Goal: Answer question/provide support: Share knowledge or assist other users

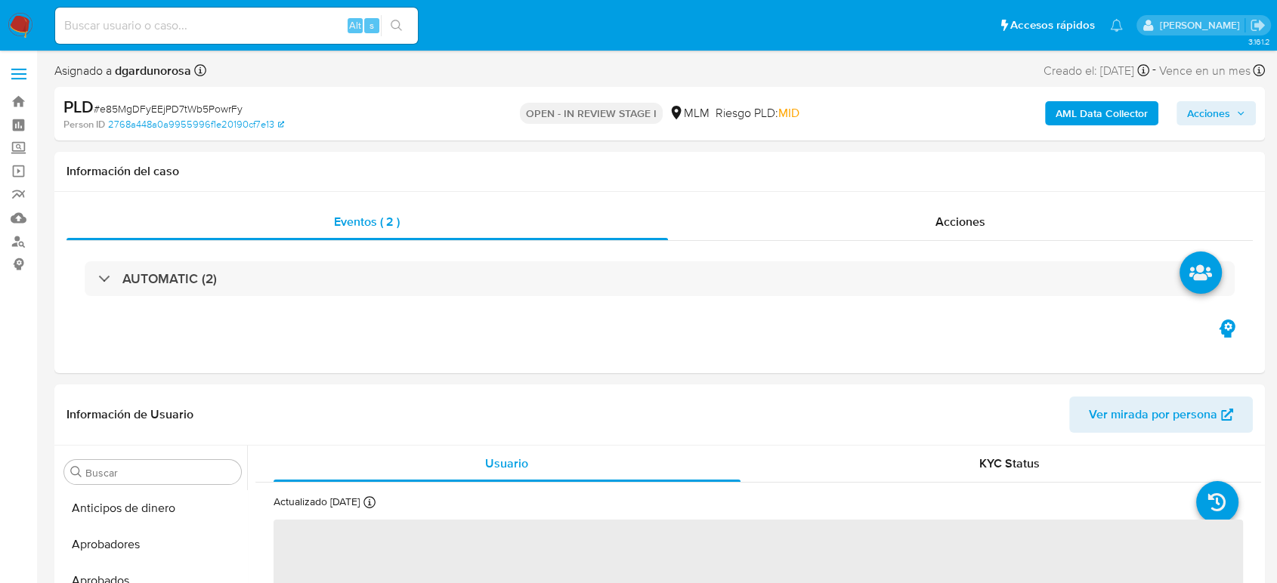
scroll to position [711, 0]
select select "10"
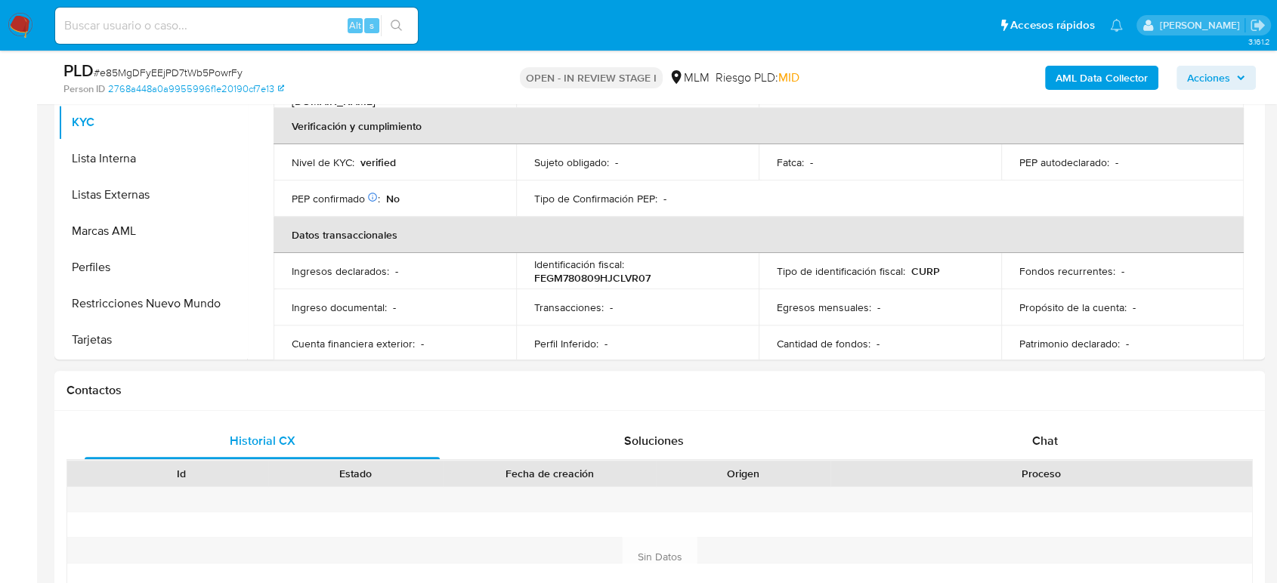
scroll to position [252, 0]
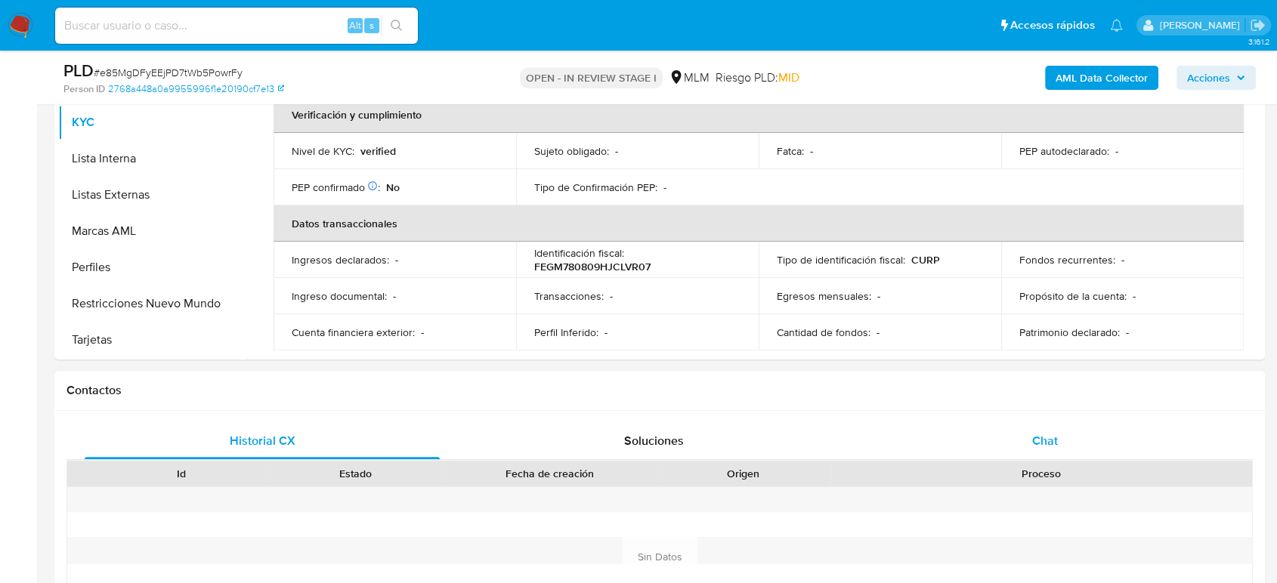
click at [1064, 438] on div "Historial CX Soluciones Chat Id Estado Fecha de creación Origen Proceso Anterio…" at bounding box center [659, 557] width 1210 height 292
click at [1061, 440] on div "Chat" at bounding box center [1044, 441] width 355 height 36
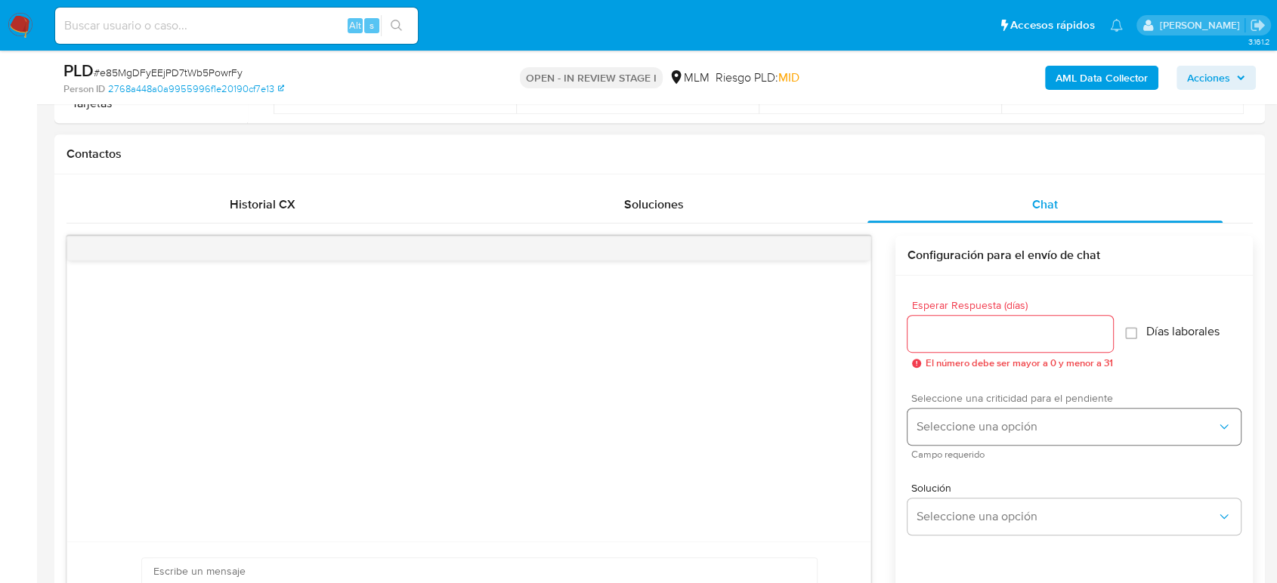
scroll to position [755, 0]
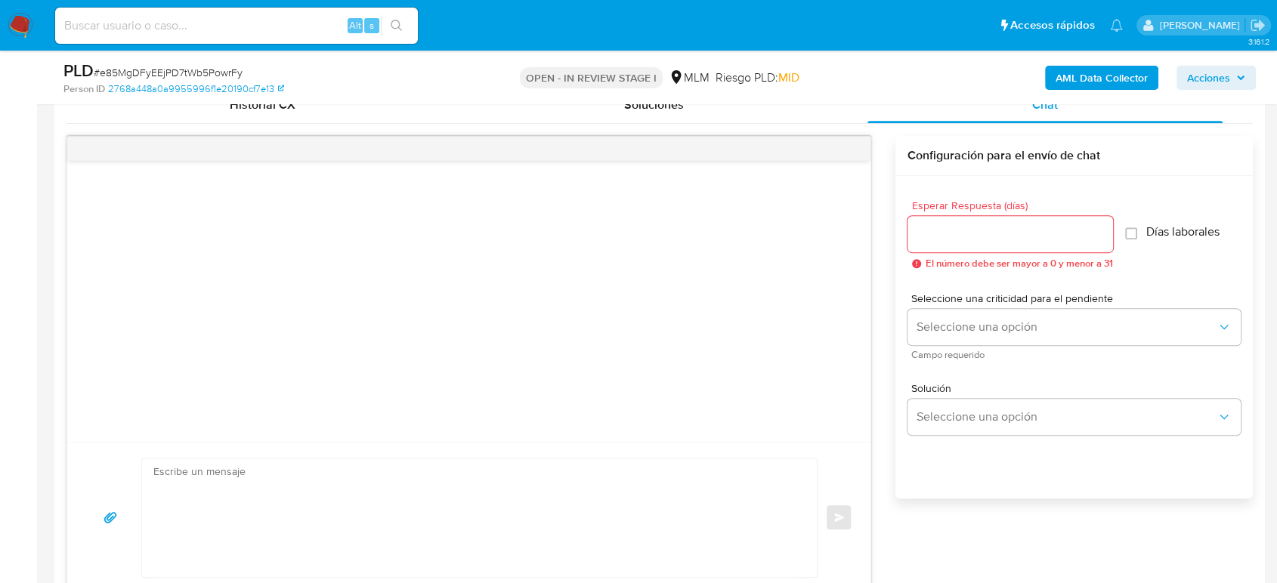
click at [1078, 236] on input "Esperar Respuesta (días)" at bounding box center [1009, 234] width 205 height 20
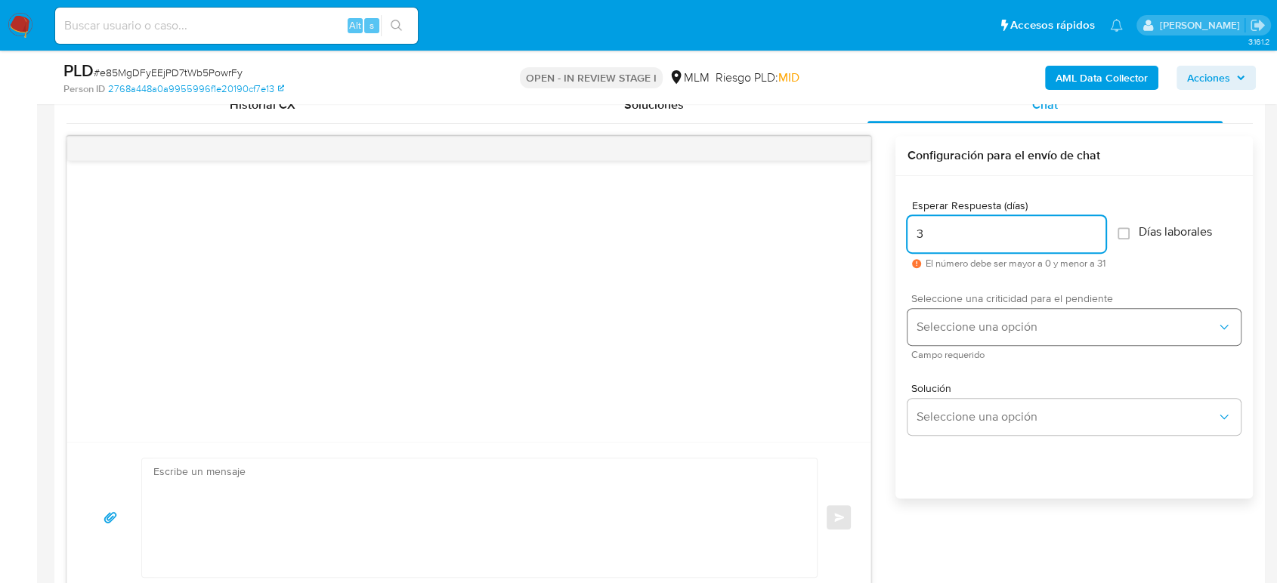
type input "3"
click at [1061, 323] on span "Seleccione una opción" at bounding box center [1066, 327] width 300 height 15
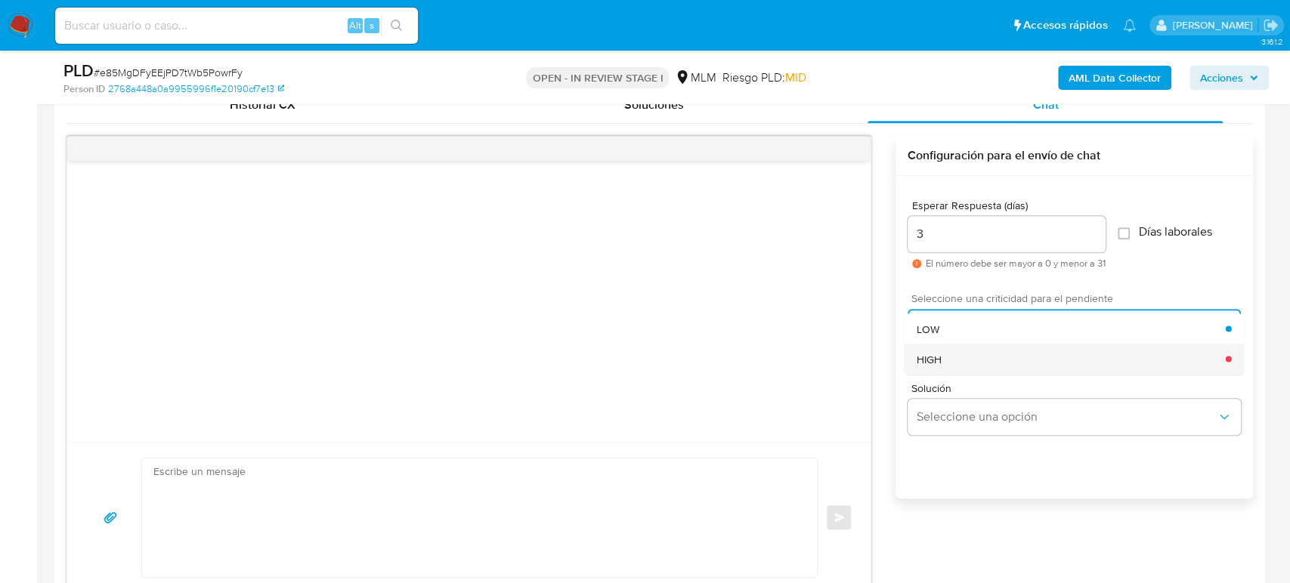
click at [1016, 353] on div "HIGH" at bounding box center [1070, 359] width 309 height 30
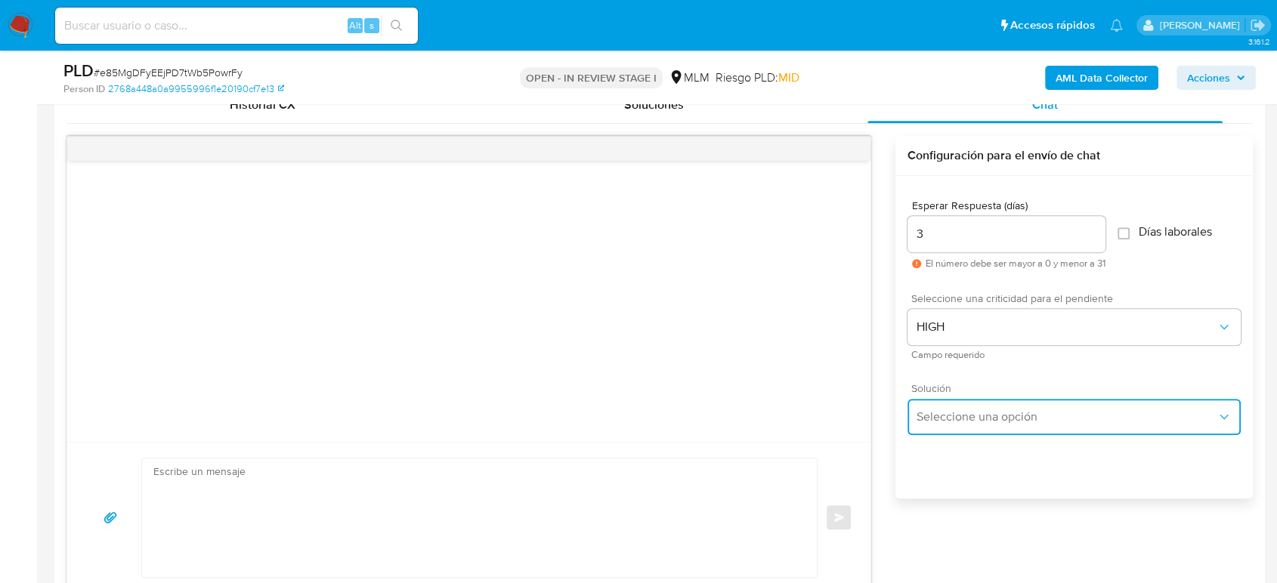
click at [1014, 405] on button "Seleccione una opción" at bounding box center [1073, 417] width 333 height 36
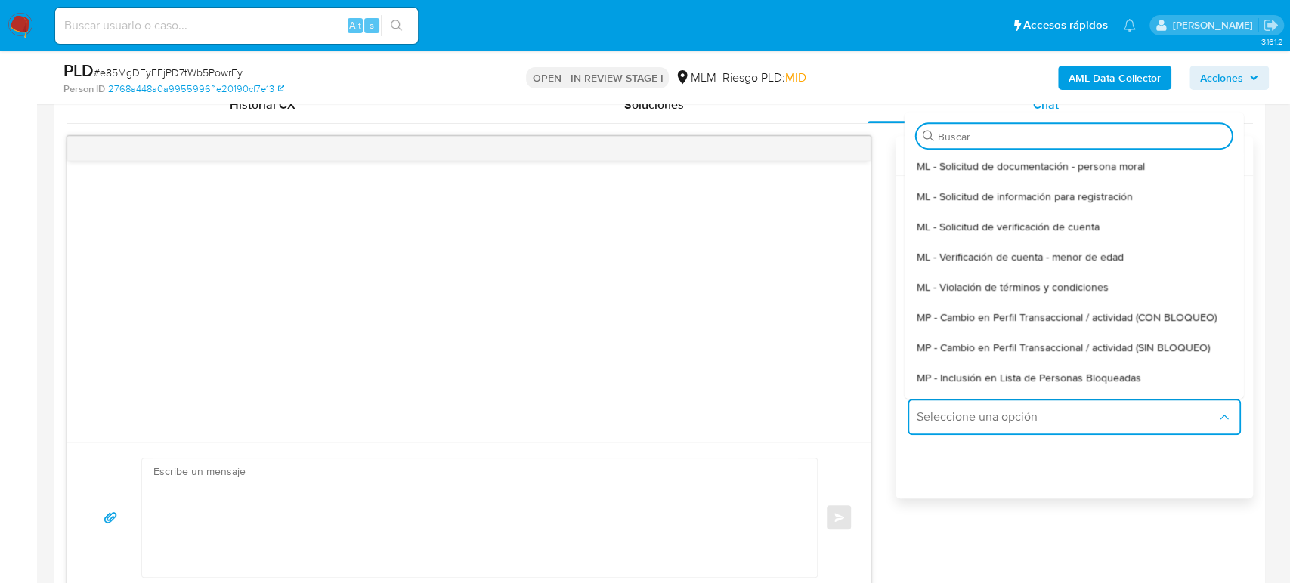
click at [1064, 350] on span "MP - Cambio en Perfil Transaccional / actividad (SIN BLOQUEO)" at bounding box center [1062, 348] width 293 height 14
type textarea "Estimado ,Te comunicamos que se ha identificado un cambio en el uso habitual de…"
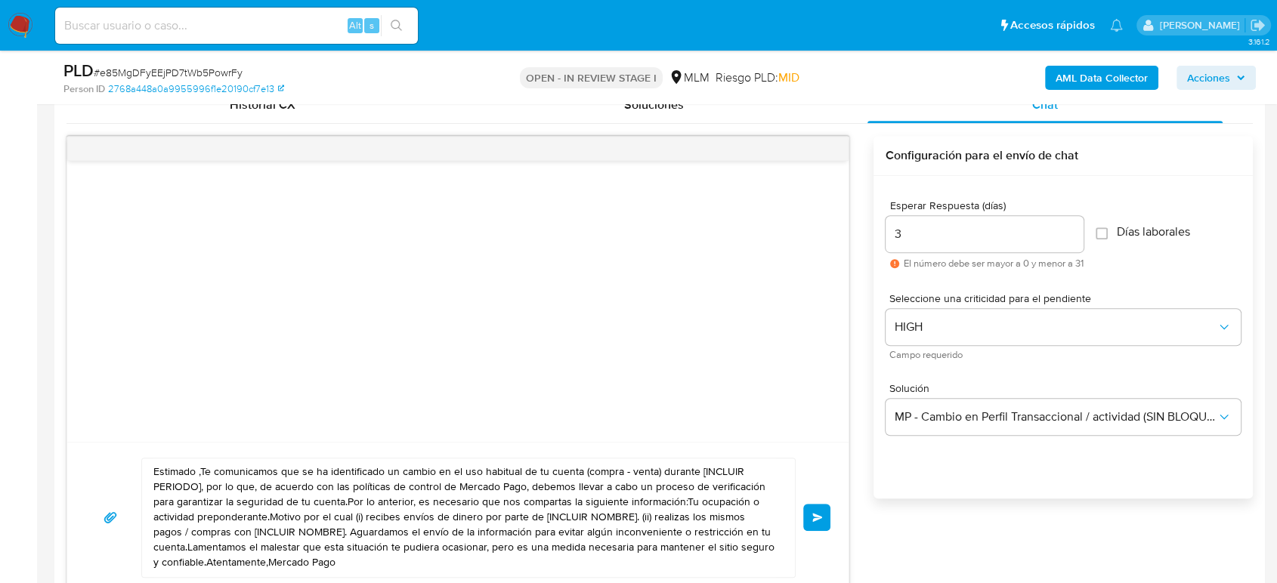
click at [664, 323] on div at bounding box center [457, 301] width 781 height 281
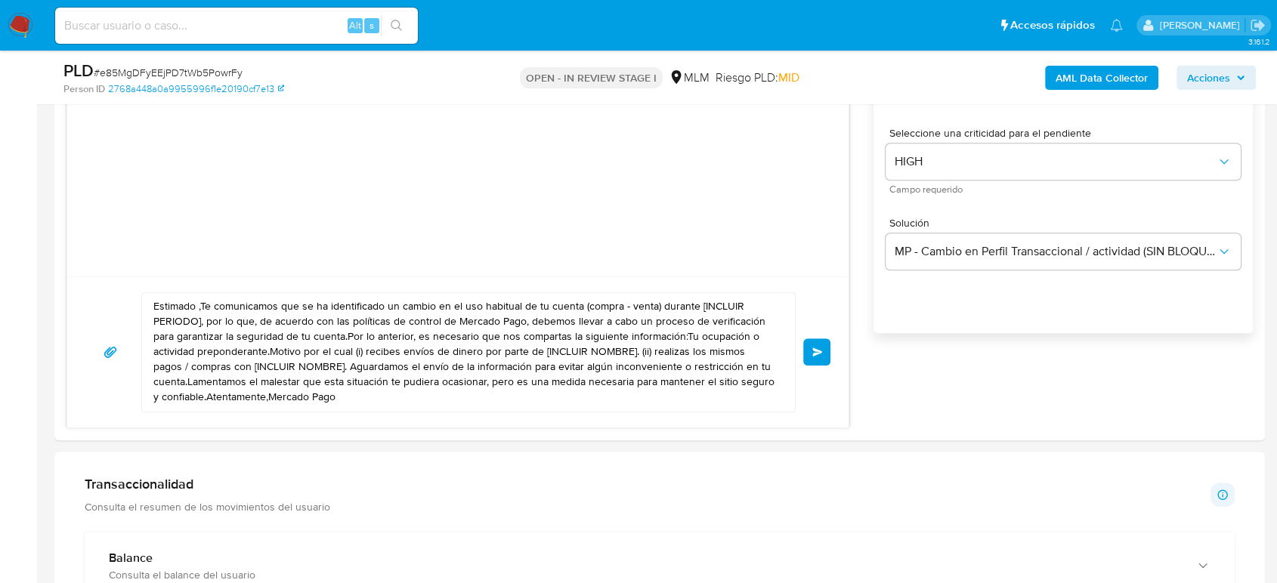
scroll to position [923, 0]
drag, startPoint x: 366, startPoint y: 397, endPoint x: 99, endPoint y: 264, distance: 298.3
click at [99, 263] on div "Estimado ,Te comunicamos que se ha identificado un cambio en el uso habitual de…" at bounding box center [457, 197] width 783 height 458
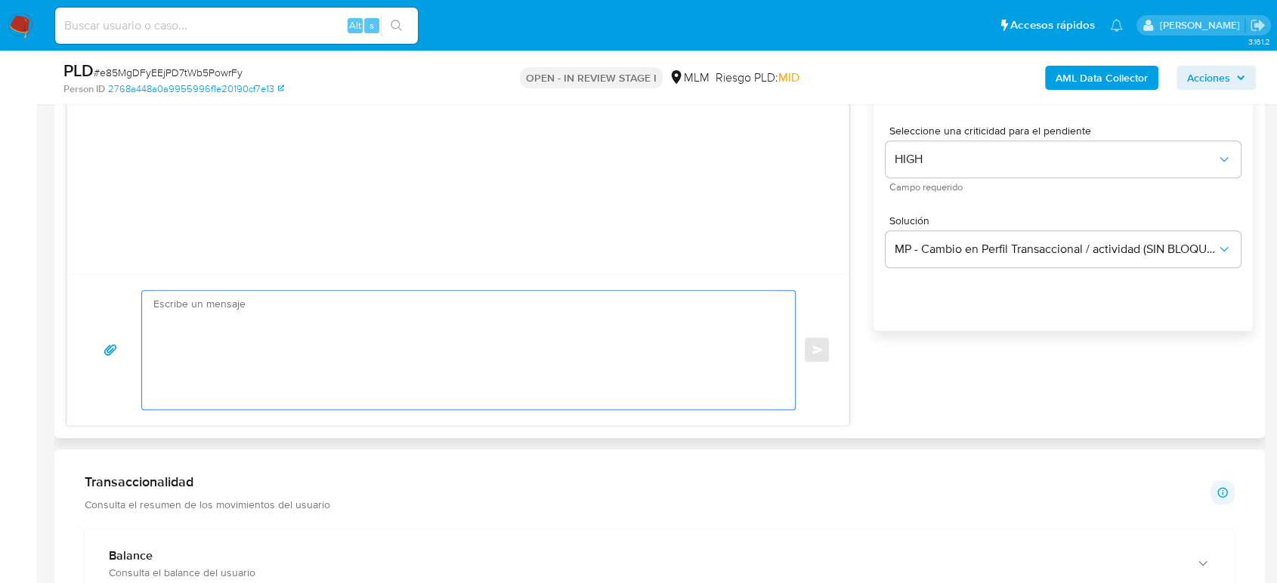
paste textarea "Estimado cliente, De acuerdo con las políticas de control de Mercado Pago, debe…"
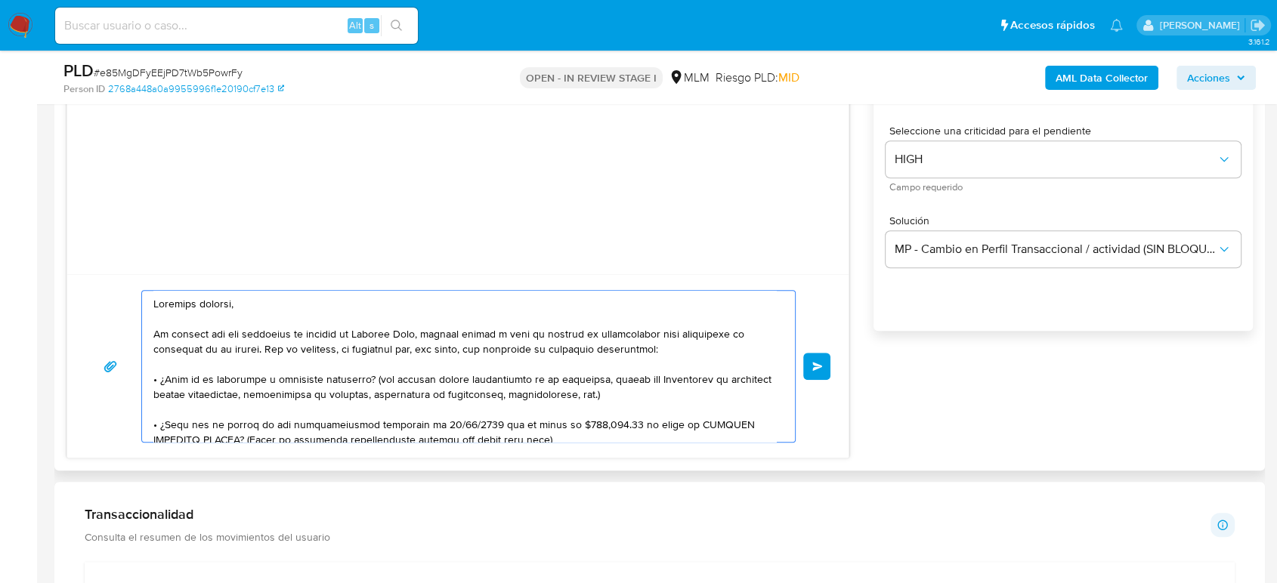
scroll to position [84, 0]
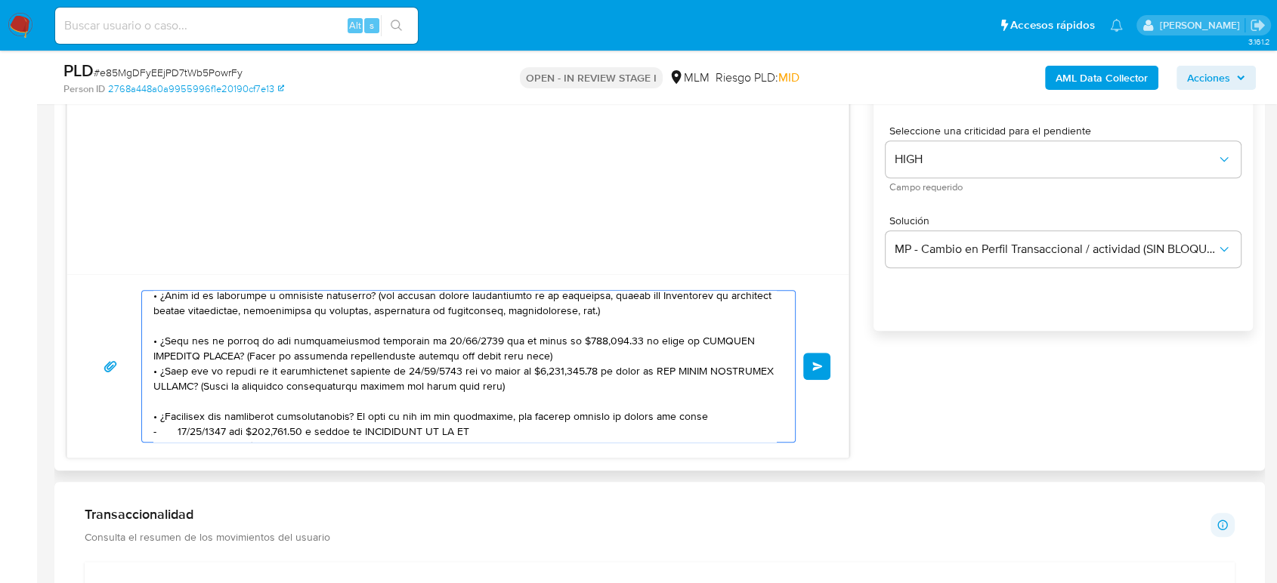
click at [530, 360] on textarea at bounding box center [464, 366] width 622 height 151
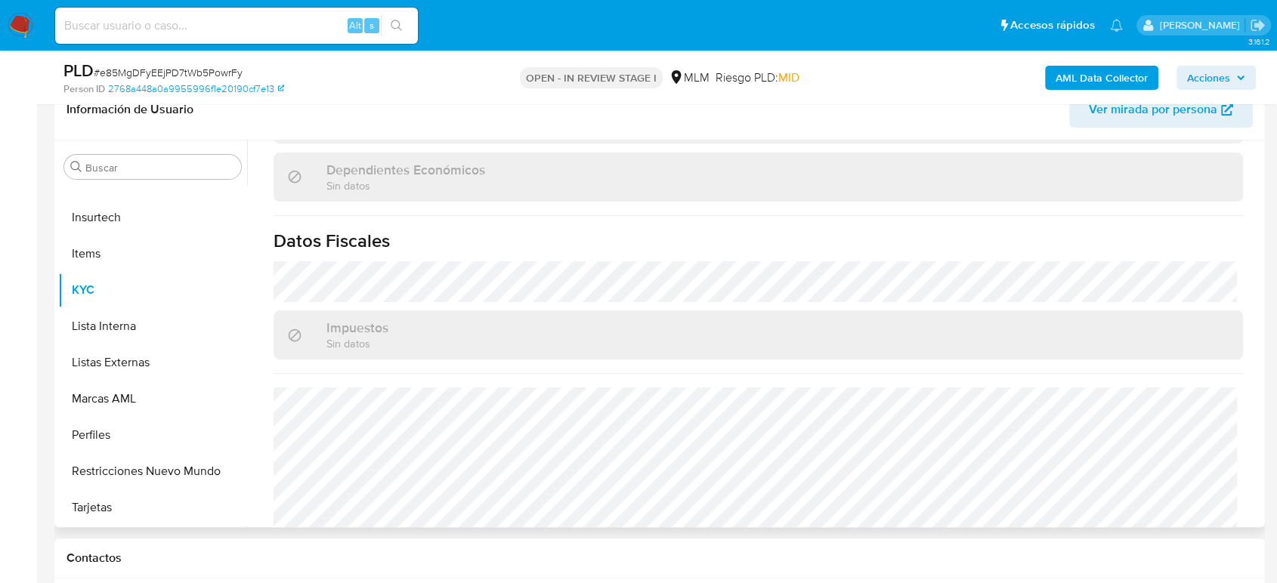
scroll to position [934, 0]
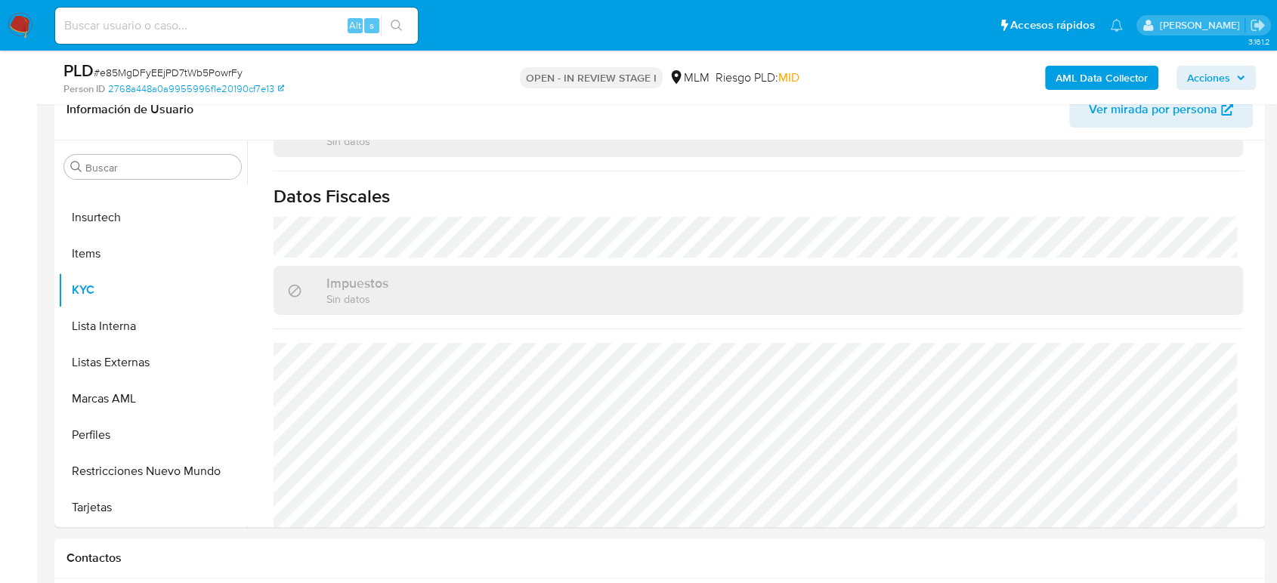
type textarea "Estimado cliente, De acuerdo con las políticas de control de Mercado Pago, debe…"
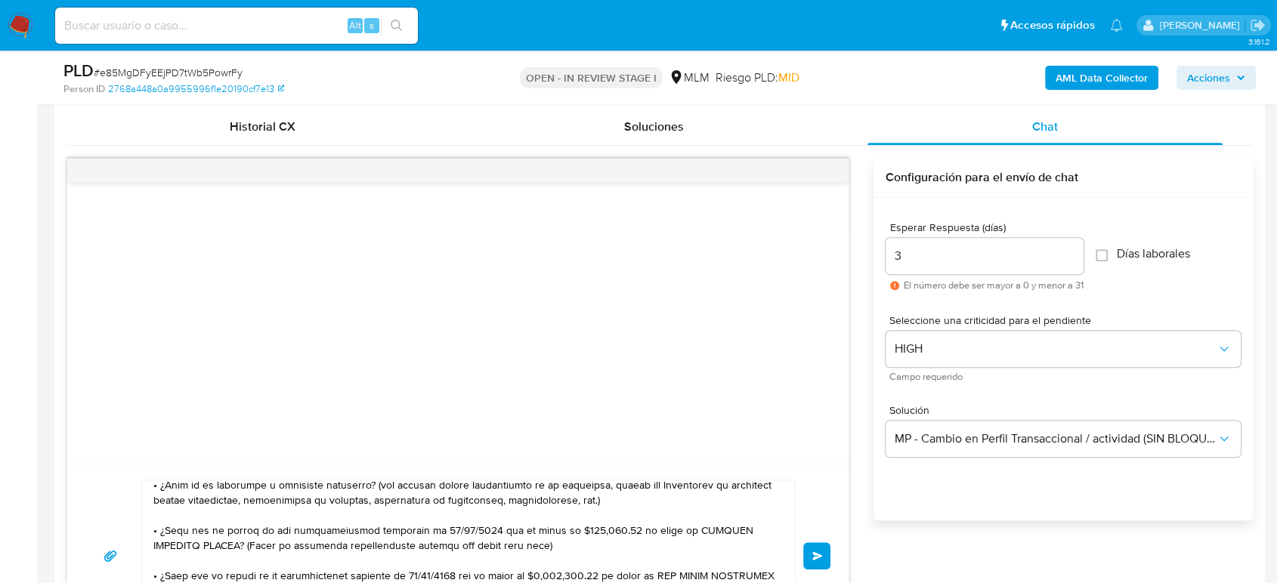
scroll to position [839, 0]
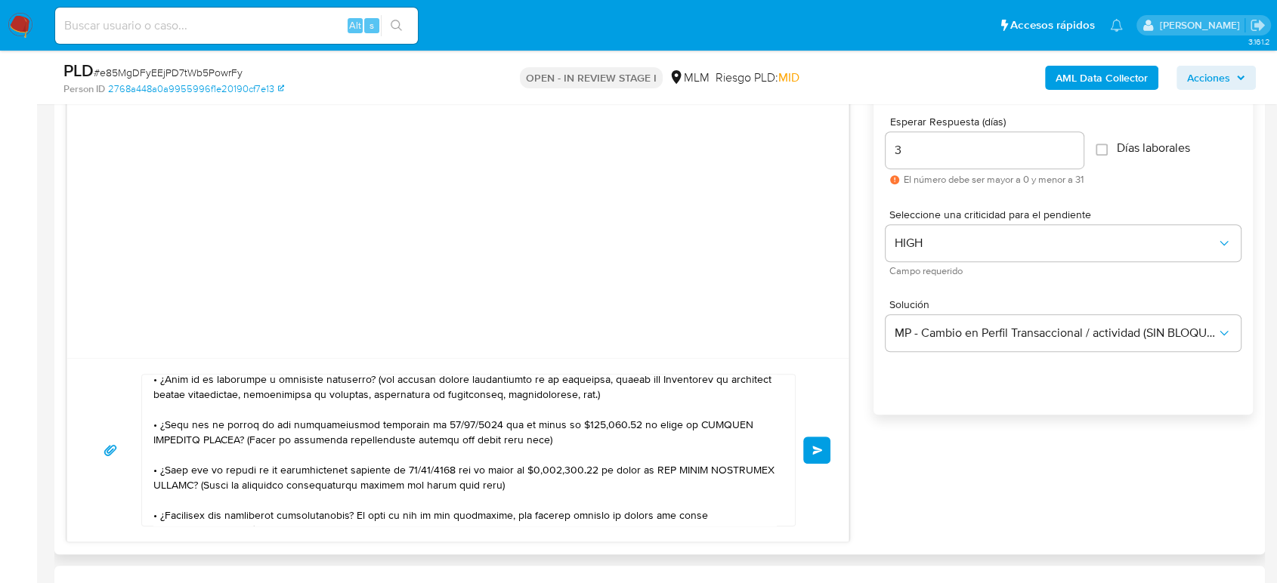
click at [822, 450] on button "Enviar" at bounding box center [816, 450] width 27 height 27
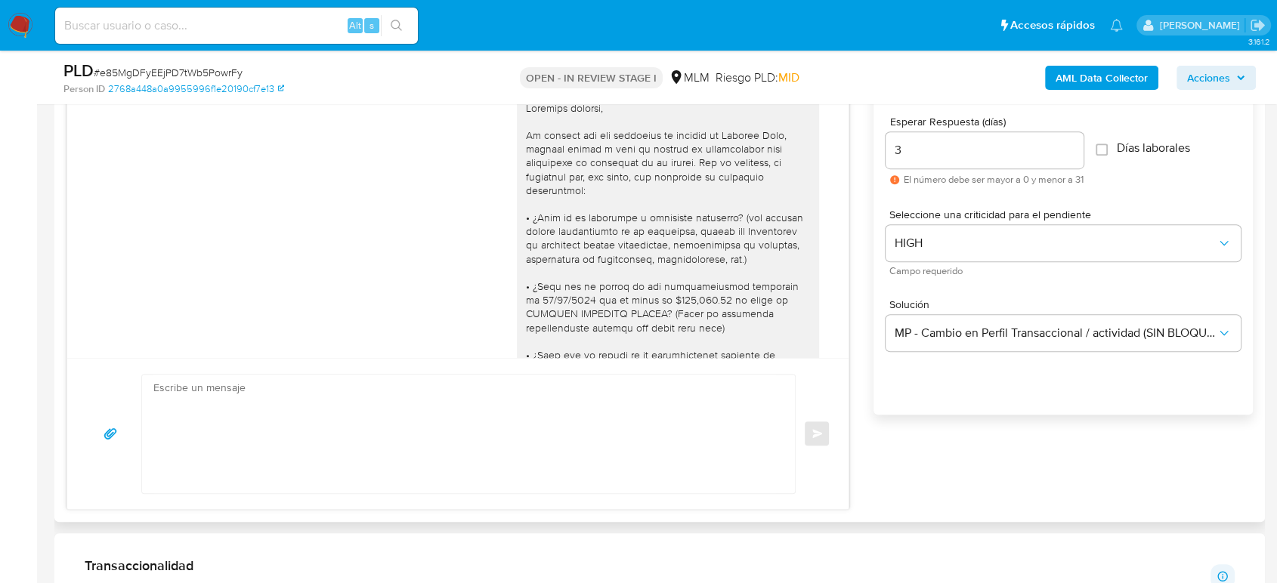
scroll to position [437, 0]
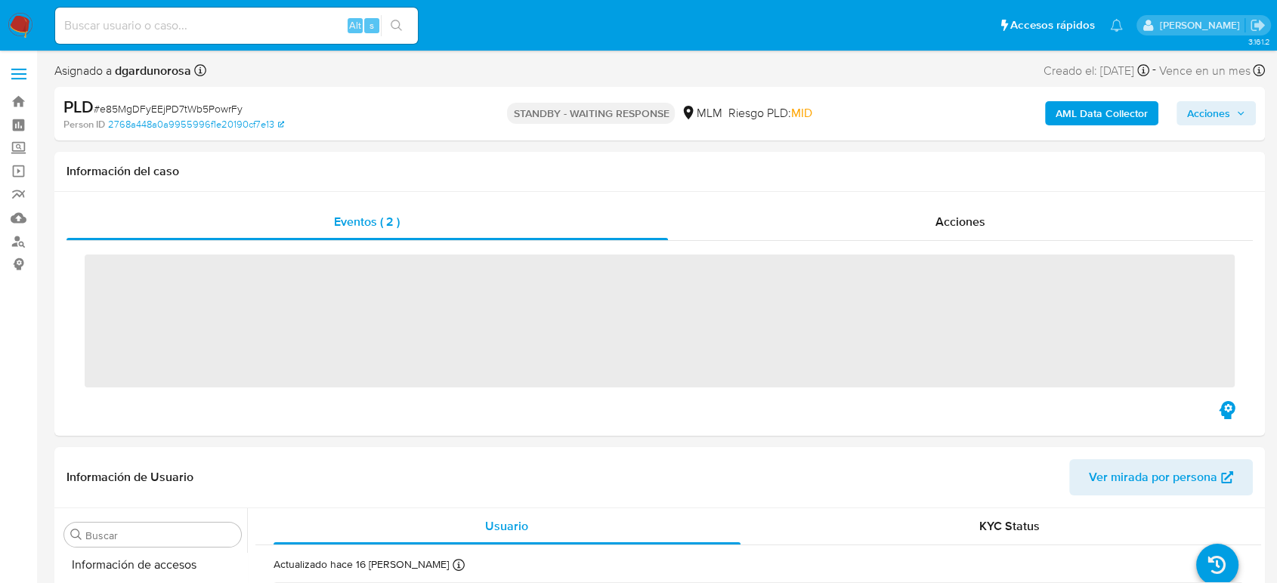
scroll to position [711, 0]
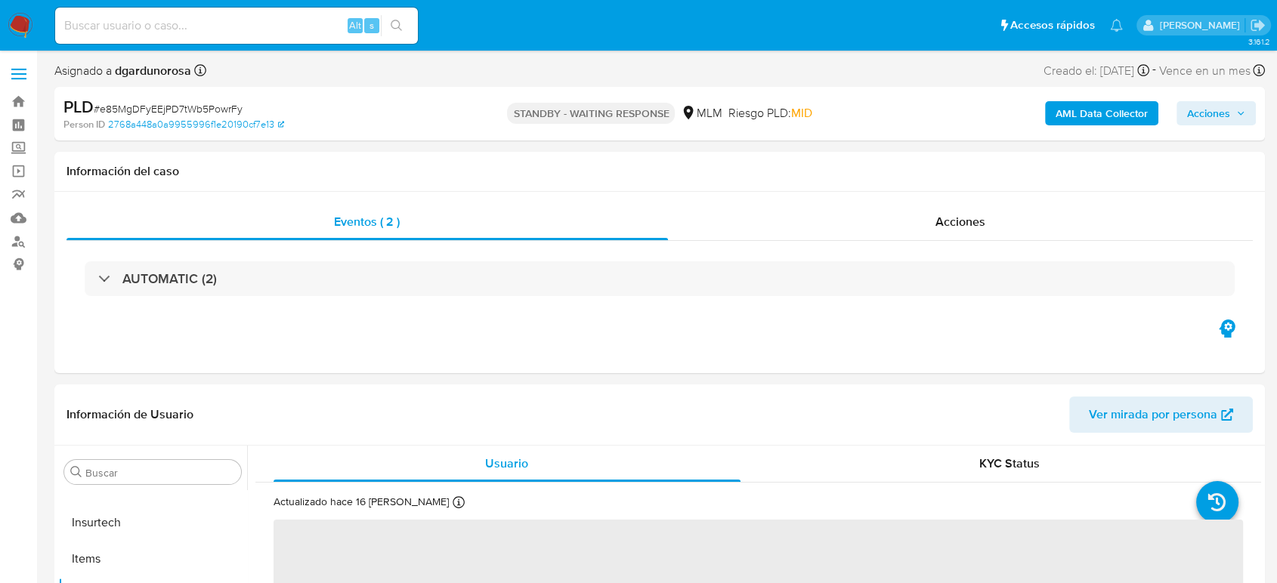
select select "10"
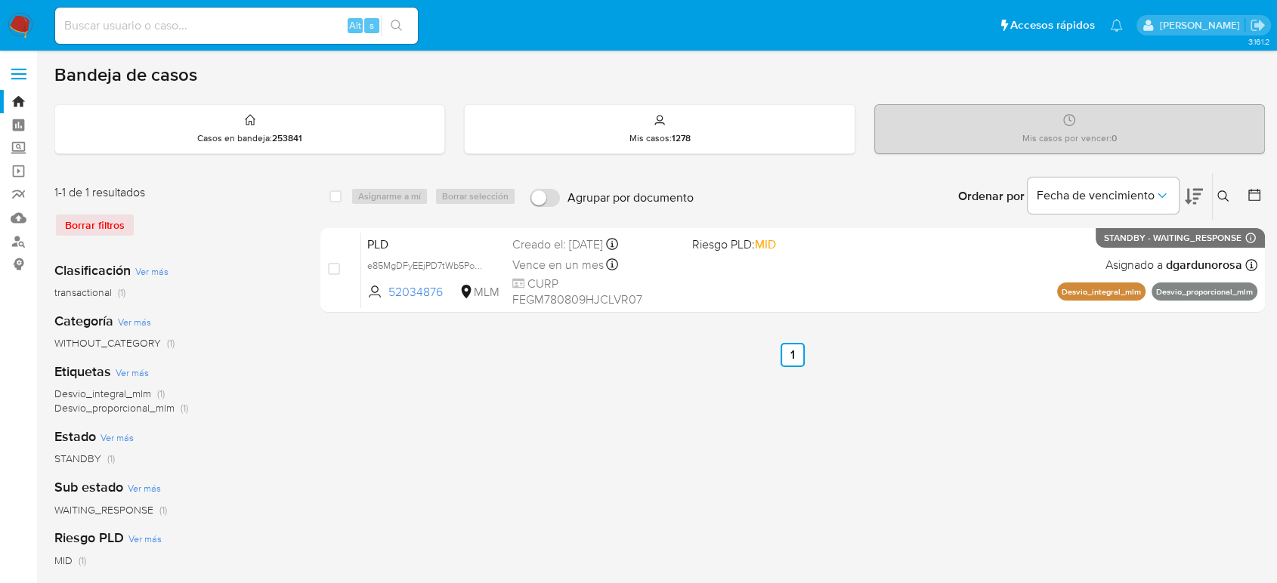
click at [1219, 199] on icon at bounding box center [1223, 196] width 12 height 12
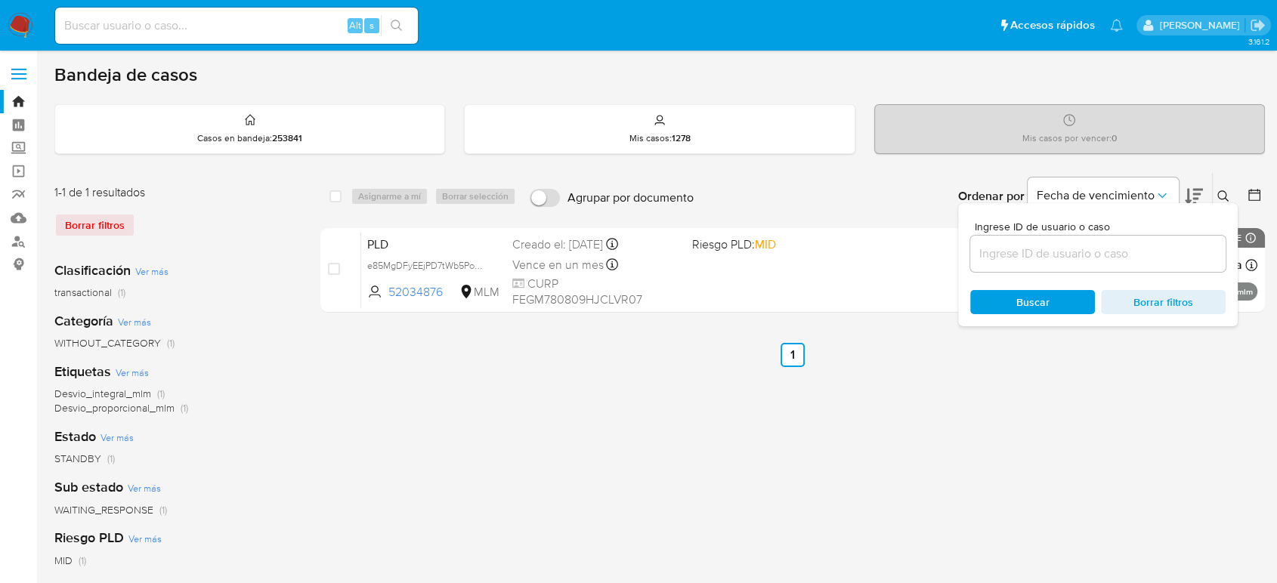
click at [1104, 249] on input at bounding box center [1097, 254] width 255 height 20
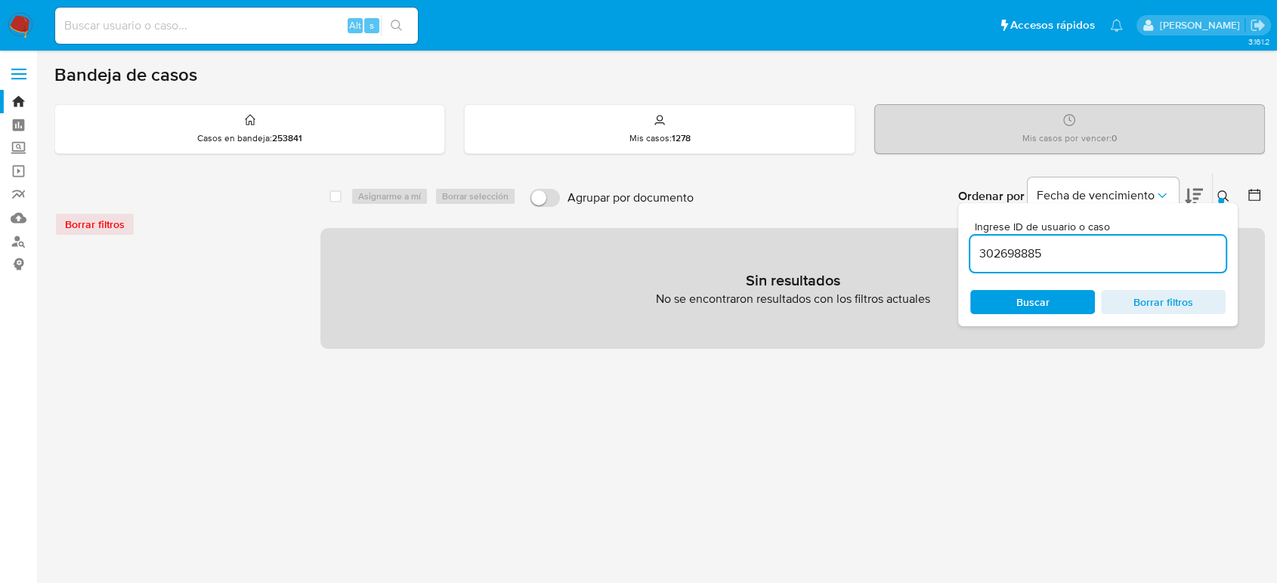
click at [1116, 258] on input "302698885" at bounding box center [1097, 254] width 255 height 20
type input "302698885"
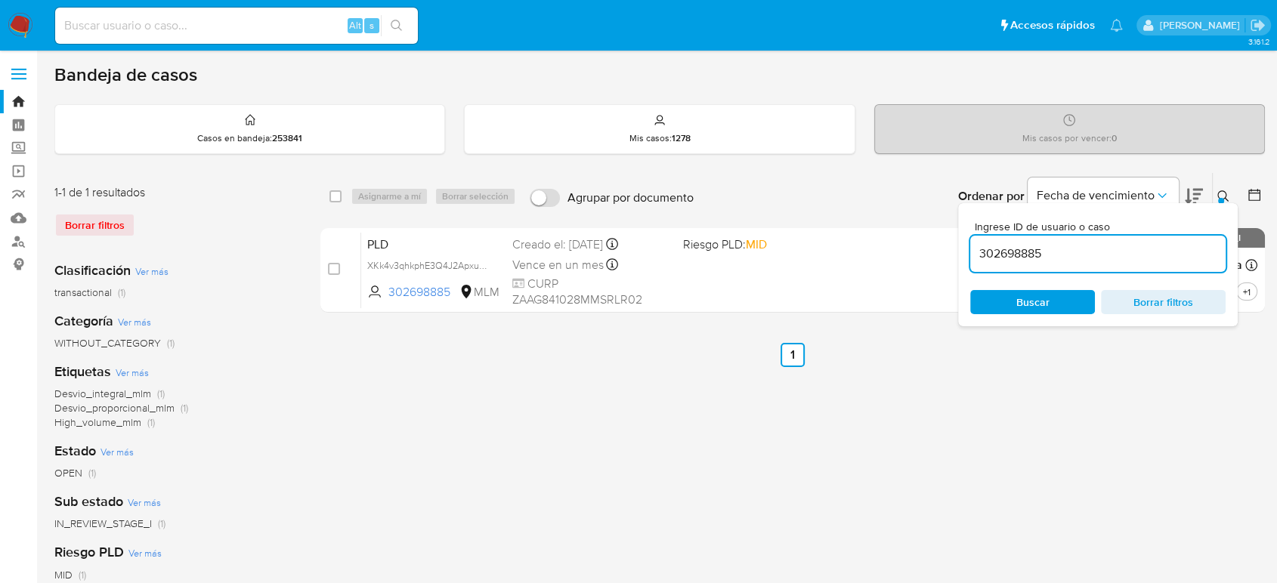
click at [1222, 191] on icon at bounding box center [1223, 196] width 12 height 12
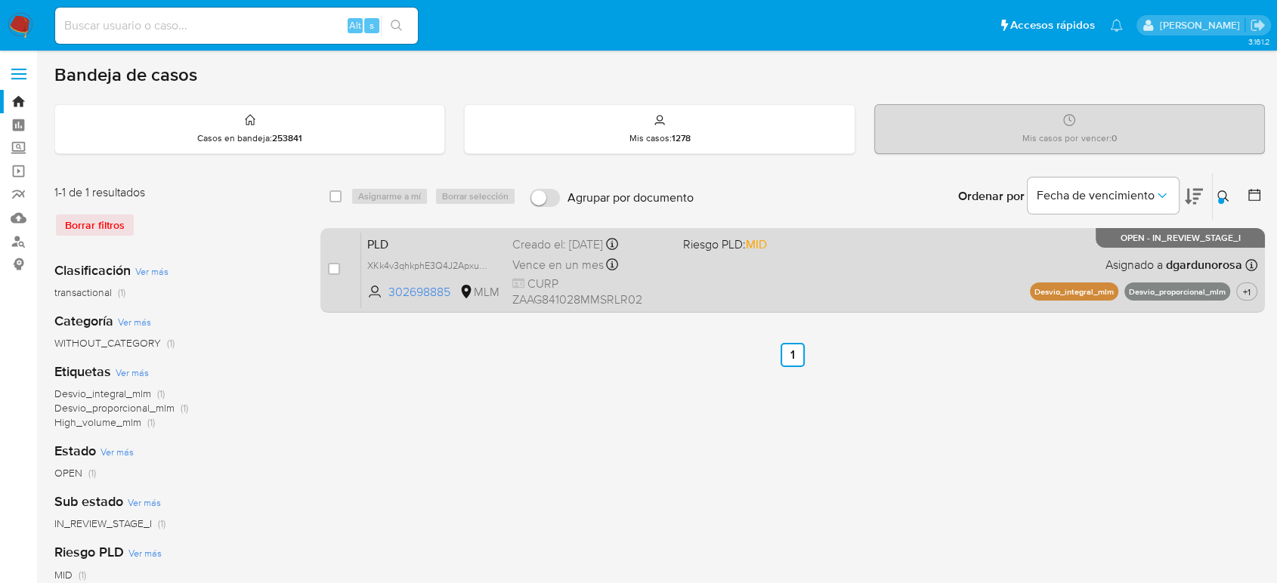
click at [905, 270] on div "PLD XKk4v3qhkphE3Q4J2ApxuX7R 302698885 MLM Riesgo PLD: MID Creado el: 12/09/202…" at bounding box center [809, 270] width 896 height 76
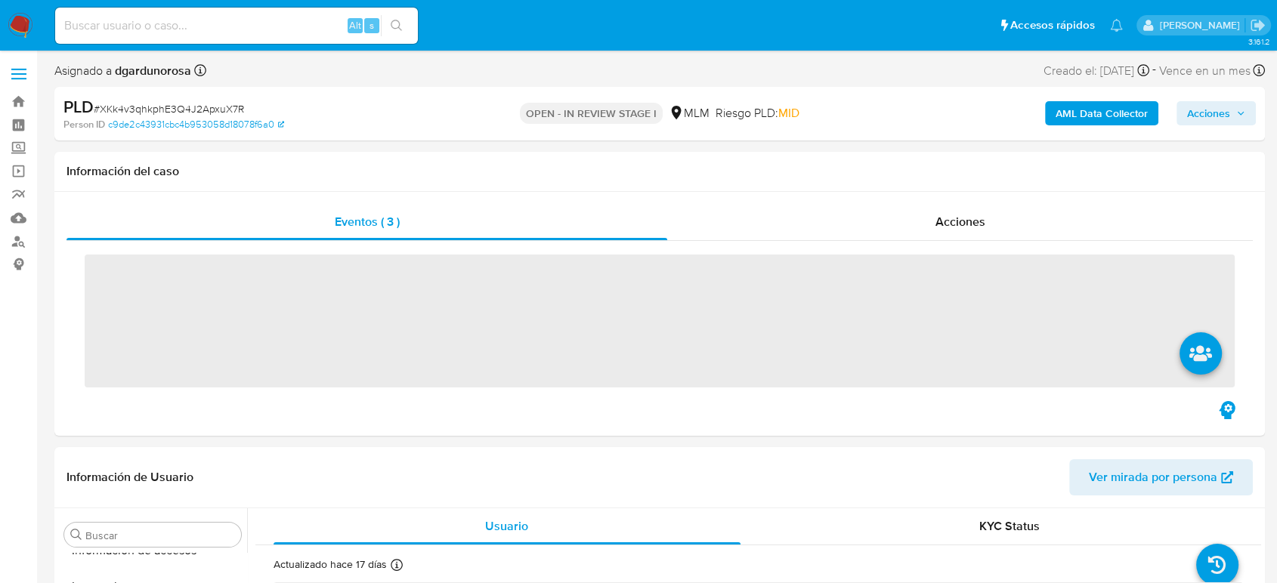
scroll to position [711, 0]
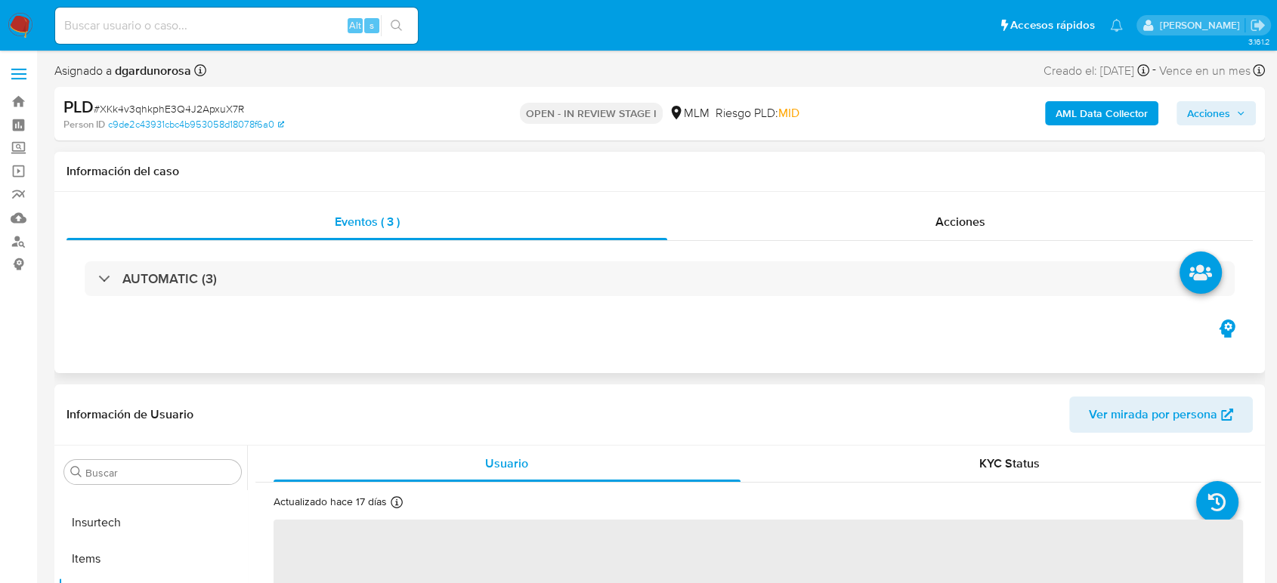
select select "10"
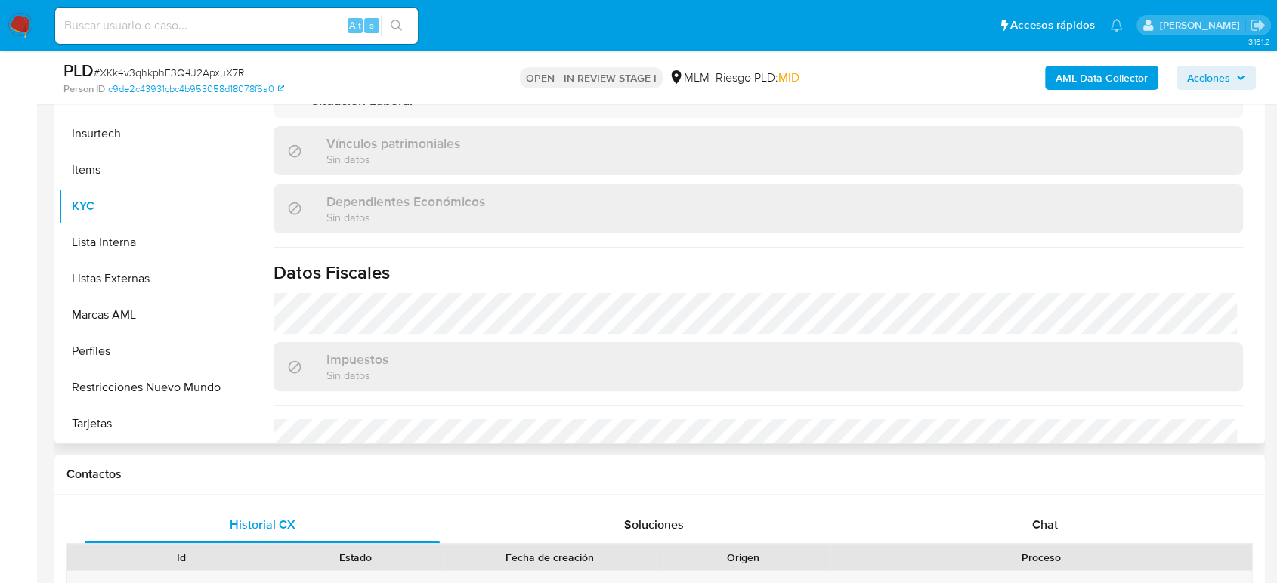
scroll to position [934, 0]
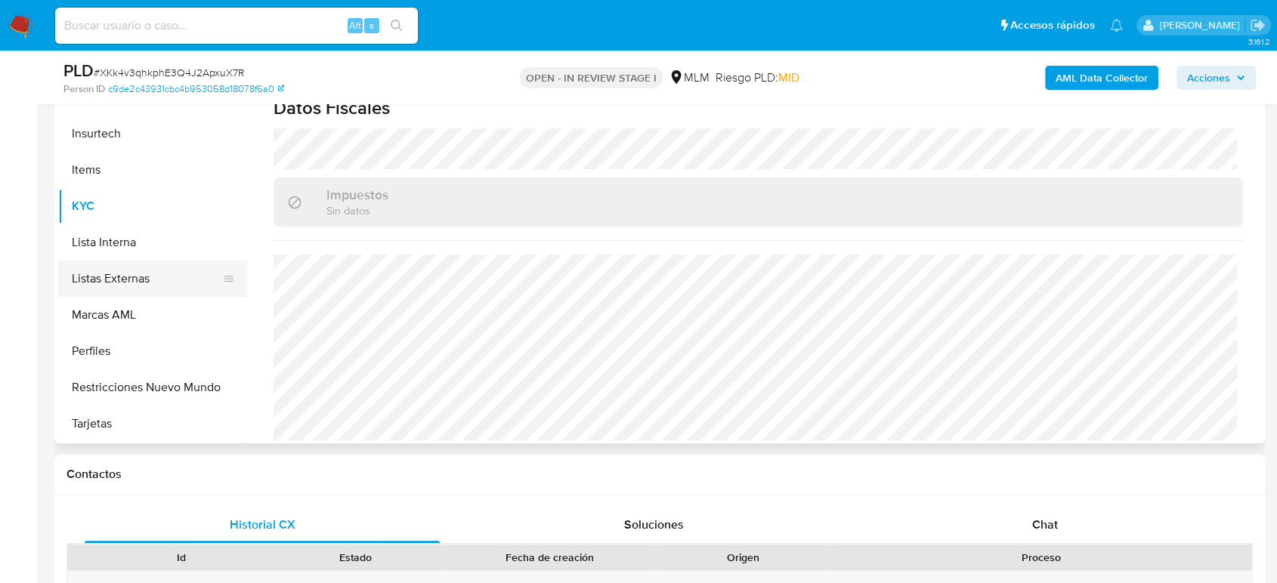
click at [103, 283] on button "Listas Externas" at bounding box center [146, 279] width 177 height 36
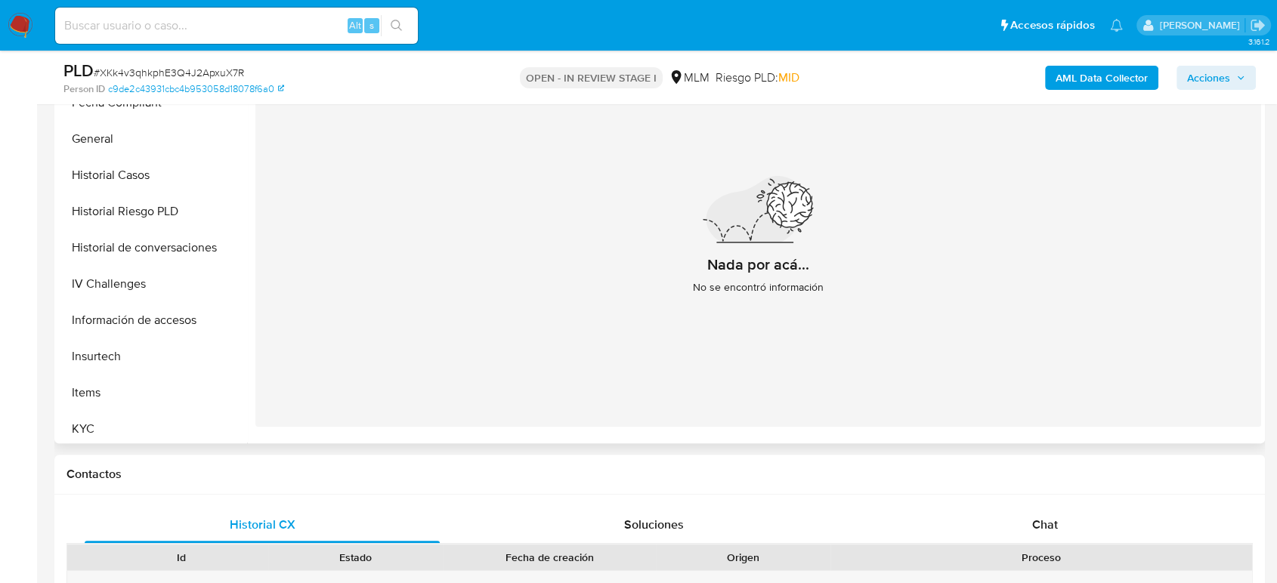
scroll to position [459, 0]
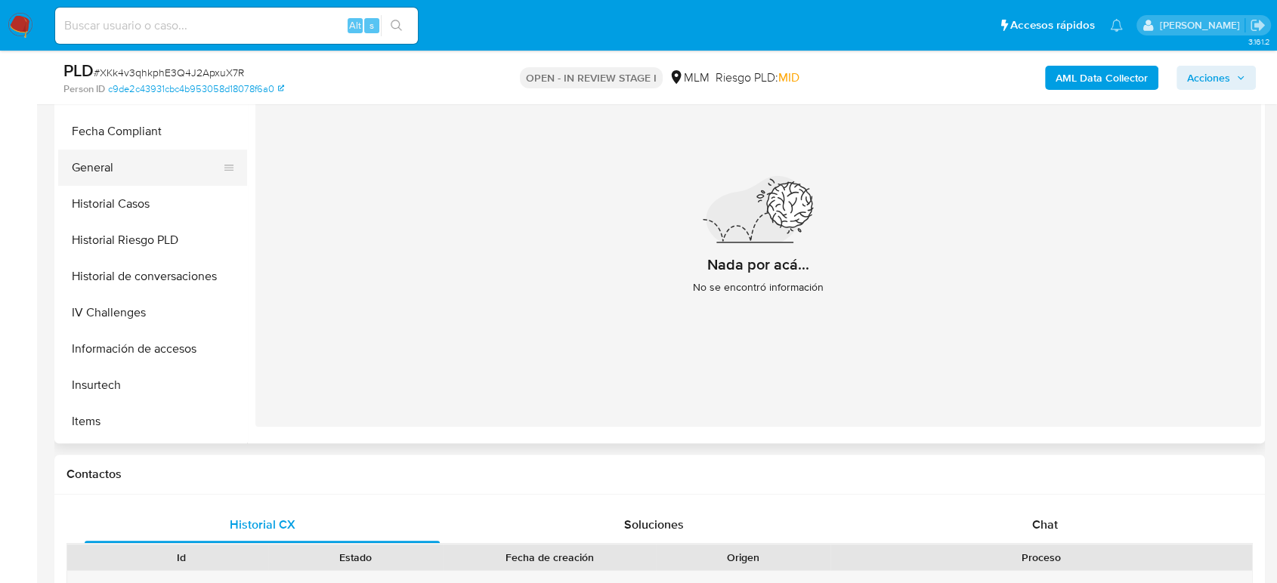
click at [96, 168] on button "General" at bounding box center [146, 168] width 177 height 36
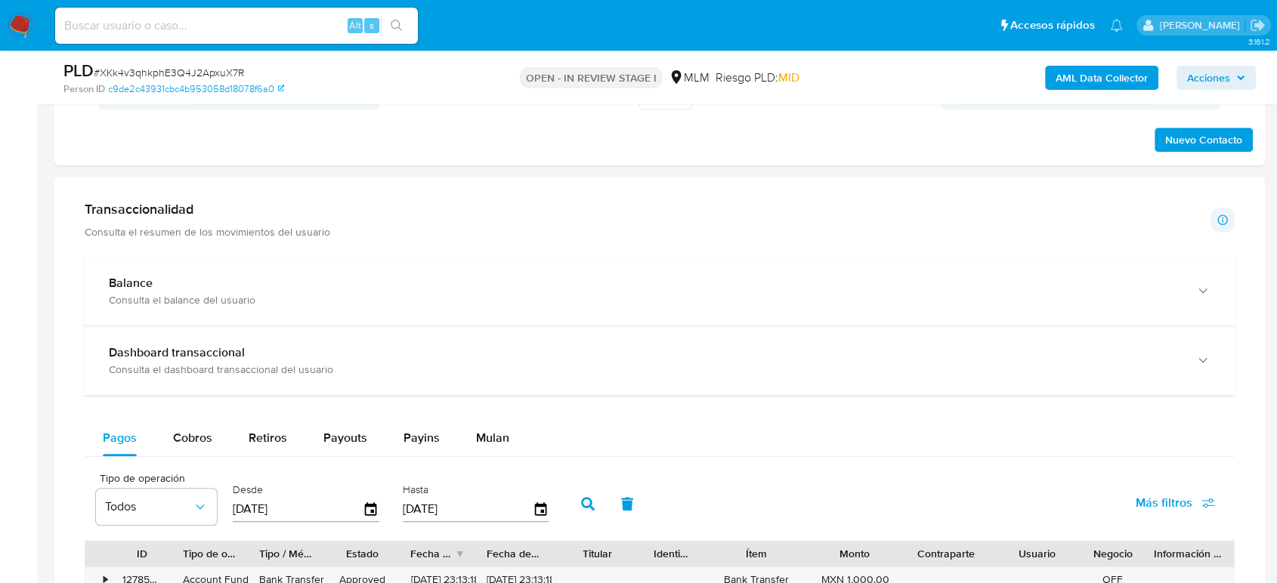
scroll to position [1007, 0]
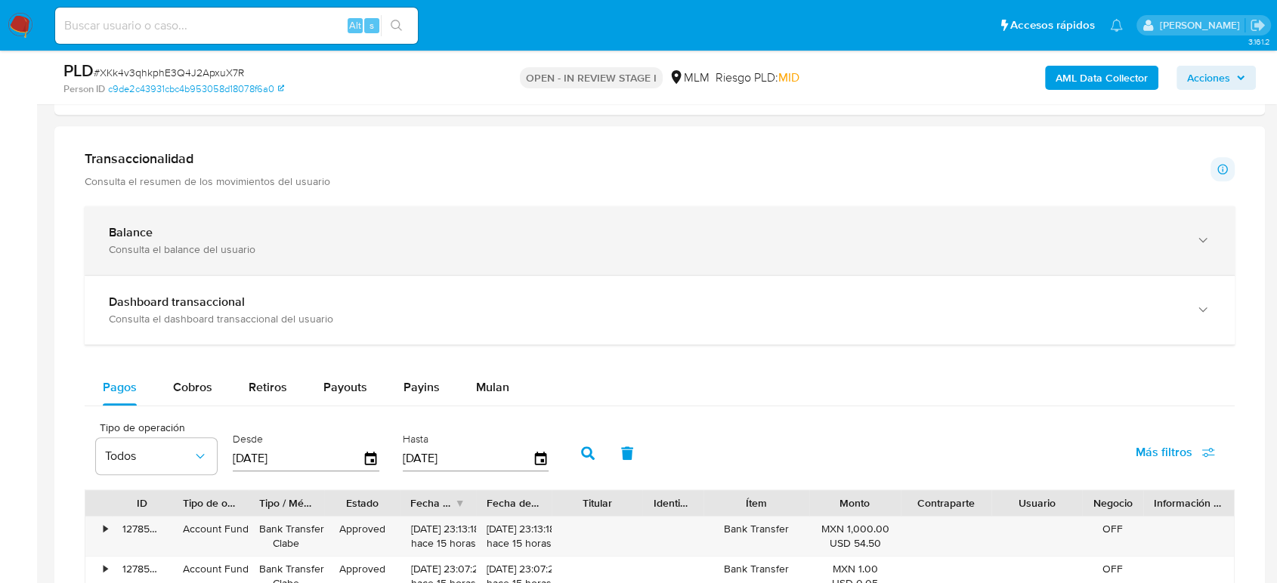
click at [344, 242] on div "Balance Consulta el balance del usuario" at bounding box center [644, 240] width 1071 height 31
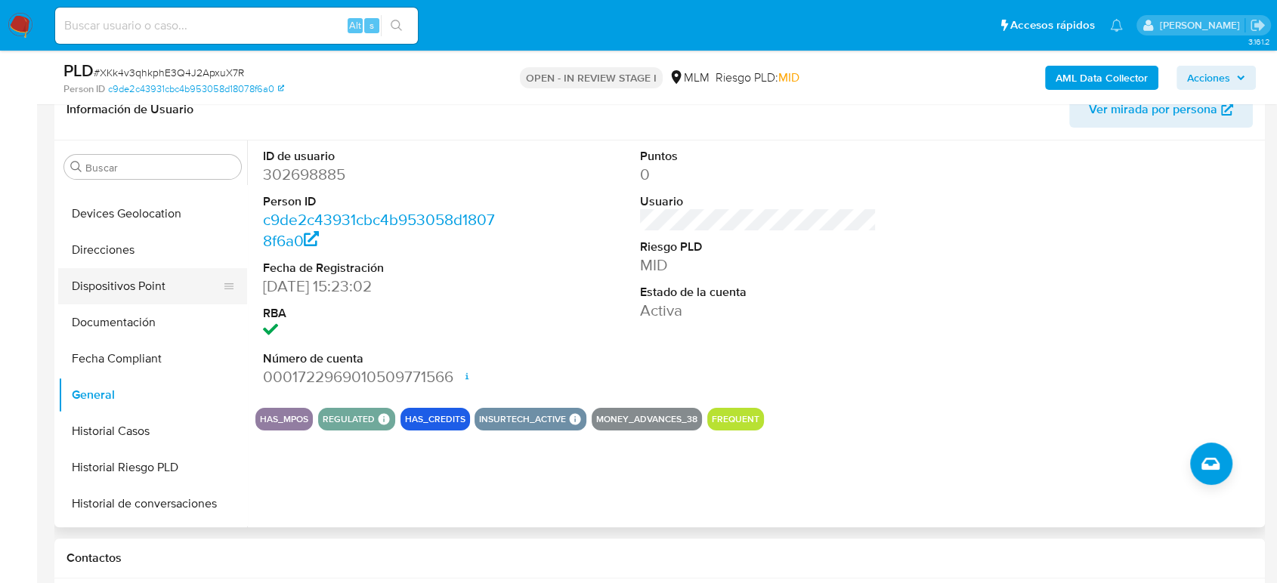
scroll to position [291, 0]
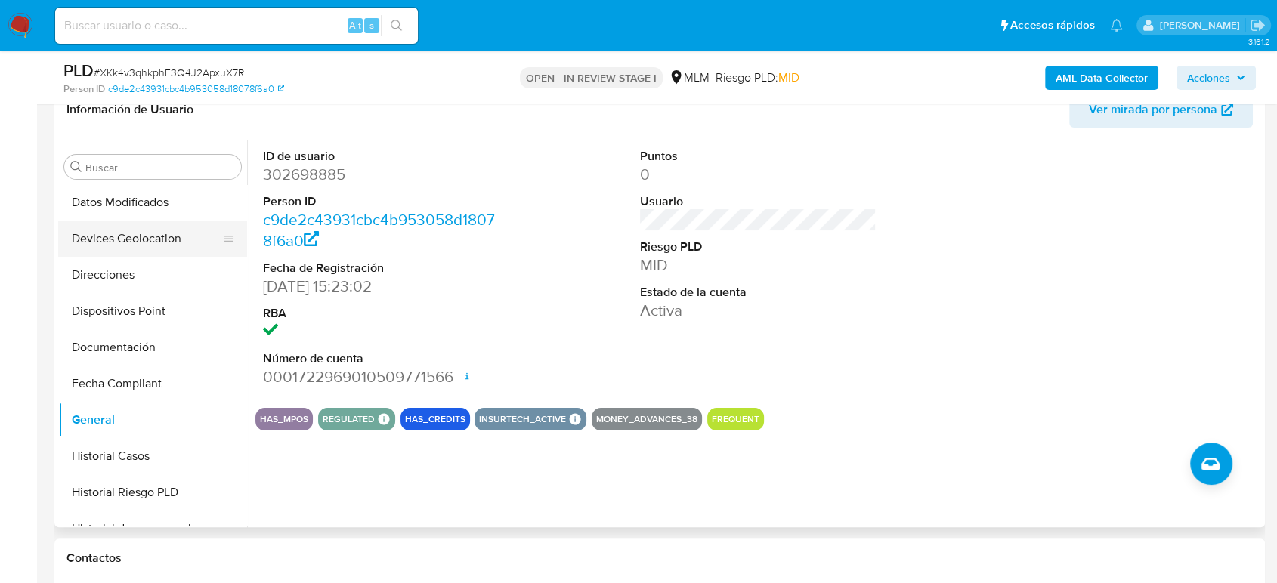
click at [163, 250] on button "Devices Geolocation" at bounding box center [146, 239] width 177 height 36
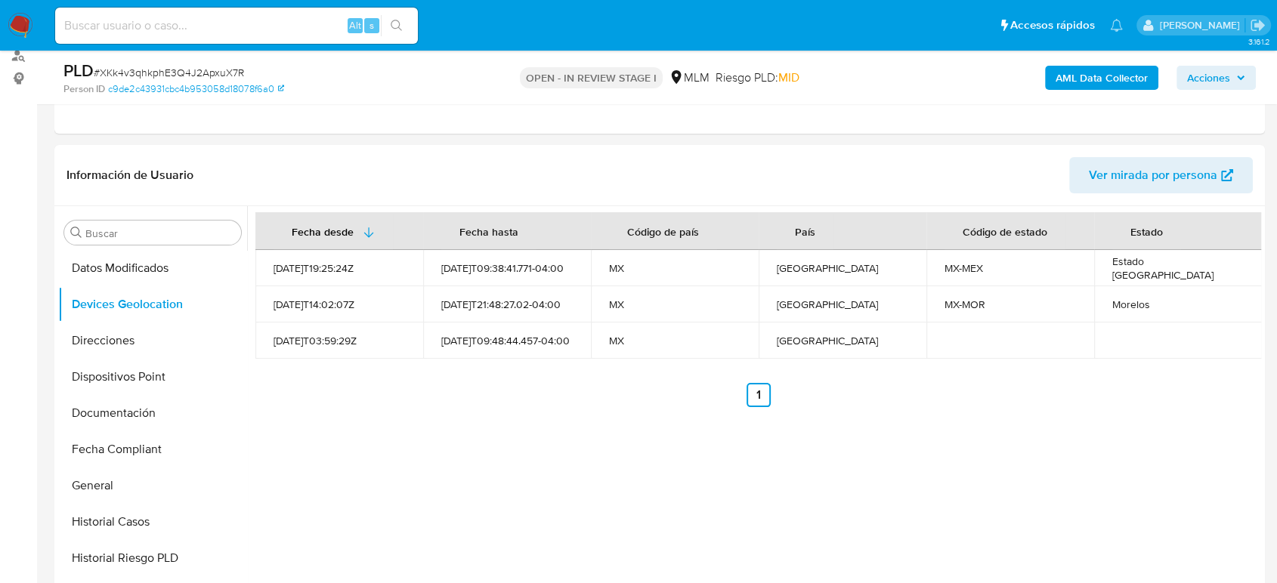
scroll to position [168, 0]
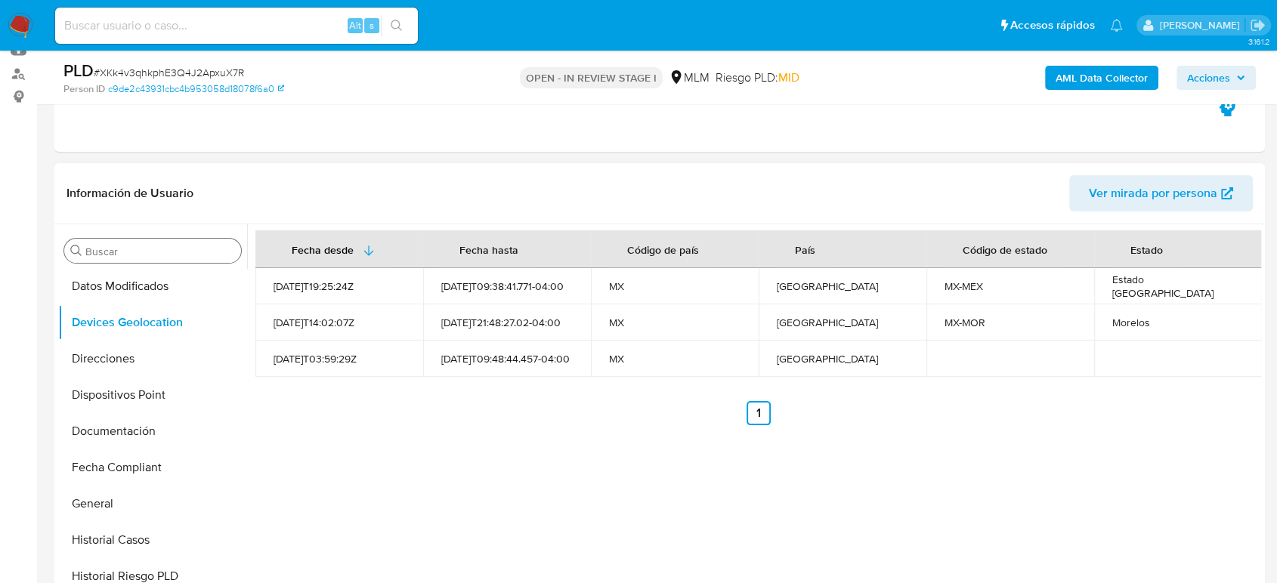
click at [122, 242] on div "Buscar" at bounding box center [152, 251] width 177 height 24
click at [132, 251] on input "Buscar" at bounding box center [160, 252] width 150 height 14
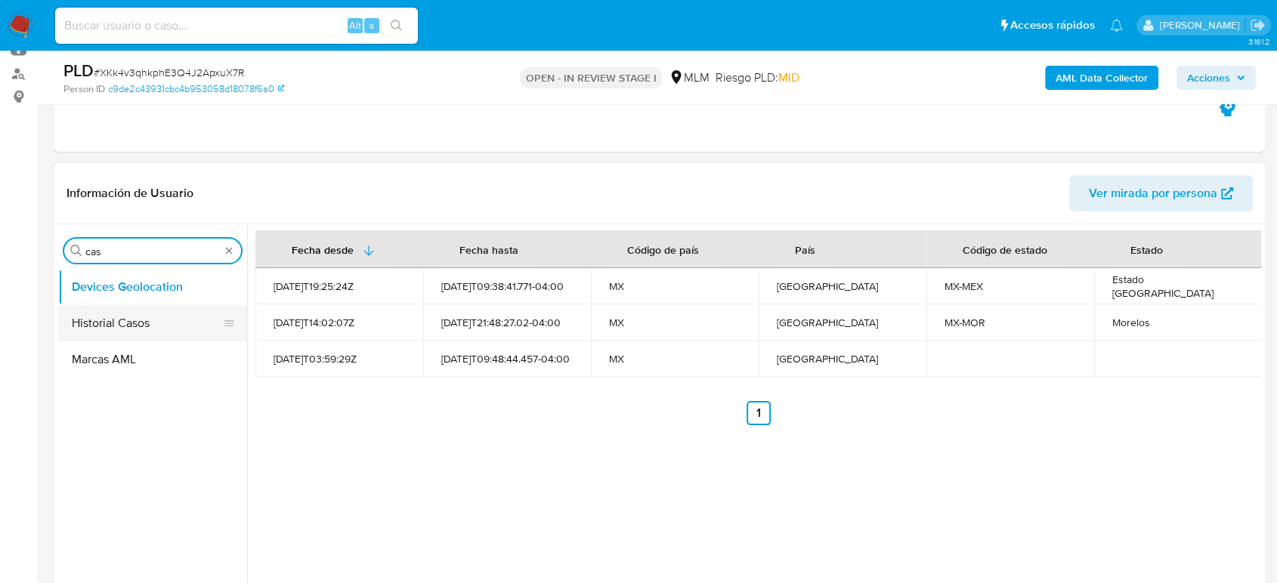
type input "cas"
click at [128, 316] on button "Historial Casos" at bounding box center [146, 323] width 177 height 36
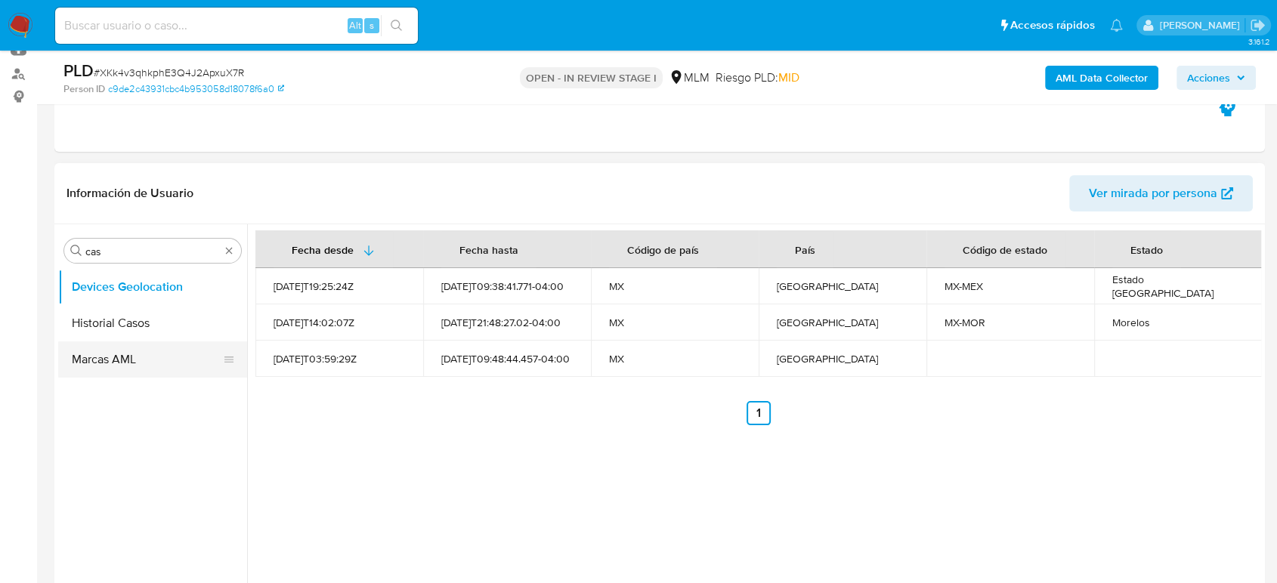
click at [156, 329] on button "Historial Casos" at bounding box center [152, 323] width 189 height 36
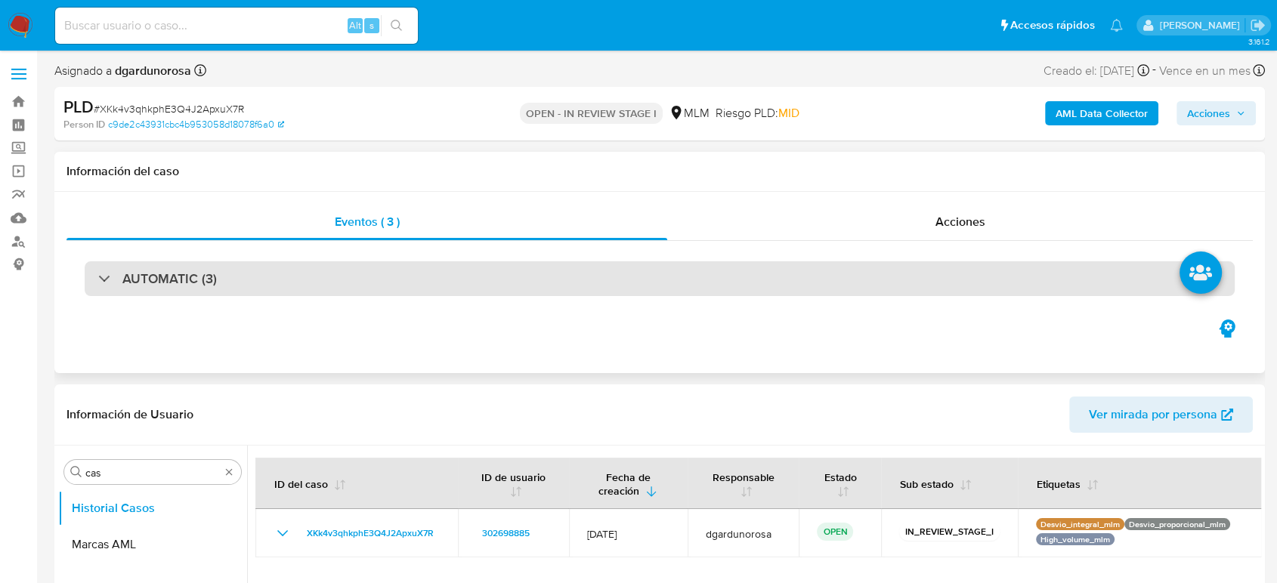
click at [344, 295] on div "AUTOMATIC (3)" at bounding box center [660, 278] width 1150 height 35
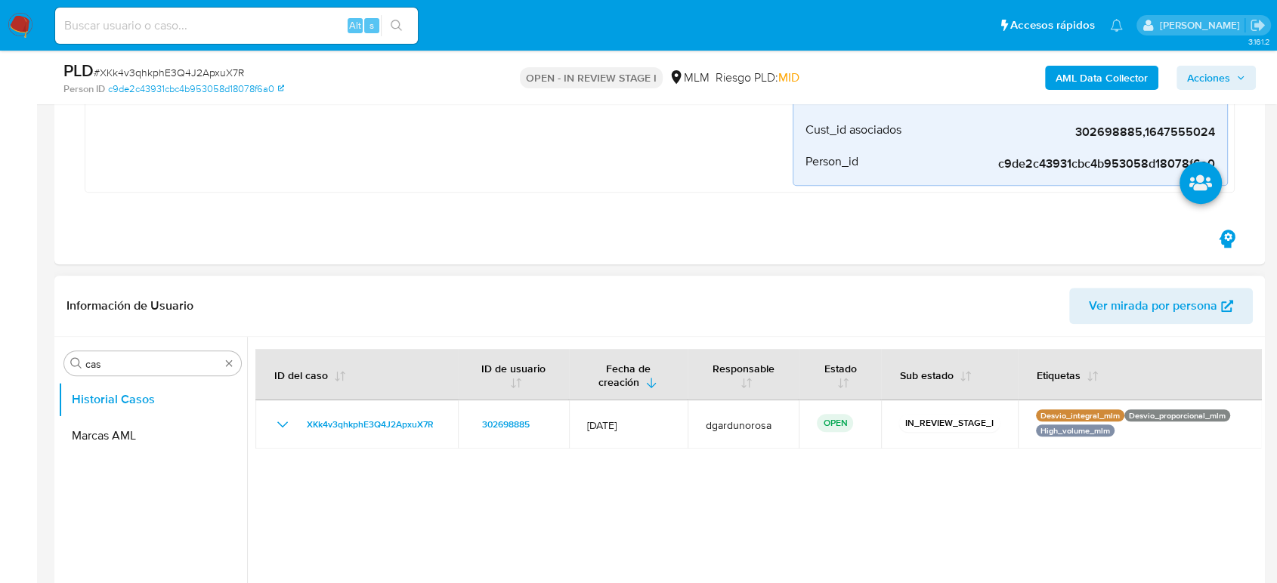
scroll to position [1071, 0]
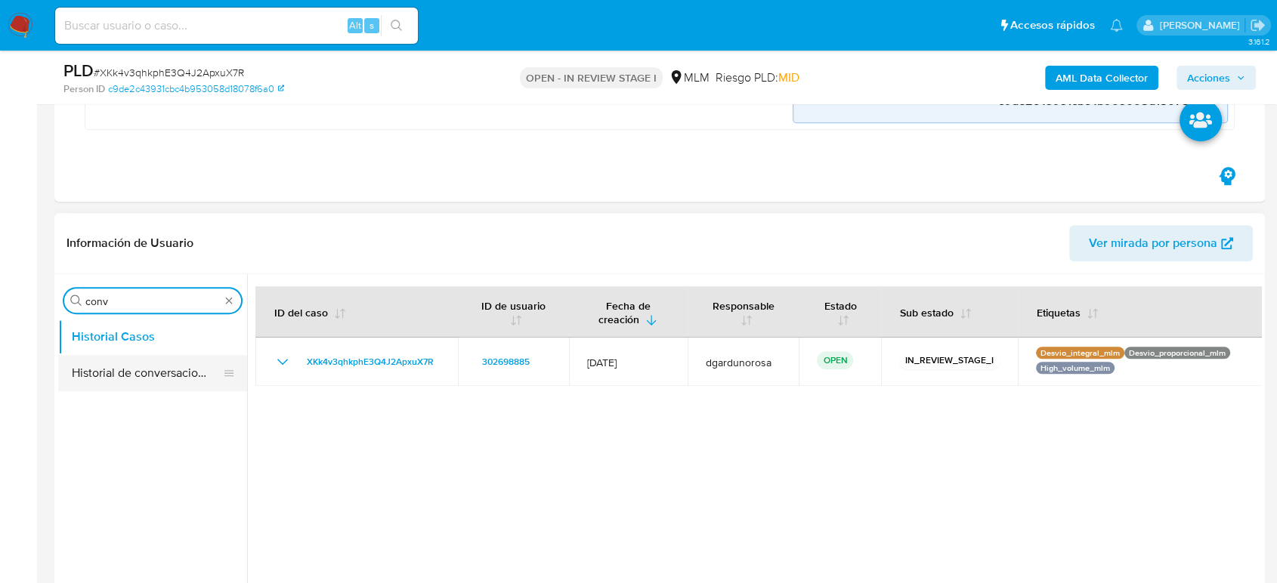
type input "conv"
click at [157, 378] on button "Historial de conversaciones" at bounding box center [146, 373] width 177 height 36
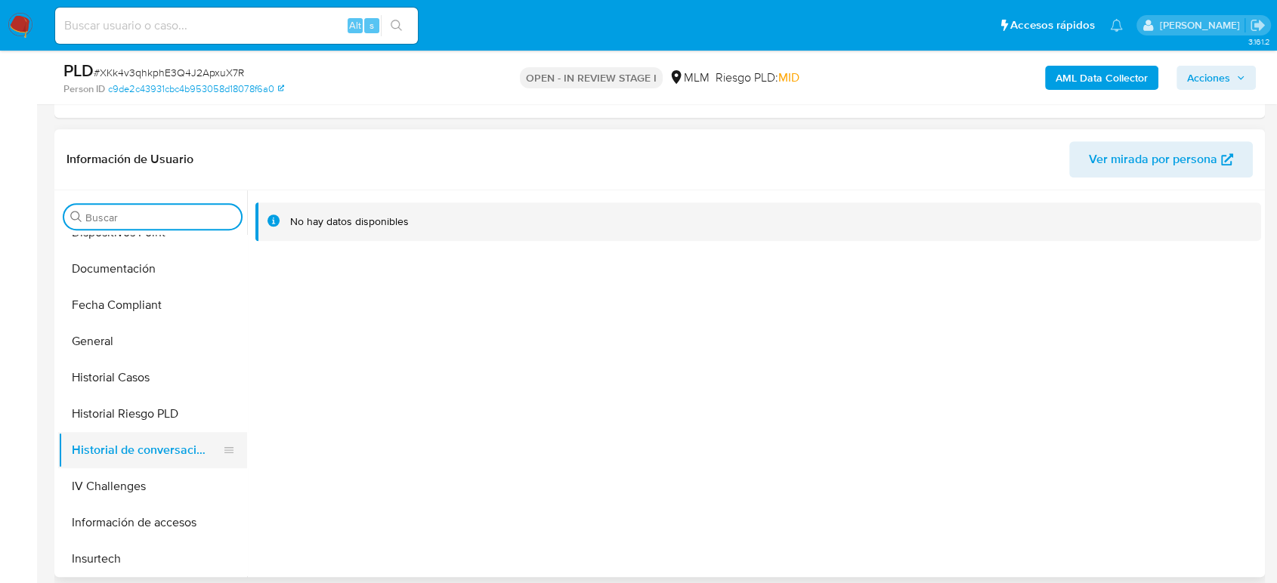
scroll to position [671, 0]
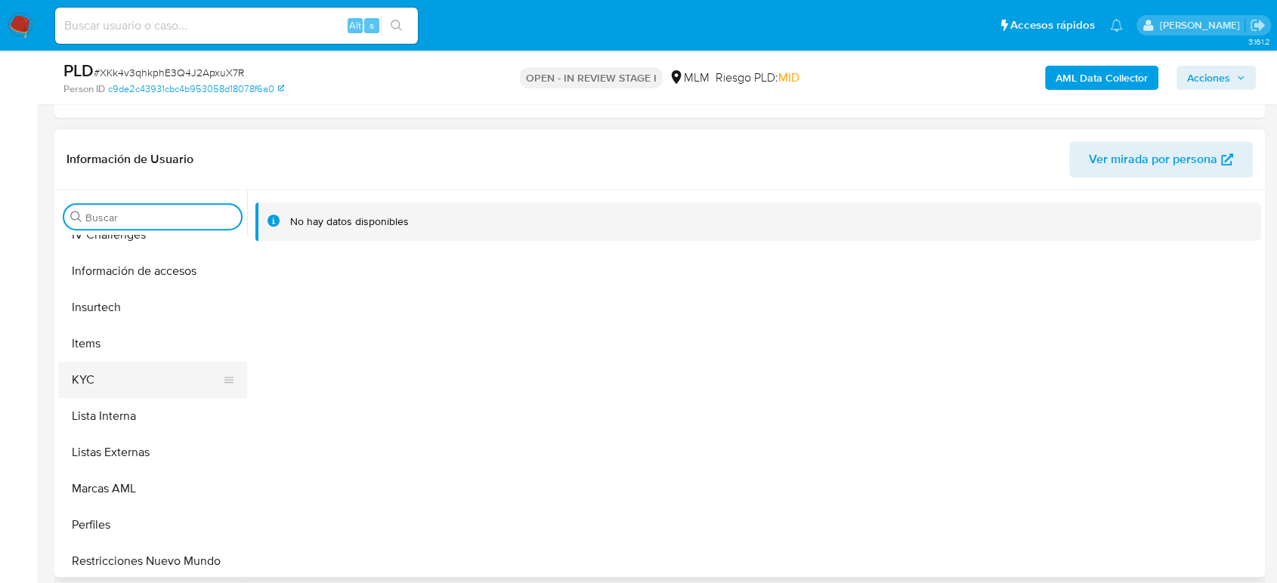
click at [88, 379] on button "KYC" at bounding box center [146, 380] width 177 height 36
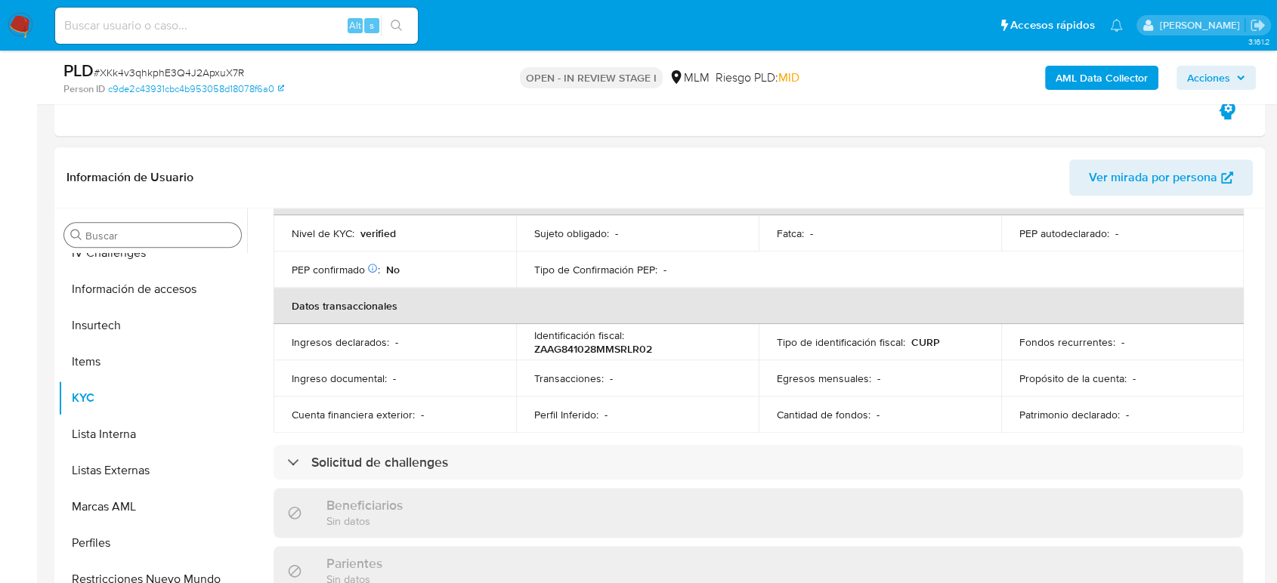
scroll to position [263, 0]
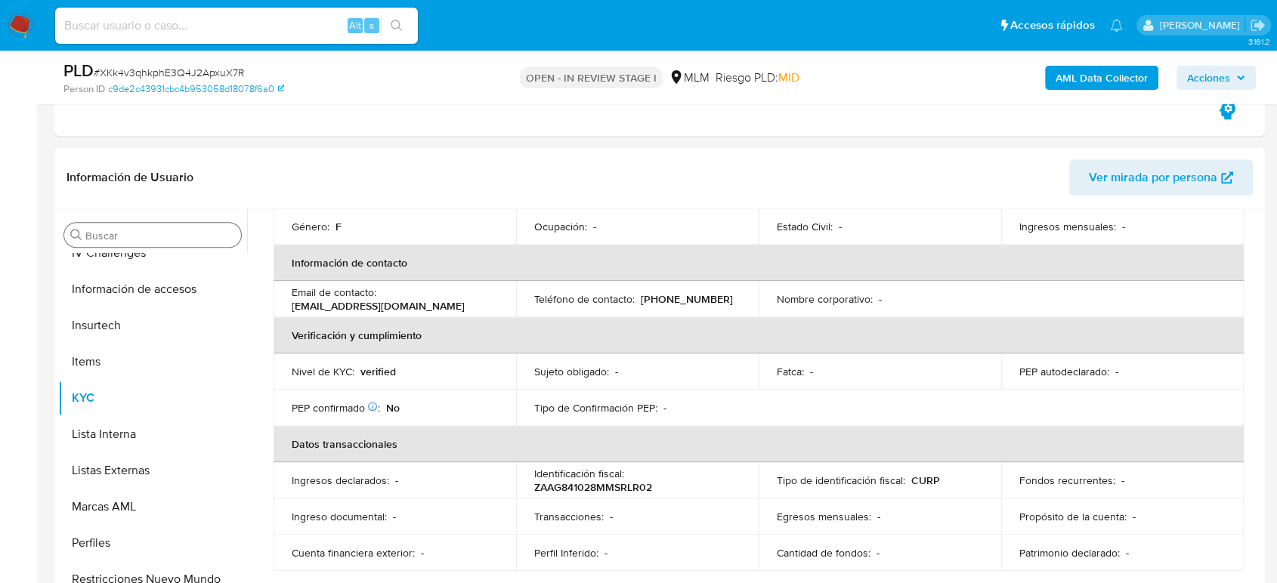
click at [689, 292] on p "(777) 3369556" at bounding box center [687, 299] width 92 height 14
copy p "3369556"
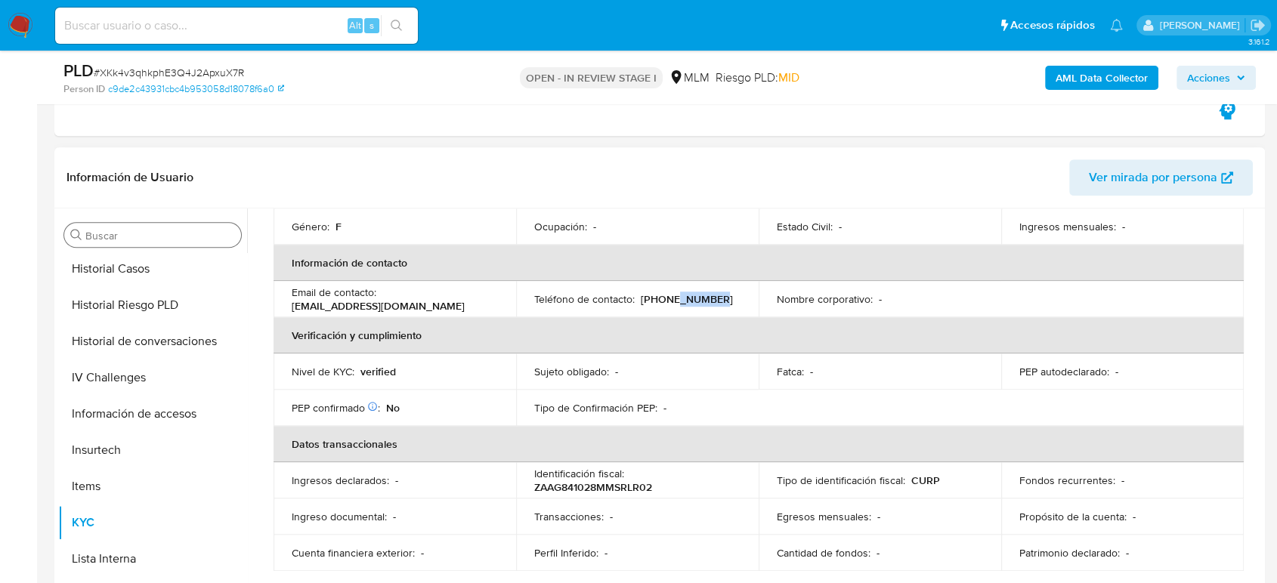
scroll to position [419, 0]
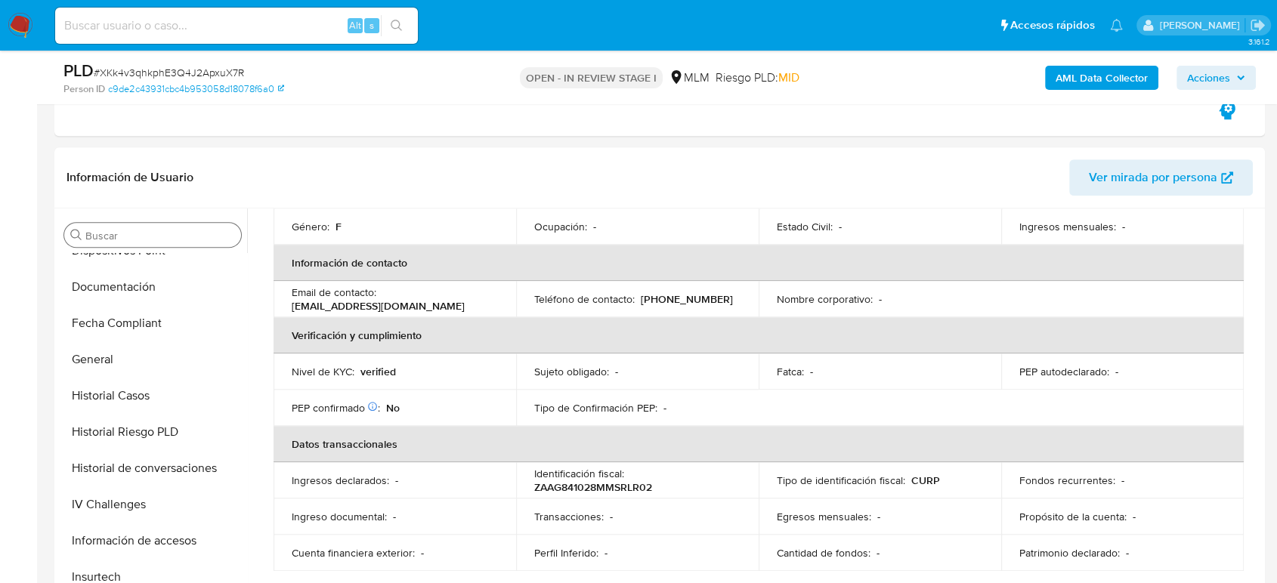
click at [97, 229] on input "Buscar" at bounding box center [160, 236] width 150 height 14
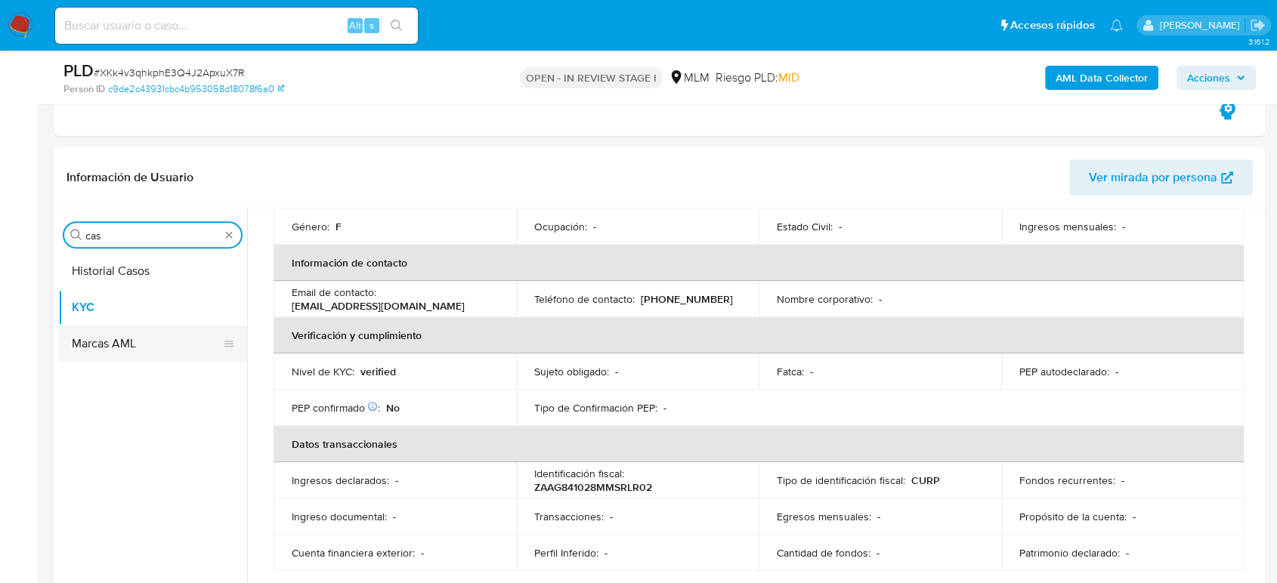
type input "cas"
click at [136, 278] on button "Historial Casos" at bounding box center [152, 271] width 189 height 36
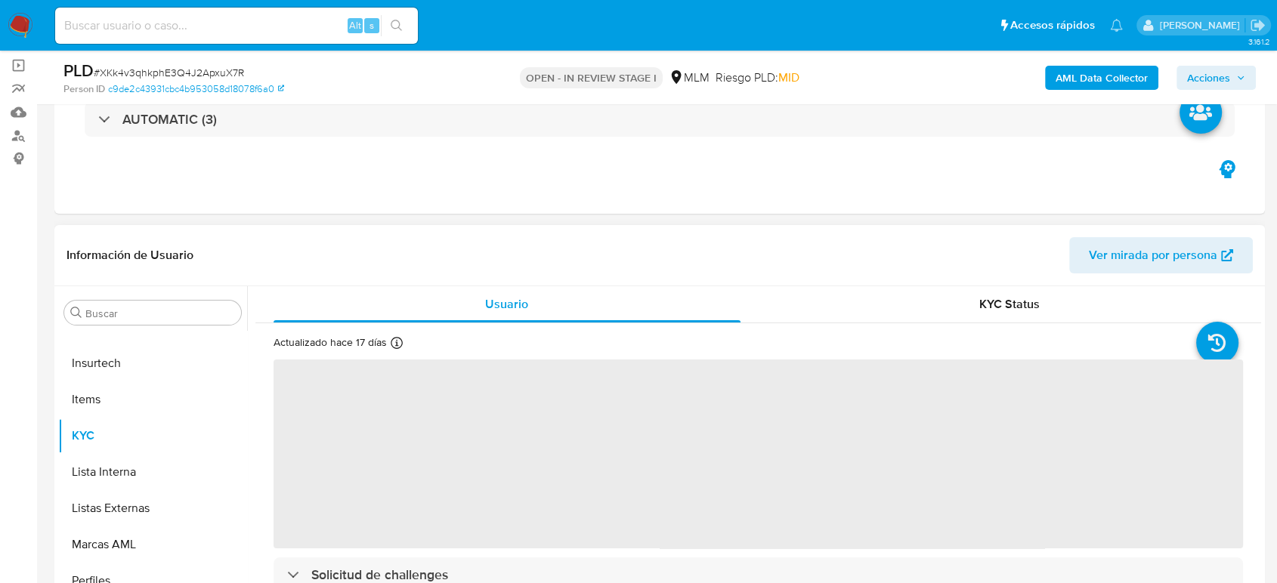
scroll to position [252, 0]
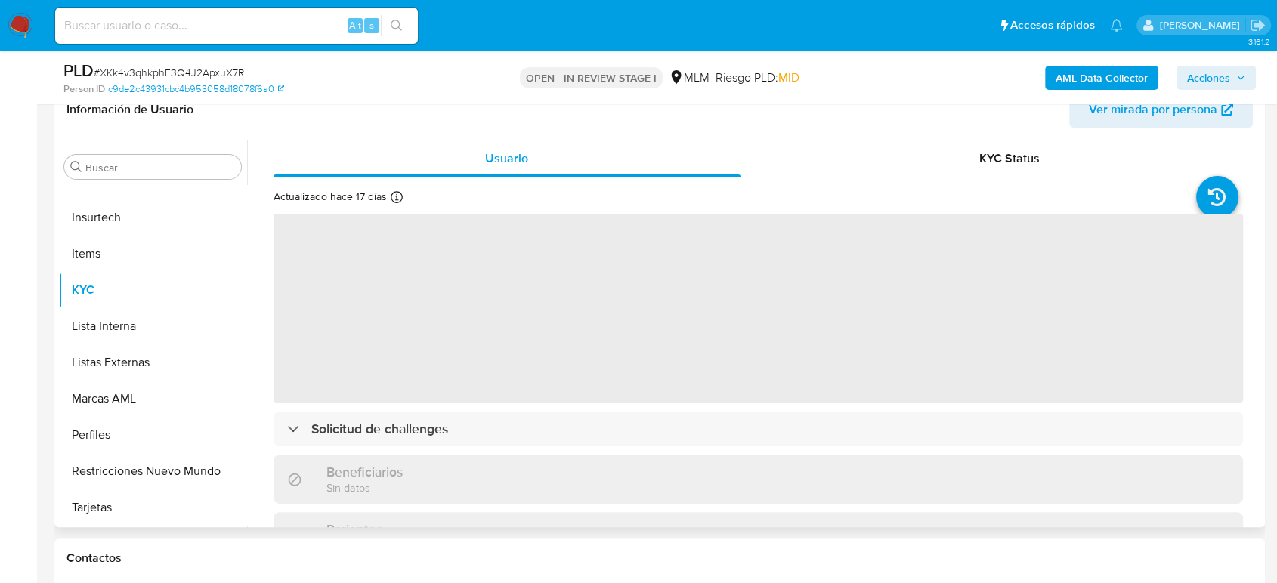
select select "10"
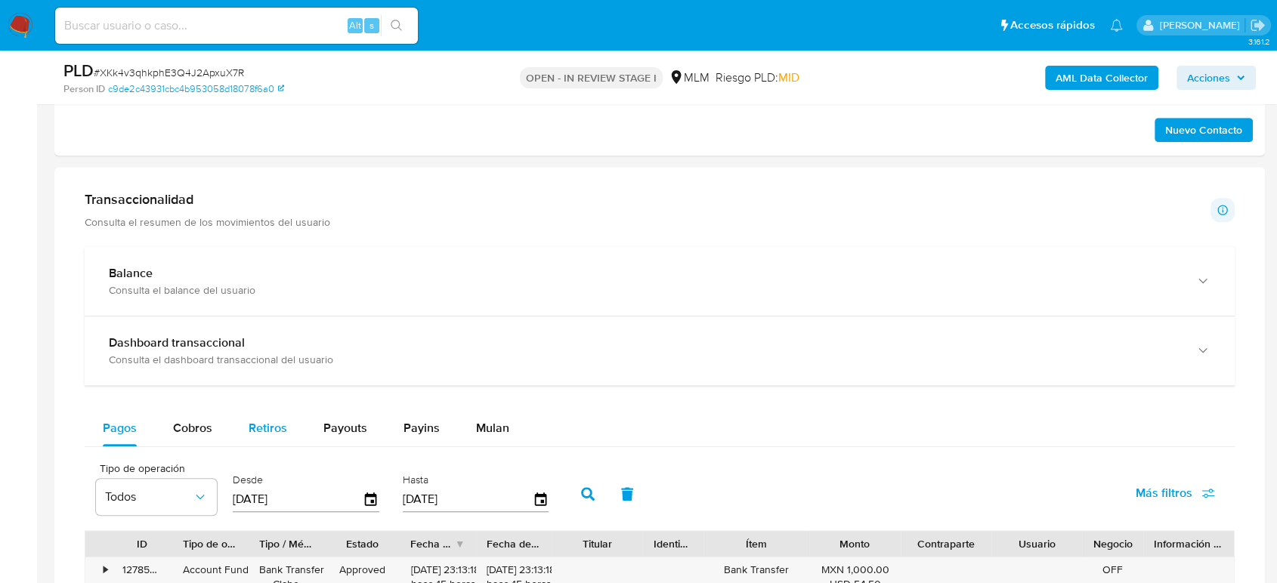
scroll to position [1007, 0]
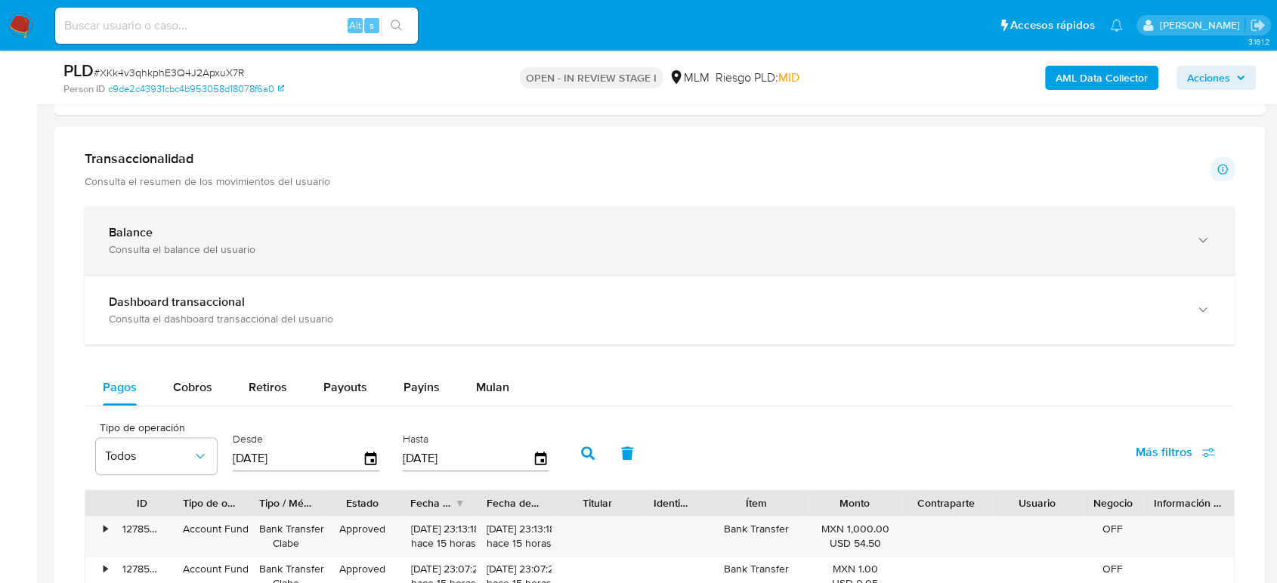
click at [292, 248] on div "Consulta el balance del usuario" at bounding box center [644, 249] width 1071 height 14
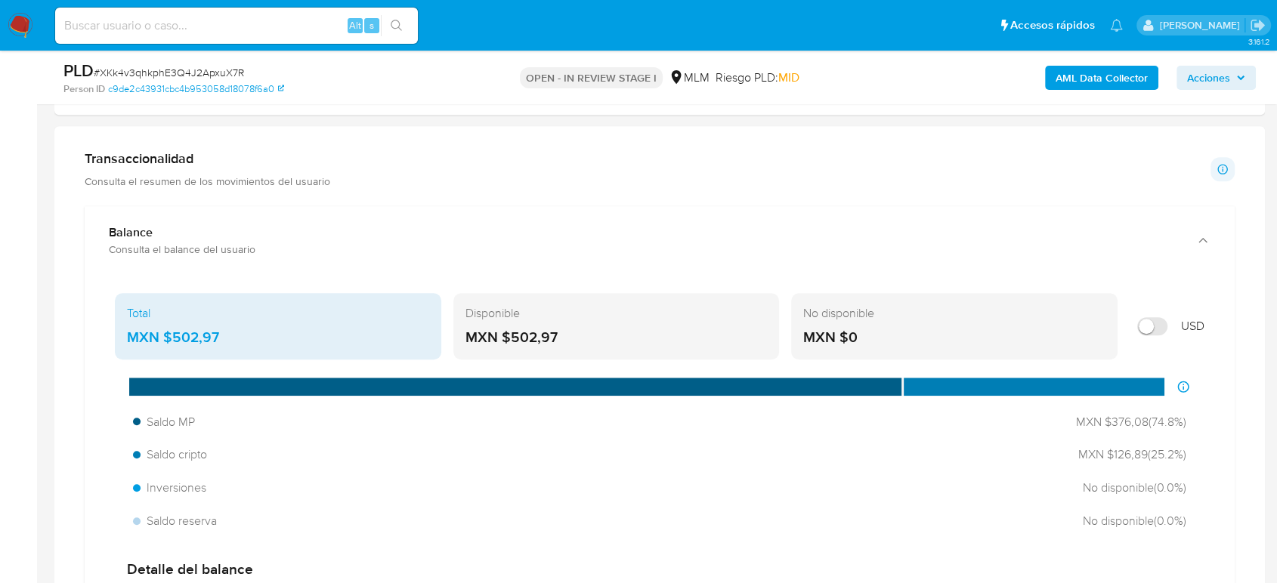
drag, startPoint x: 230, startPoint y: 338, endPoint x: 165, endPoint y: 341, distance: 64.3
click at [162, 341] on div "MXN $502,97" at bounding box center [278, 338] width 302 height 20
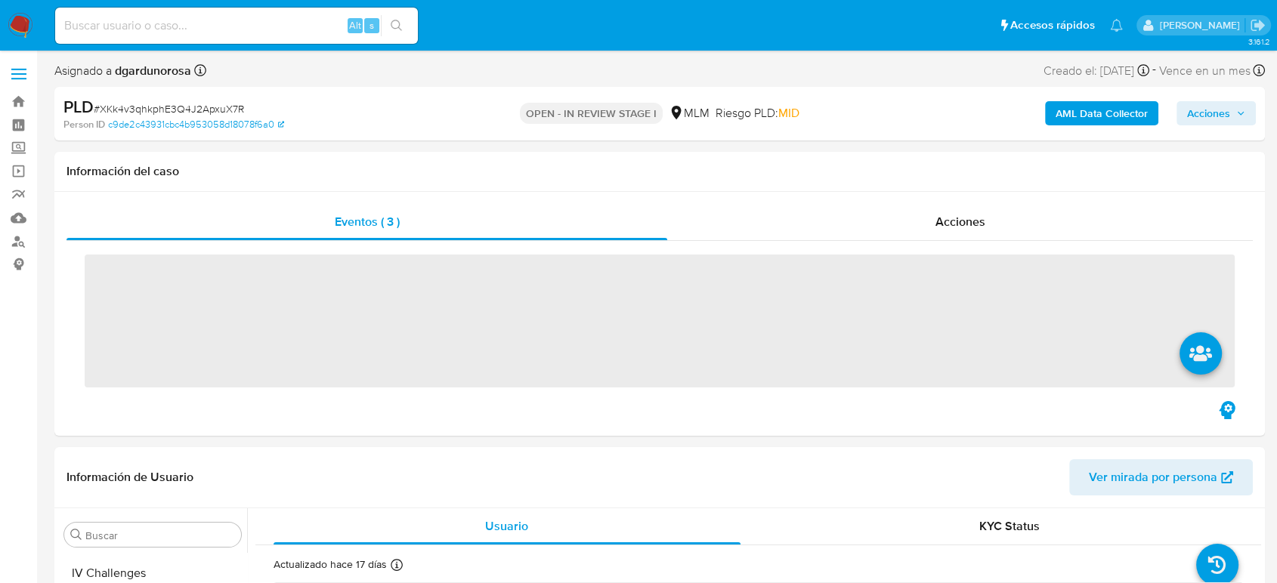
scroll to position [711, 0]
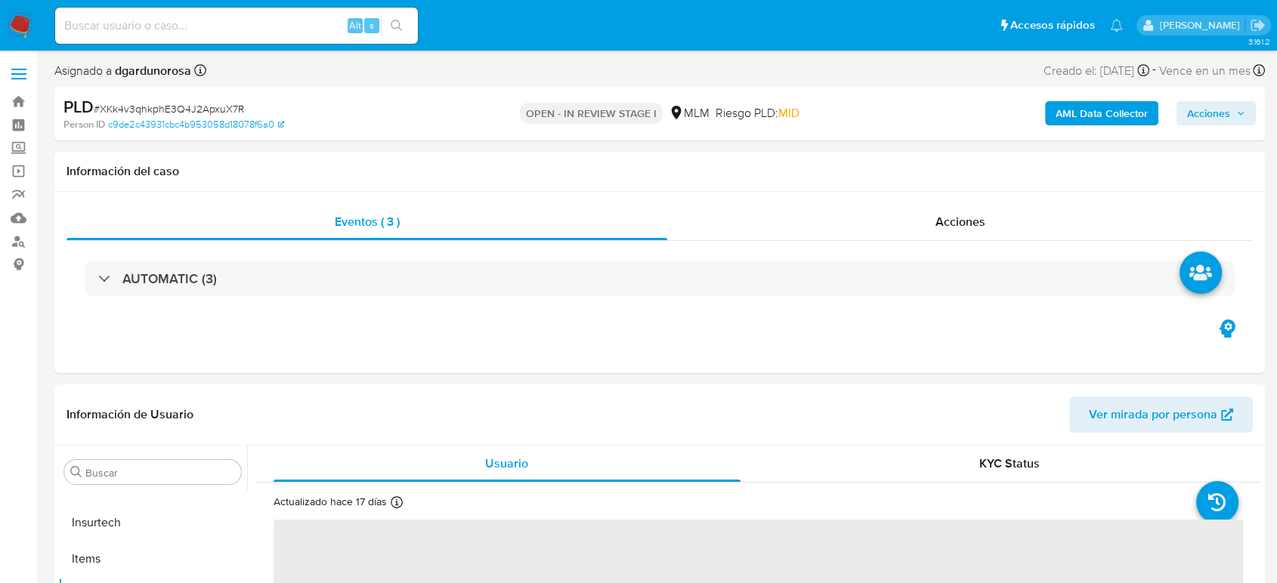
select select "10"
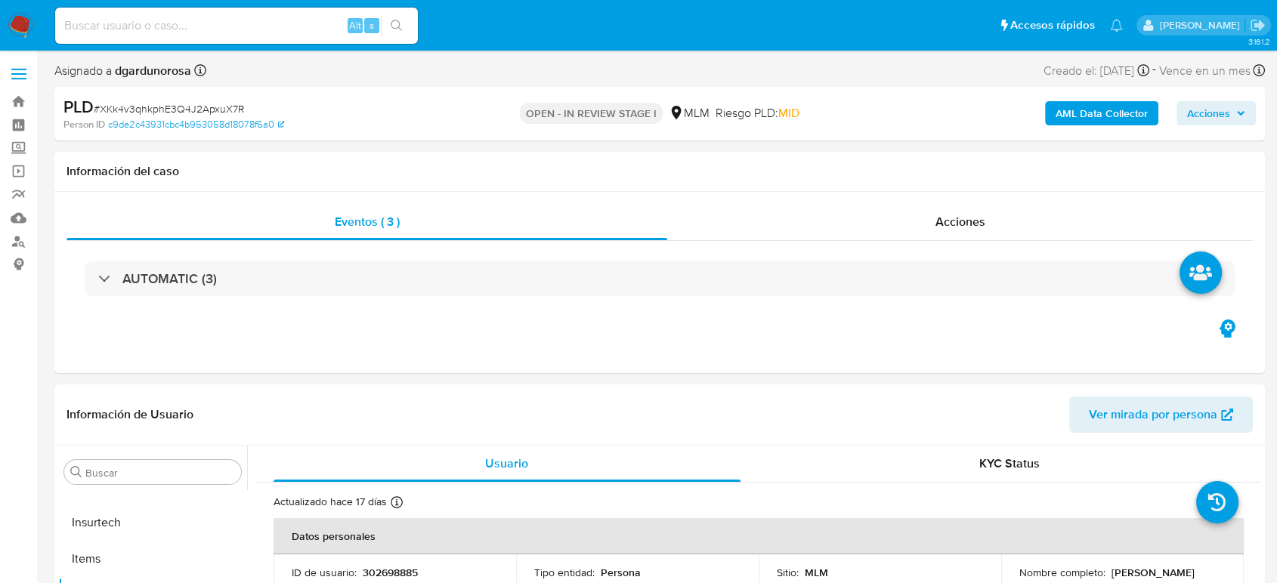
click at [270, 30] on input at bounding box center [236, 26] width 363 height 20
paste input "2574091338"
type input "2574091338"
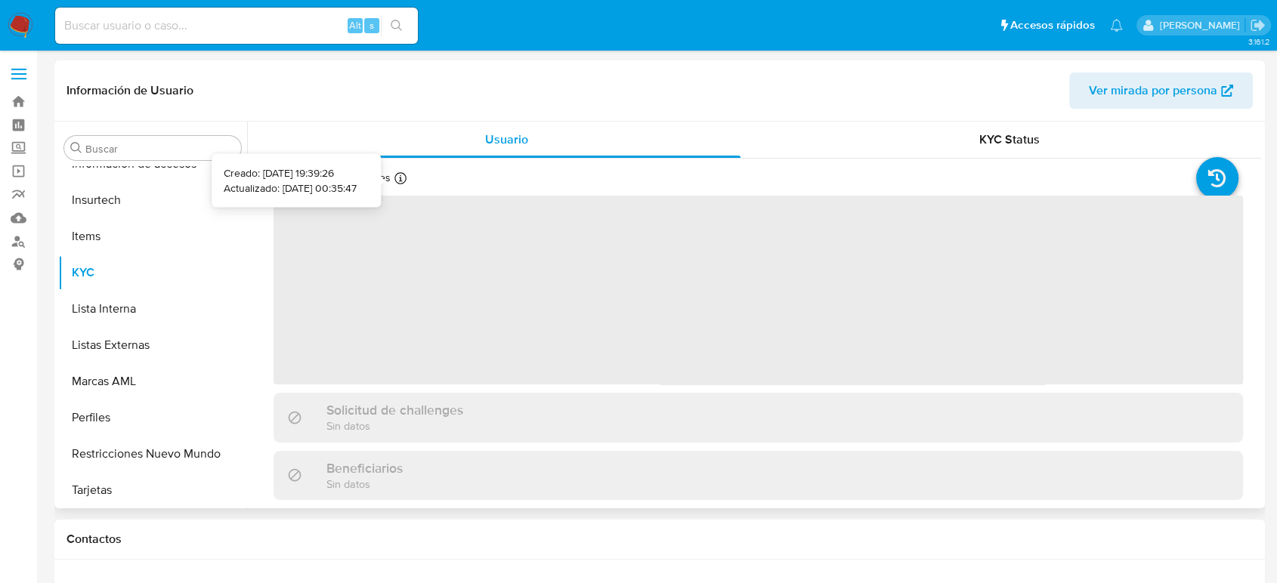
scroll to position [711, 0]
select select "10"
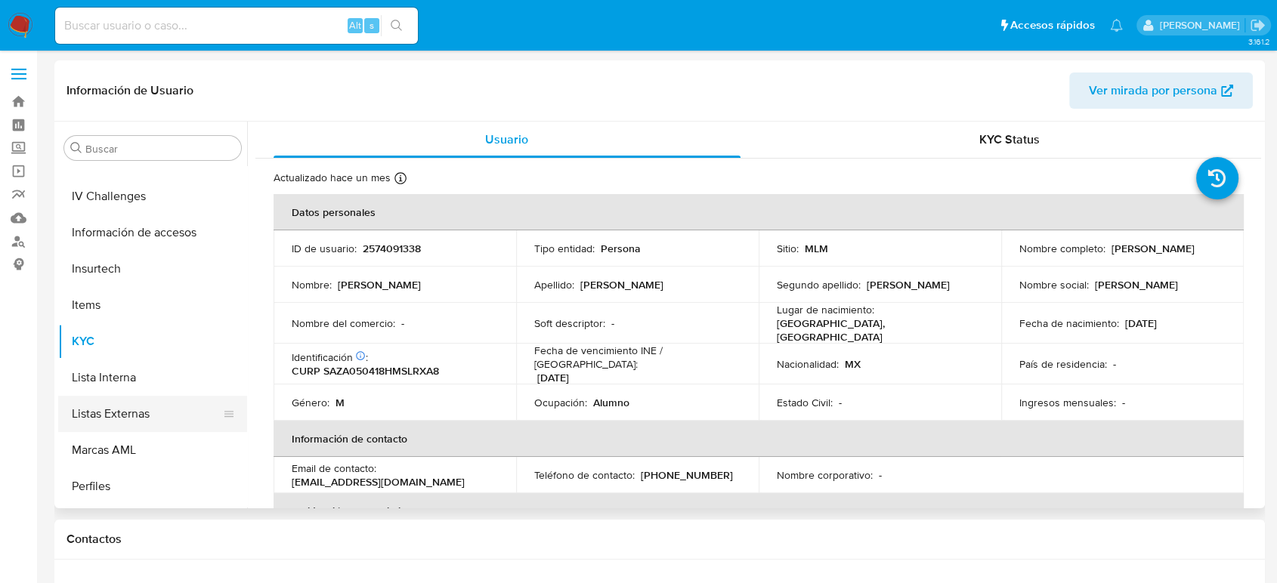
scroll to position [543, 0]
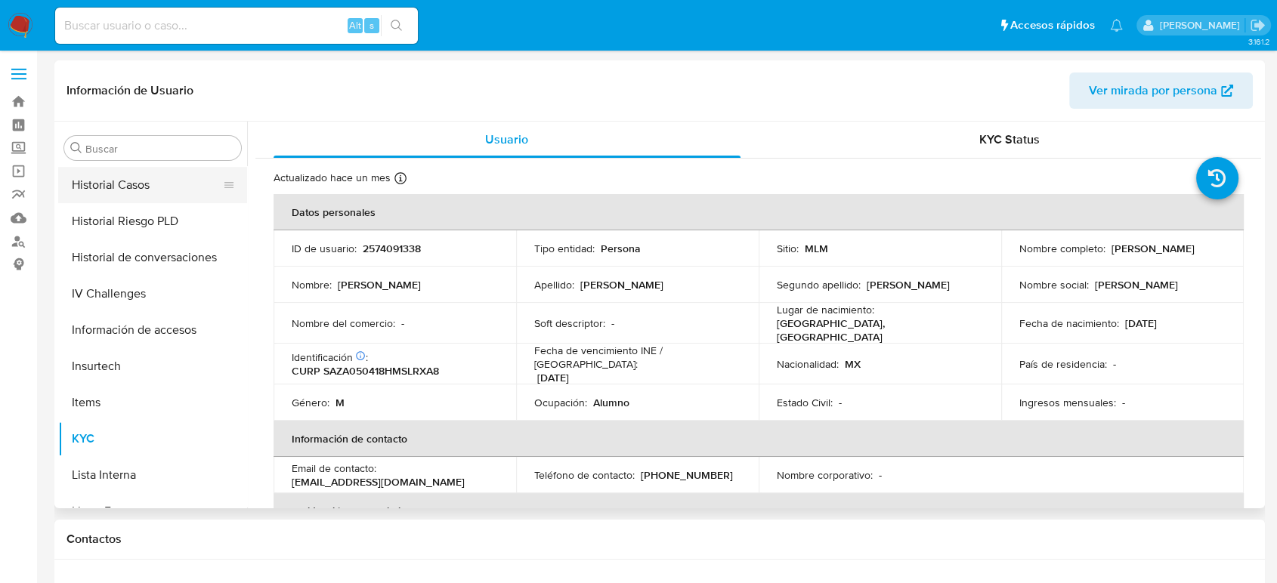
click at [137, 177] on button "Historial Casos" at bounding box center [146, 185] width 177 height 36
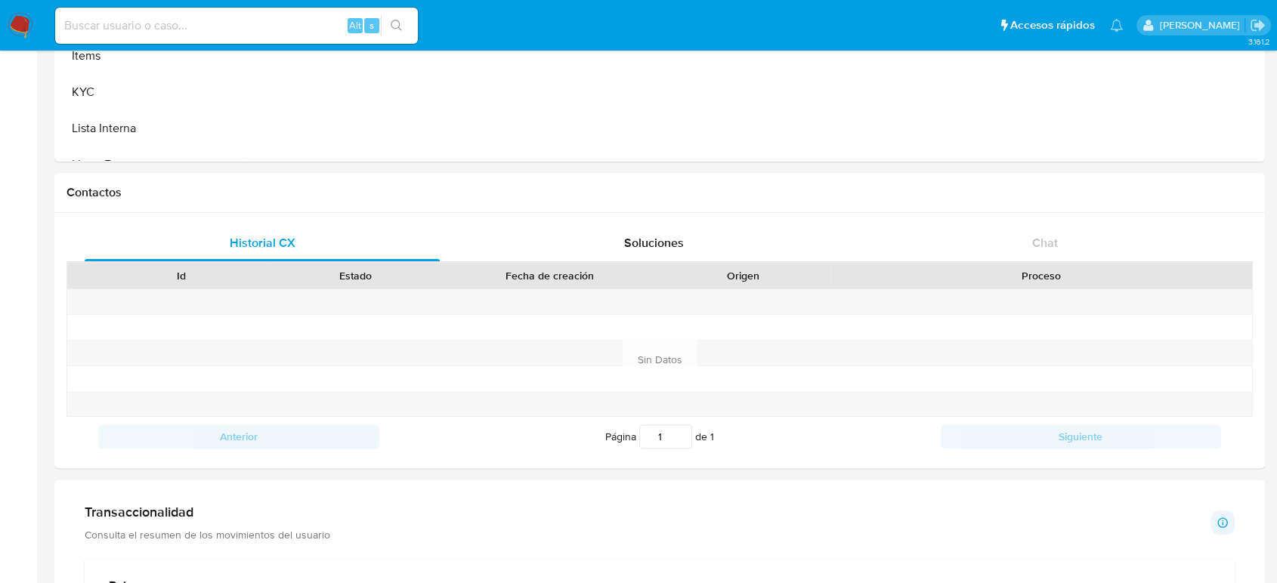
scroll to position [671, 0]
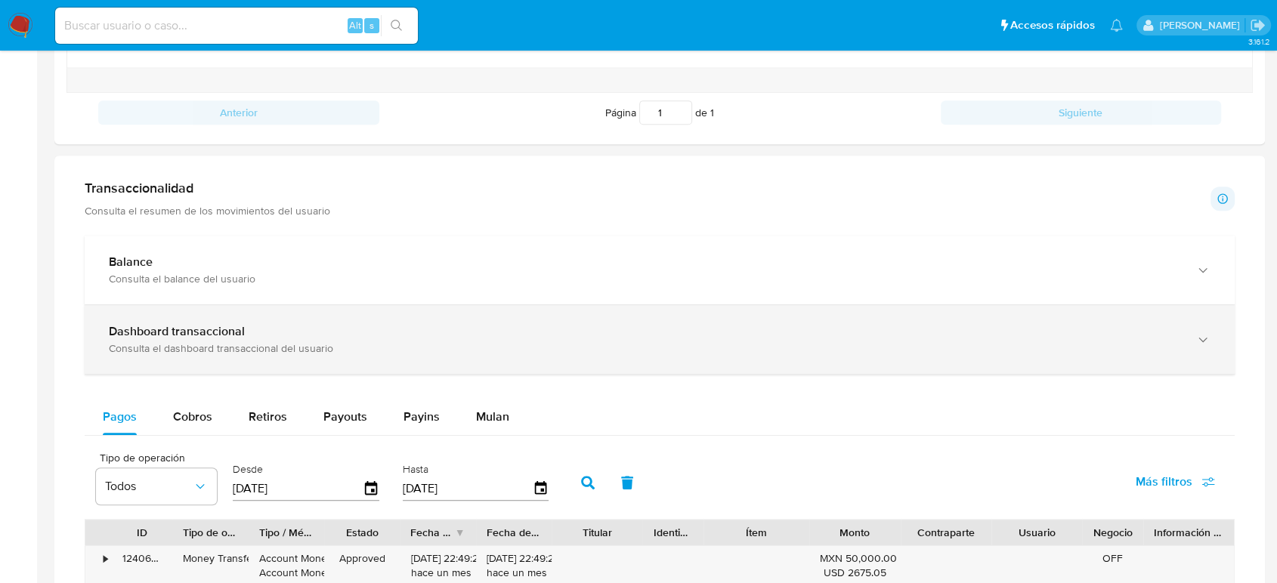
click at [258, 337] on div "Dashboard transaccional" at bounding box center [644, 331] width 1071 height 15
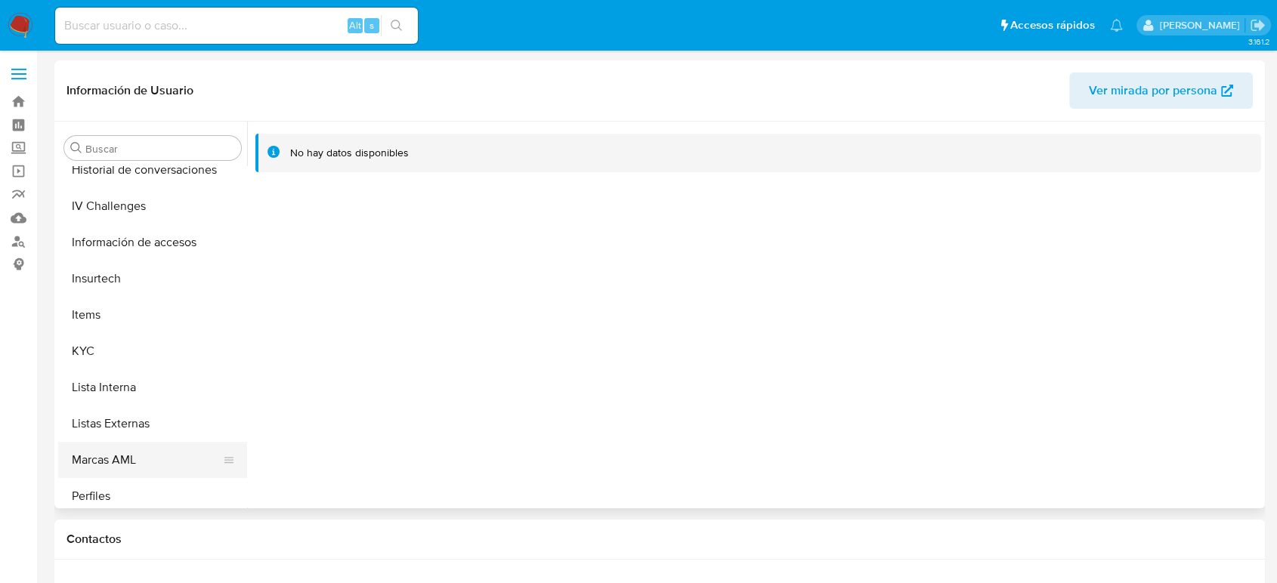
scroll to position [711, 0]
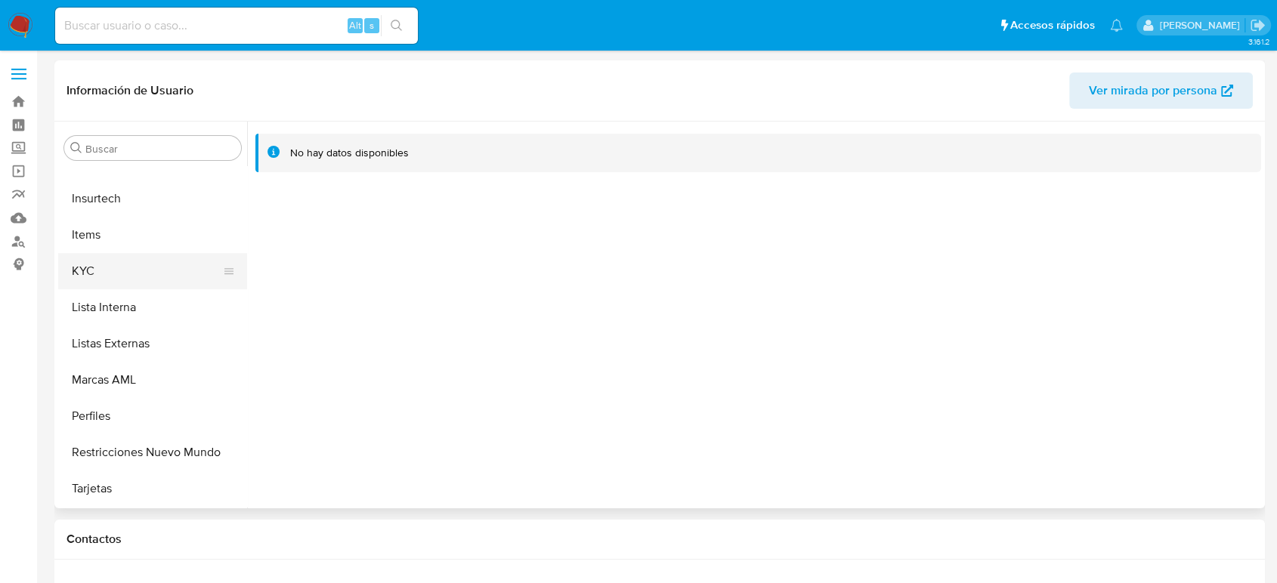
click at [106, 264] on button "KYC" at bounding box center [146, 271] width 177 height 36
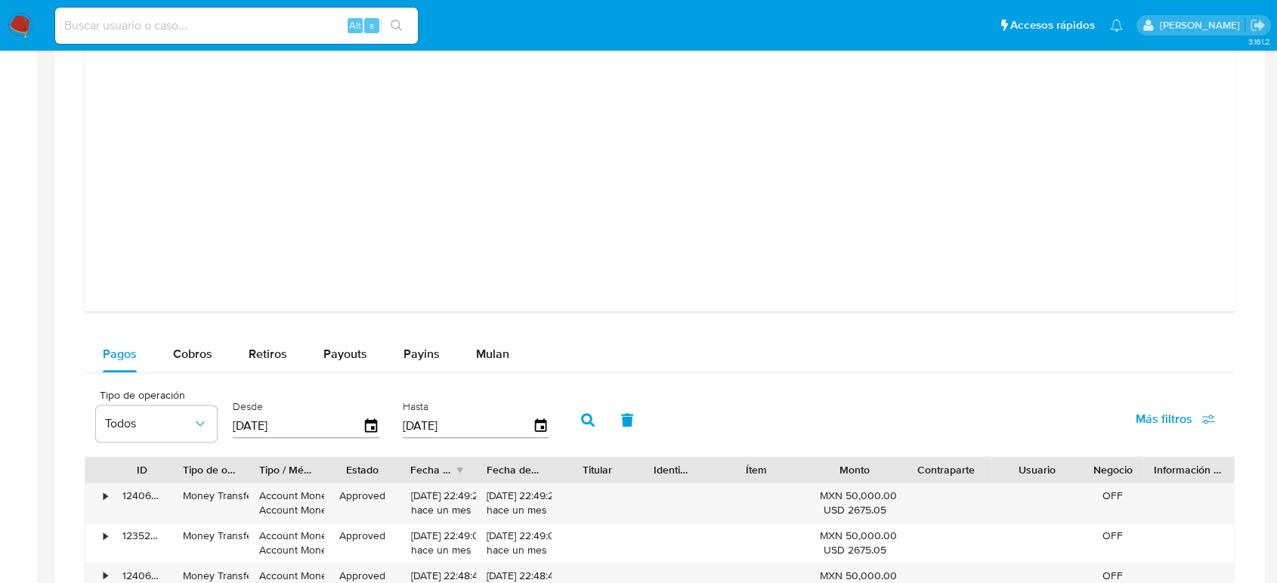
scroll to position [1679, 0]
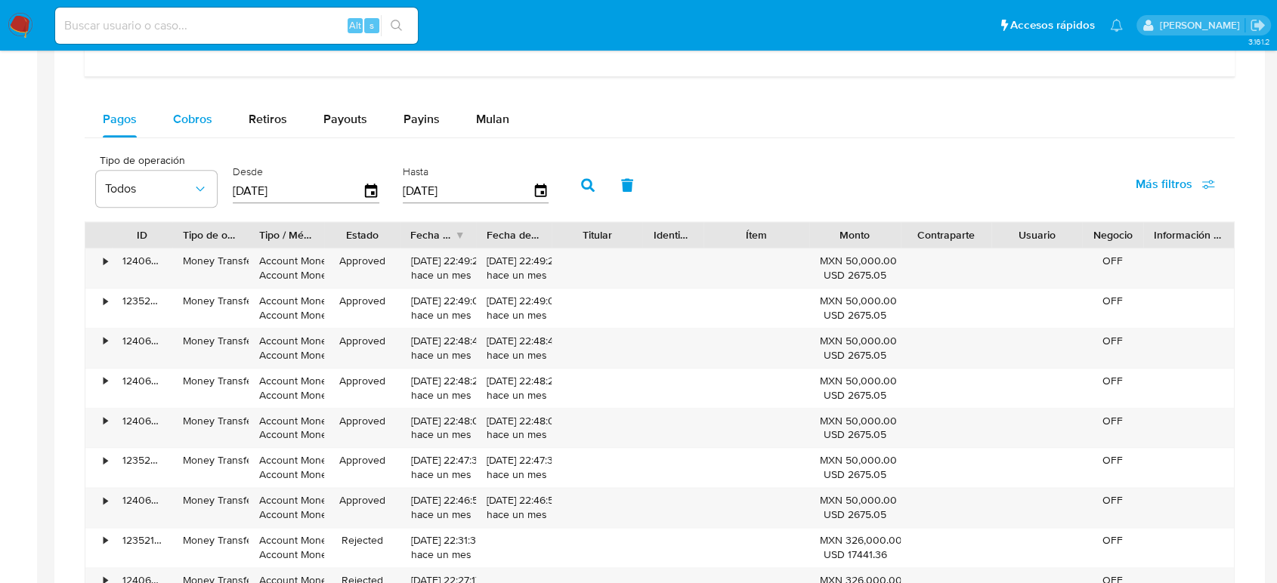
click at [193, 115] on span "Cobros" at bounding box center [192, 118] width 39 height 17
select select "10"
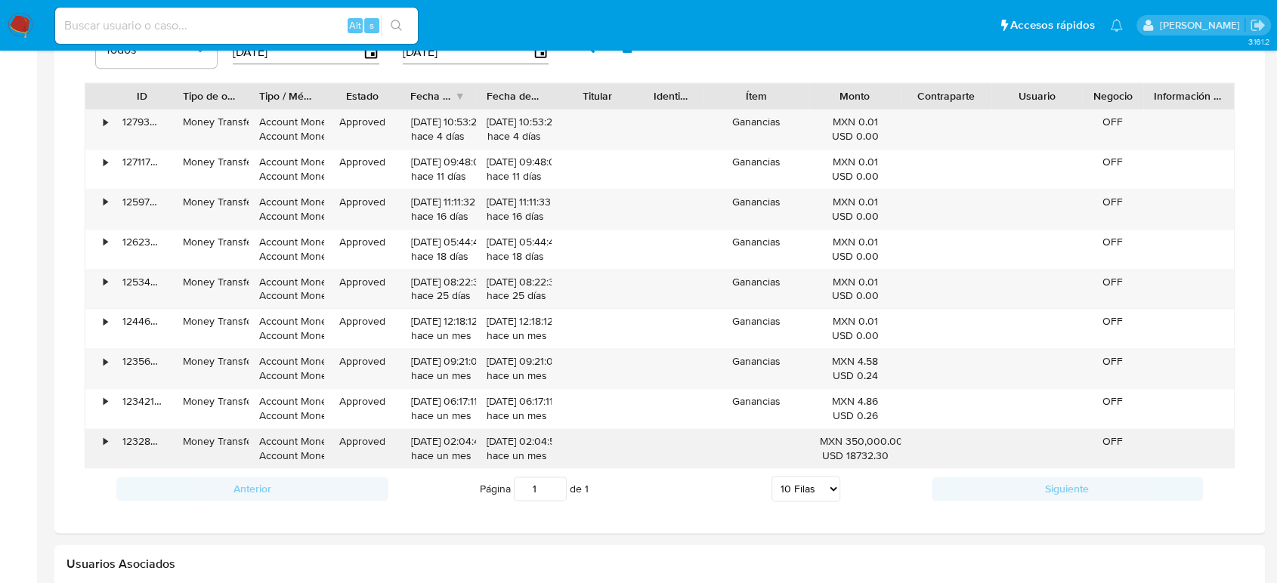
scroll to position [1846, 0]
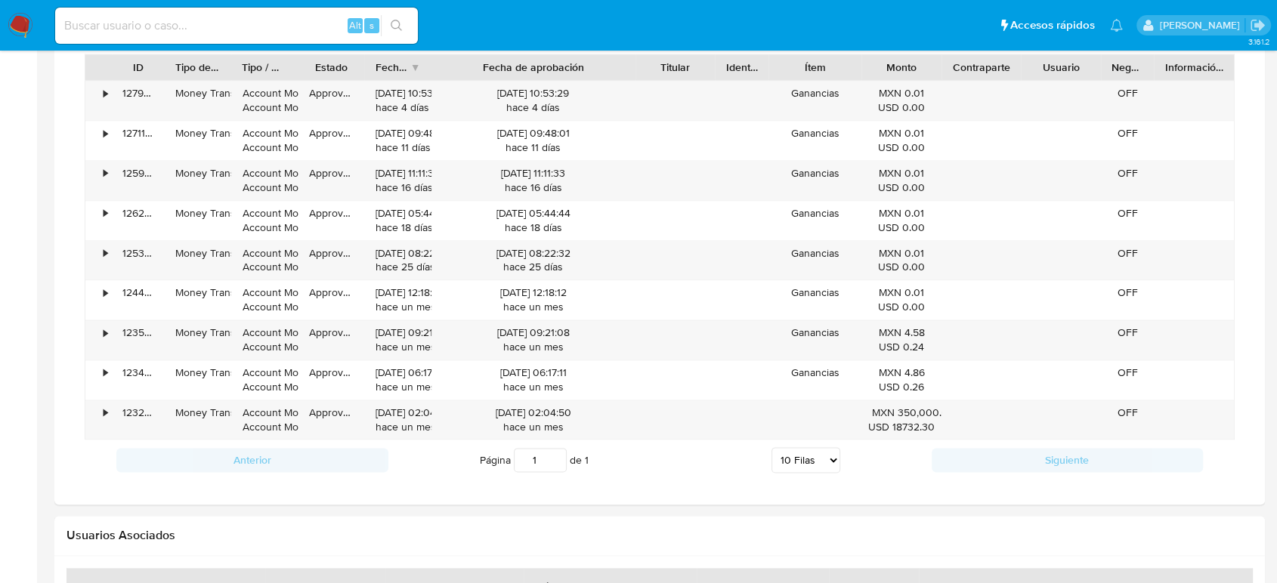
drag, startPoint x: 552, startPoint y: 65, endPoint x: 681, endPoint y: 59, distance: 128.6
click at [681, 59] on div "ID Tipo de operación Tipo / Método Estado Fecha de creación Fecha de aprobación…" at bounding box center [659, 67] width 1148 height 26
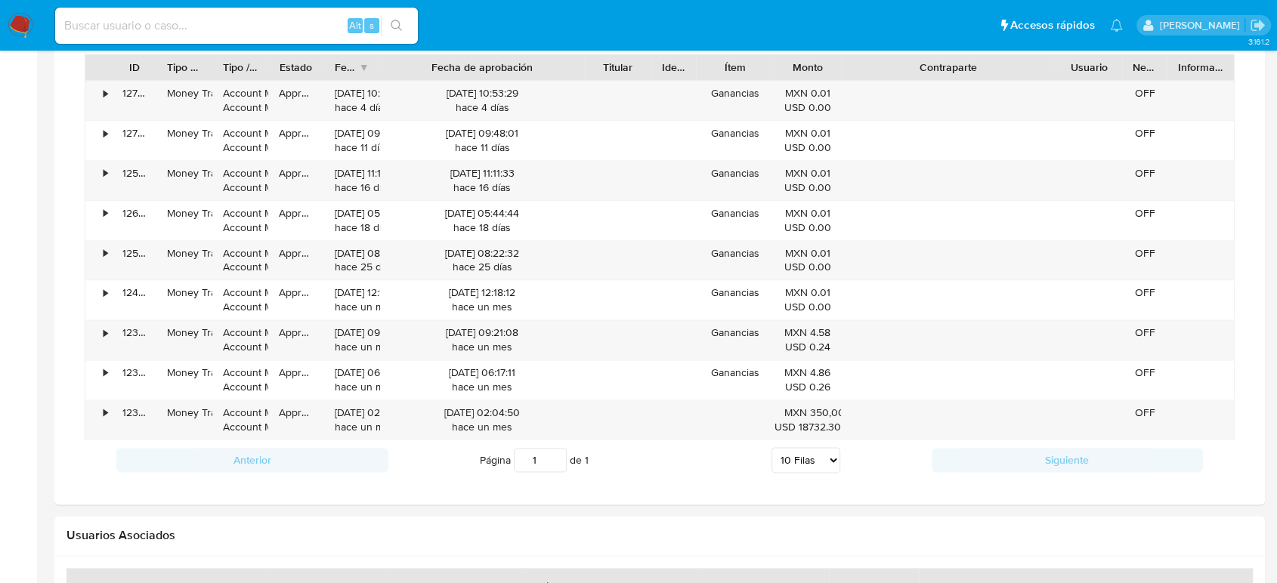
drag, startPoint x: 1027, startPoint y: 54, endPoint x: 1162, endPoint y: 68, distance: 135.2
click at [1162, 68] on div "ID Tipo de operación Tipo / Método Estado Fecha de creación Fecha de aprobación…" at bounding box center [659, 67] width 1148 height 26
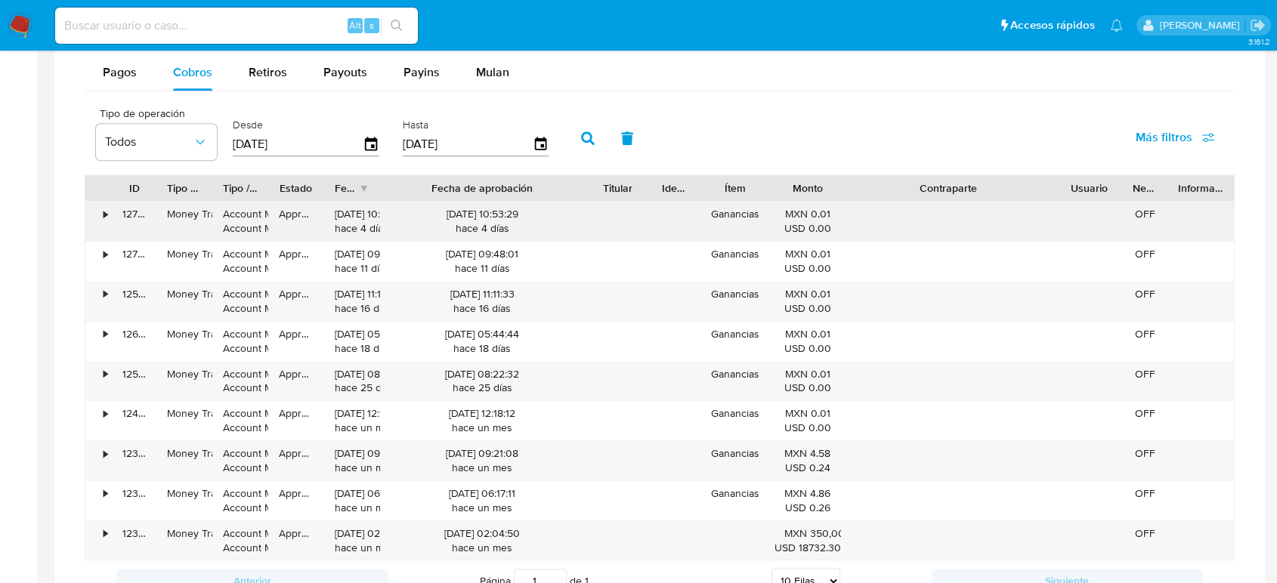
scroll to position [1595, 0]
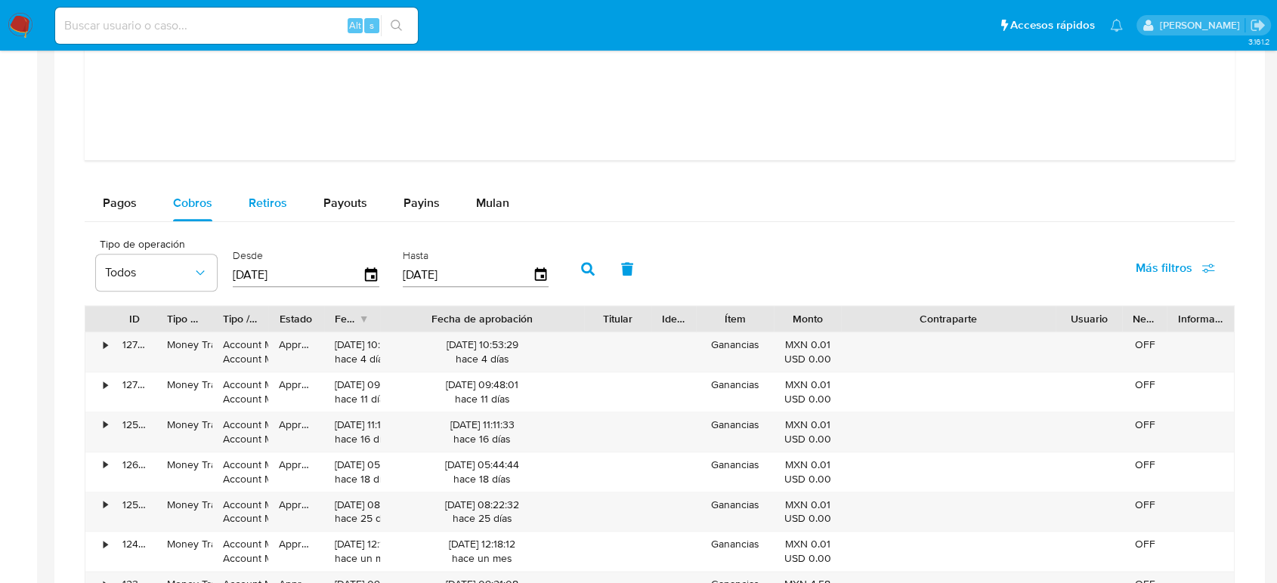
click at [278, 192] on div "Retiros" at bounding box center [268, 203] width 39 height 36
select select "10"
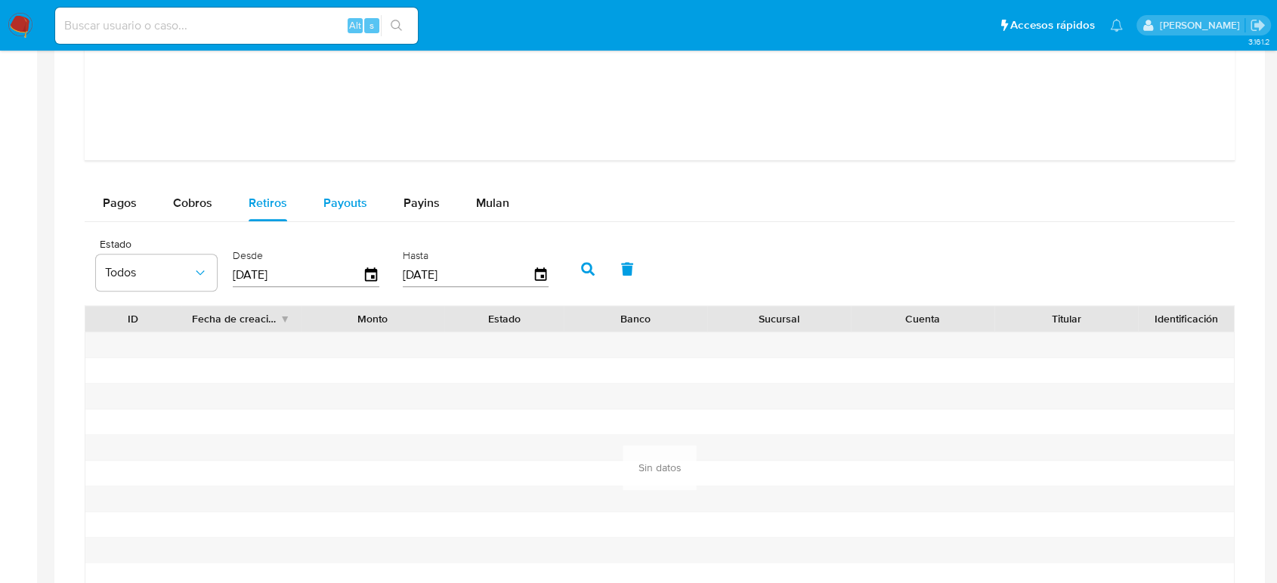
click at [360, 200] on span "Payouts" at bounding box center [345, 202] width 44 height 17
select select "10"
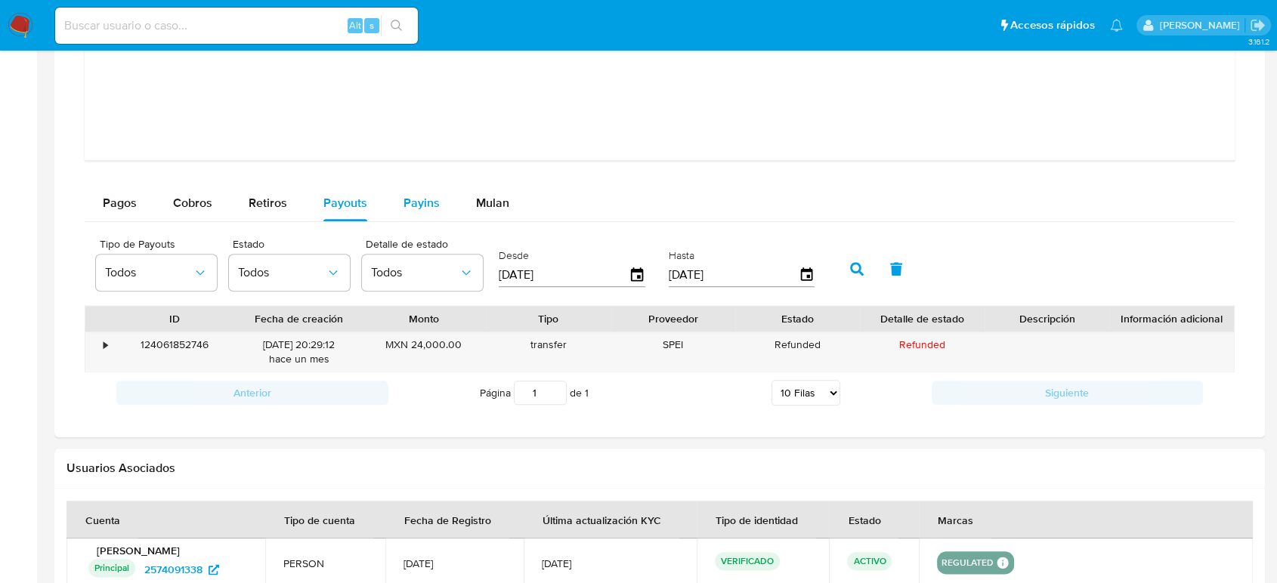
click at [431, 204] on span "Payins" at bounding box center [421, 202] width 36 height 17
select select "10"
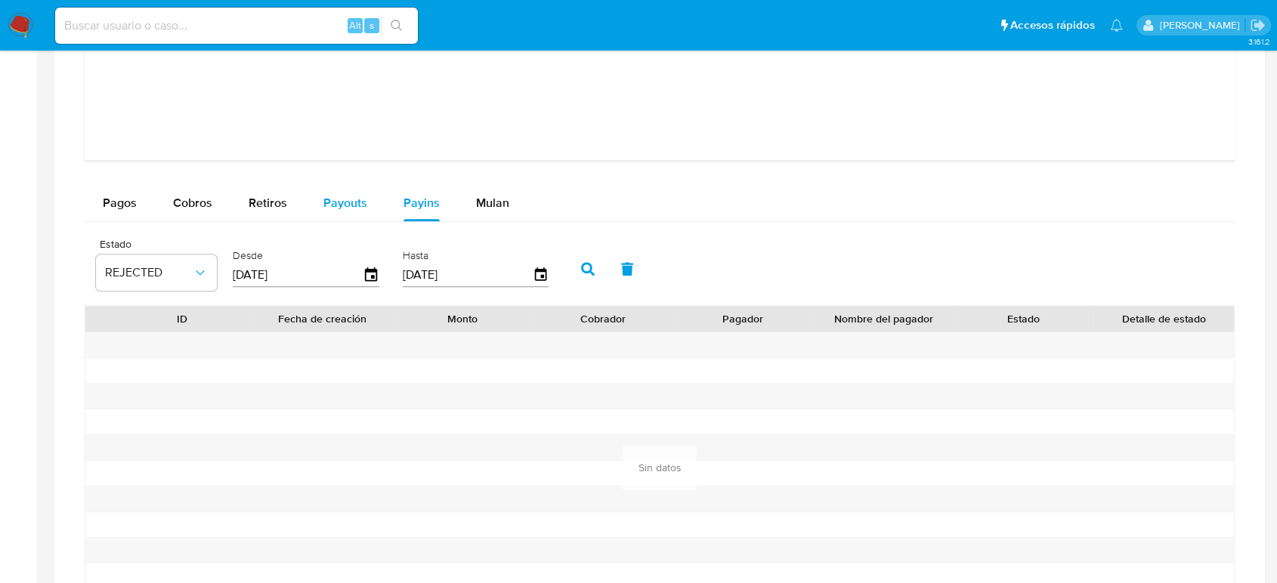
click at [326, 202] on span "Payouts" at bounding box center [345, 202] width 44 height 17
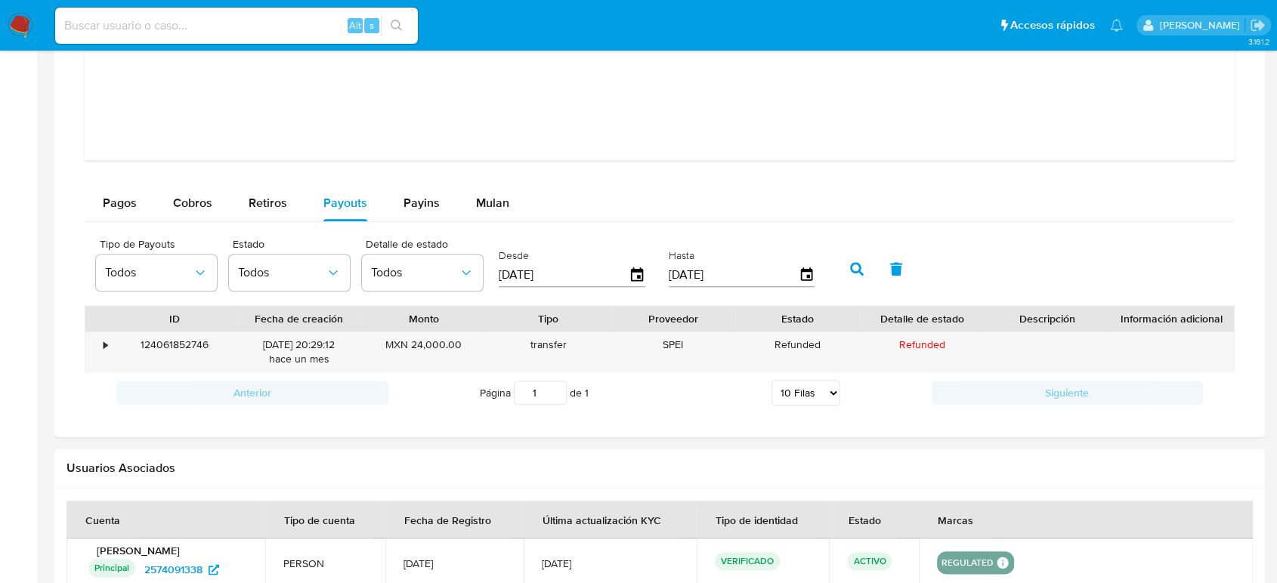
click at [253, 28] on input at bounding box center [236, 26] width 363 height 20
paste input "154963002"
type input "154963002"
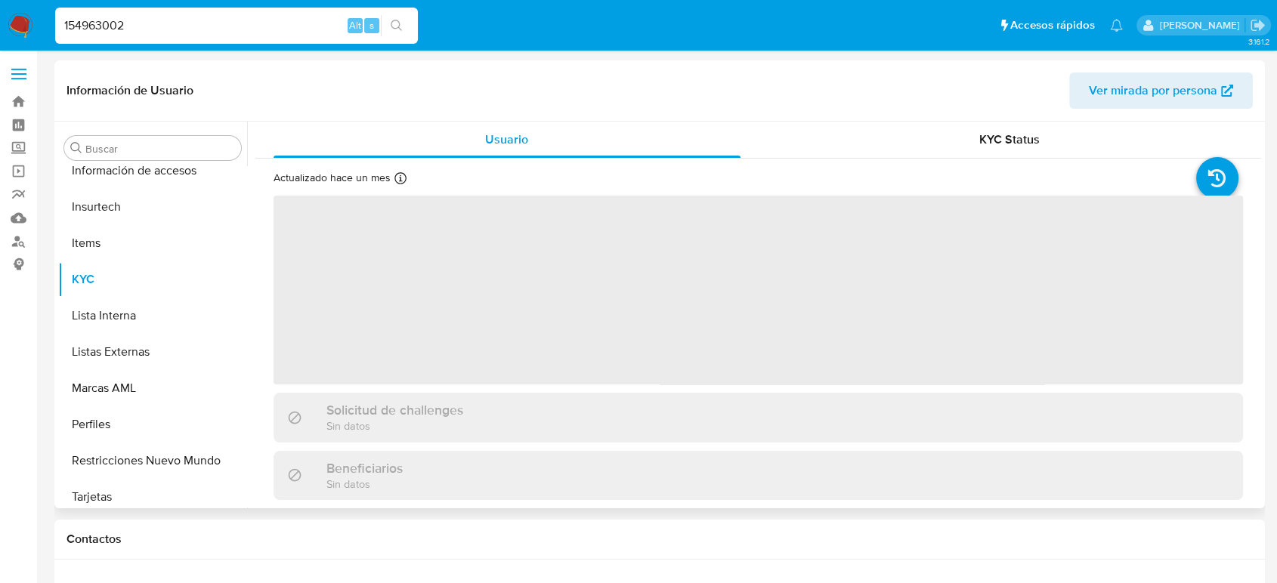
scroll to position [711, 0]
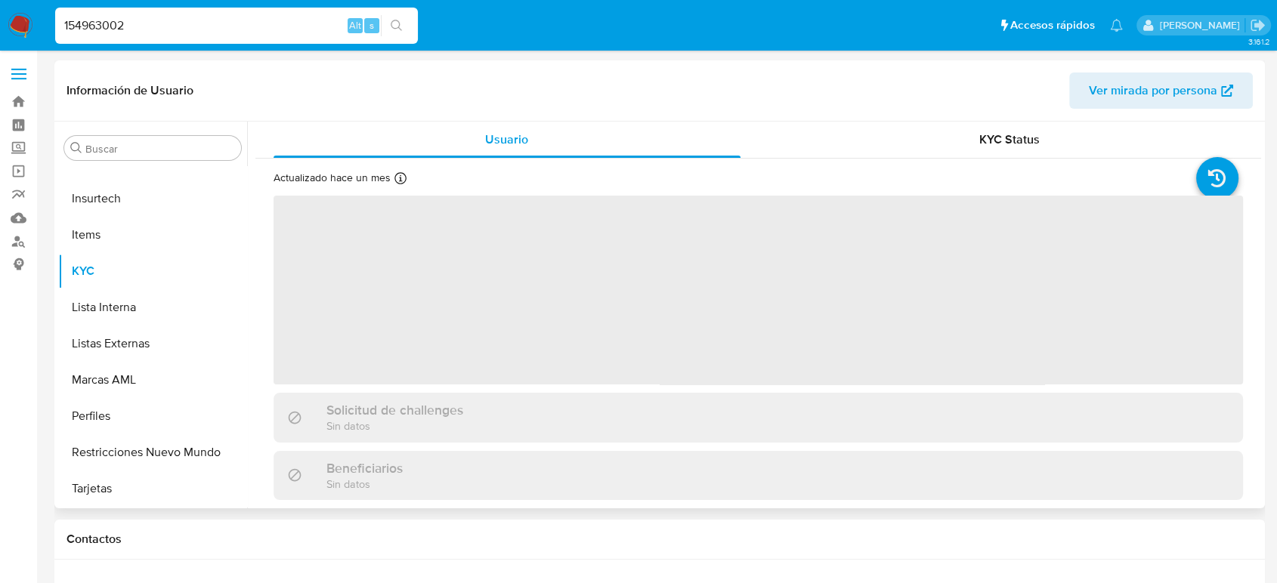
select select "10"
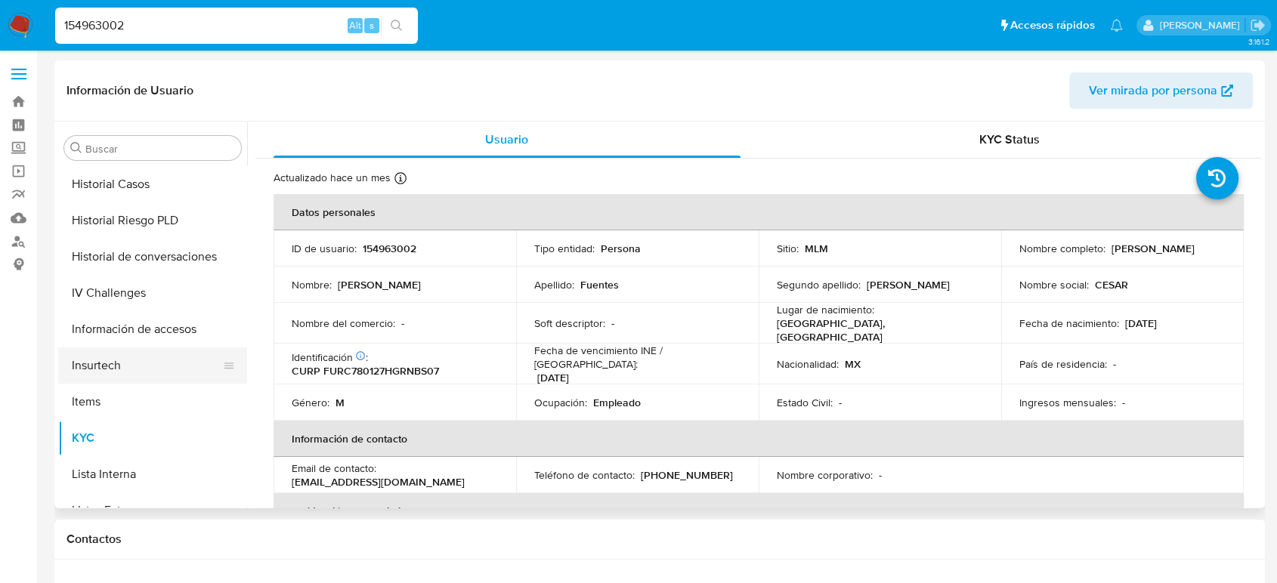
scroll to position [543, 0]
click at [143, 181] on button "Historial Casos" at bounding box center [146, 185] width 177 height 36
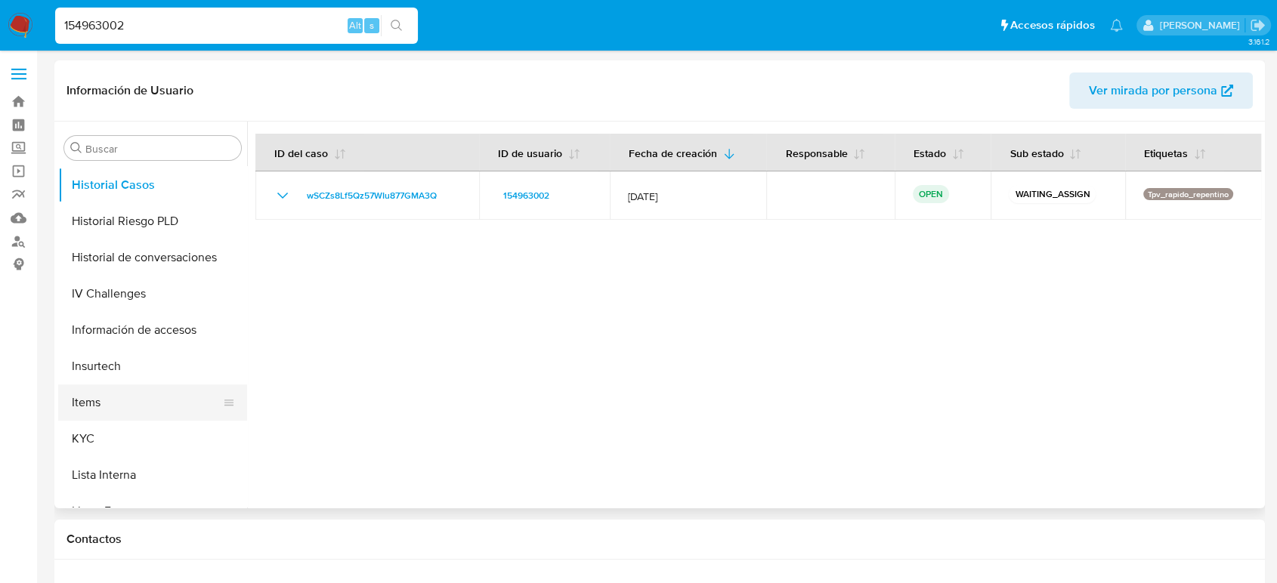
scroll to position [627, 0]
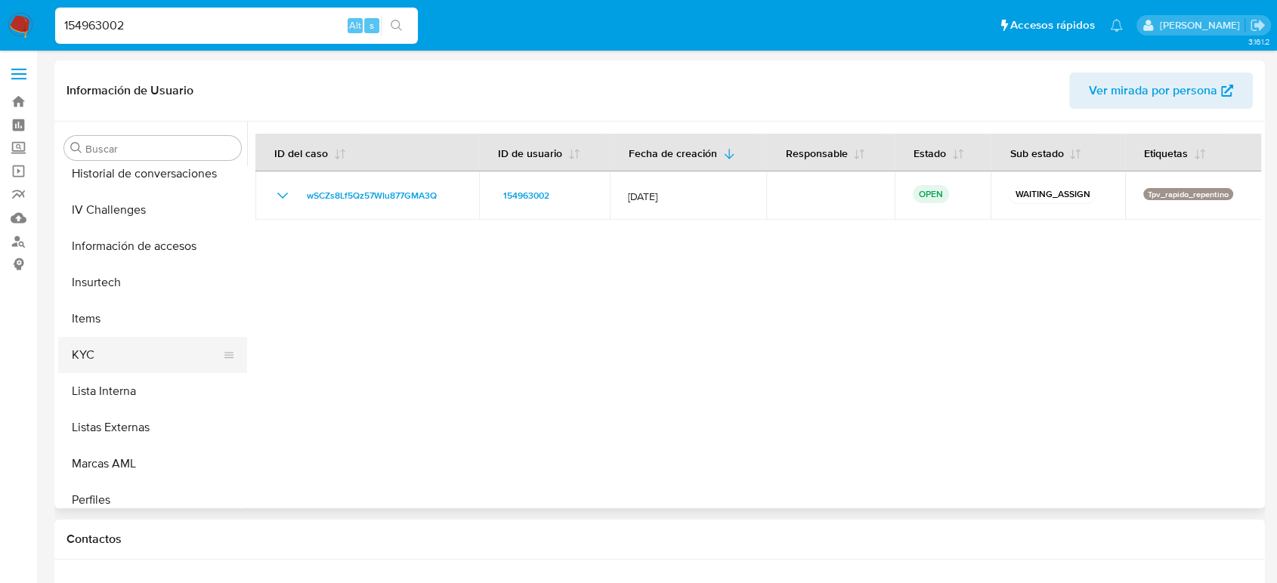
click at [139, 368] on button "KYC" at bounding box center [146, 355] width 177 height 36
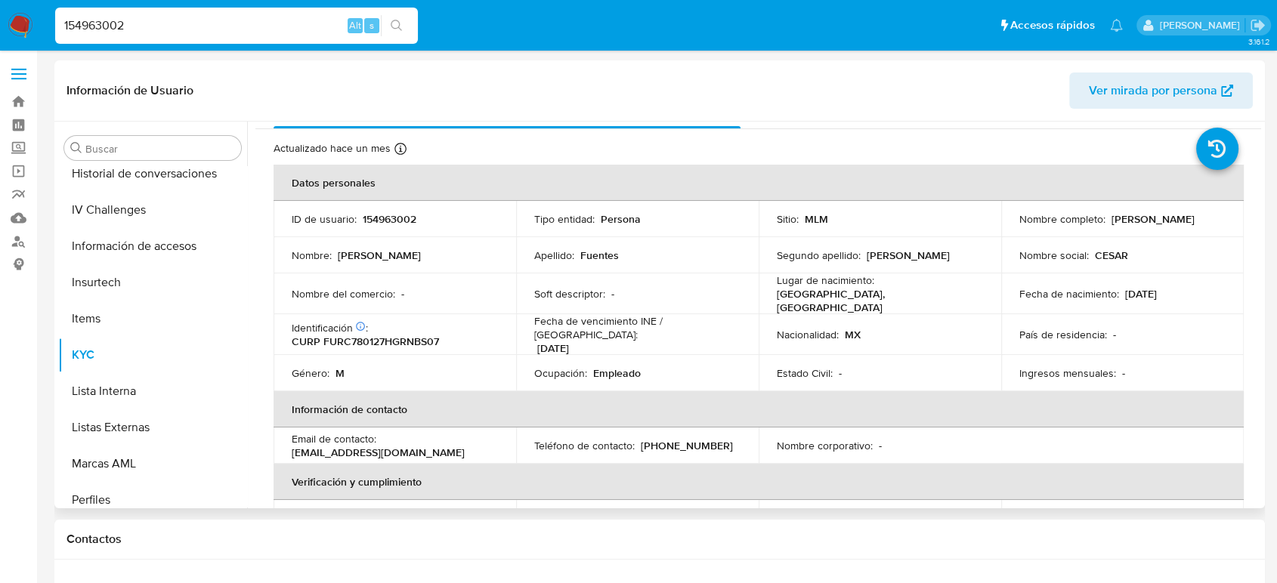
scroll to position [0, 0]
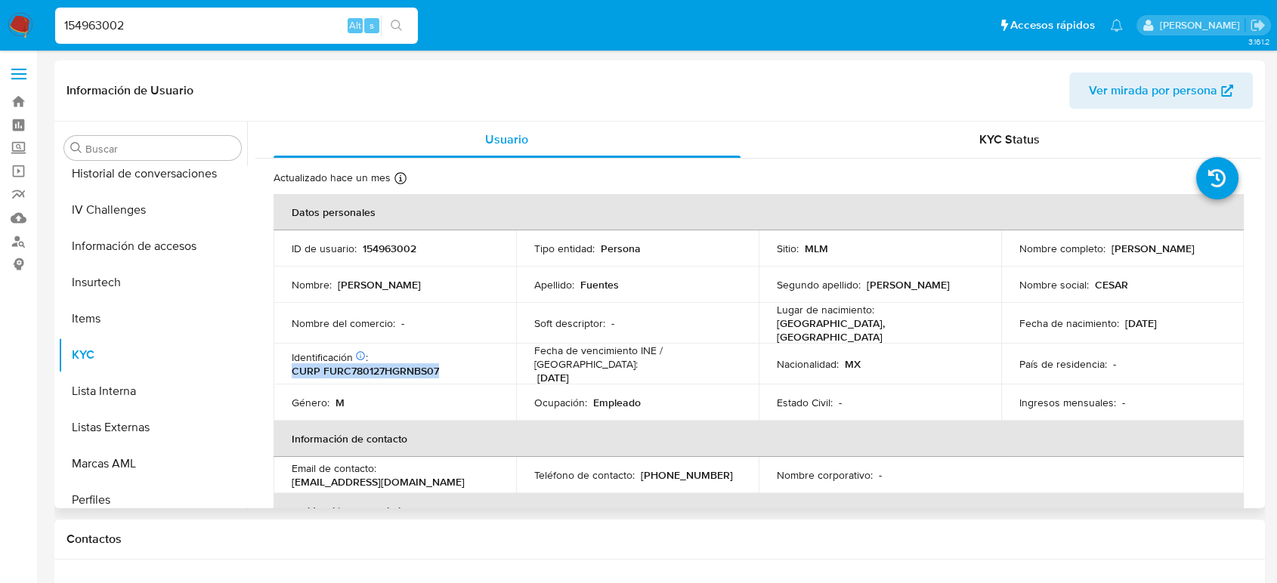
drag, startPoint x: 443, startPoint y: 358, endPoint x: 295, endPoint y: 370, distance: 147.8
click at [295, 369] on div "Identificación CIC: 127829964 : CURP FURC780127HGRNBS07" at bounding box center [395, 364] width 206 height 27
copy p "URP FURC780127HGRNBS07"
click at [114, 28] on input "154963002" at bounding box center [236, 26] width 363 height 20
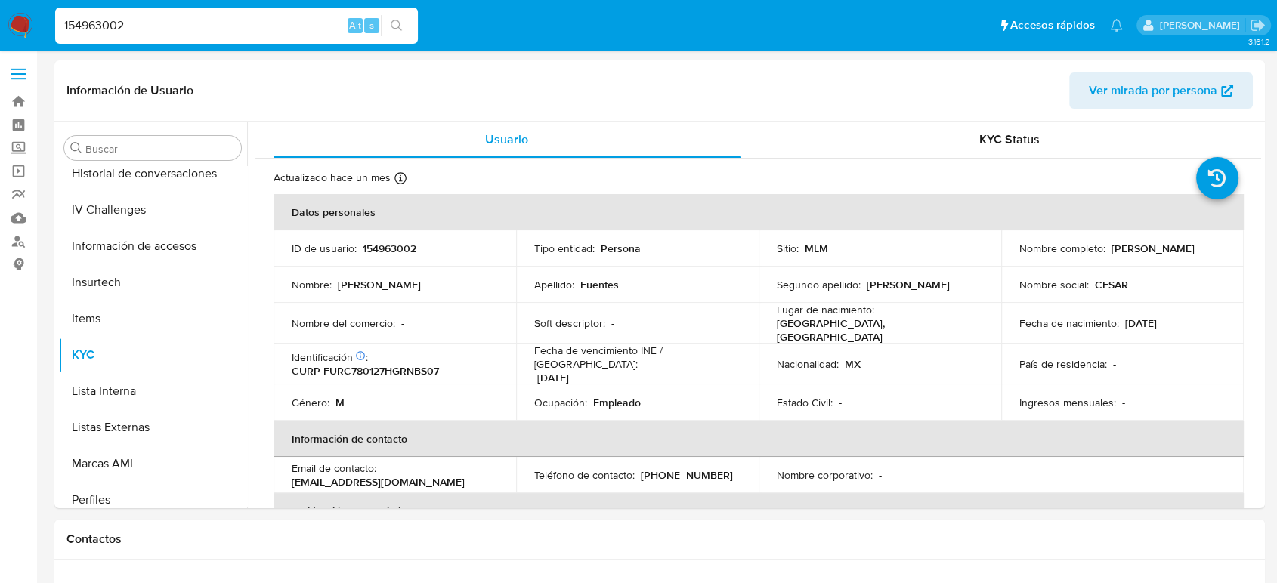
paste input "2574091338"
type input "2574091338"
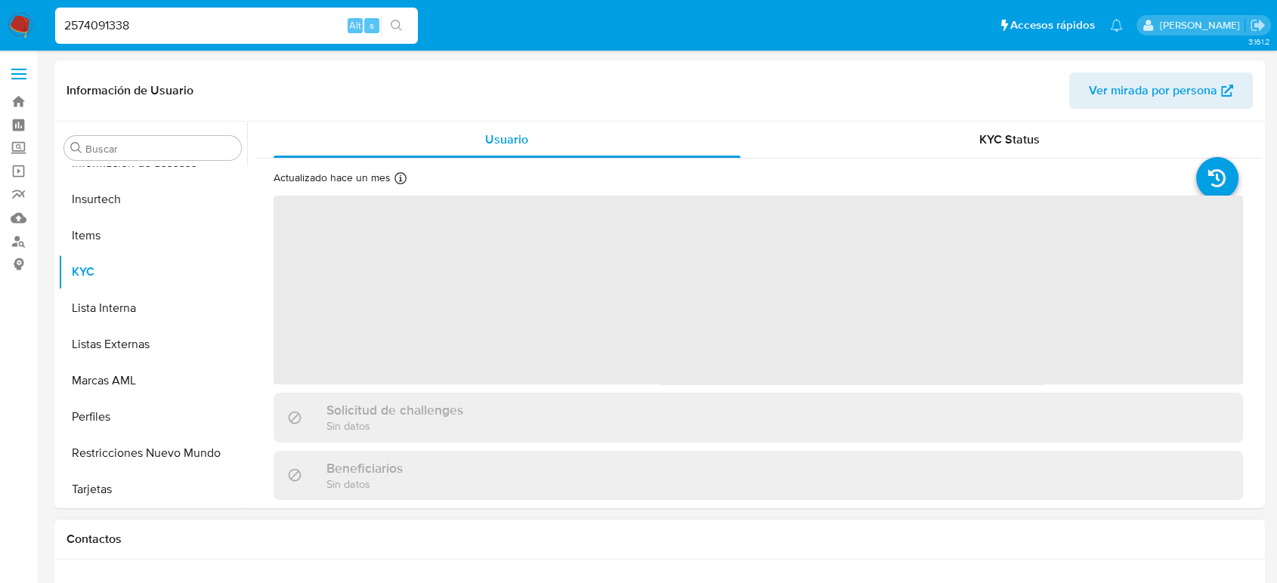
scroll to position [711, 0]
select select "10"
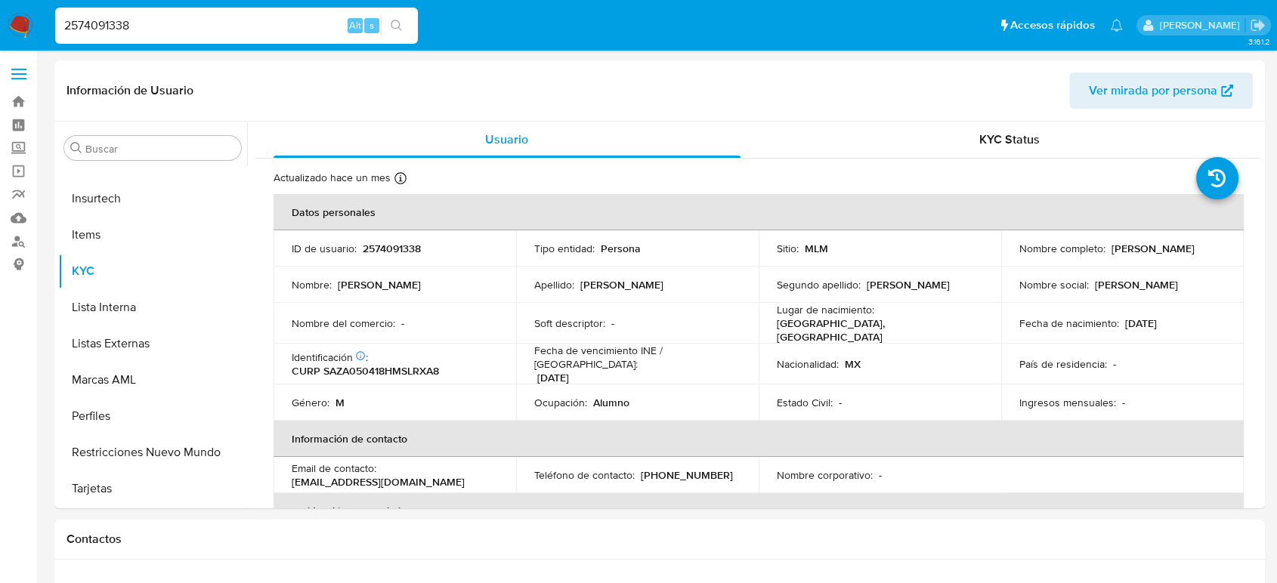
click at [128, 24] on input "2574091338" at bounding box center [236, 26] width 363 height 20
paste input "1005308293"
type input "1005308293"
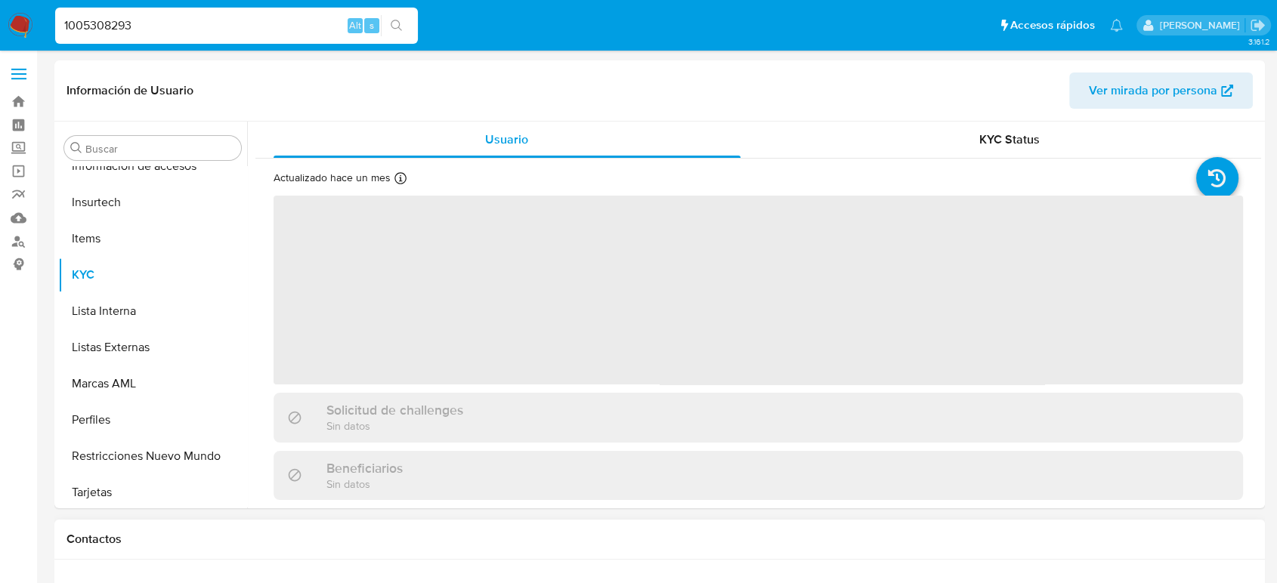
scroll to position [711, 0]
select select "10"
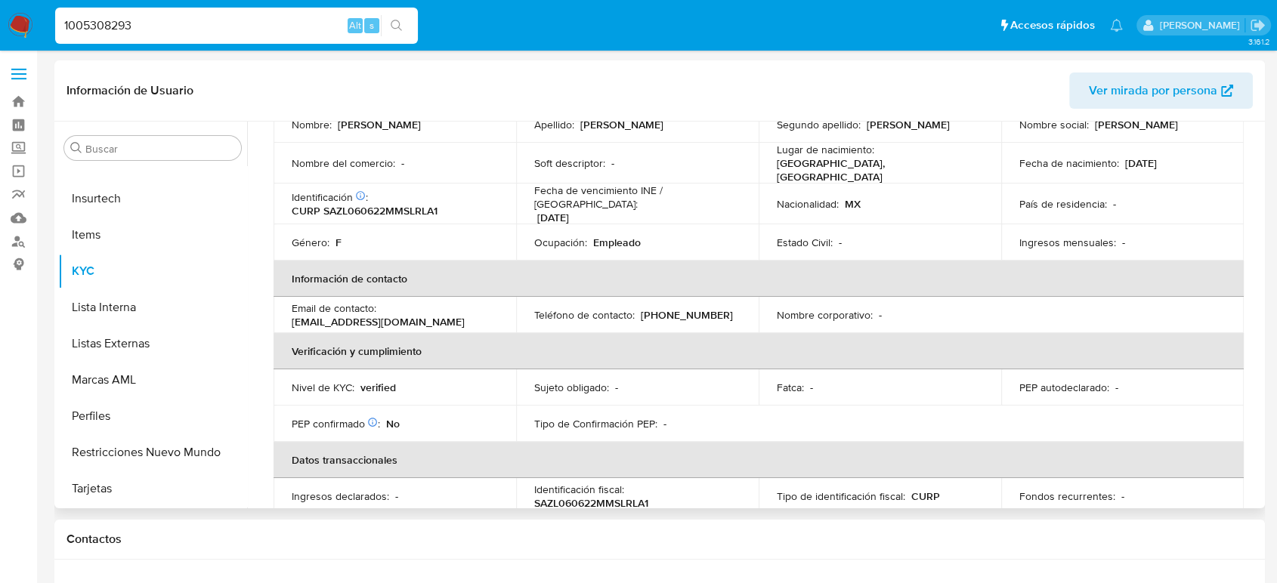
scroll to position [110, 0]
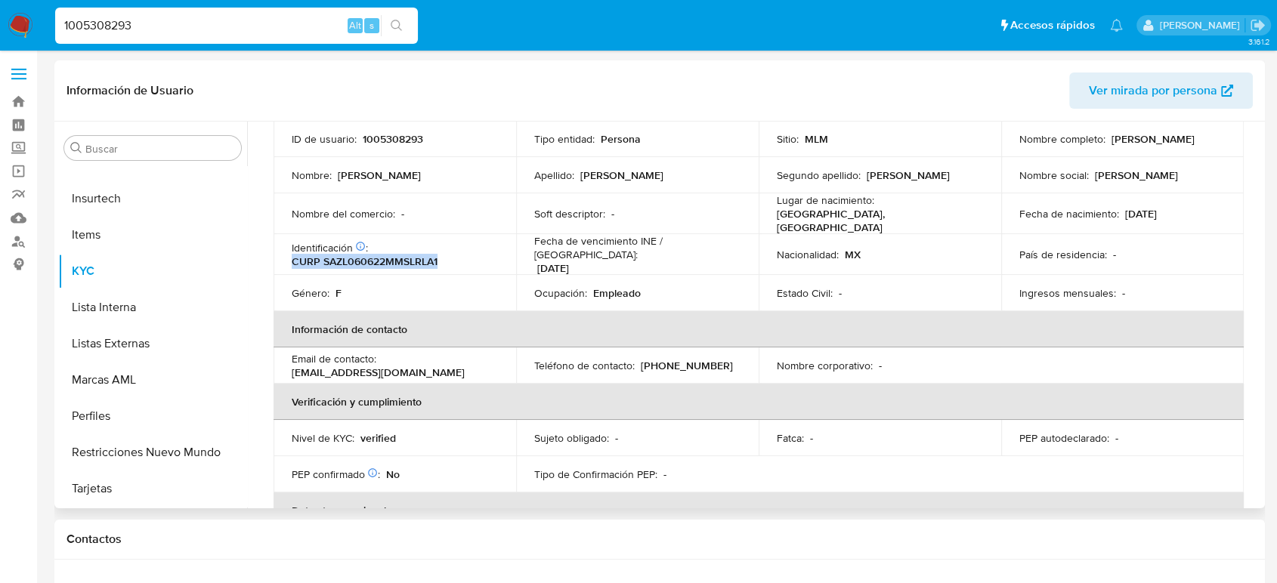
drag, startPoint x: 447, startPoint y: 255, endPoint x: 283, endPoint y: 252, distance: 164.7
click at [283, 252] on td "Identificación CIC: 274354108 : CURP SAZL060622MMSLRLA1" at bounding box center [394, 254] width 242 height 41
copy p "CURP SAZL060622MMSLRLA1"
click at [103, 23] on input "1005308293" at bounding box center [236, 26] width 363 height 20
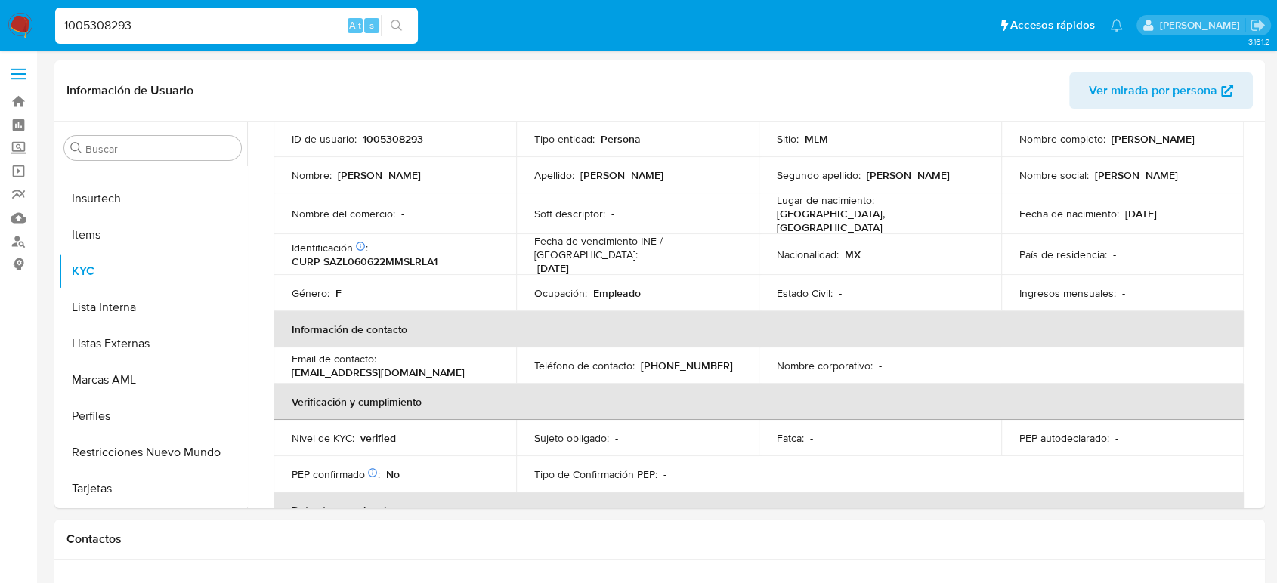
paste input "2574091338"
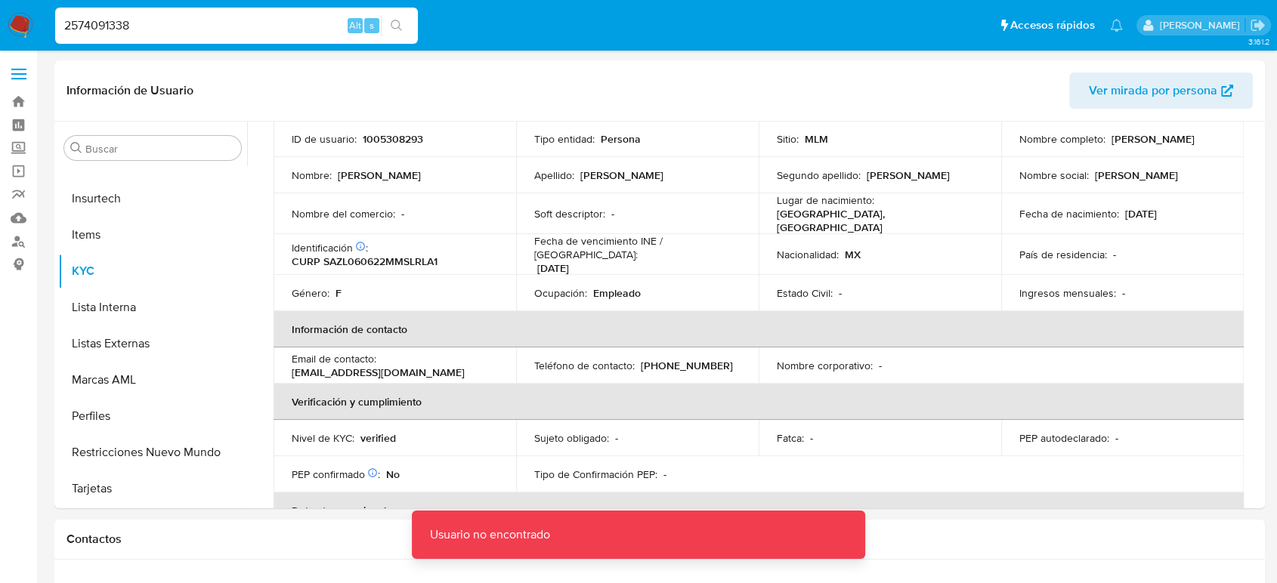
click at [156, 28] on input "2574091338" at bounding box center [236, 26] width 363 height 20
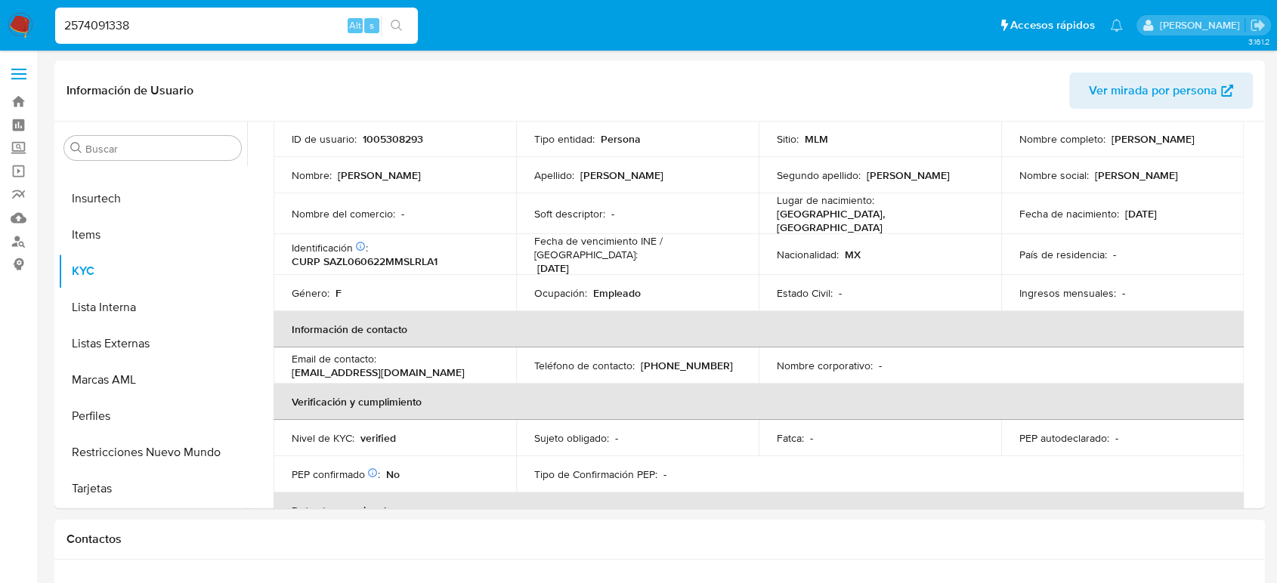
type input "2574091338"
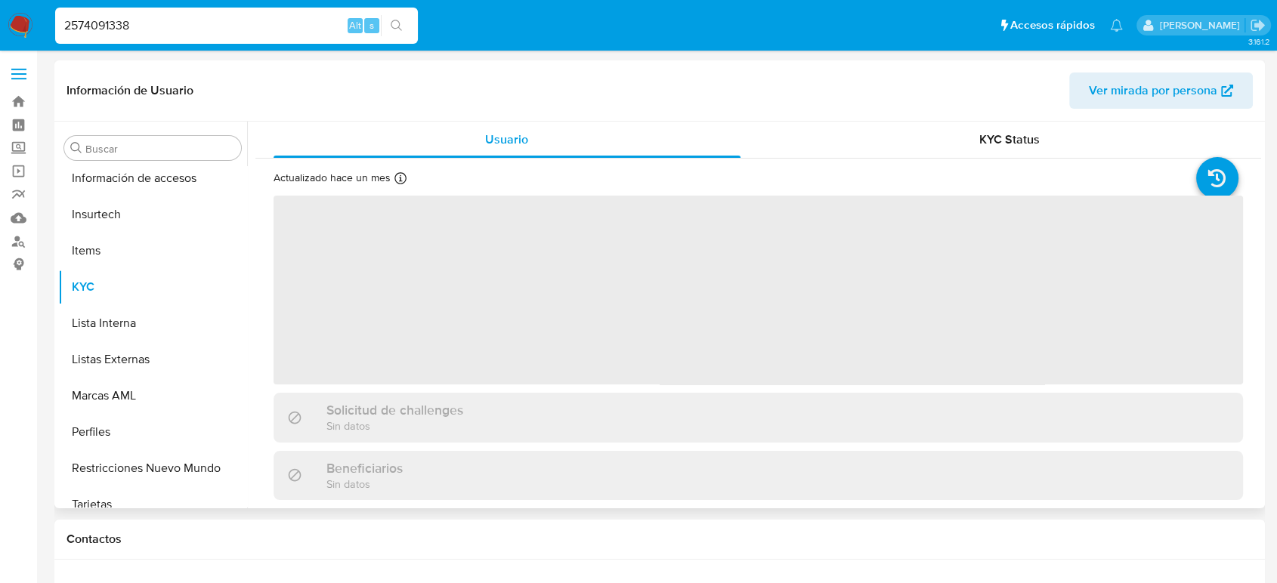
scroll to position [711, 0]
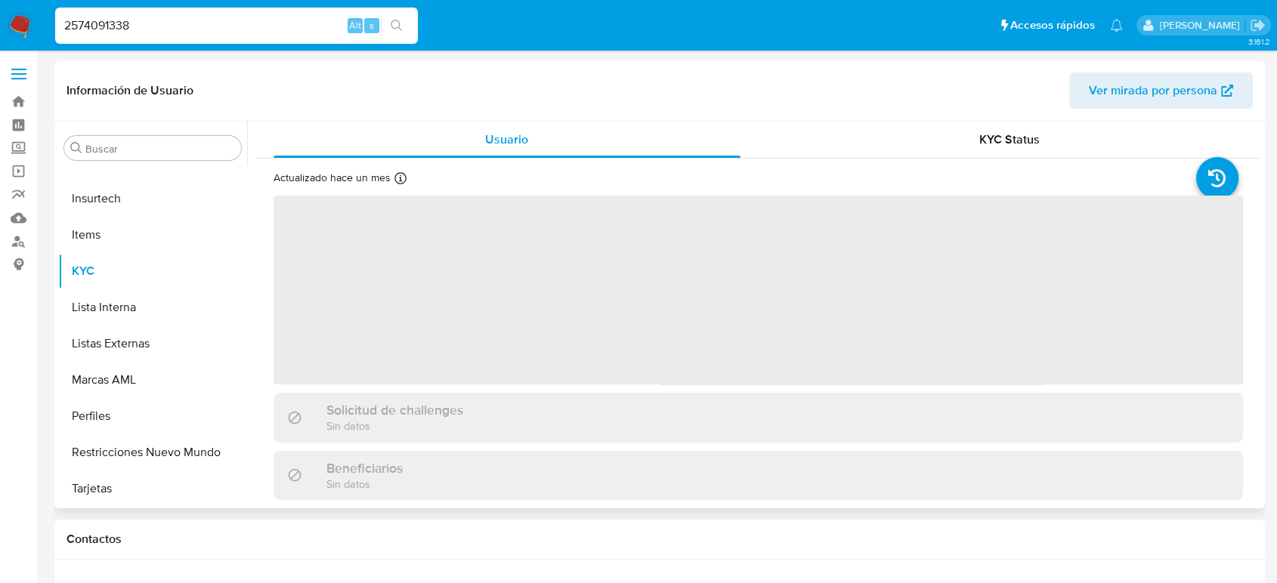
select select "10"
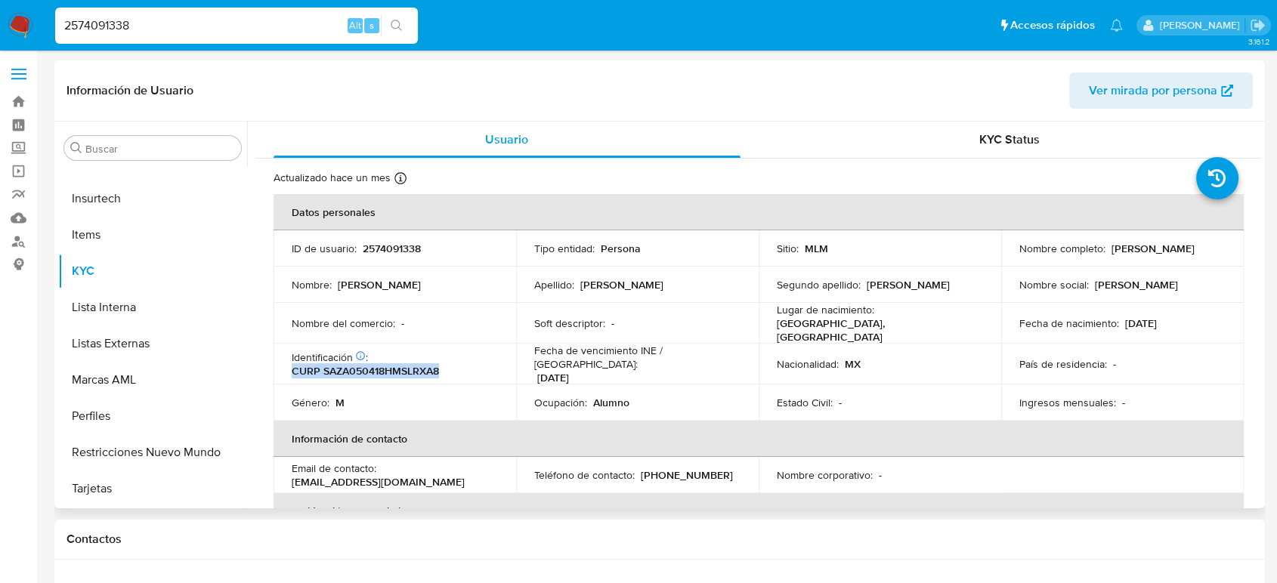
drag, startPoint x: 498, startPoint y: 355, endPoint x: 493, endPoint y: 374, distance: 19.6
click at [465, 367] on td "Identificación CIC: 247155605 : CURP SAZA050418HMSLRXA8" at bounding box center [394, 364] width 242 height 41
copy p "CURP SAZA050418HMSLRXA8"
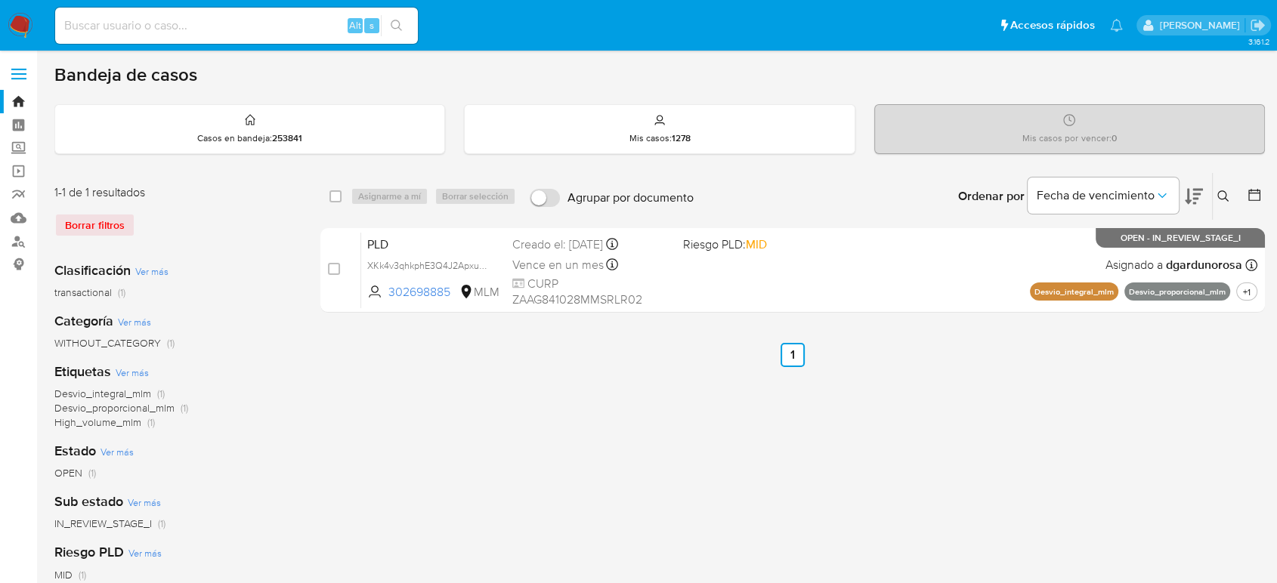
click at [1221, 202] on button at bounding box center [1224, 196] width 25 height 18
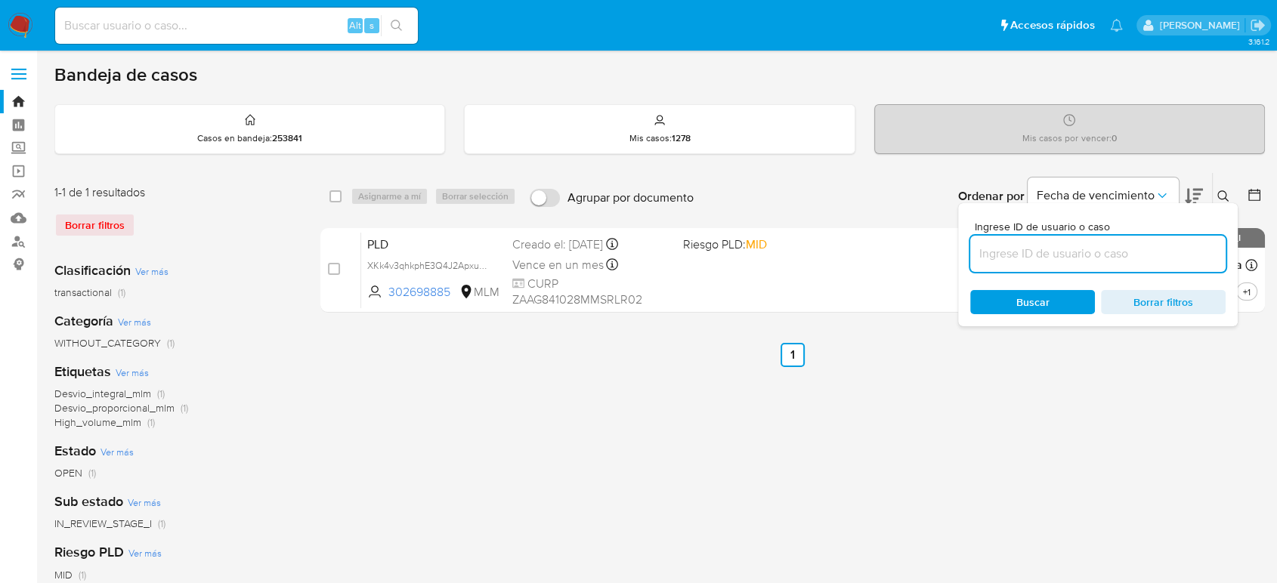
click at [1166, 246] on input at bounding box center [1097, 254] width 255 height 20
type input "267637816"
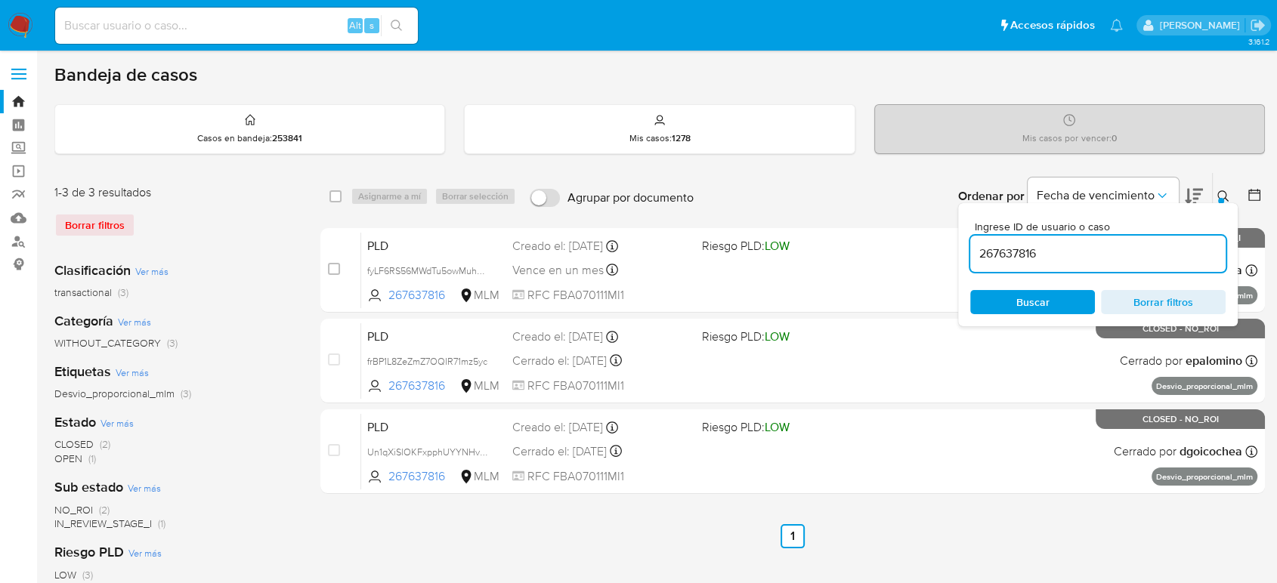
click at [1227, 203] on div "Ingrese ID de usuario o caso 267637816 Buscar Borrar filtros" at bounding box center [1098, 264] width 280 height 123
click at [1229, 200] on button at bounding box center [1224, 196] width 25 height 18
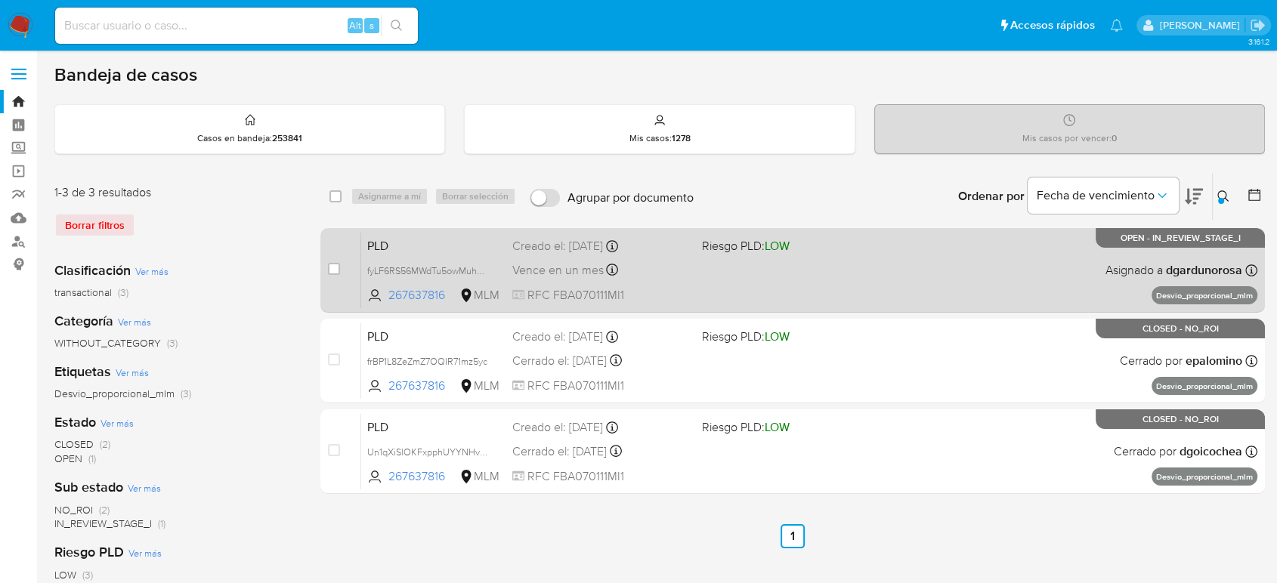
click at [985, 261] on div "PLD fyLF6RS56MWdTu5owMuh3Md2 267637816 MLM Riesgo PLD: LOW Creado el: [DATE] Cr…" at bounding box center [809, 270] width 896 height 76
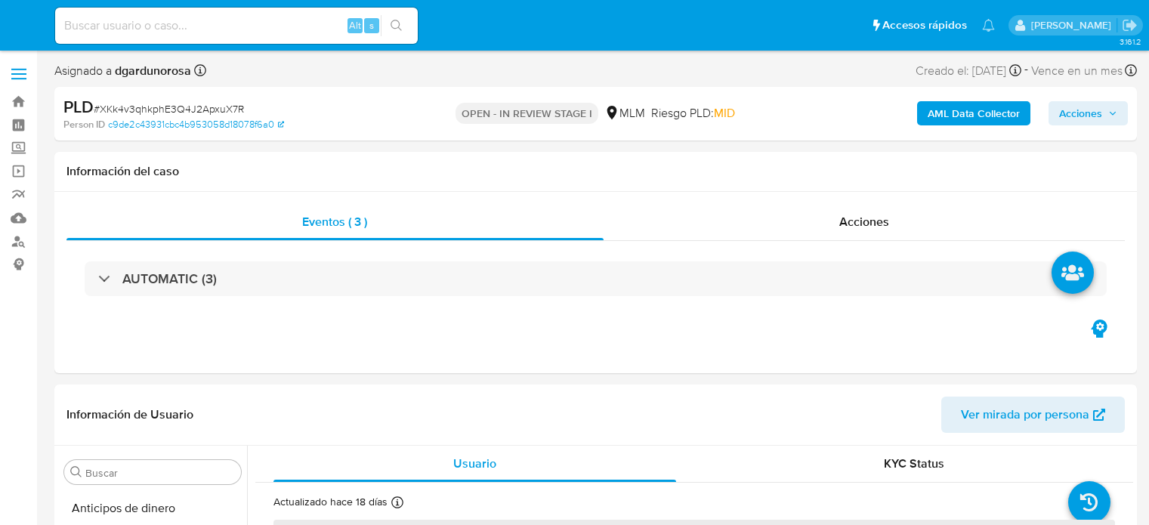
select select "10"
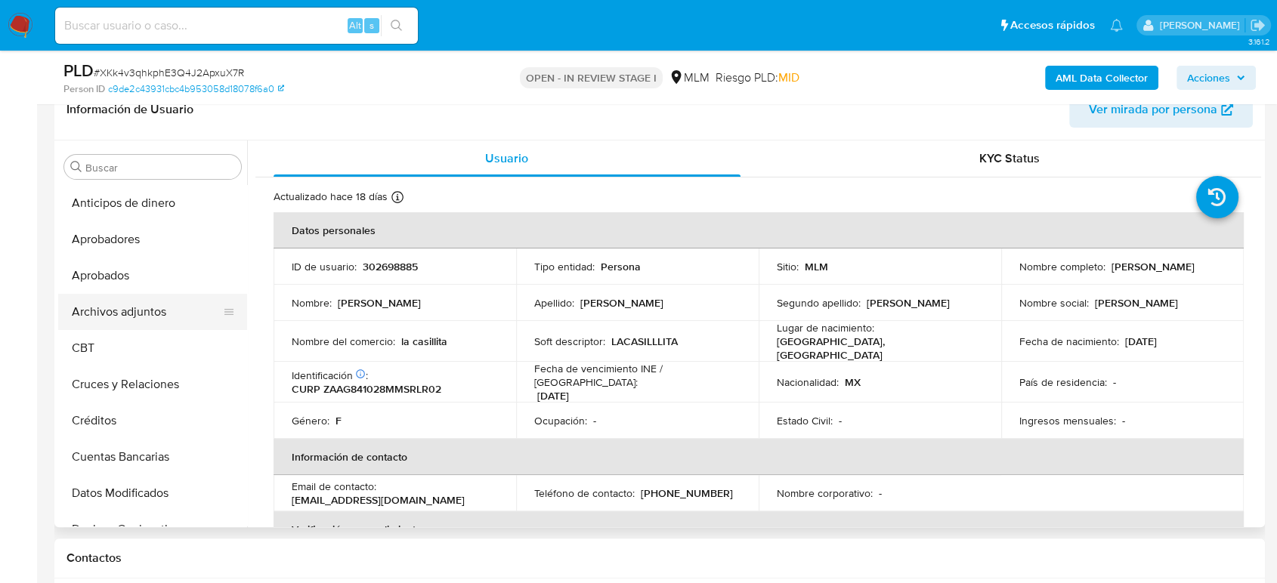
click at [149, 314] on button "Archivos adjuntos" at bounding box center [146, 312] width 177 height 36
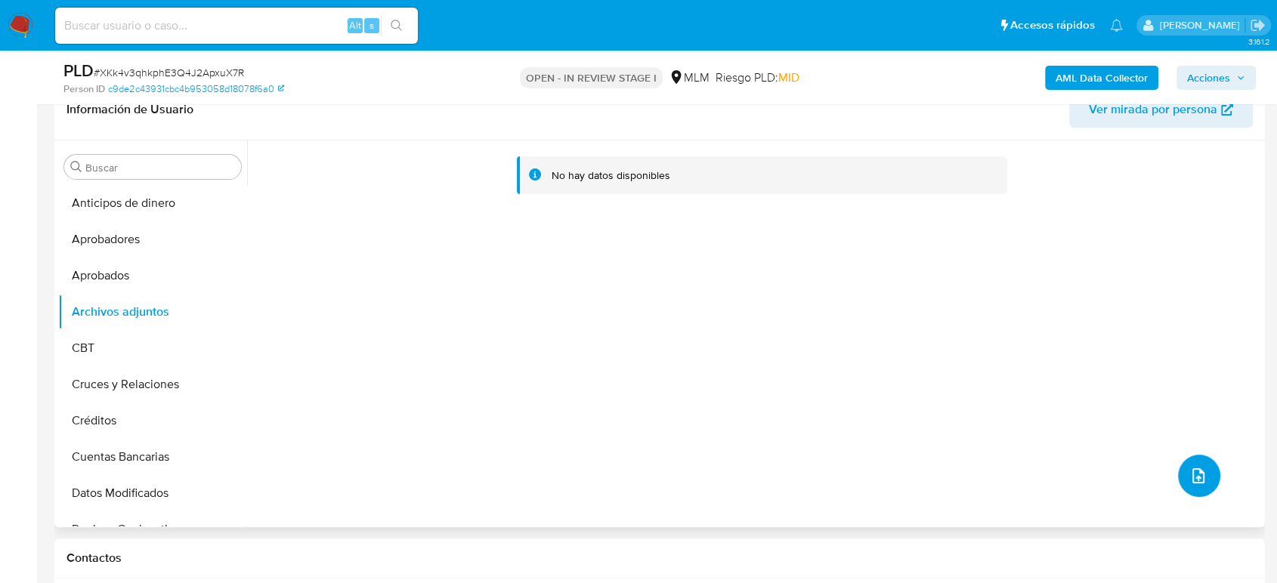
click at [1148, 459] on button "upload-file" at bounding box center [1199, 476] width 42 height 42
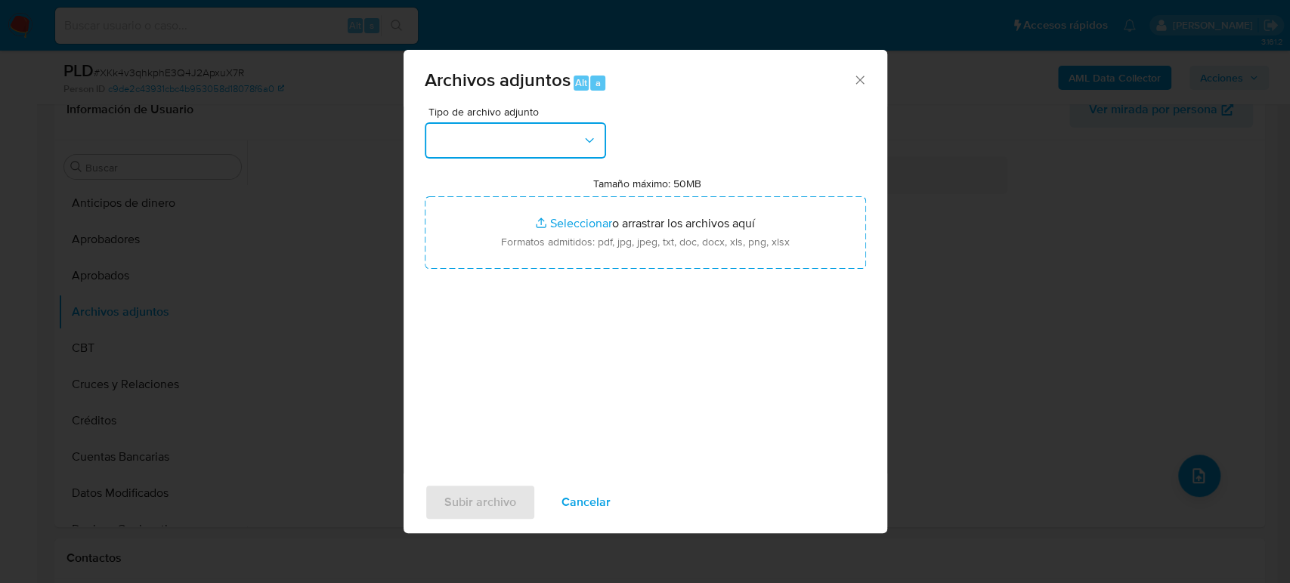
click at [527, 146] on button "button" at bounding box center [515, 140] width 181 height 36
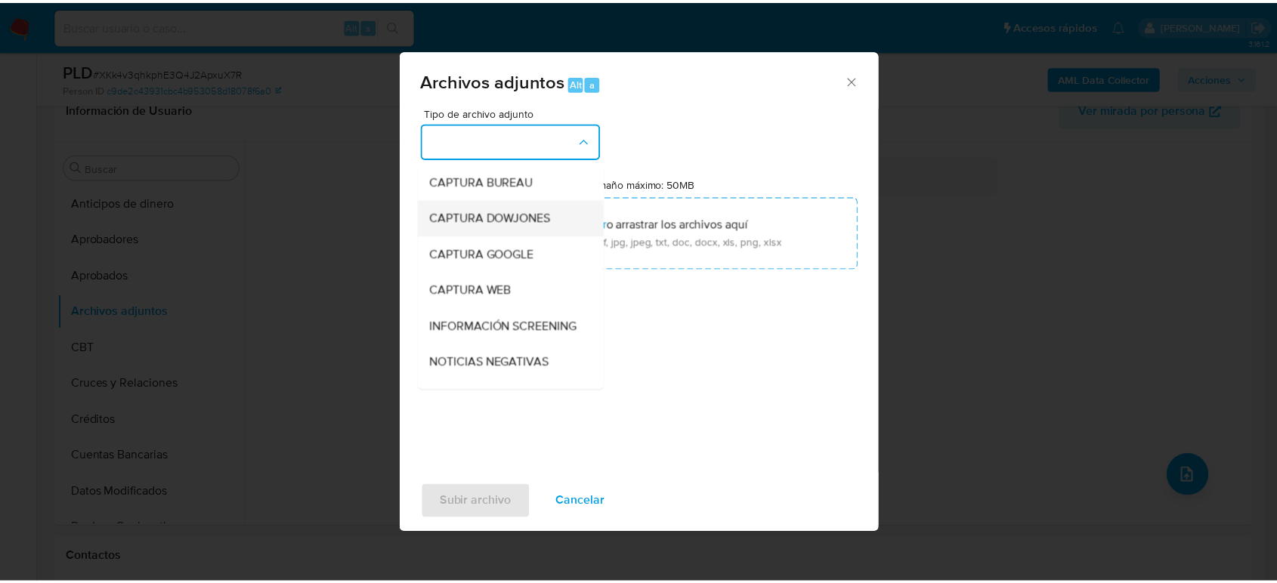
scroll to position [168, 0]
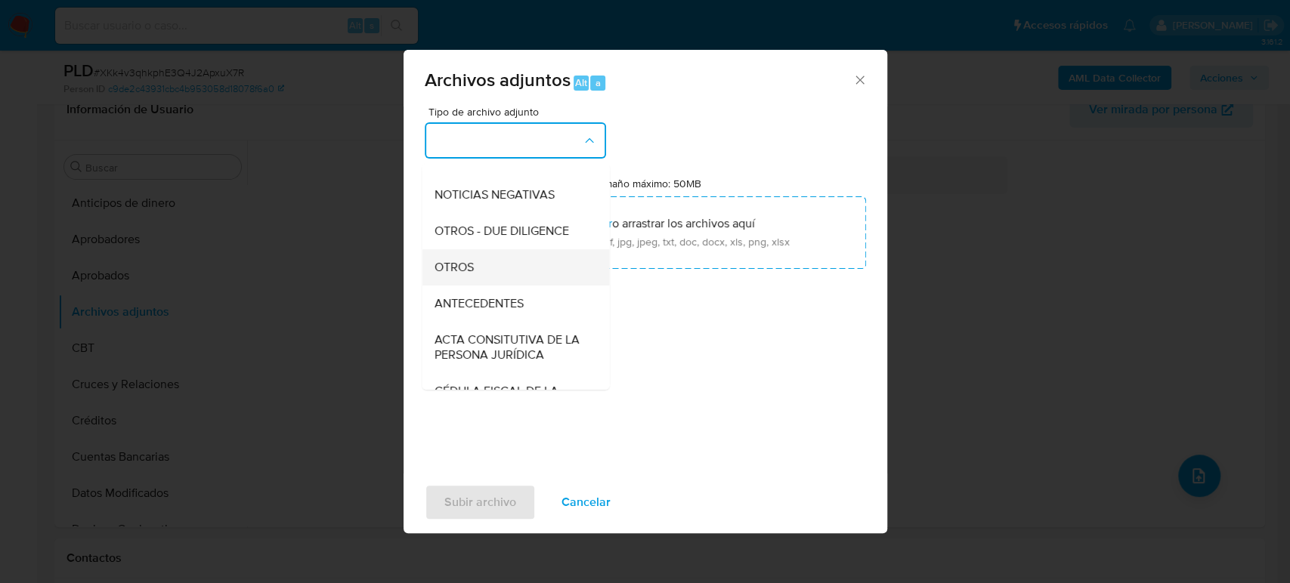
click at [459, 275] on span "OTROS" at bounding box center [453, 267] width 39 height 15
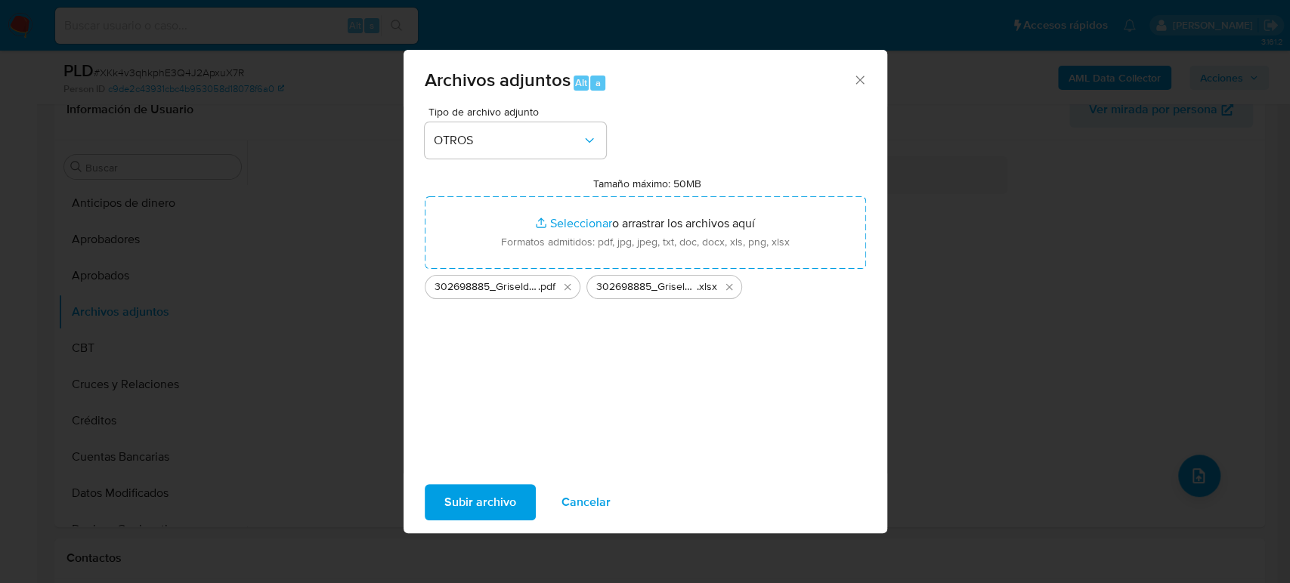
click at [492, 493] on span "Subir archivo" at bounding box center [480, 502] width 72 height 33
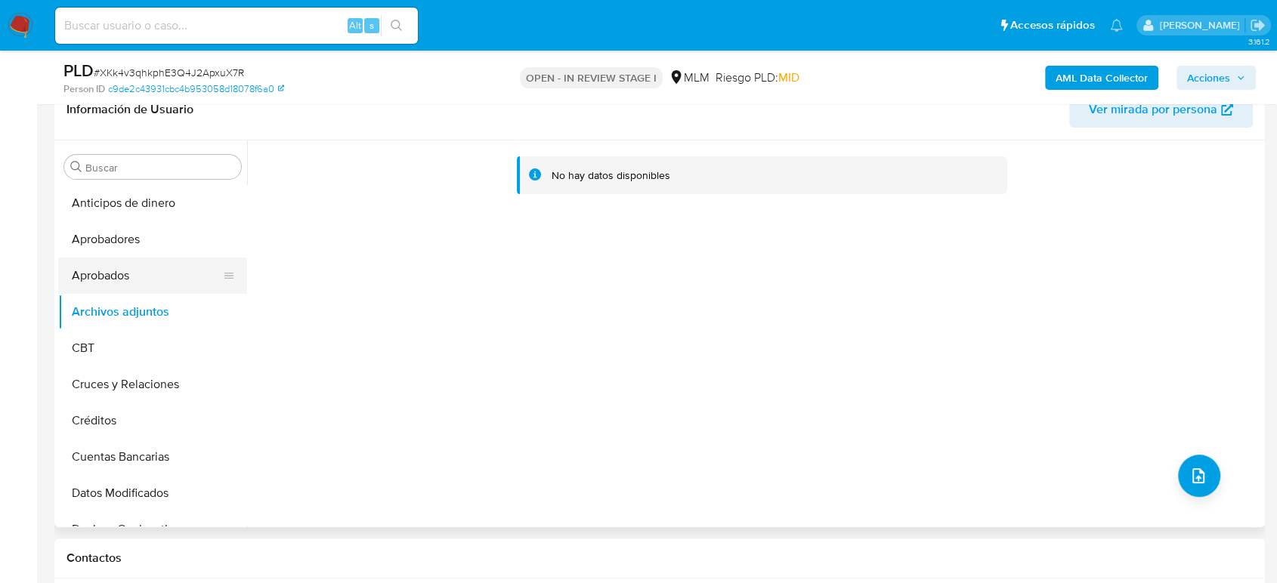
click at [148, 268] on button "Aprobados" at bounding box center [146, 276] width 177 height 36
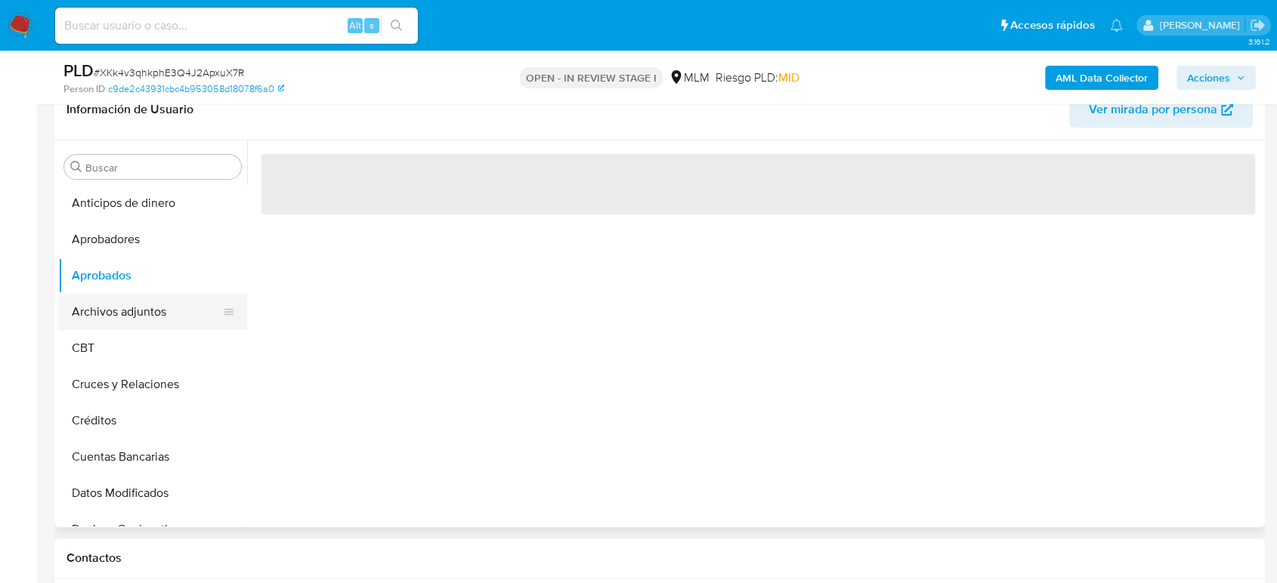
click at [145, 301] on button "Archivos adjuntos" at bounding box center [146, 312] width 177 height 36
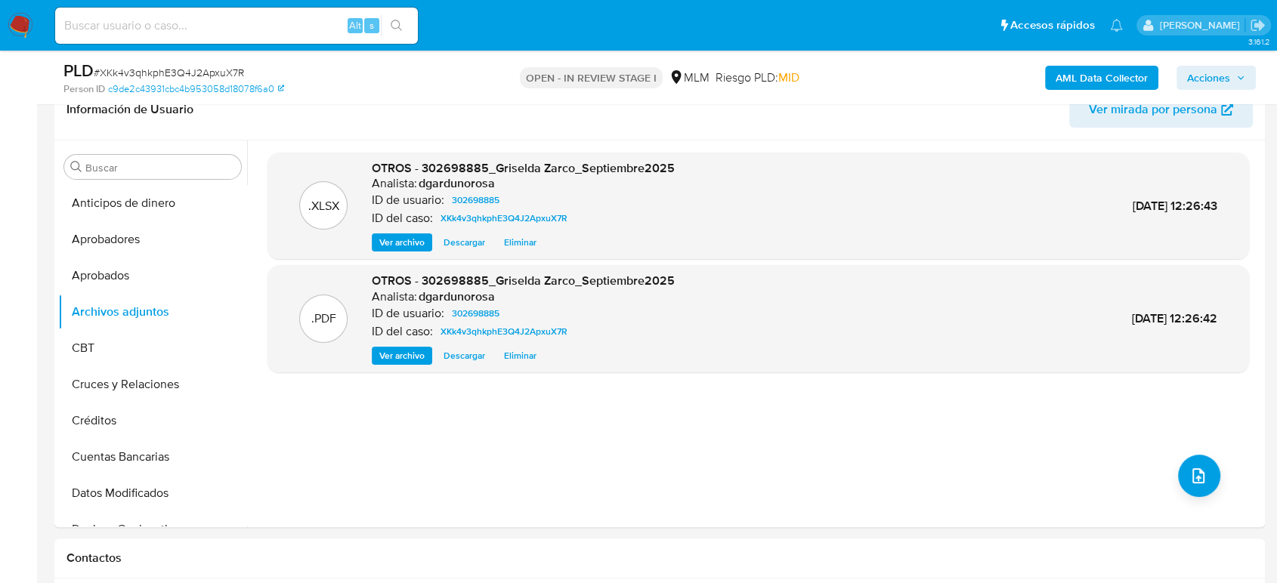
click at [1148, 73] on icon "button" at bounding box center [1240, 77] width 9 height 9
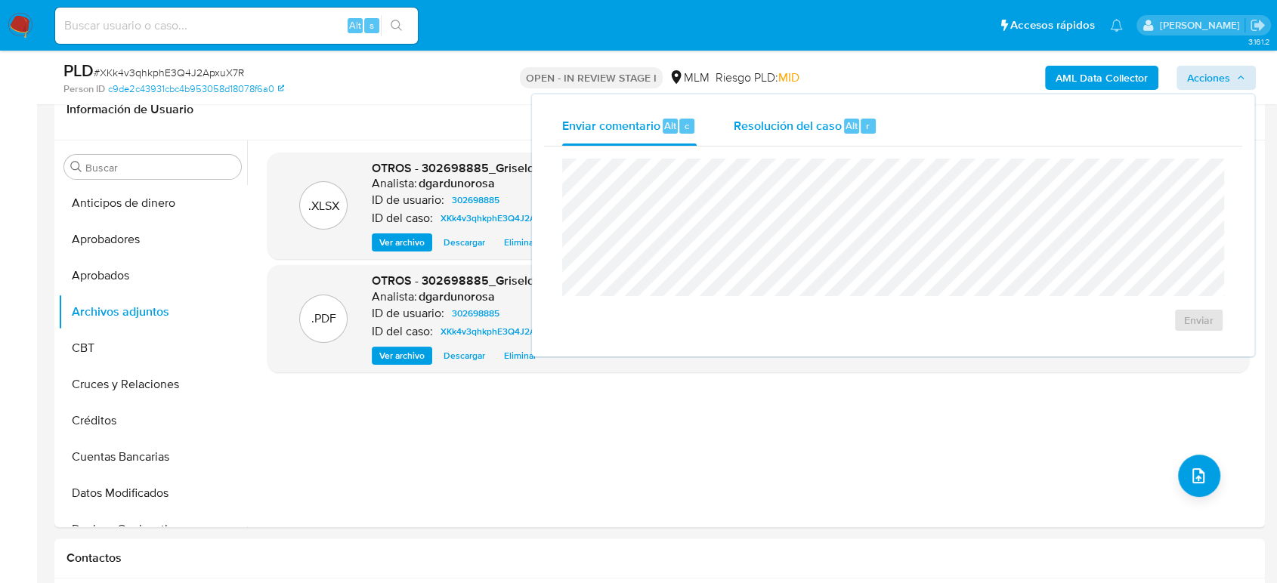
click at [805, 126] on span "Resolución del caso" at bounding box center [787, 124] width 108 height 17
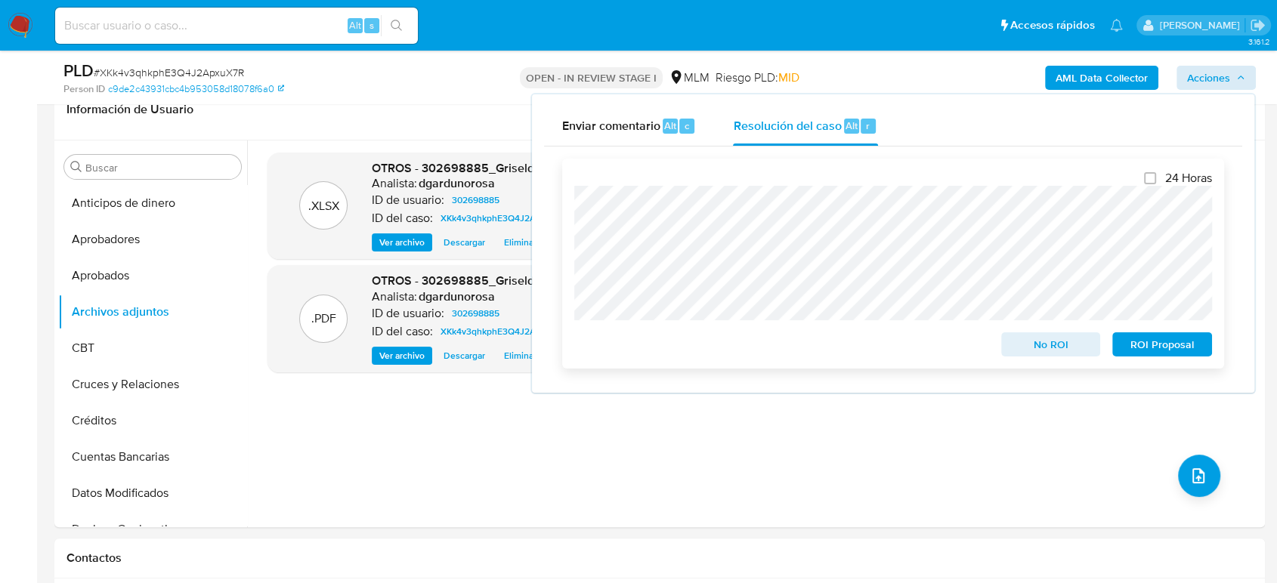
click at [1148, 348] on span "ROI Proposal" at bounding box center [1162, 344] width 79 height 21
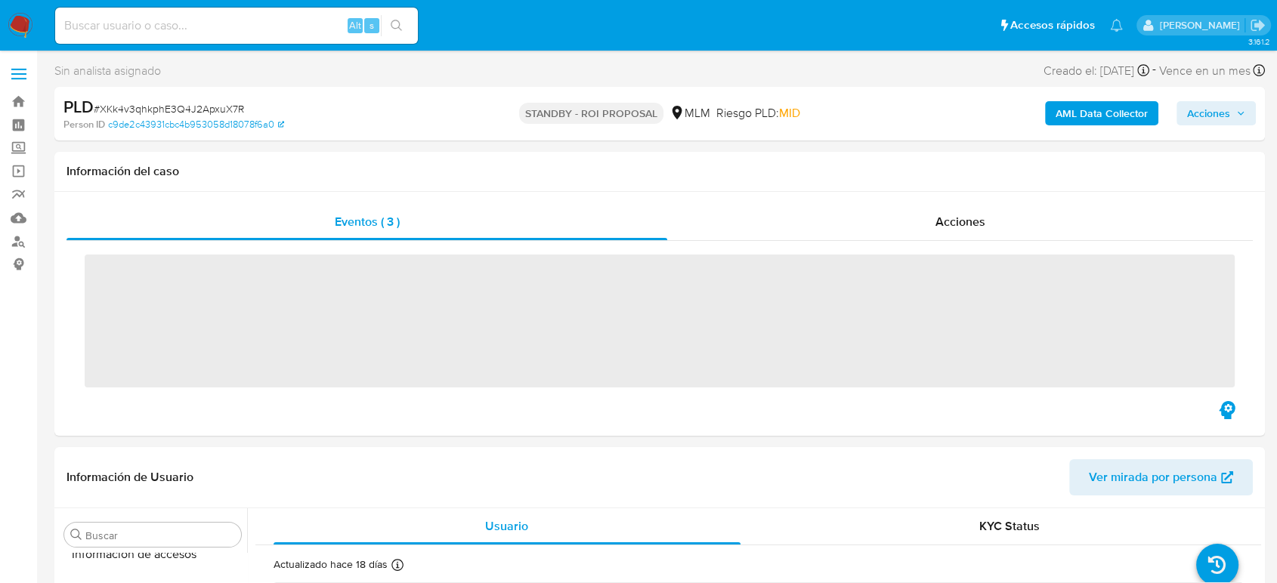
scroll to position [711, 0]
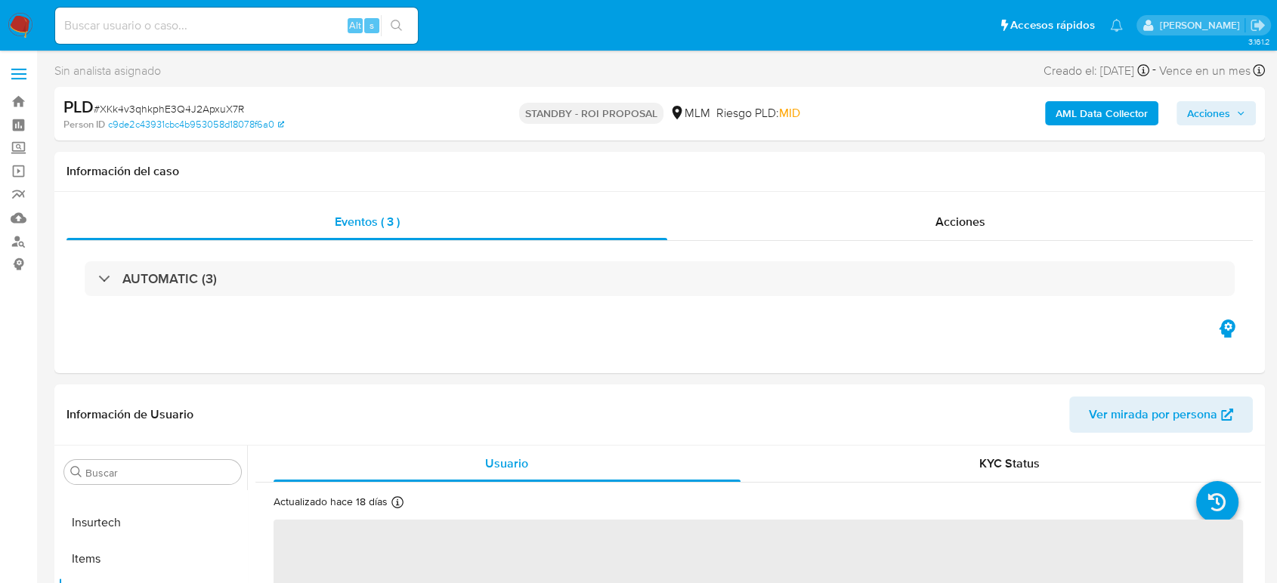
select select "10"
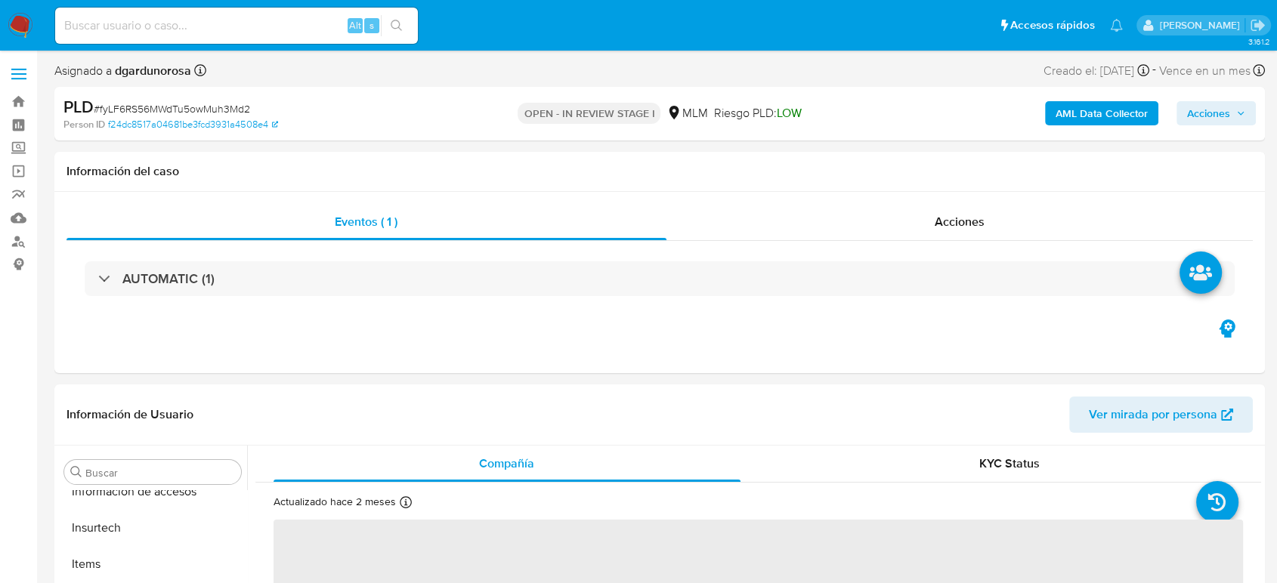
scroll to position [711, 0]
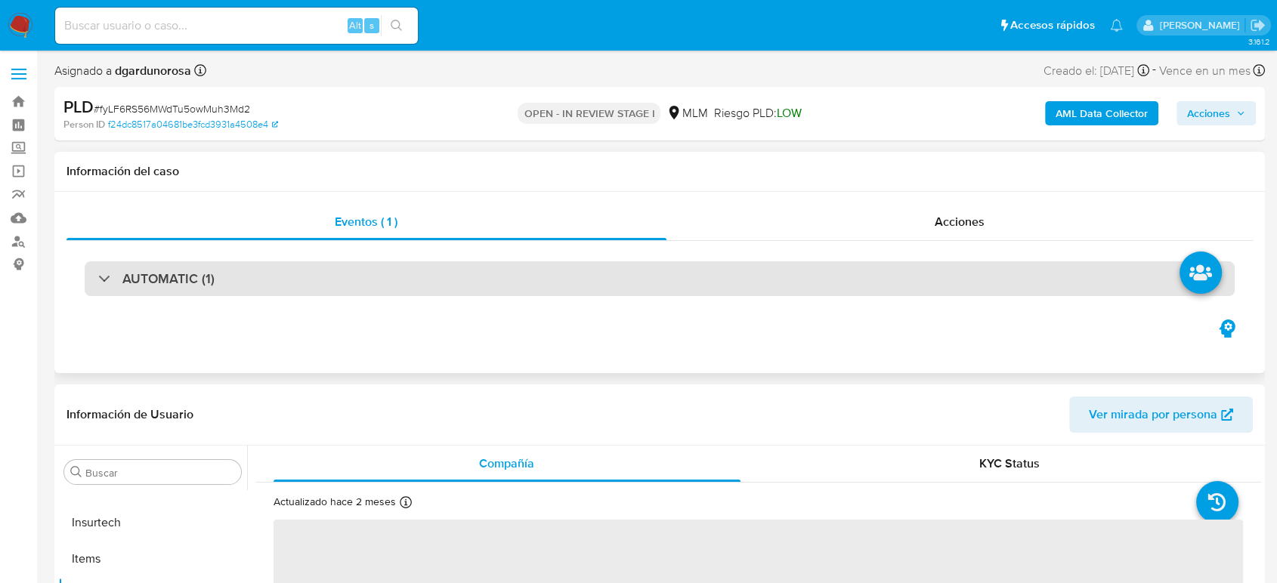
select select "10"
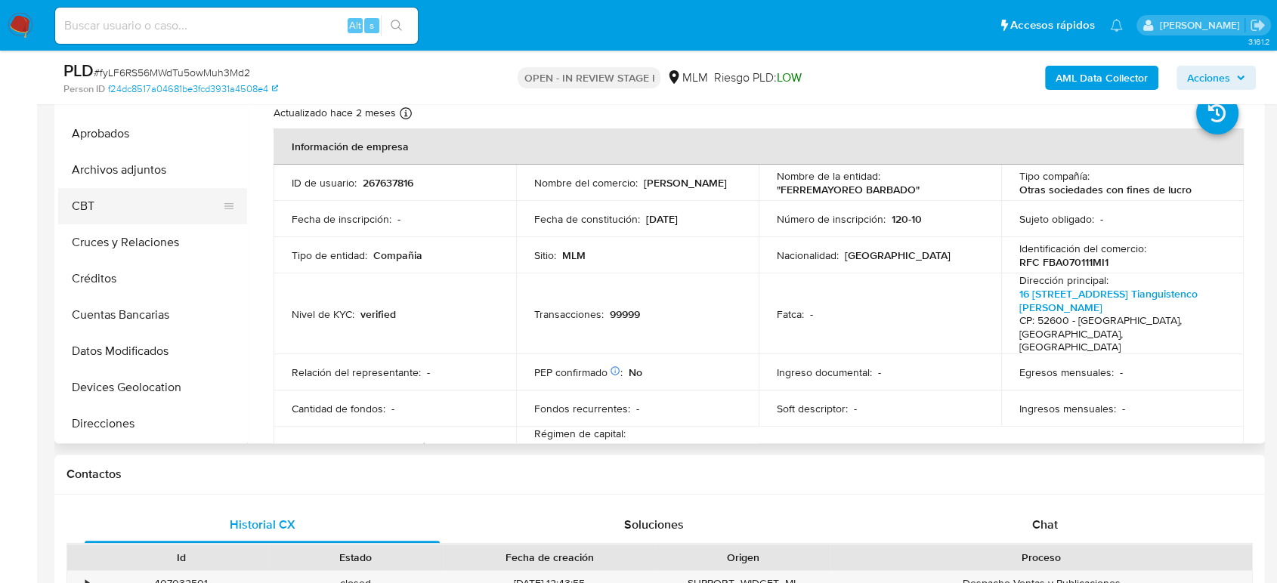
scroll to position [0, 0]
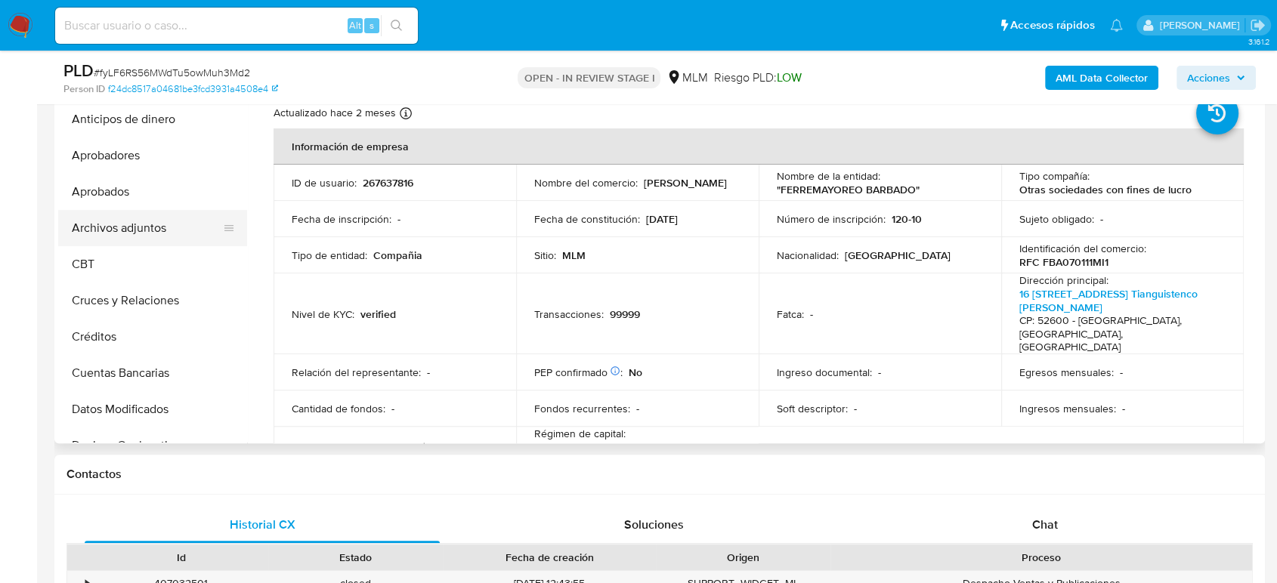
click at [144, 222] on button "Archivos adjuntos" at bounding box center [146, 228] width 177 height 36
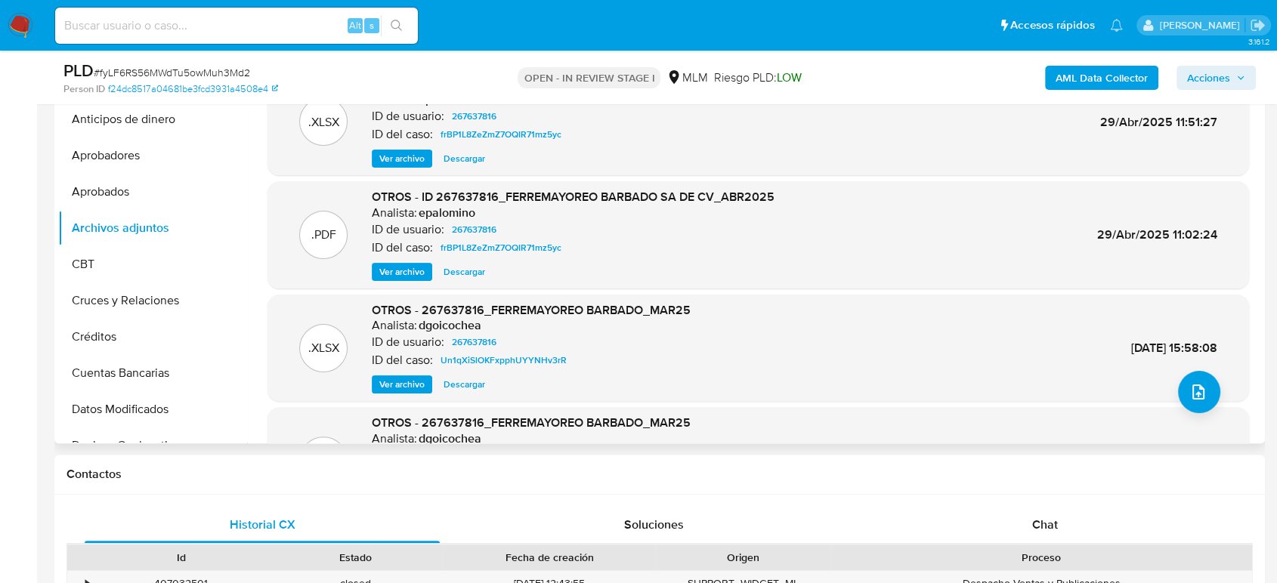
scroll to position [252, 0]
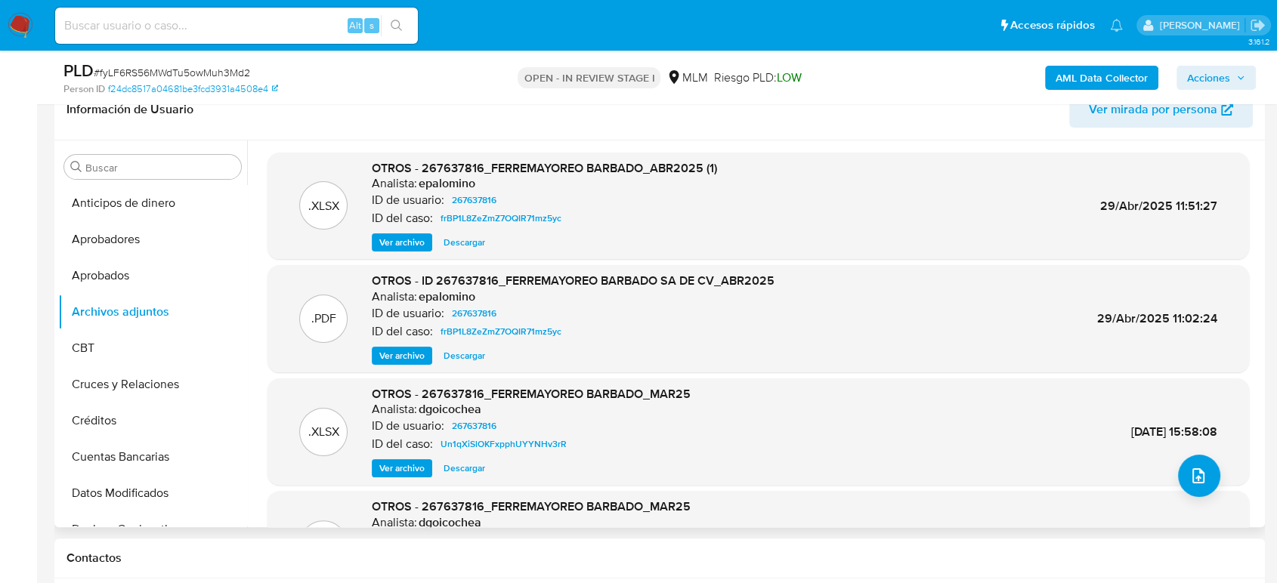
click at [416, 355] on span "Ver archivo" at bounding box center [401, 355] width 45 height 15
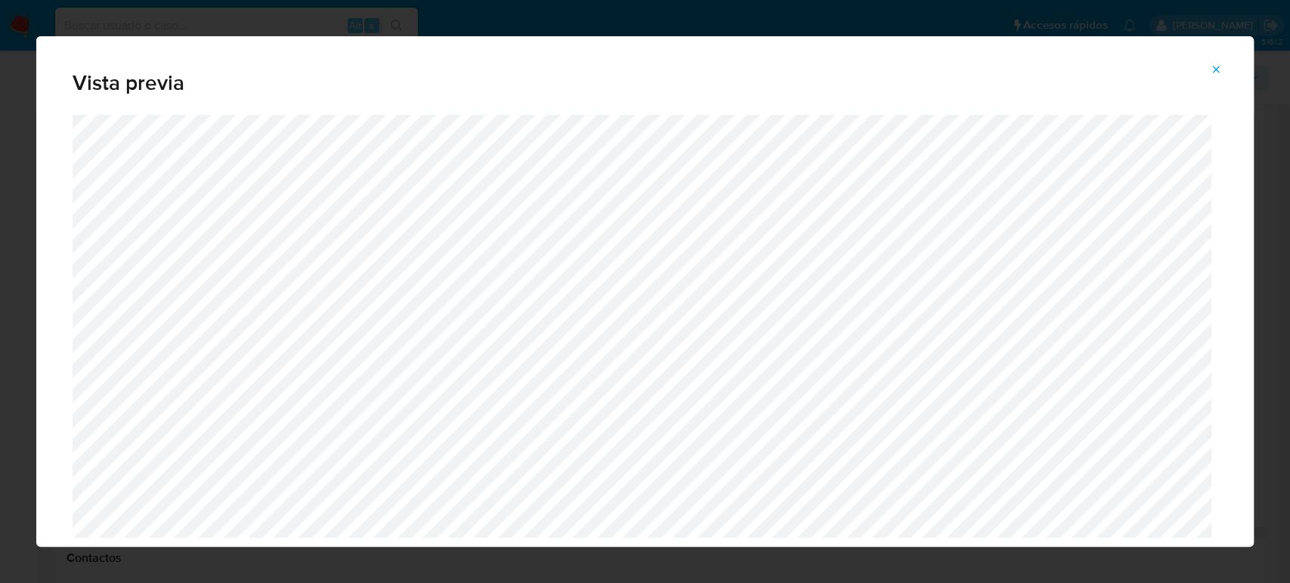
click at [1206, 76] on button "Attachment preview" at bounding box center [1215, 69] width 33 height 24
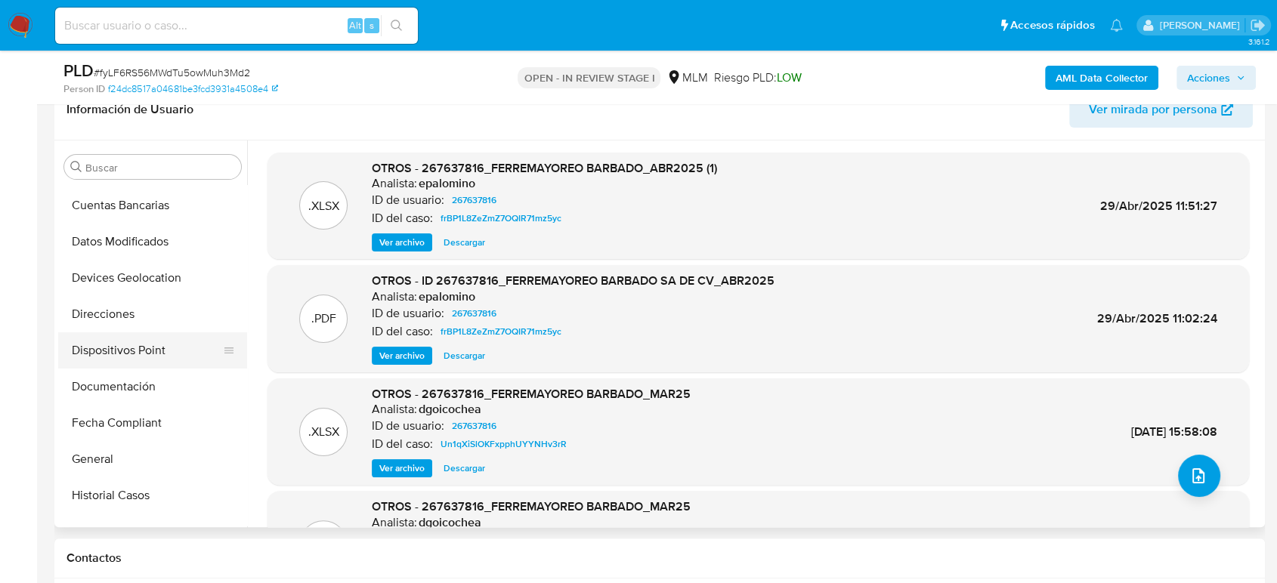
scroll to position [587, 0]
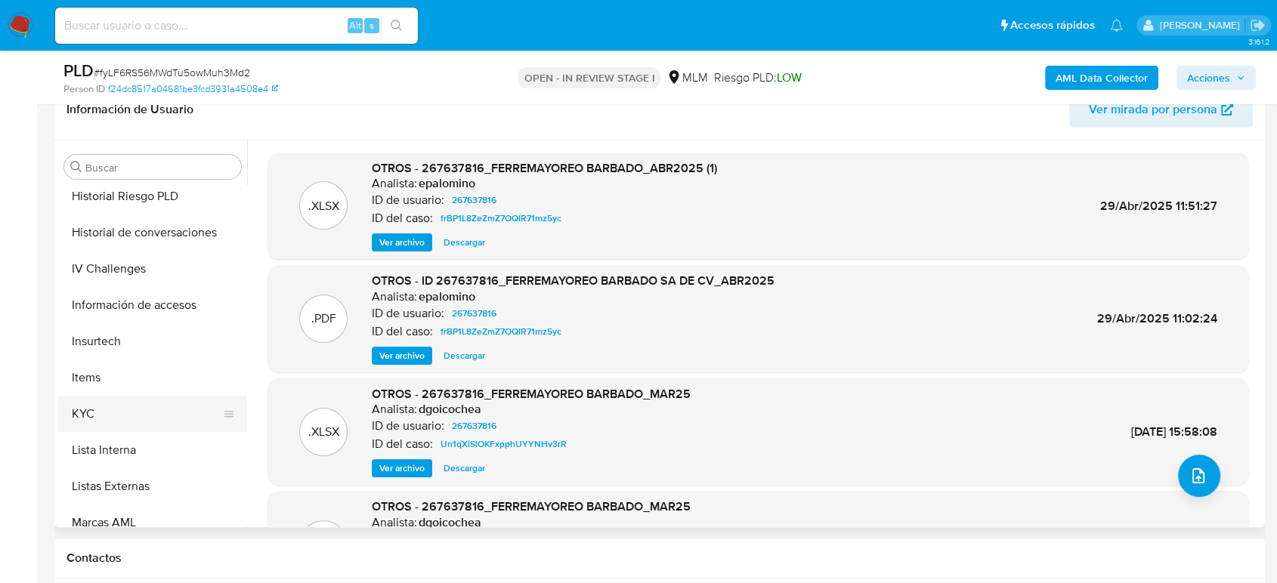
click at [91, 417] on button "KYC" at bounding box center [146, 414] width 177 height 36
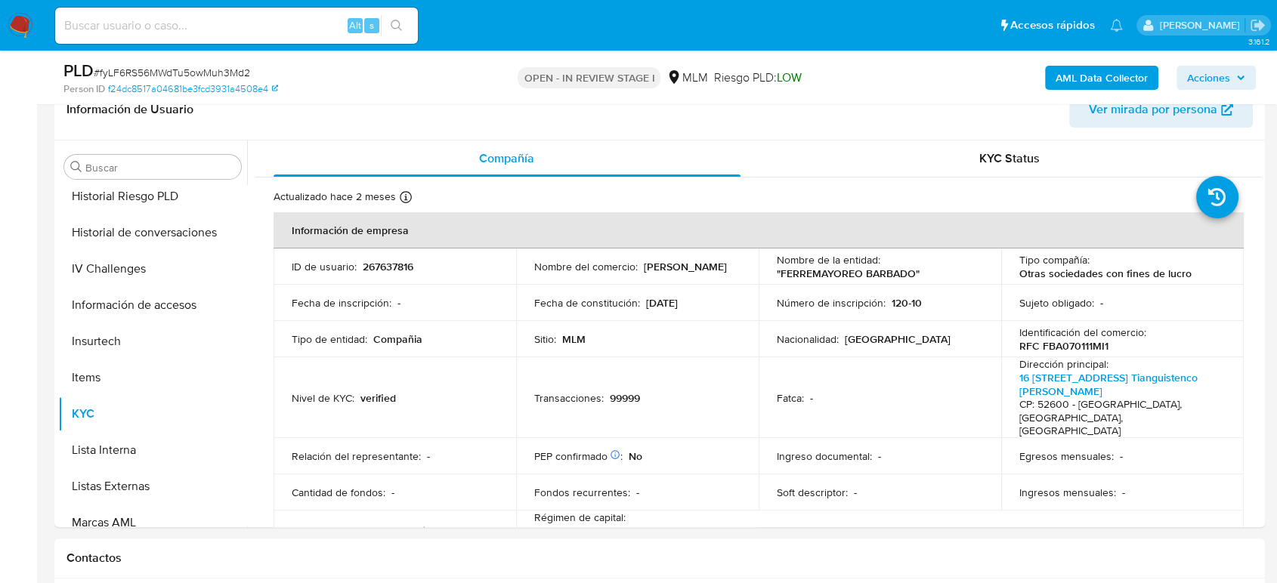
click at [953, 343] on div "Nacionalidad : [GEOGRAPHIC_DATA]" at bounding box center [880, 339] width 206 height 14
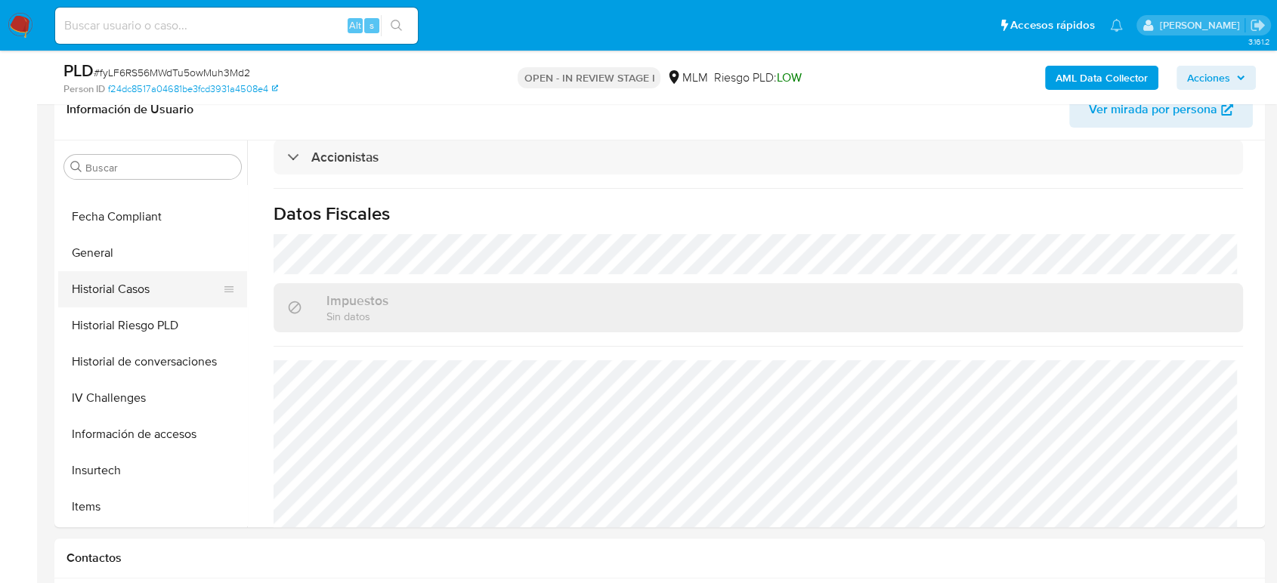
scroll to position [419, 0]
click at [116, 298] on button "General" at bounding box center [146, 291] width 177 height 36
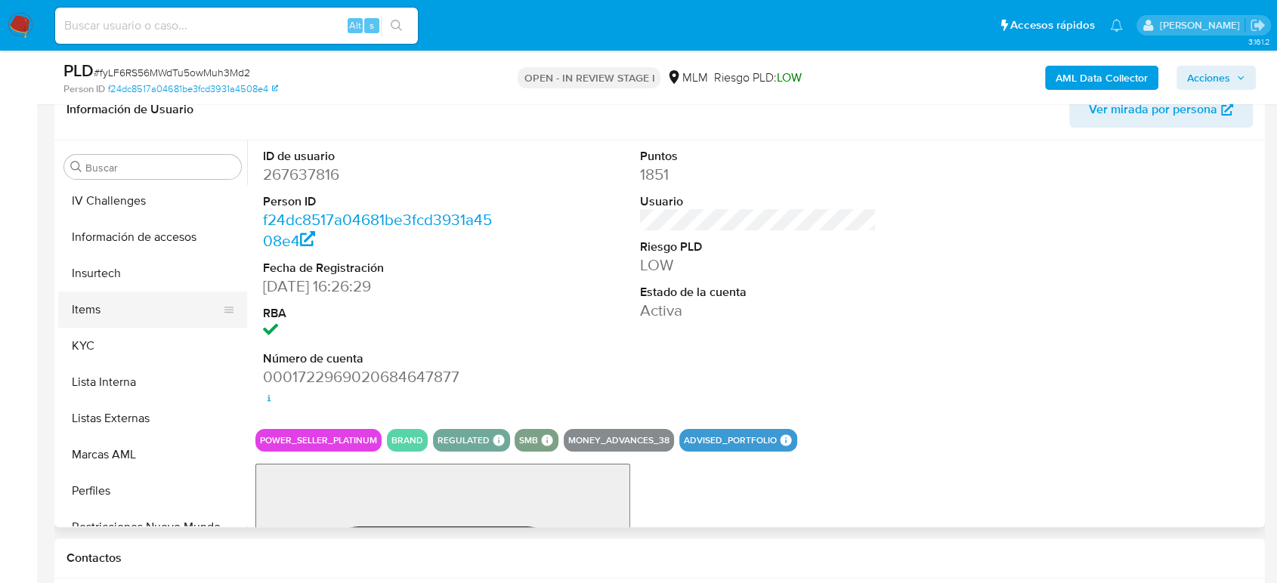
scroll to position [711, 0]
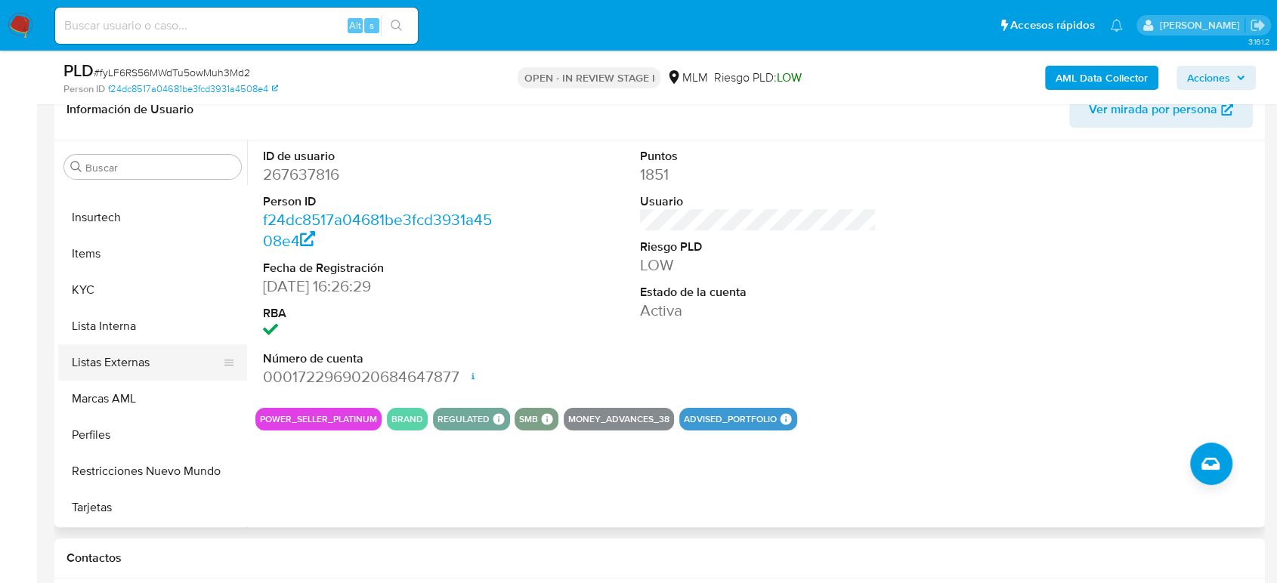
click at [141, 358] on button "Listas Externas" at bounding box center [146, 362] width 177 height 36
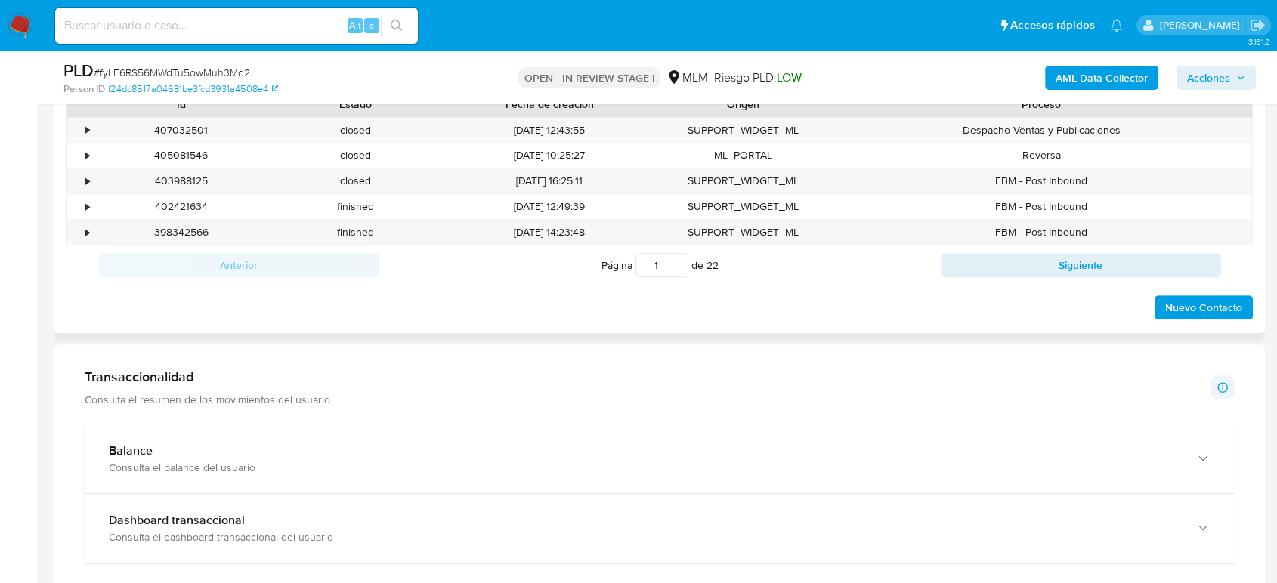
scroll to position [1007, 0]
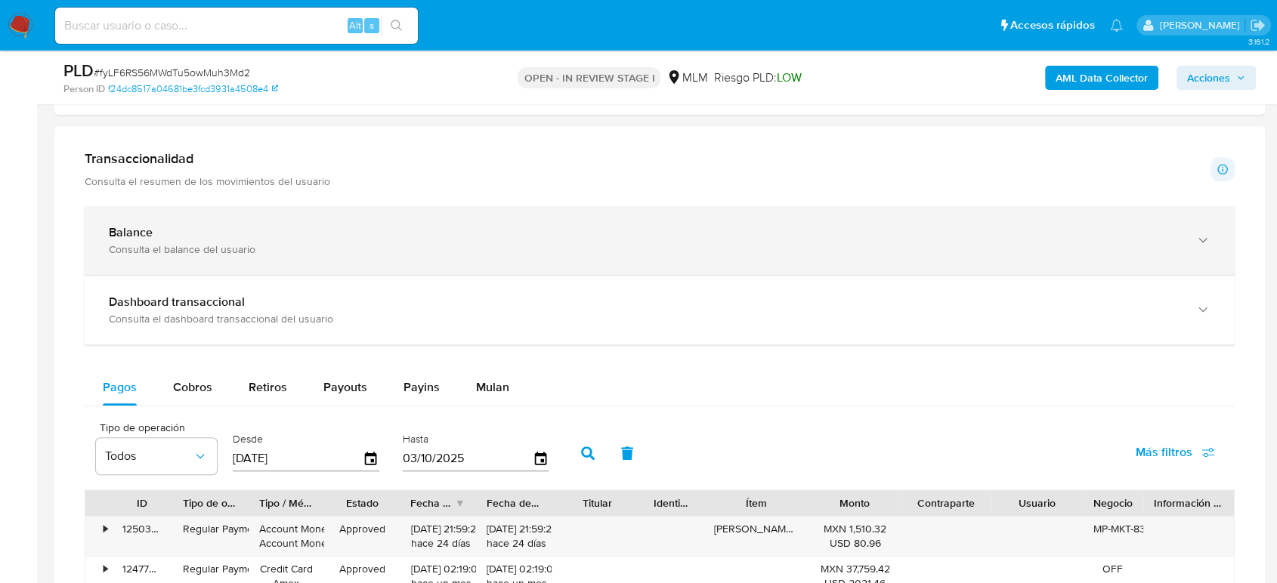
click at [411, 270] on div "Balance Consulta el balance del usuario" at bounding box center [660, 240] width 1150 height 69
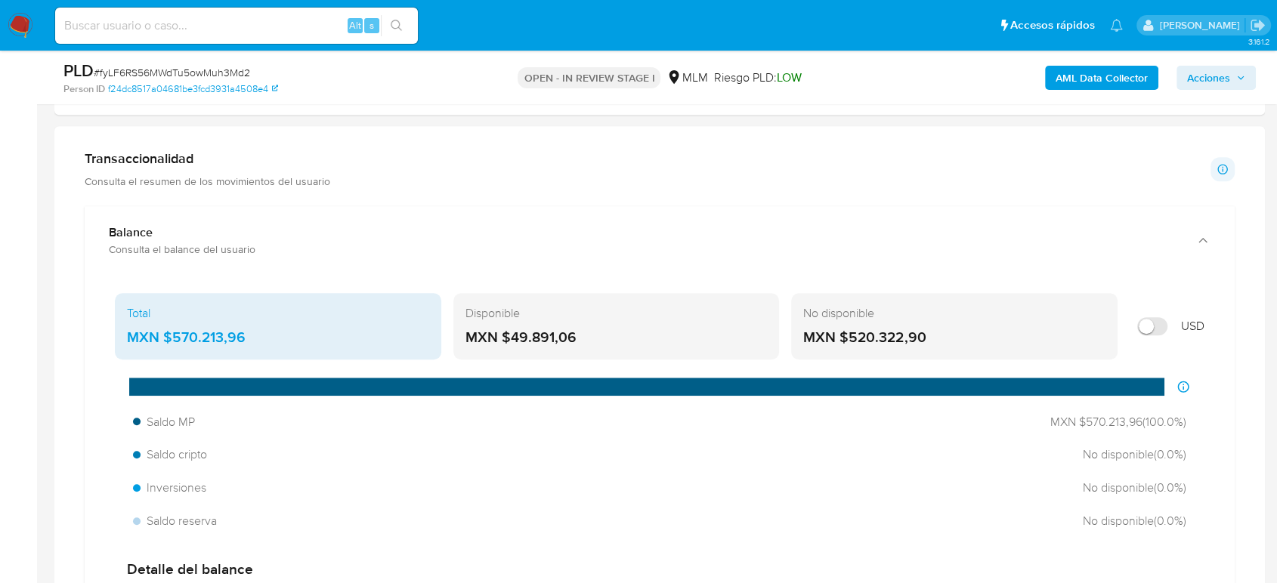
drag, startPoint x: 211, startPoint y: 343, endPoint x: 163, endPoint y: 350, distance: 48.1
click at [163, 348] on div "Total MXN $570.213,96" at bounding box center [278, 326] width 326 height 66
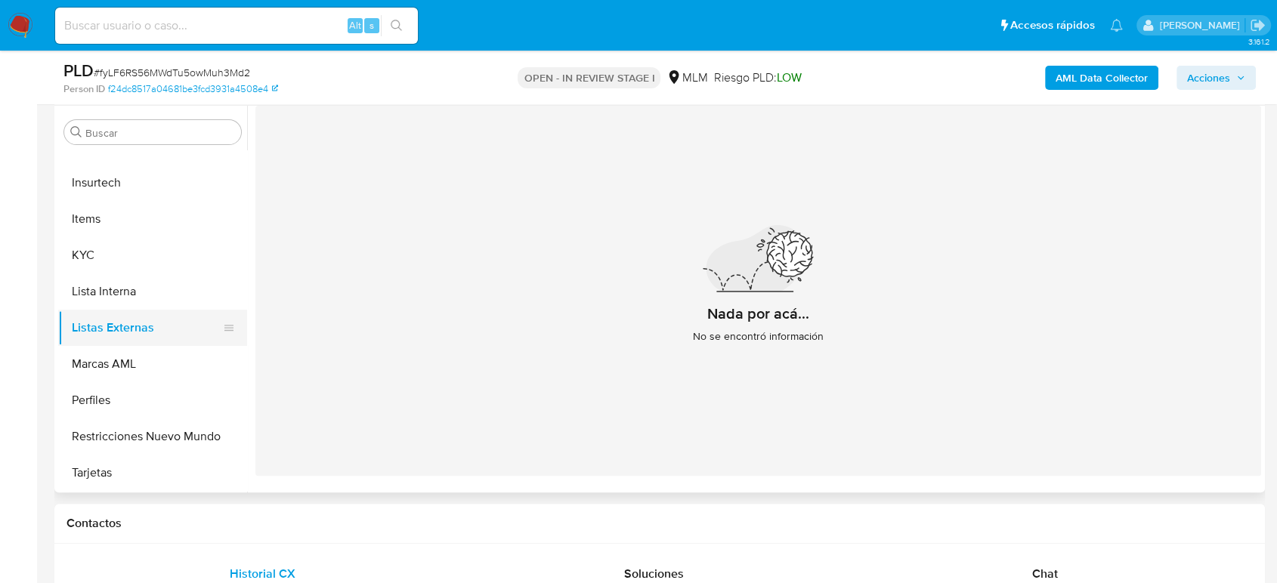
scroll to position [168, 0]
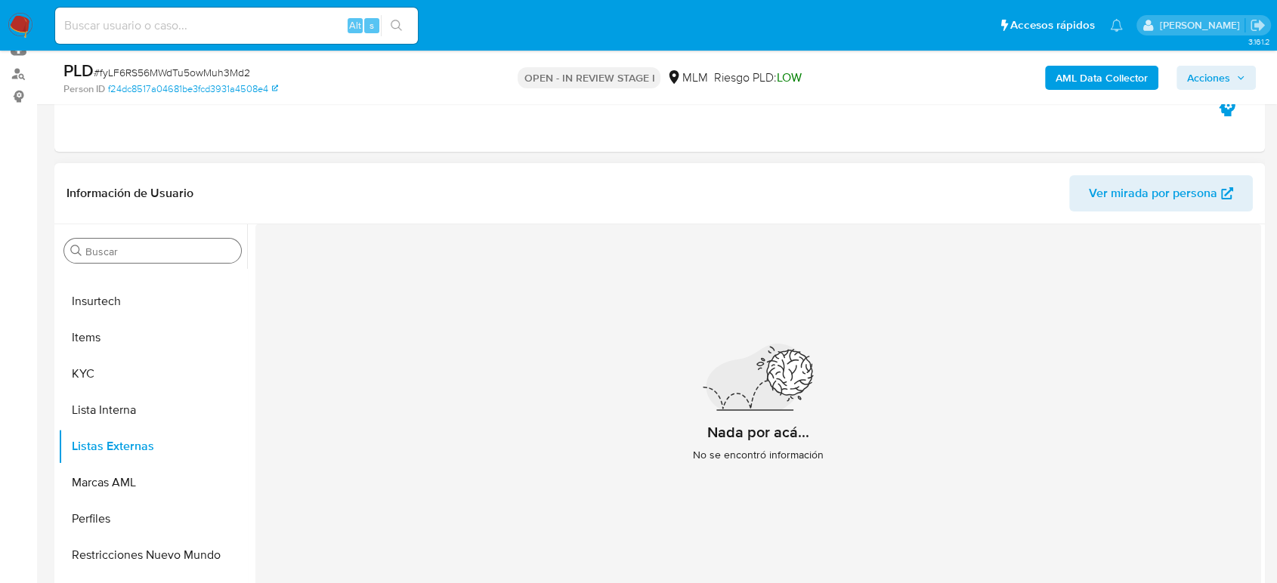
click at [143, 255] on input "Buscar" at bounding box center [160, 252] width 150 height 14
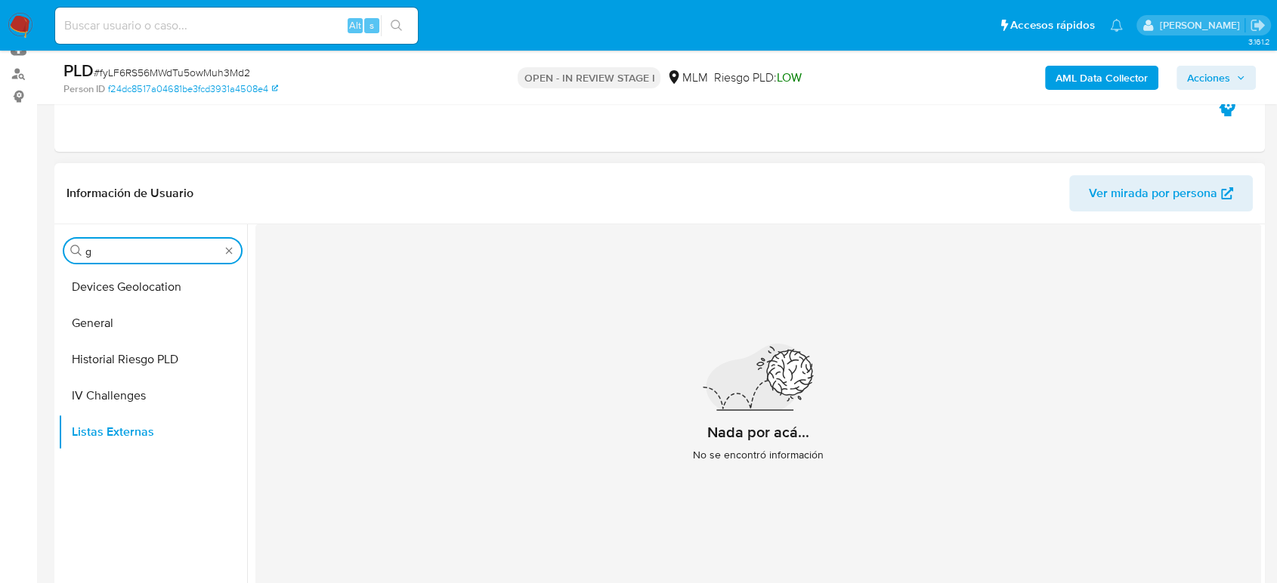
scroll to position [0, 0]
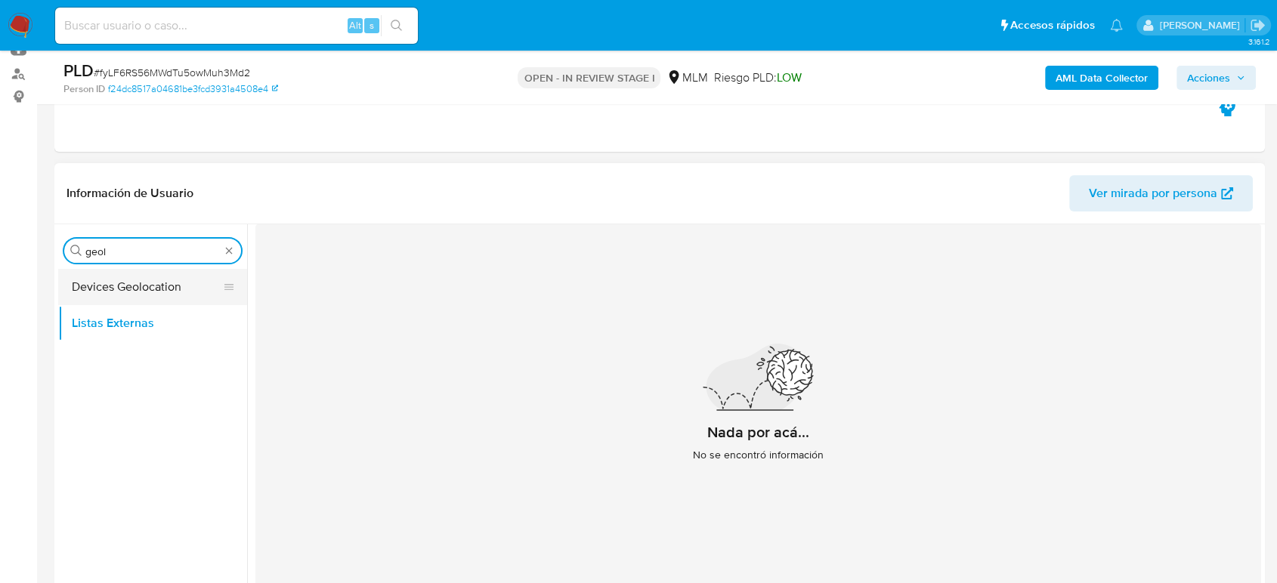
type input "geol"
click at [131, 273] on button "Devices Geolocation" at bounding box center [146, 287] width 177 height 36
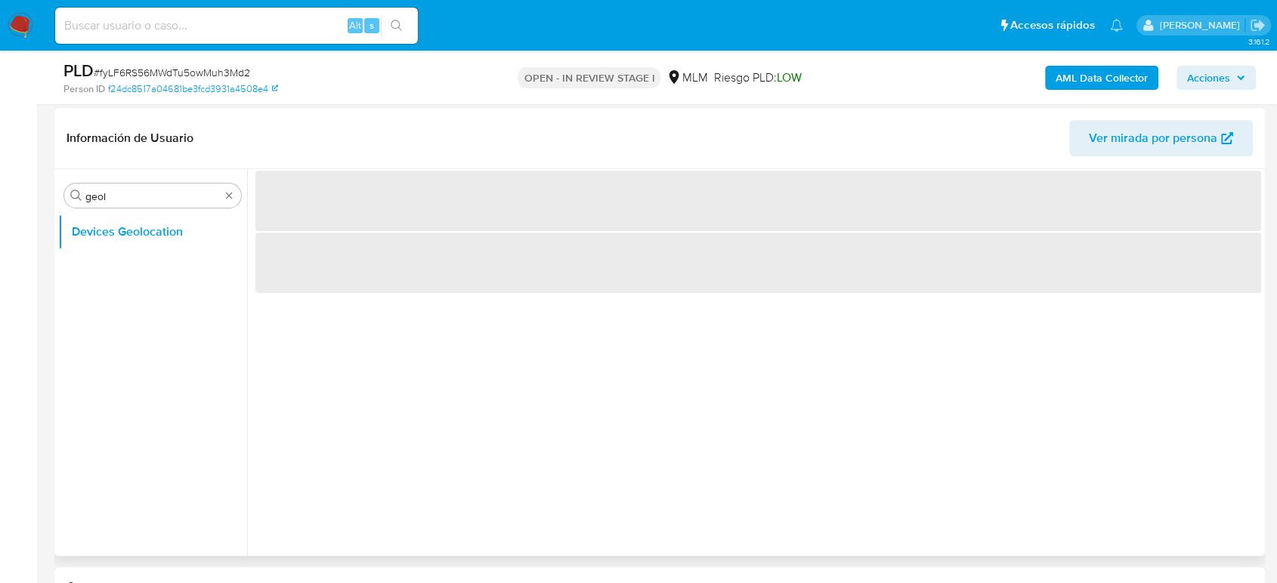
scroll to position [252, 0]
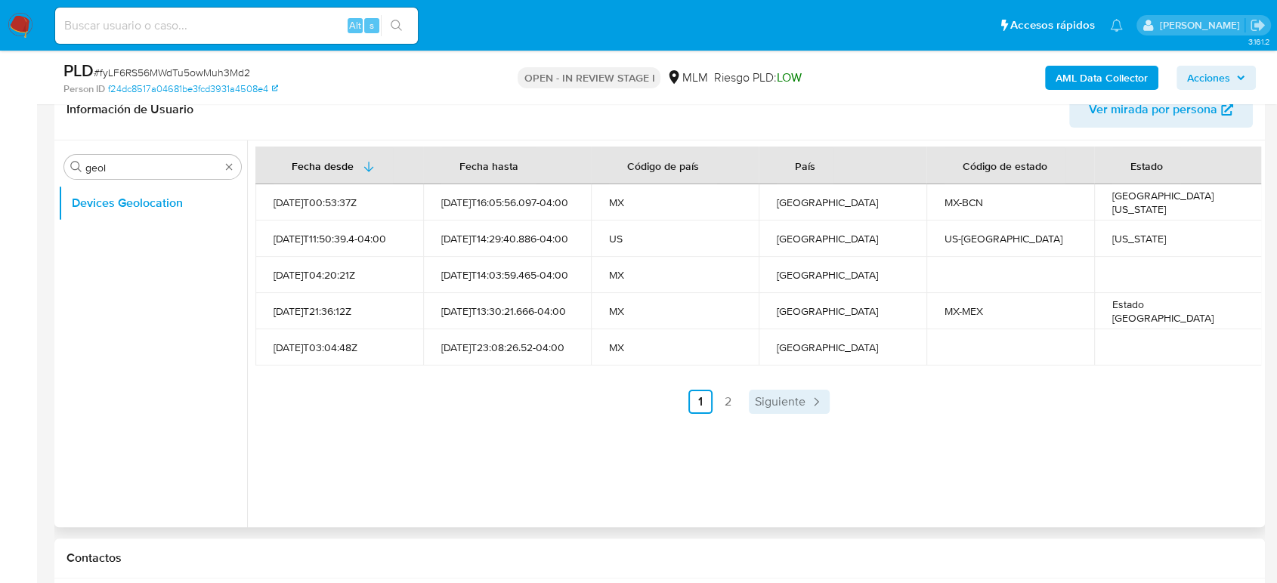
click at [784, 403] on span "Siguiente" at bounding box center [780, 402] width 51 height 12
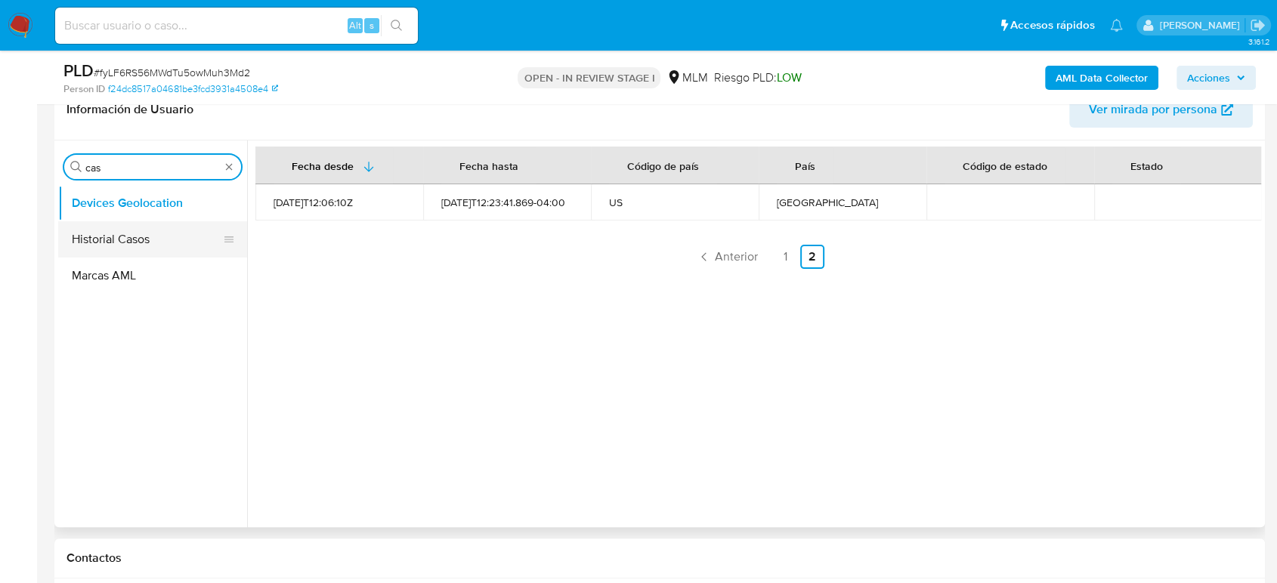
type input "cas"
click at [155, 242] on button "Historial Casos" at bounding box center [146, 239] width 177 height 36
click at [171, 240] on button "Historial Casos" at bounding box center [146, 239] width 177 height 36
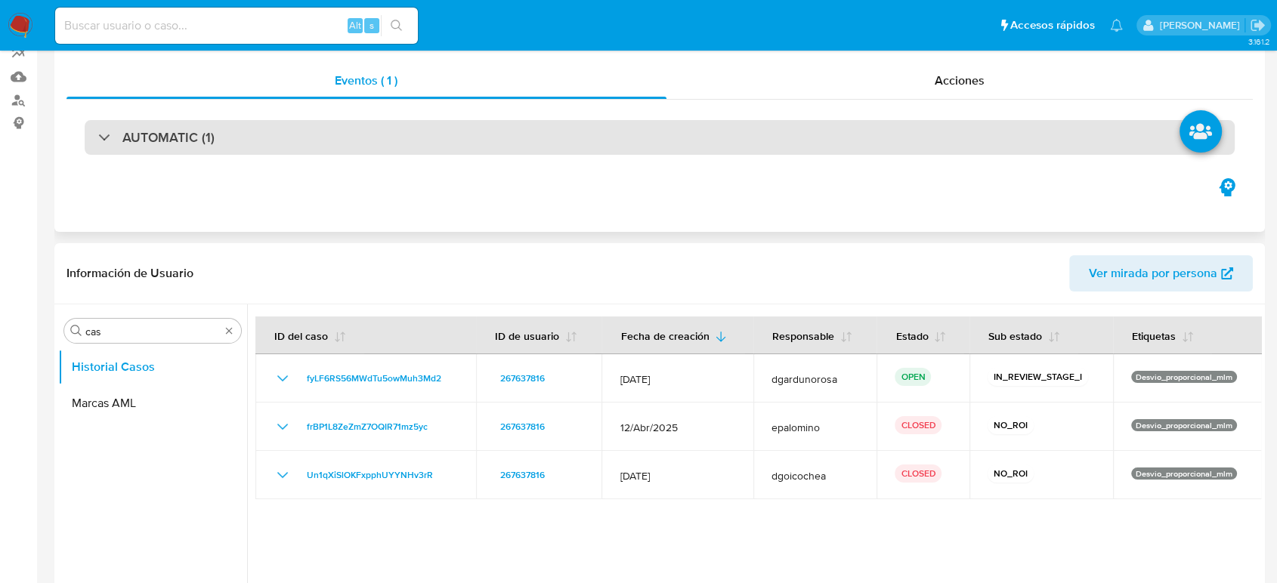
scroll to position [0, 0]
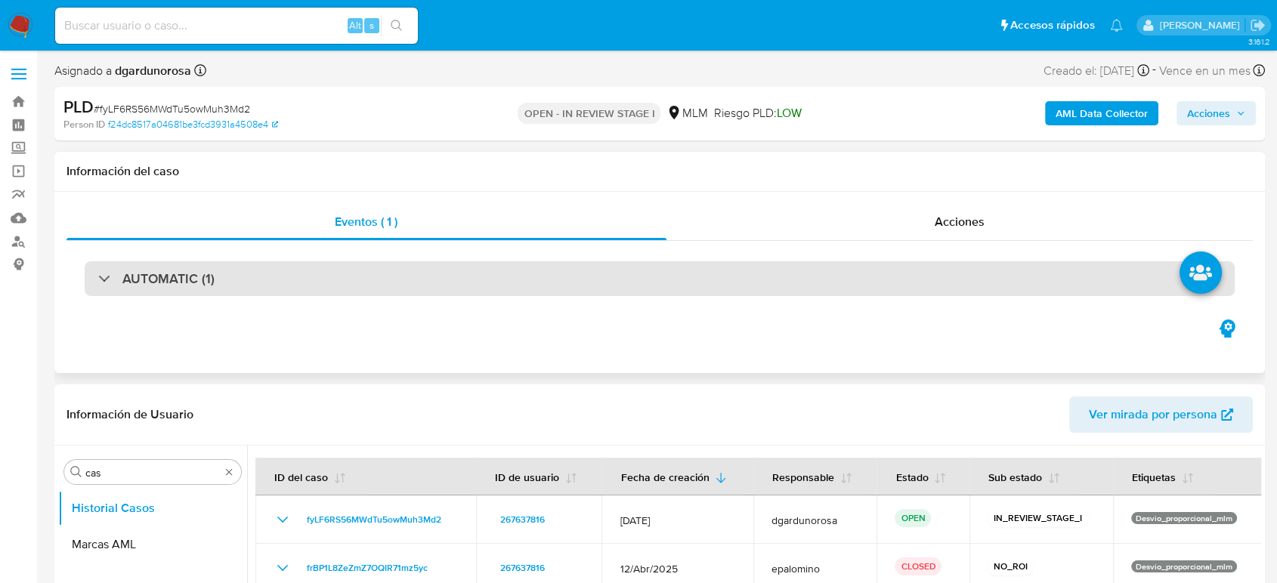
click at [156, 289] on div "AUTOMATIC (1)" at bounding box center [660, 278] width 1150 height 35
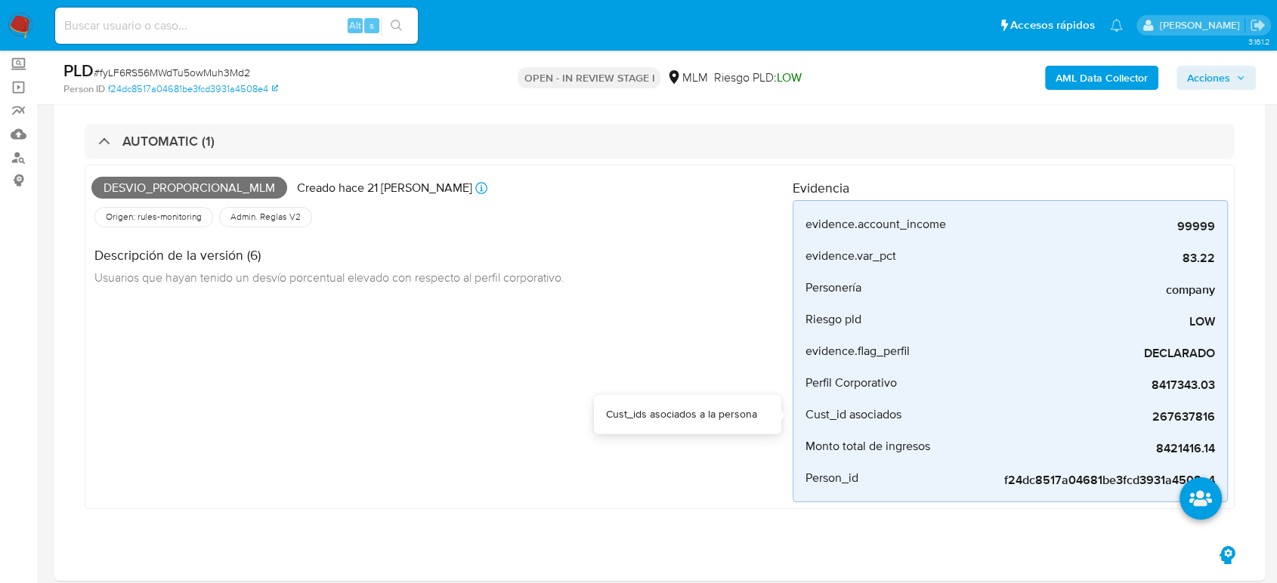
scroll to position [503, 0]
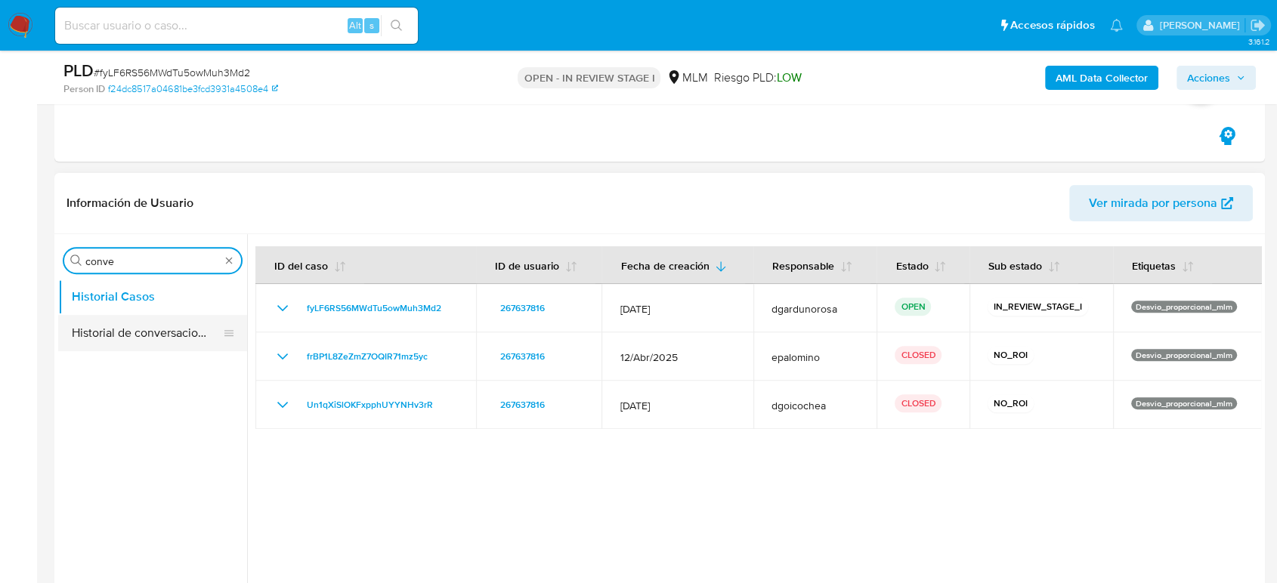
type input "conve"
click at [178, 333] on button "Historial de conversaciones" at bounding box center [146, 333] width 177 height 36
click at [189, 331] on button "Historial de conversaciones" at bounding box center [146, 333] width 177 height 36
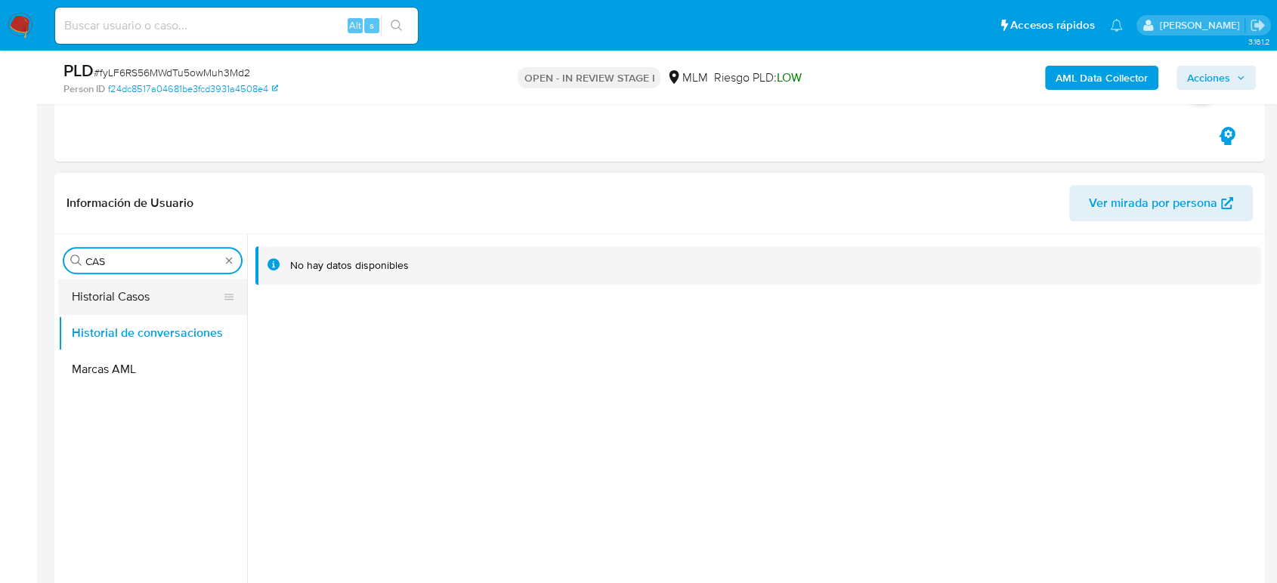
type input "CAS"
click at [131, 289] on button "Historial Casos" at bounding box center [146, 297] width 177 height 36
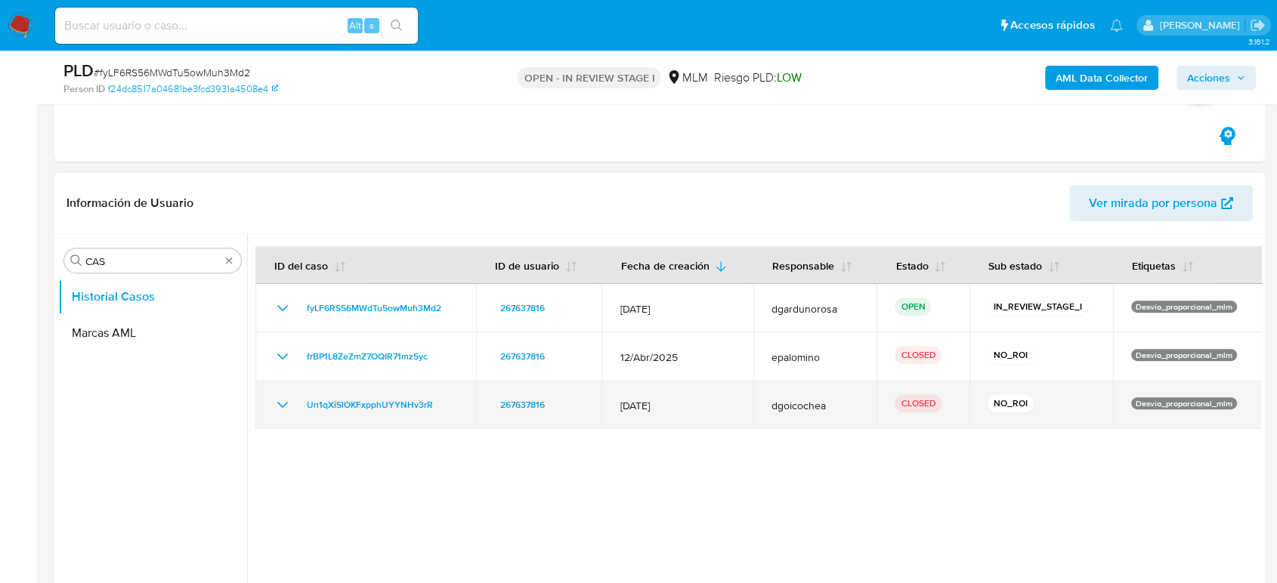
click at [275, 407] on icon "Mostrar/Ocultar" at bounding box center [282, 405] width 18 height 18
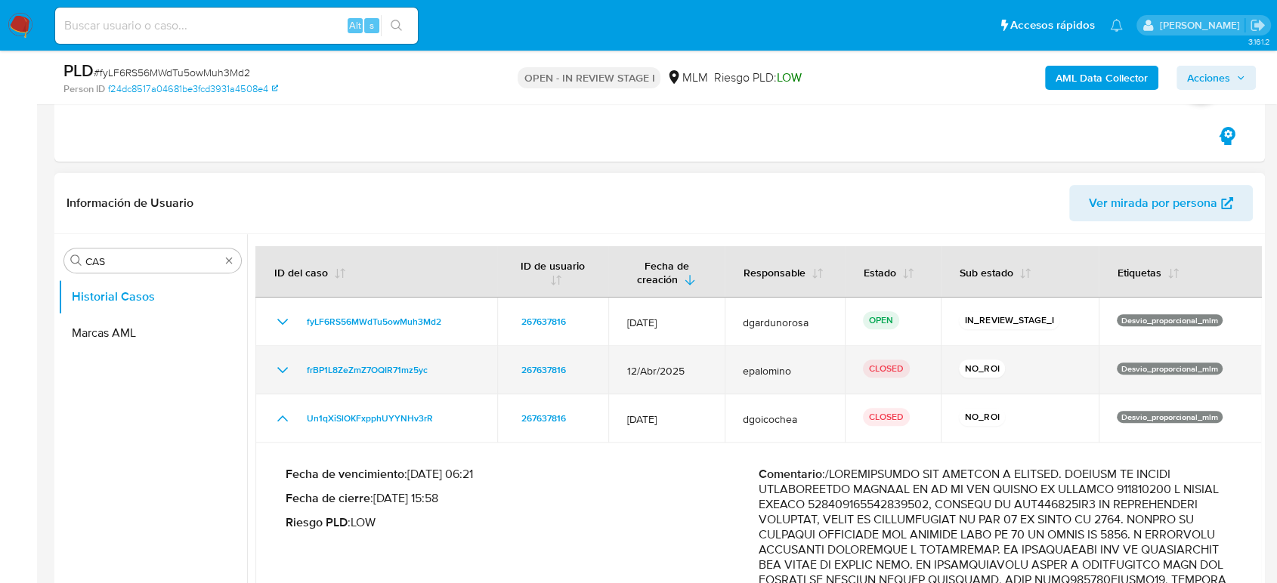
click at [283, 365] on icon "Mostrar/Ocultar" at bounding box center [282, 370] width 18 height 18
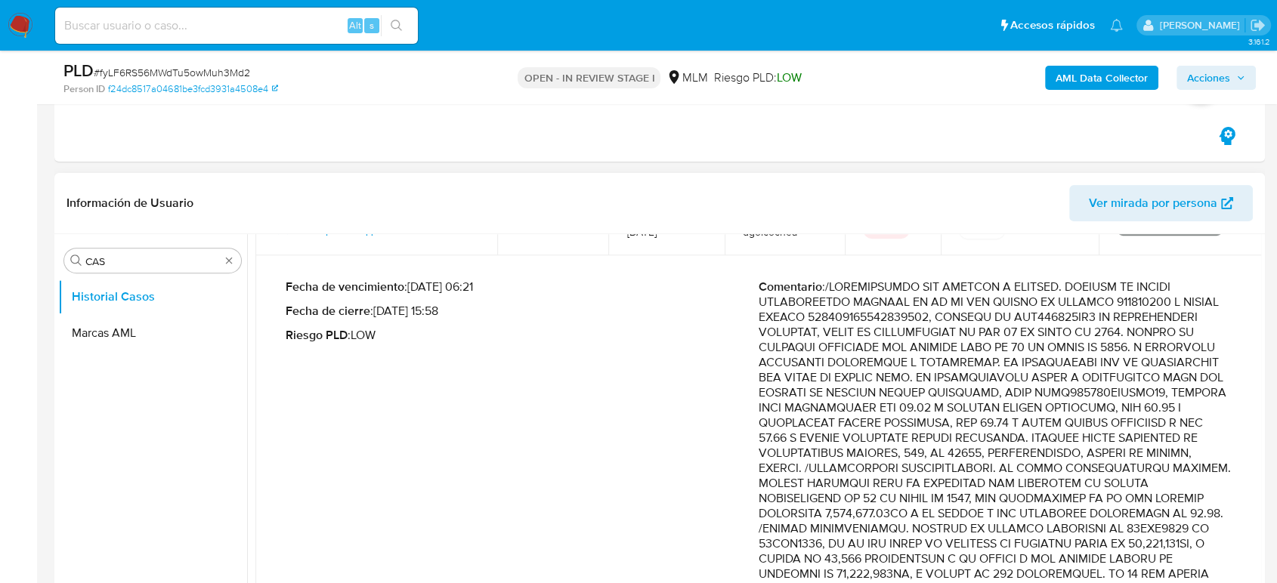
scroll to position [839, 0]
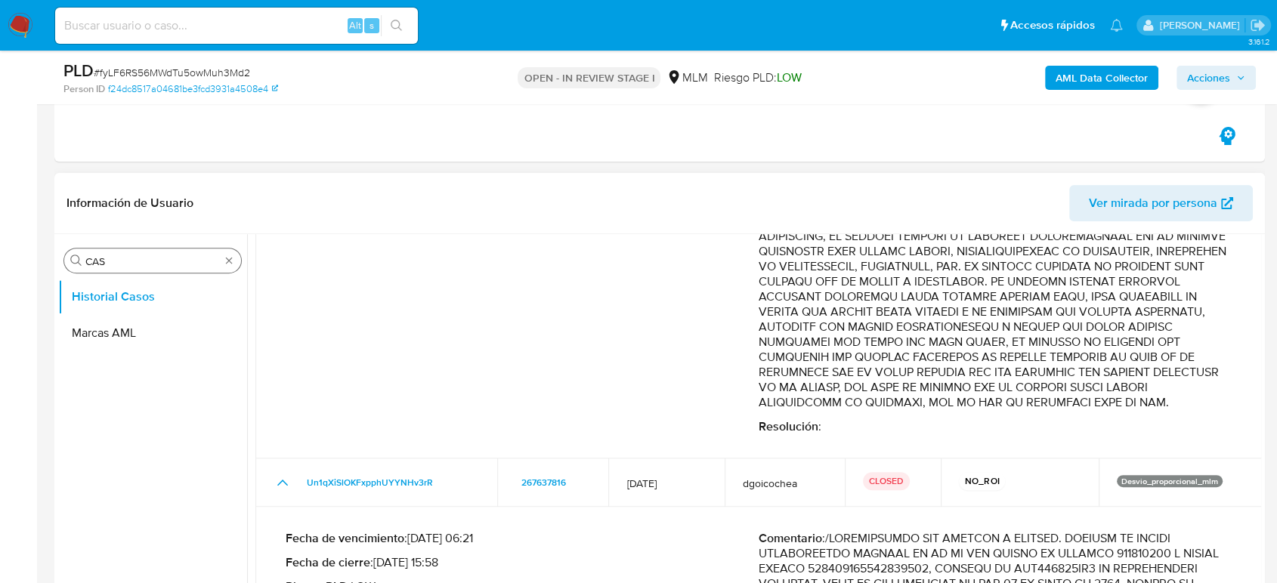
click at [228, 266] on div "Buscar CAS" at bounding box center [152, 261] width 177 height 24
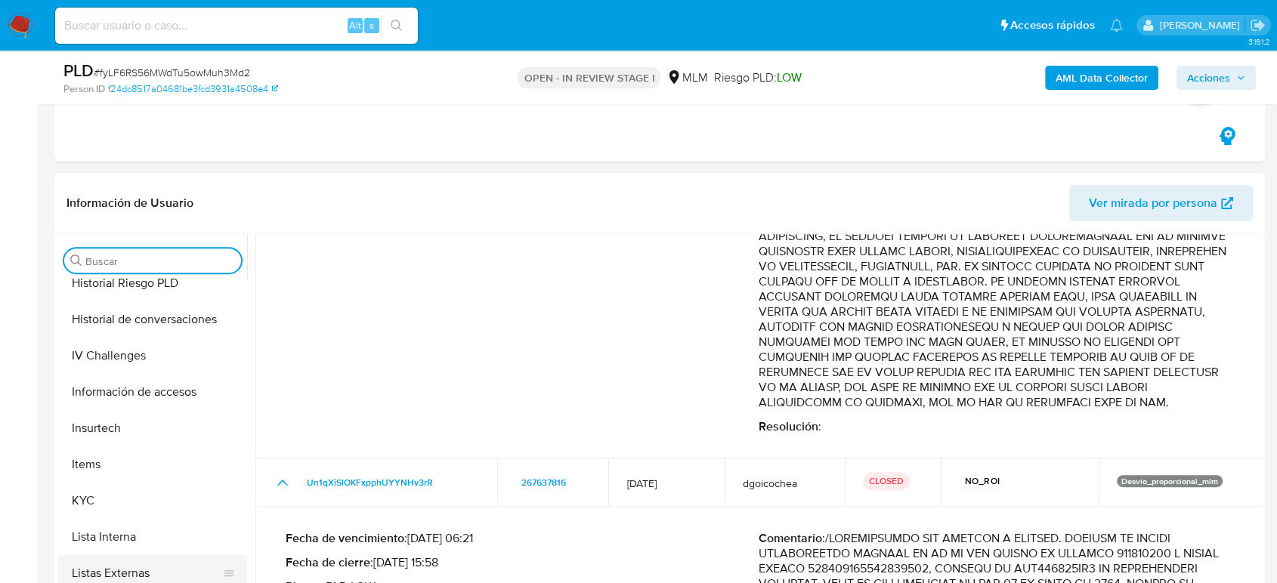
scroll to position [711, 0]
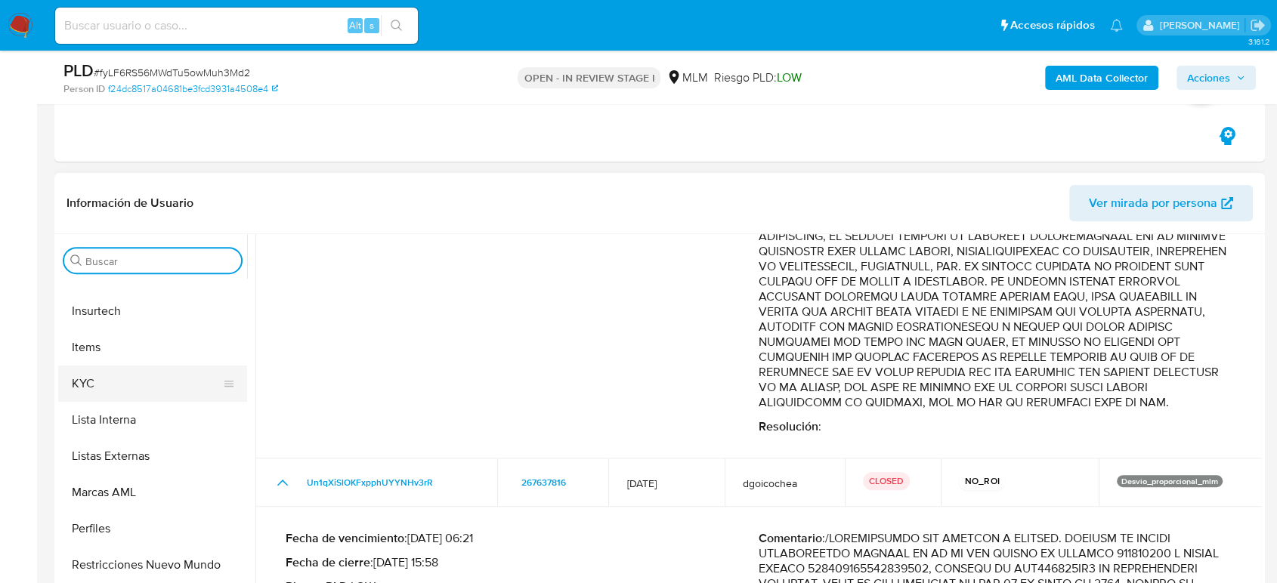
click at [115, 383] on button "KYC" at bounding box center [146, 384] width 177 height 36
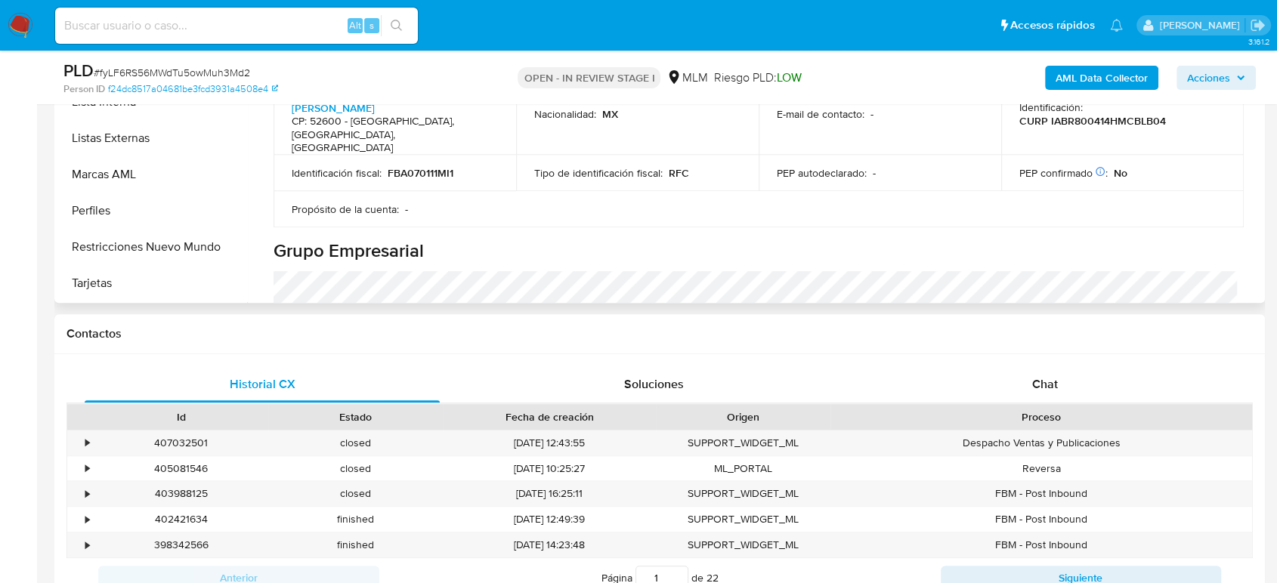
scroll to position [231, 0]
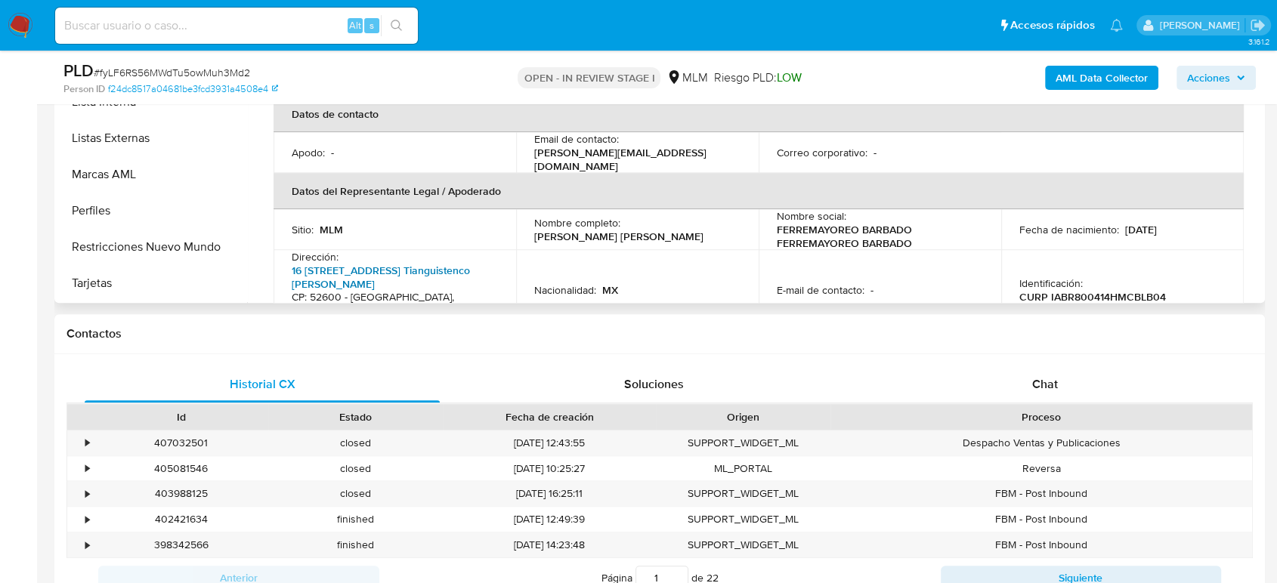
click at [424, 263] on link "16 De Septiembre 104, Santiago Tianguistenco De Galeana" at bounding box center [381, 277] width 178 height 29
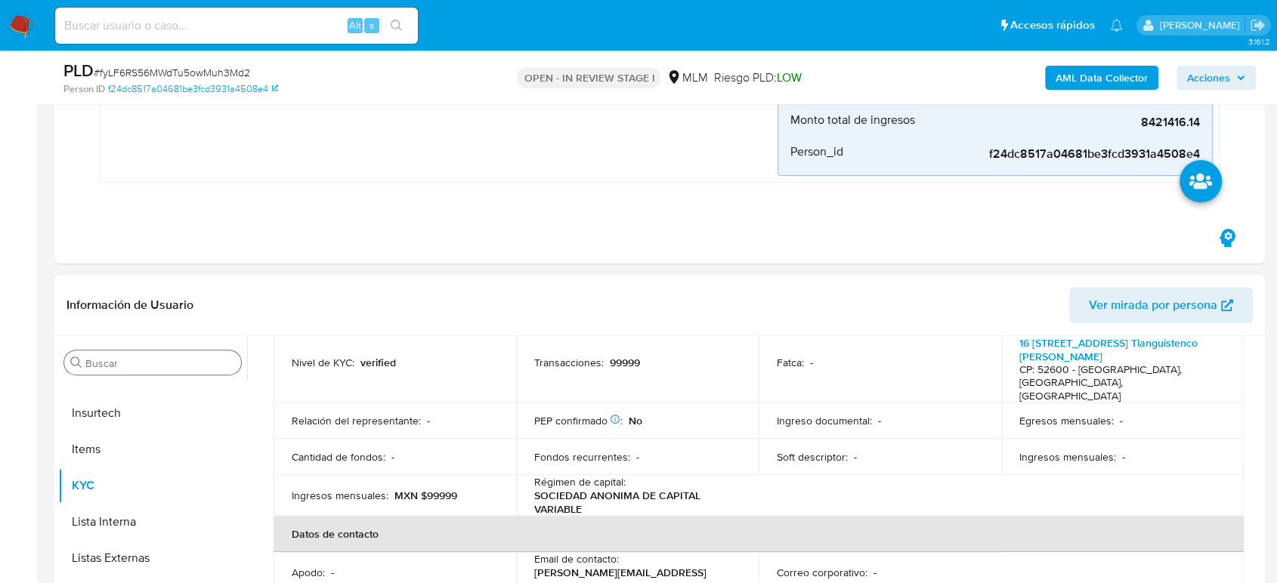
scroll to position [147, 0]
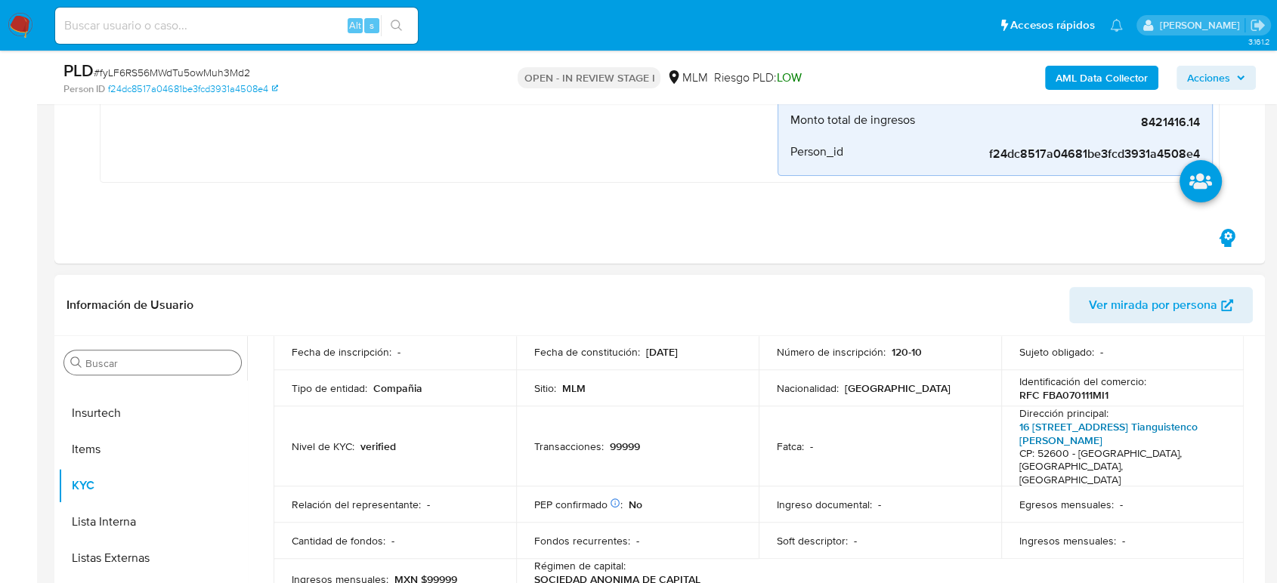
click at [1083, 428] on link "16 De Septiembre 104, Santiago Tianguistenco De Galeana" at bounding box center [1108, 433] width 178 height 29
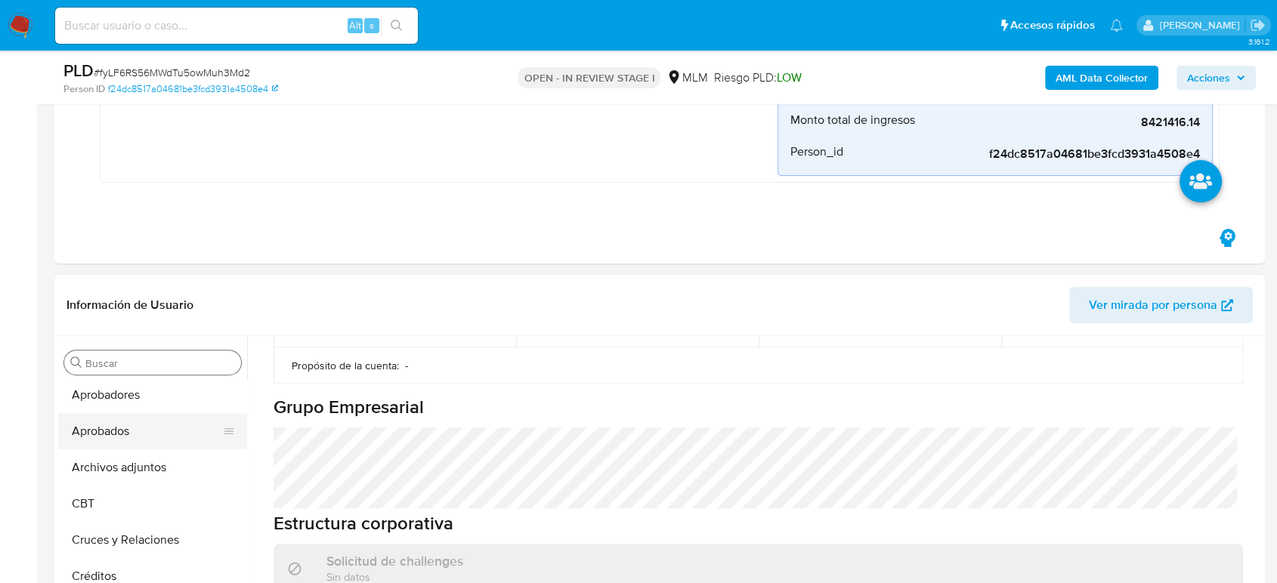
scroll to position [39, 0]
click at [151, 465] on button "Archivos adjuntos" at bounding box center [146, 468] width 177 height 36
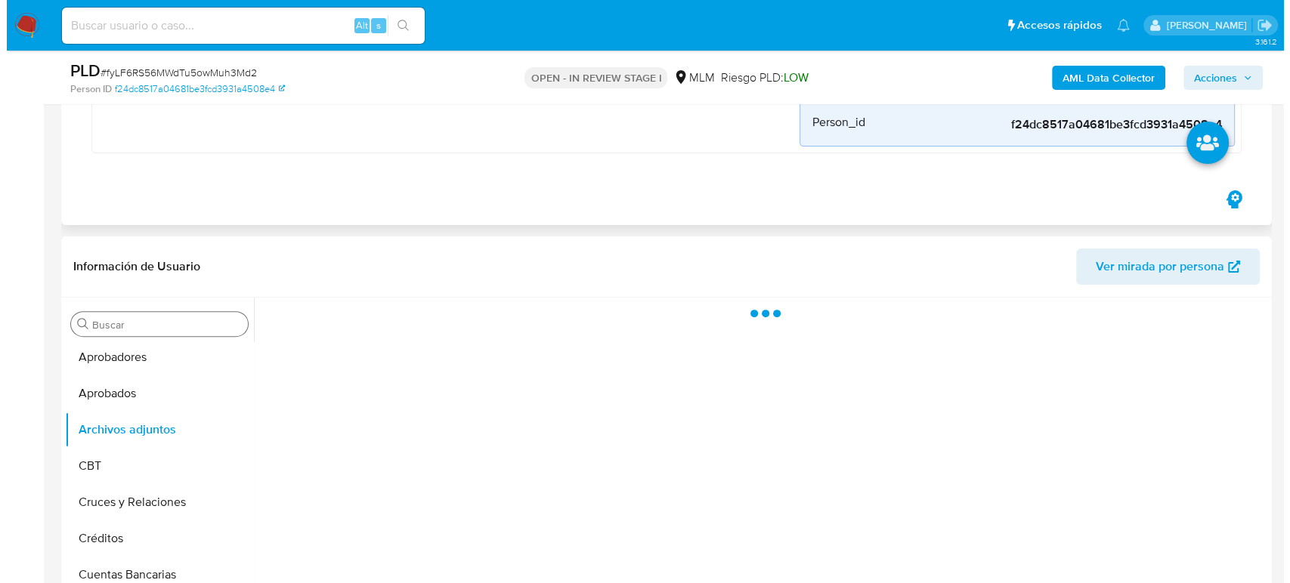
scroll to position [503, 0]
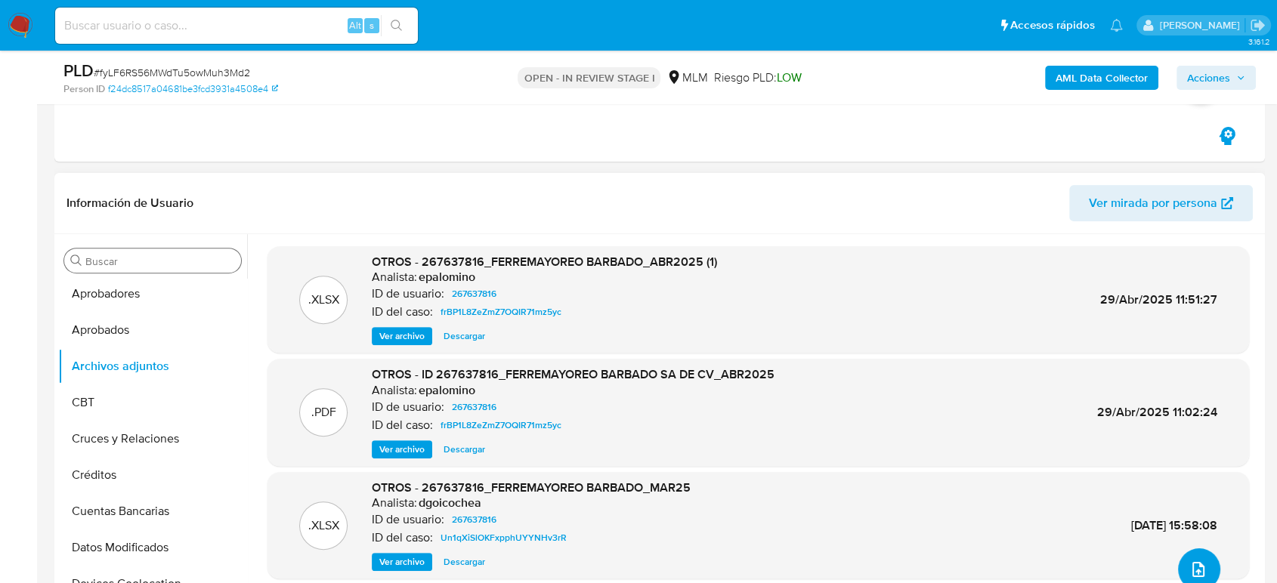
click at [1200, 572] on icon "upload-file" at bounding box center [1198, 570] width 18 height 18
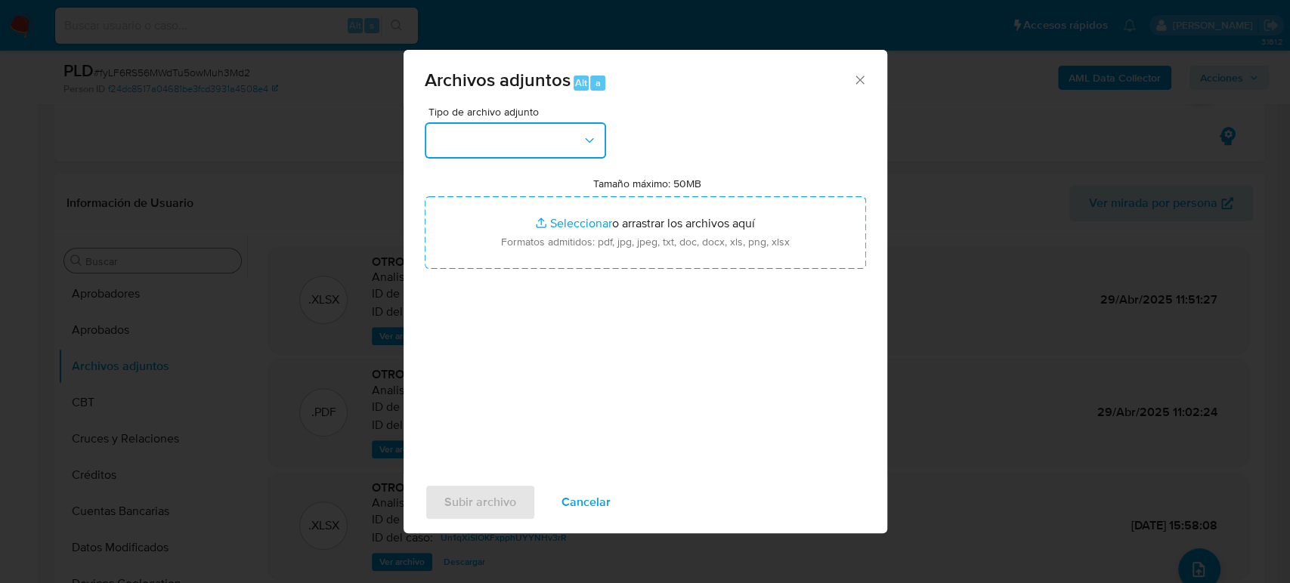
click at [532, 133] on button "button" at bounding box center [515, 140] width 181 height 36
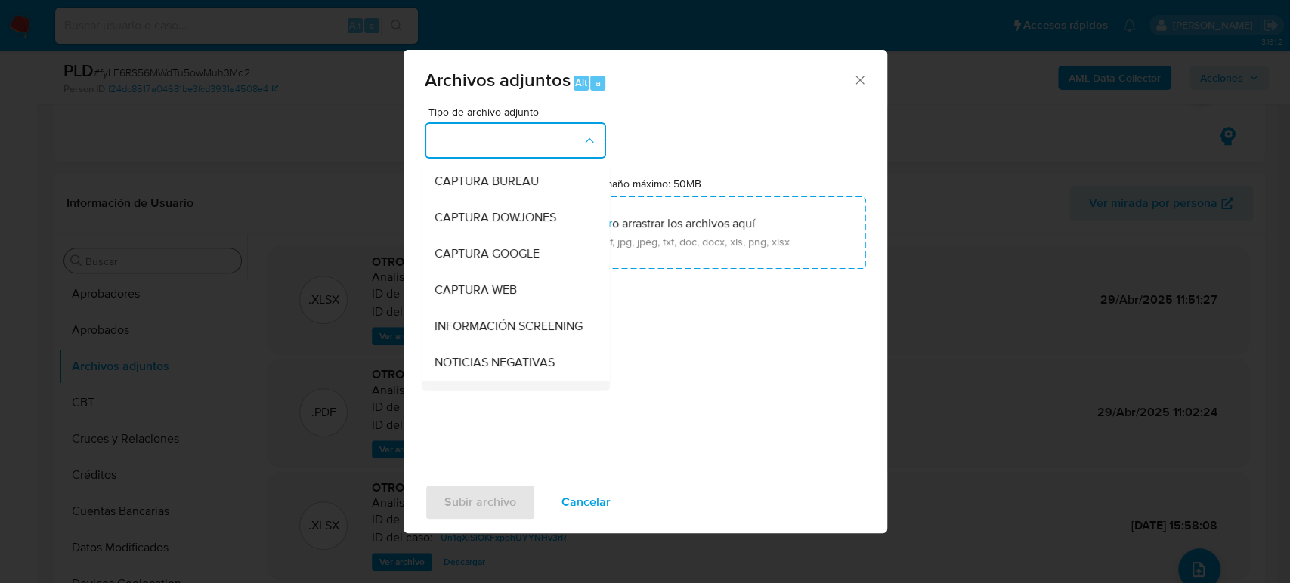
scroll to position [168, 0]
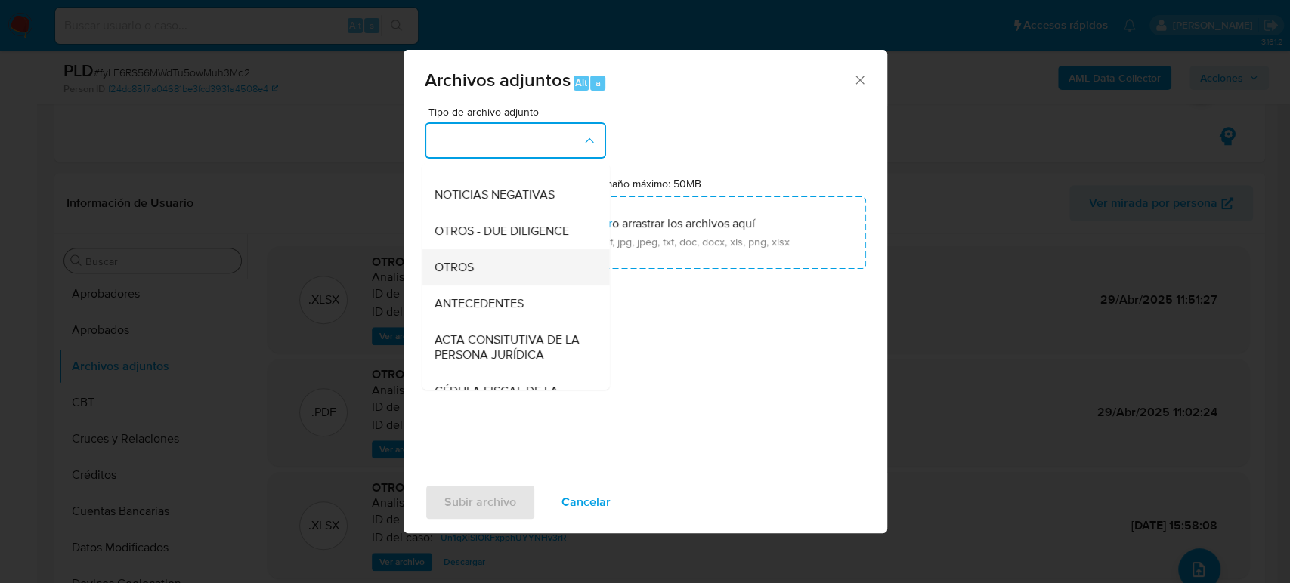
click at [469, 286] on div "OTROS" at bounding box center [511, 267] width 154 height 36
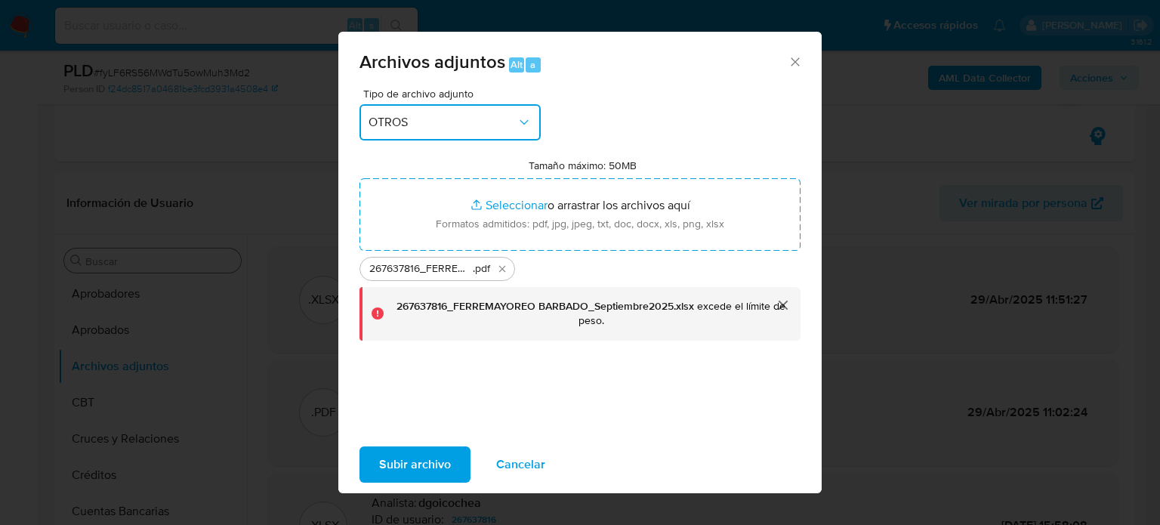
scroll to position [39, 0]
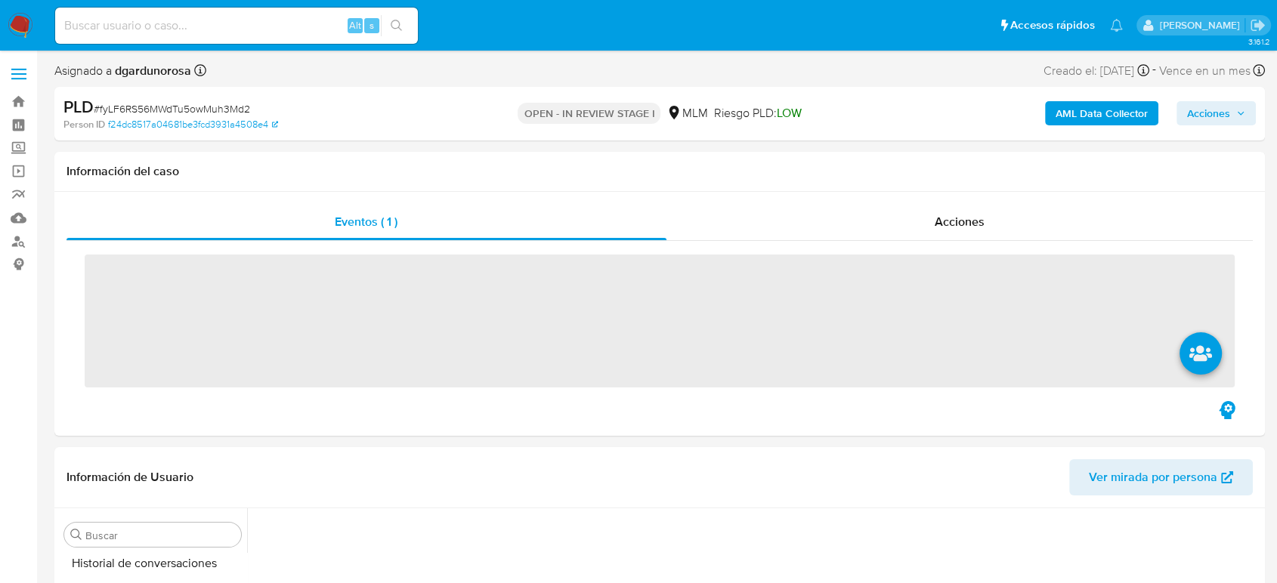
scroll to position [706, 0]
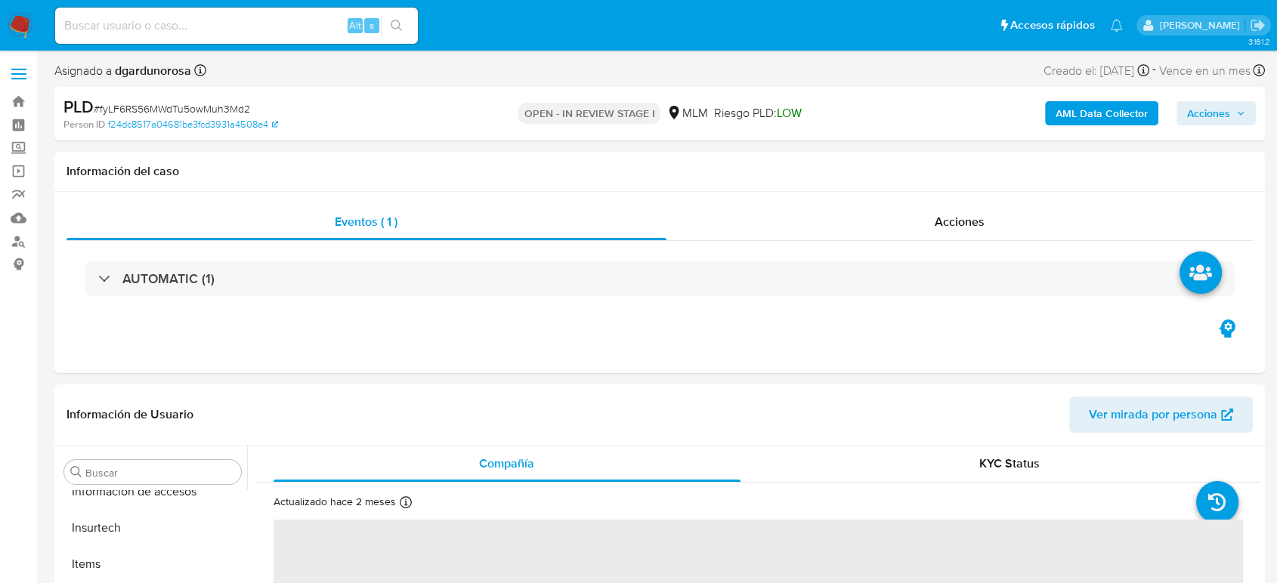
select select "10"
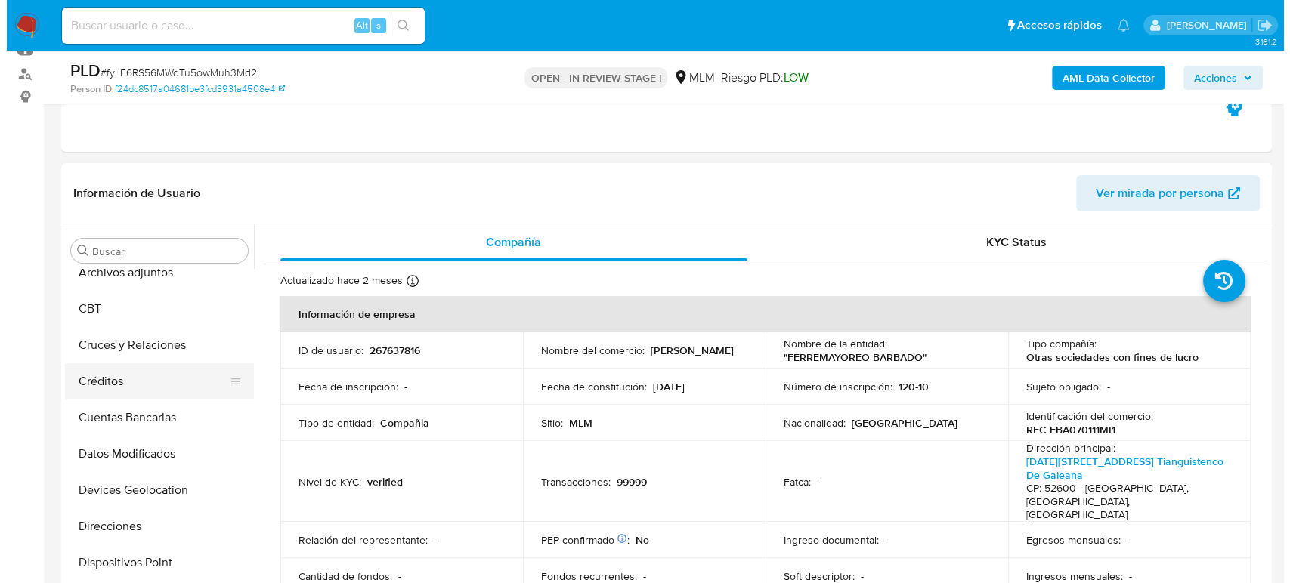
scroll to position [39, 0]
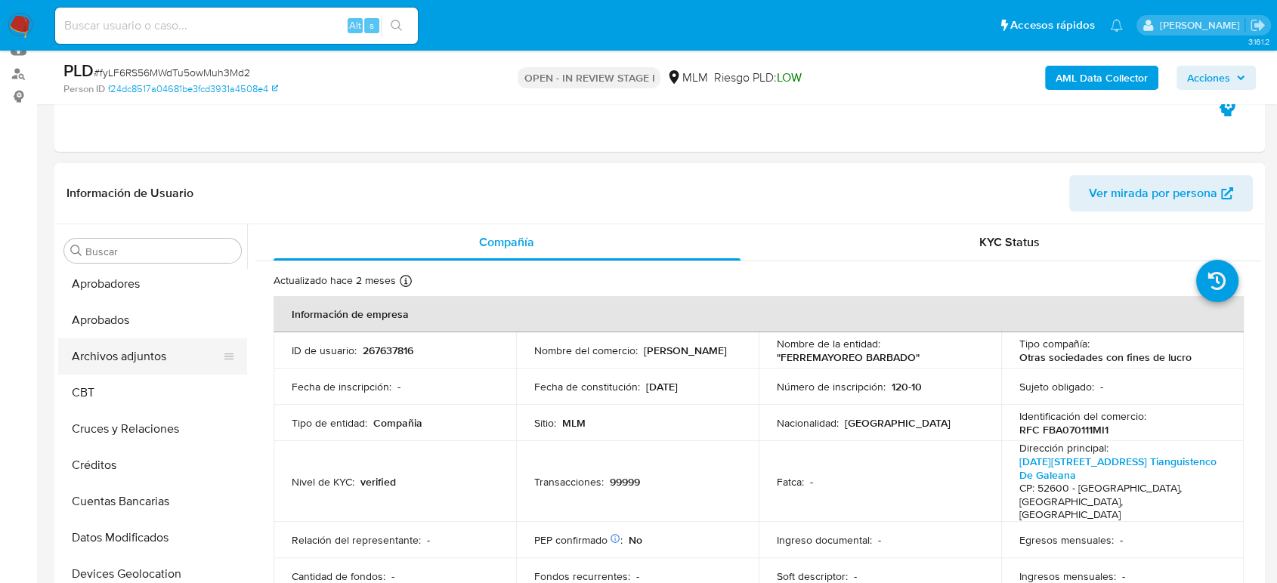
click at [160, 350] on button "Archivos adjuntos" at bounding box center [146, 356] width 177 height 36
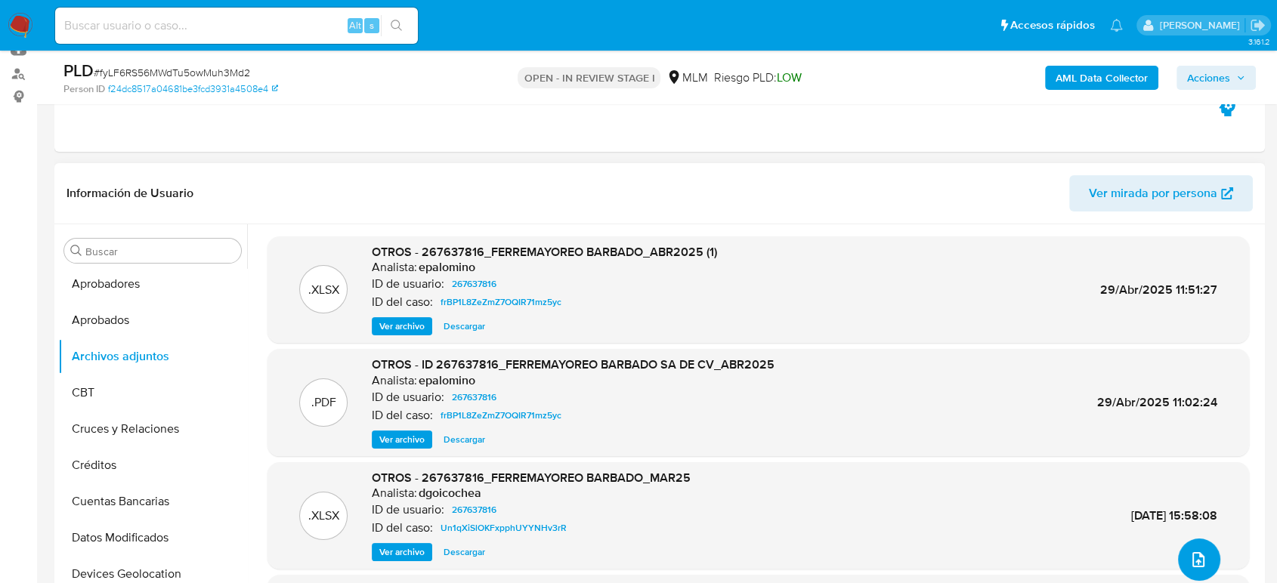
click at [1200, 546] on button "upload-file" at bounding box center [1199, 560] width 42 height 42
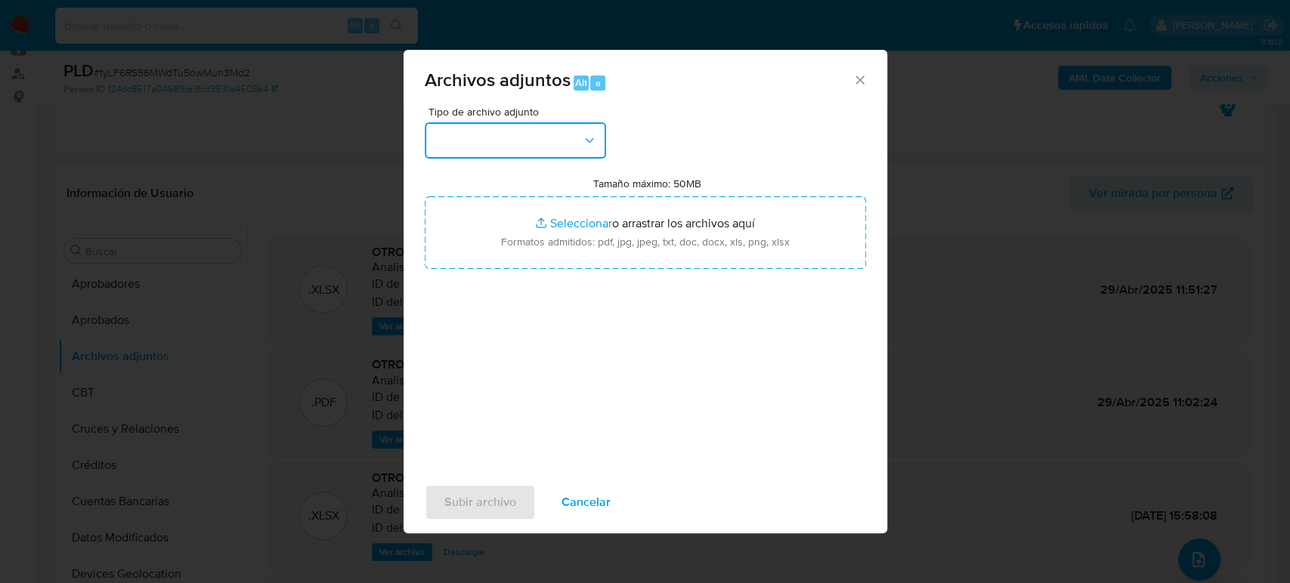
click at [556, 150] on button "button" at bounding box center [515, 140] width 181 height 36
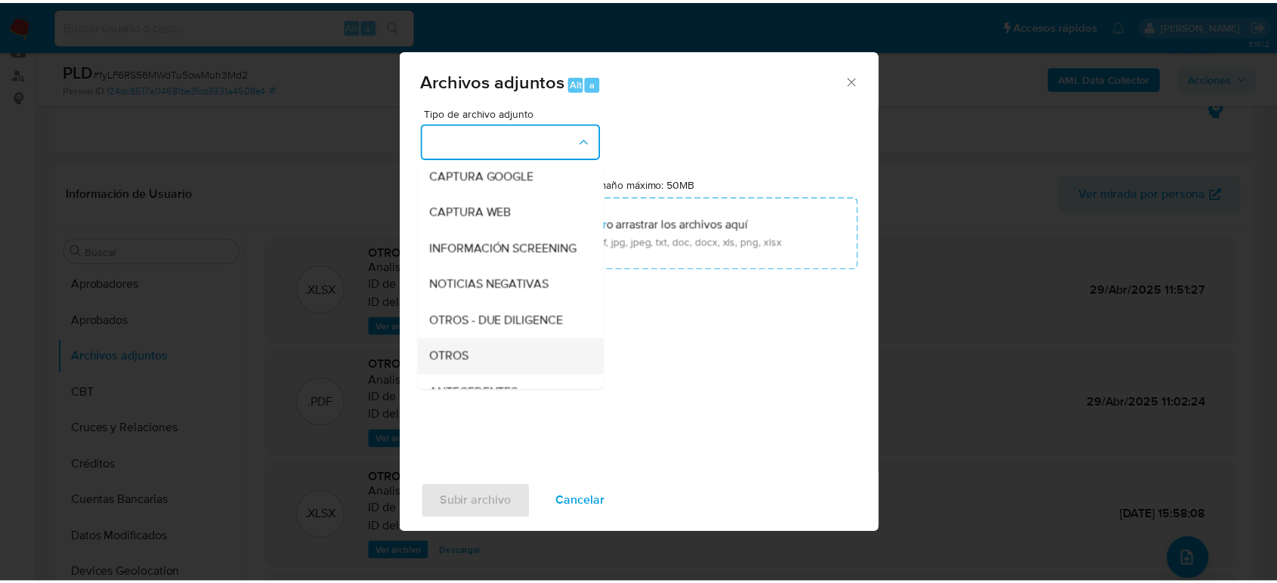
scroll to position [168, 0]
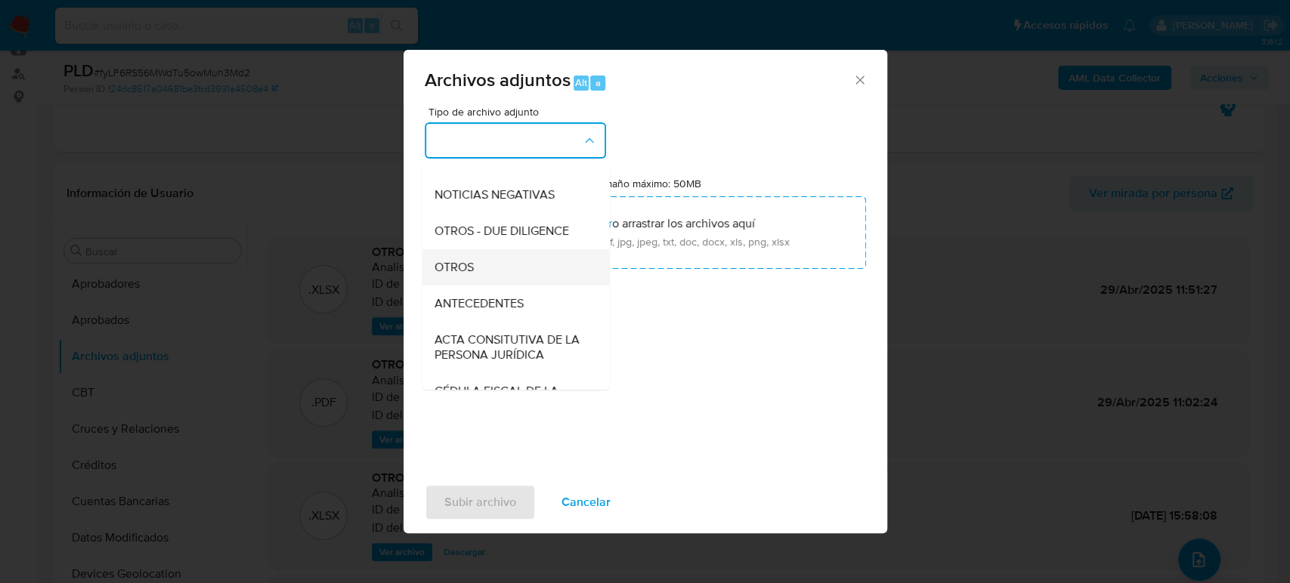
click at [446, 275] on span "OTROS" at bounding box center [453, 267] width 39 height 15
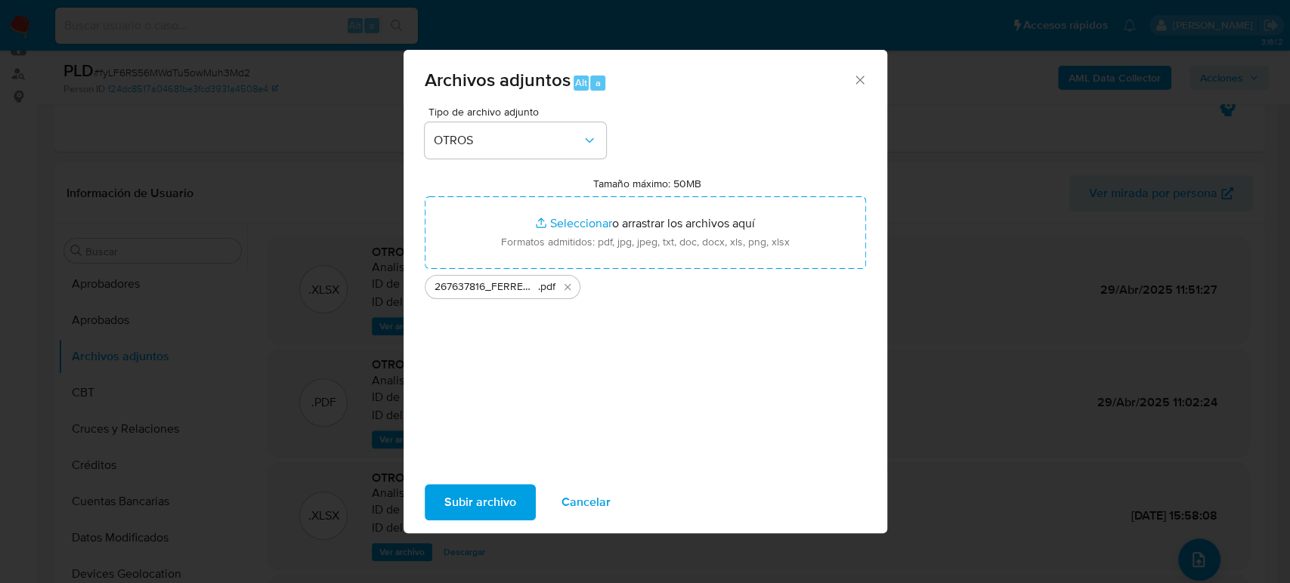
click at [500, 505] on span "Subir archivo" at bounding box center [480, 502] width 72 height 33
click at [520, 490] on button "Subir archivo" at bounding box center [480, 502] width 111 height 36
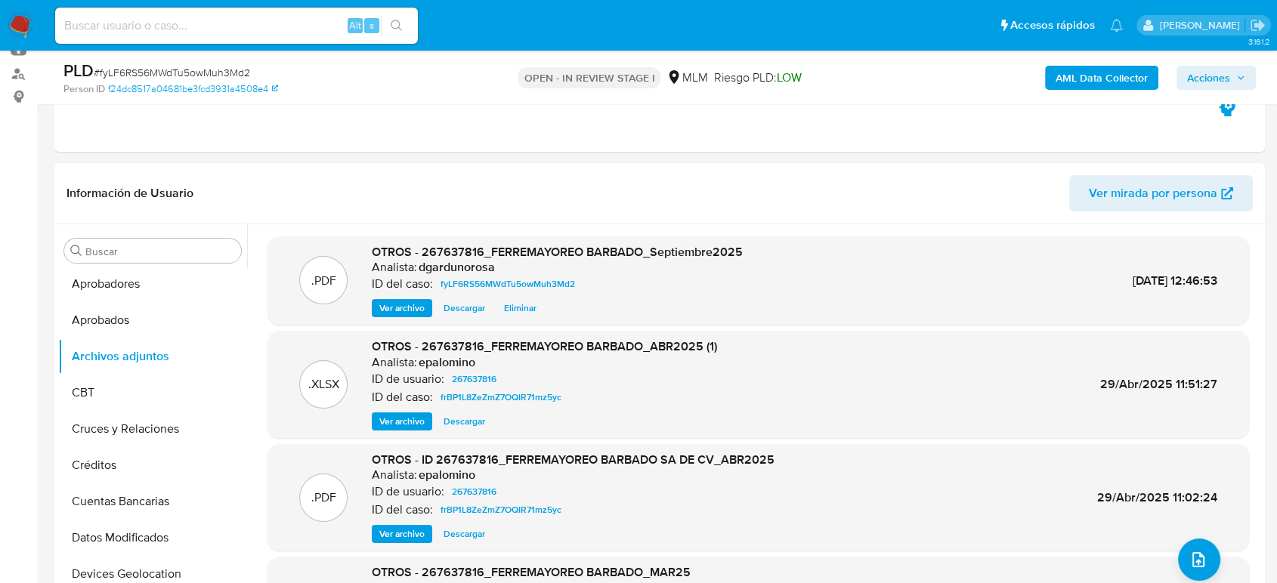
click at [1227, 79] on span "Acciones" at bounding box center [1208, 78] width 43 height 24
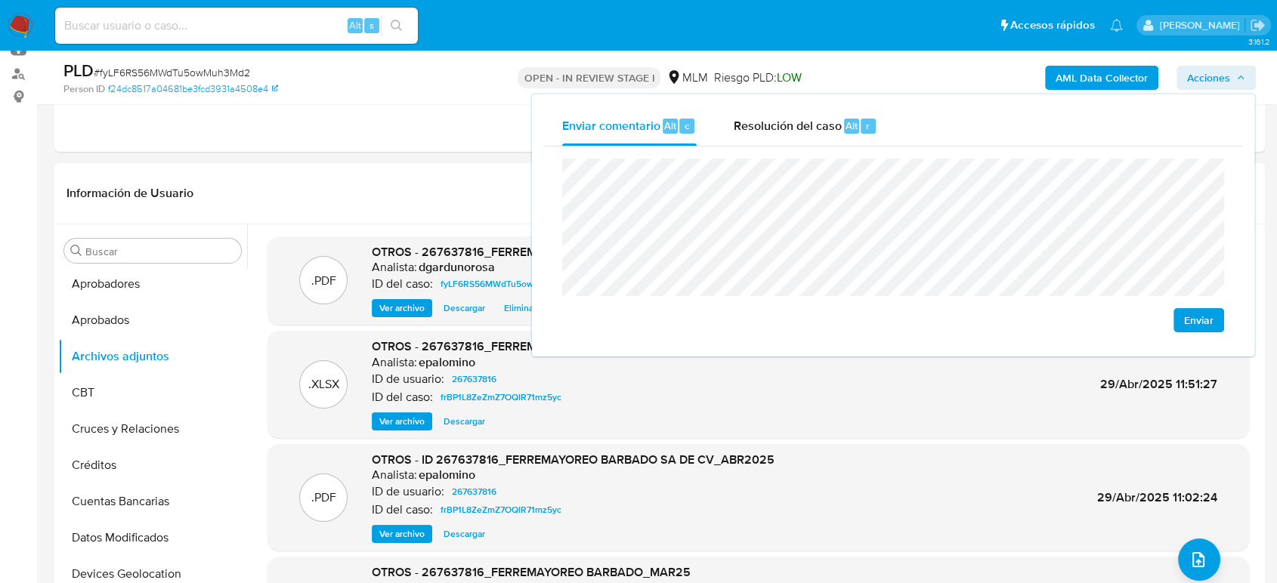
click at [1186, 329] on span "Enviar" at bounding box center [1198, 320] width 29 height 21
click at [485, 205] on header "Información de Usuario Ver mirada por persona" at bounding box center [659, 193] width 1186 height 36
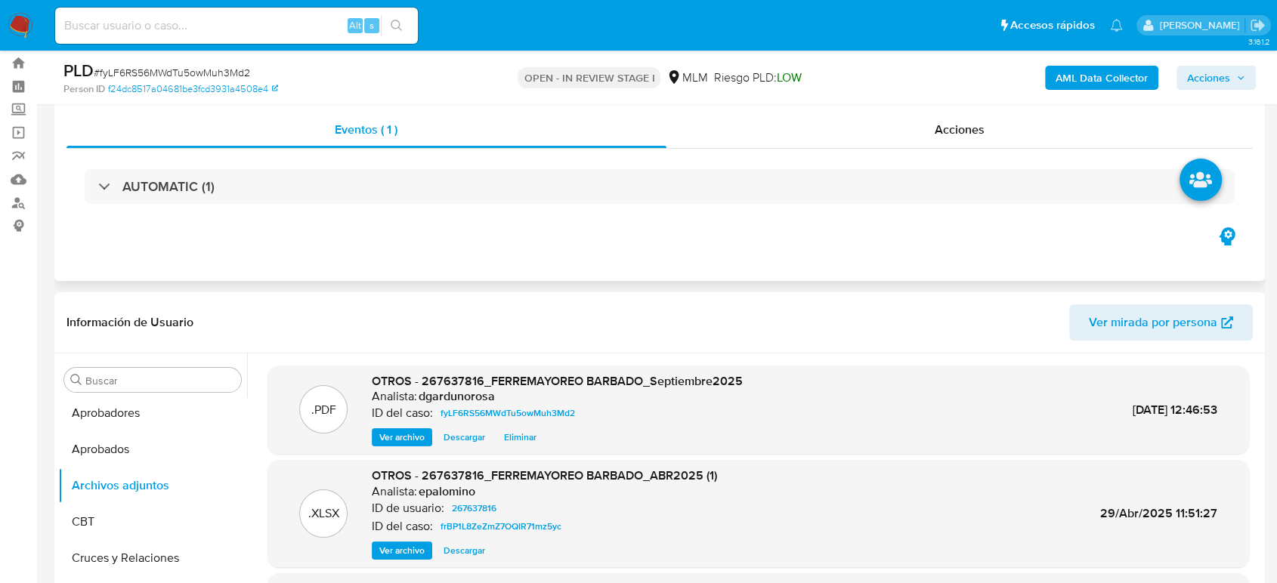
scroll to position [0, 0]
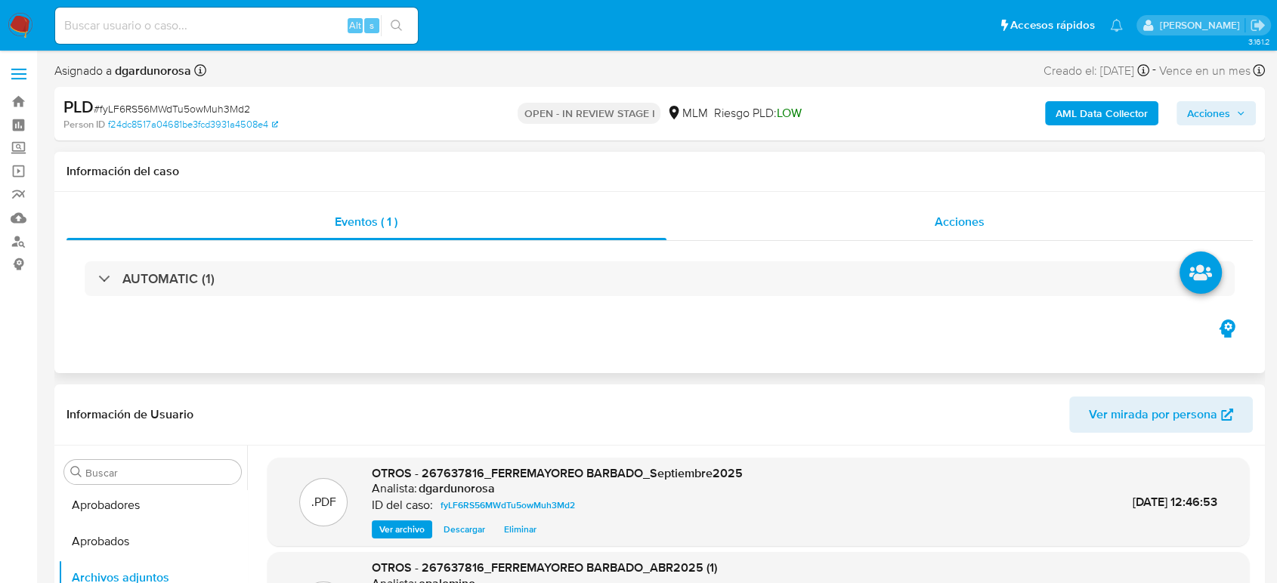
click at [952, 214] on span "Acciones" at bounding box center [959, 221] width 50 height 17
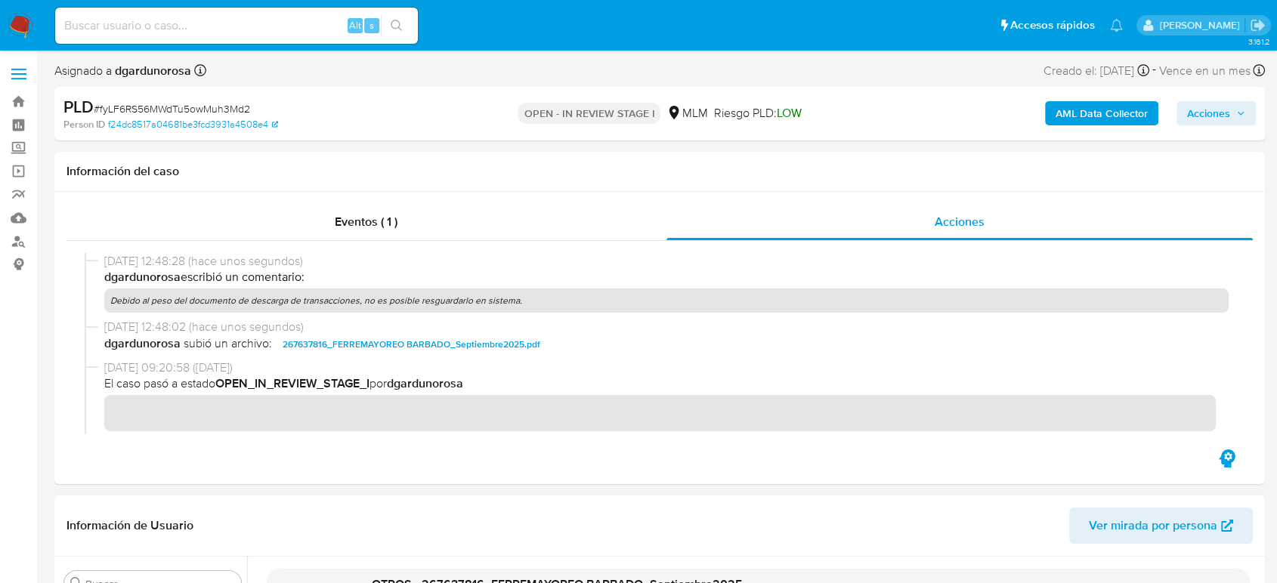
click at [1194, 122] on span "Acciones" at bounding box center [1208, 113] width 43 height 24
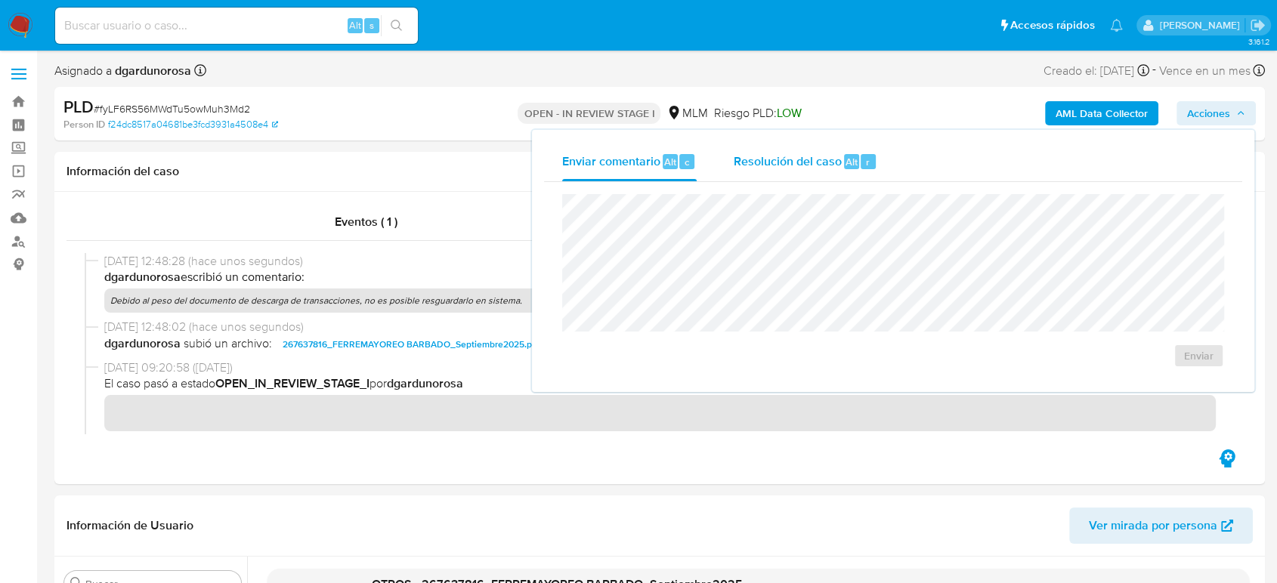
click at [808, 168] on span "Resolución del caso" at bounding box center [787, 161] width 108 height 17
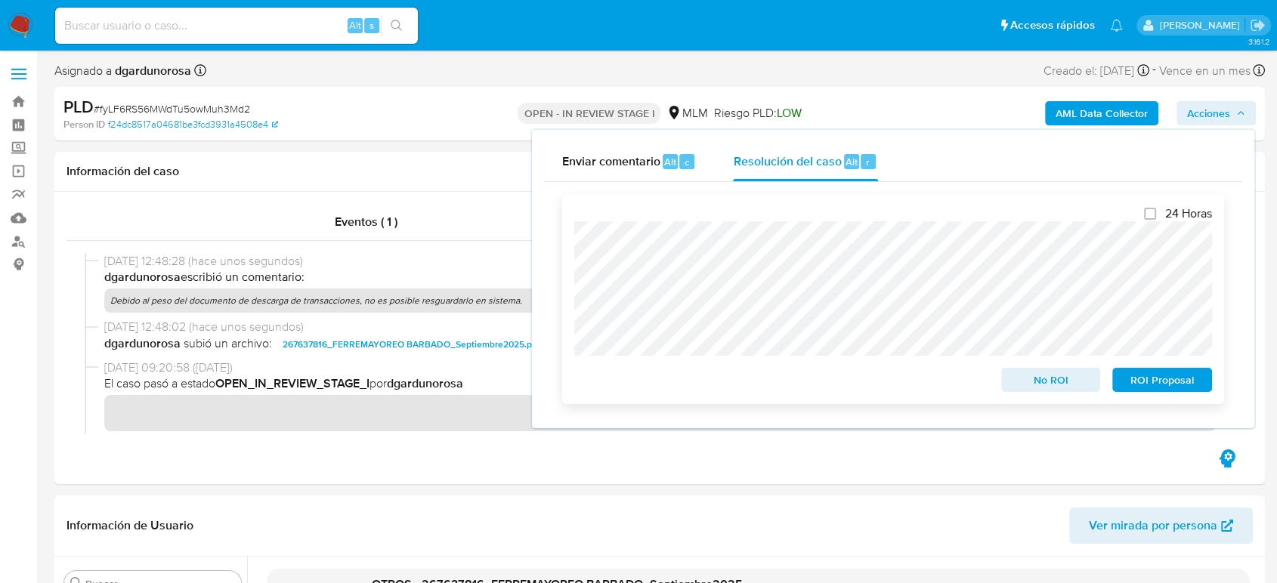
click at [1080, 382] on span "No ROI" at bounding box center [1051, 379] width 79 height 21
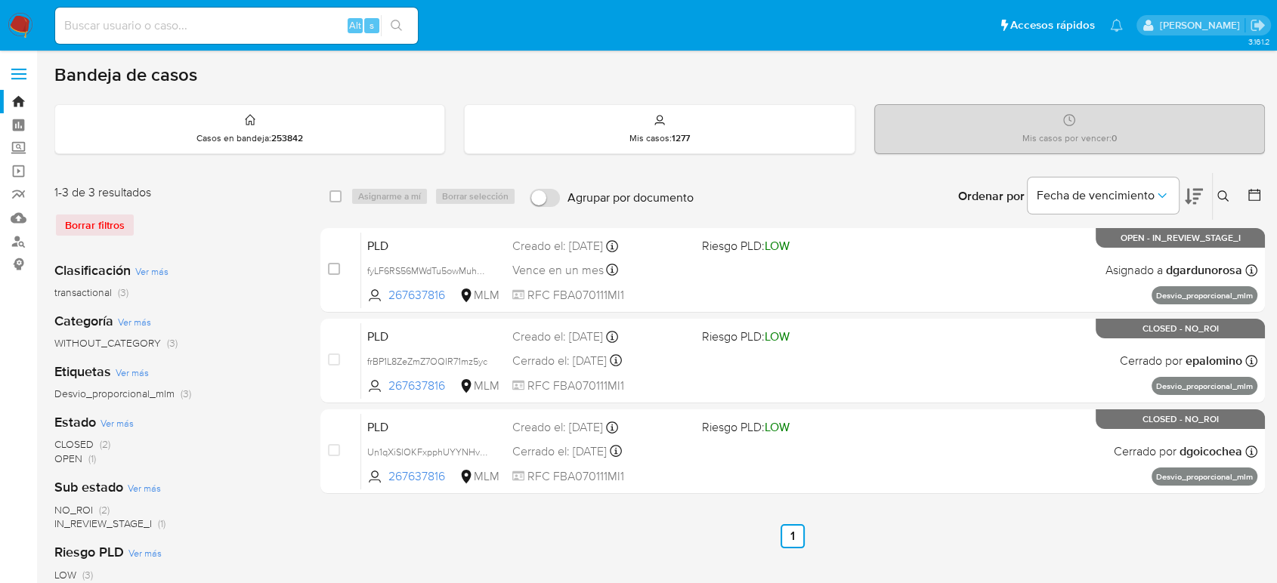
click at [1221, 195] on icon at bounding box center [1223, 196] width 12 height 12
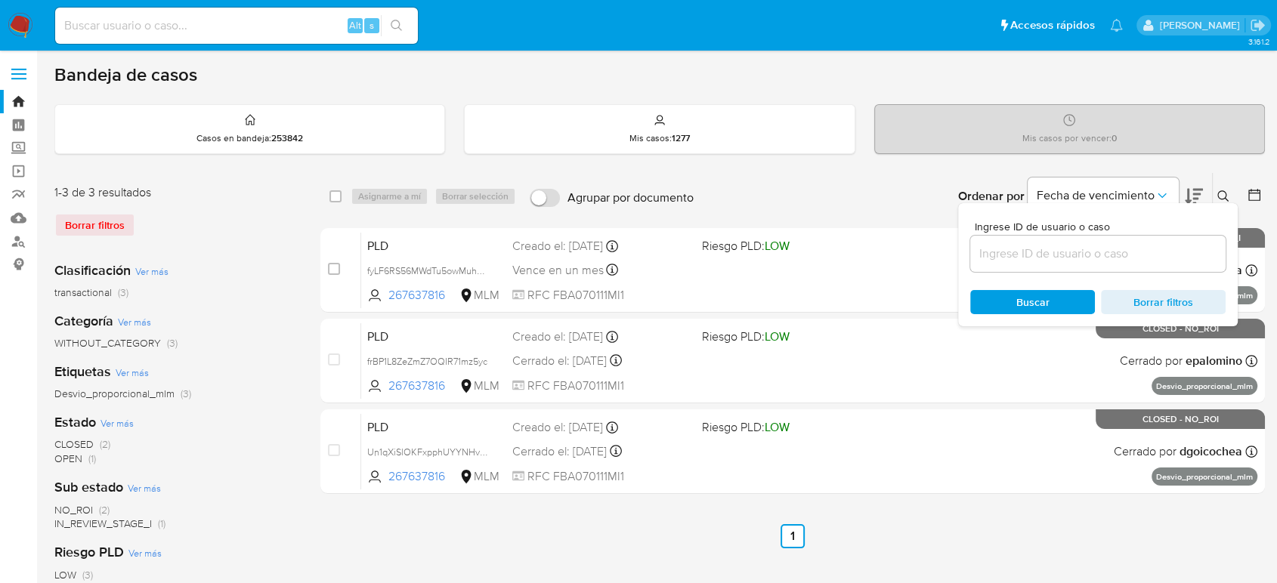
click at [1055, 262] on input at bounding box center [1097, 254] width 255 height 20
type input "1156101269"
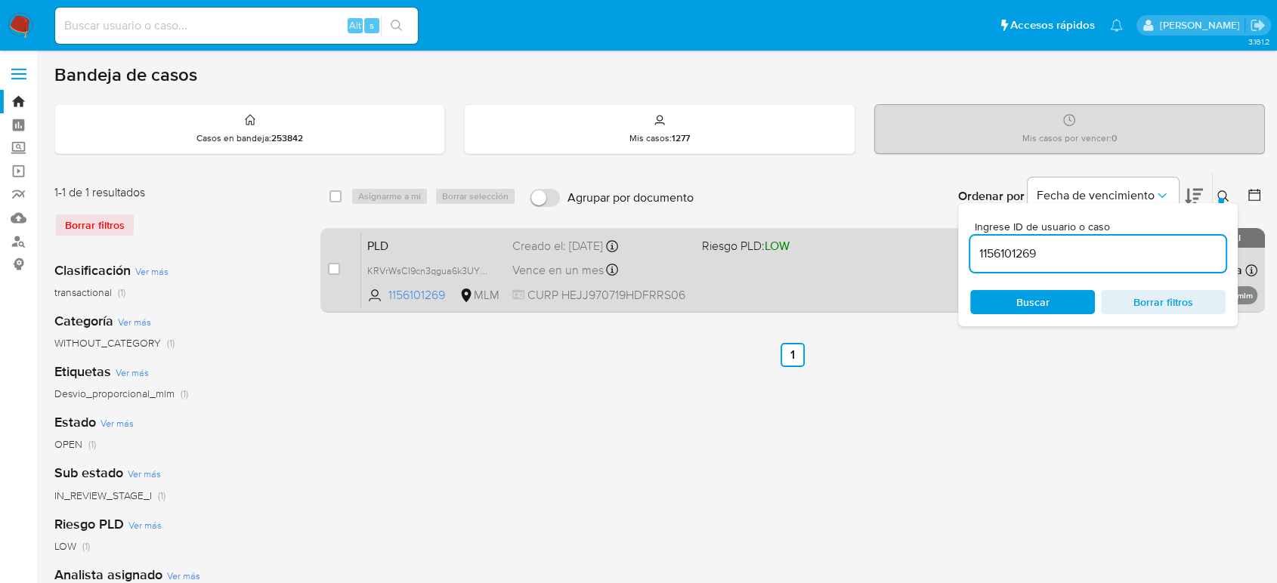
click at [802, 291] on div "PLD KRVrWsCI9cn3qgua6k3UYIpi 1156101269 MLM Riesgo PLD: LOW Creado el: [DATE] C…" at bounding box center [809, 270] width 896 height 76
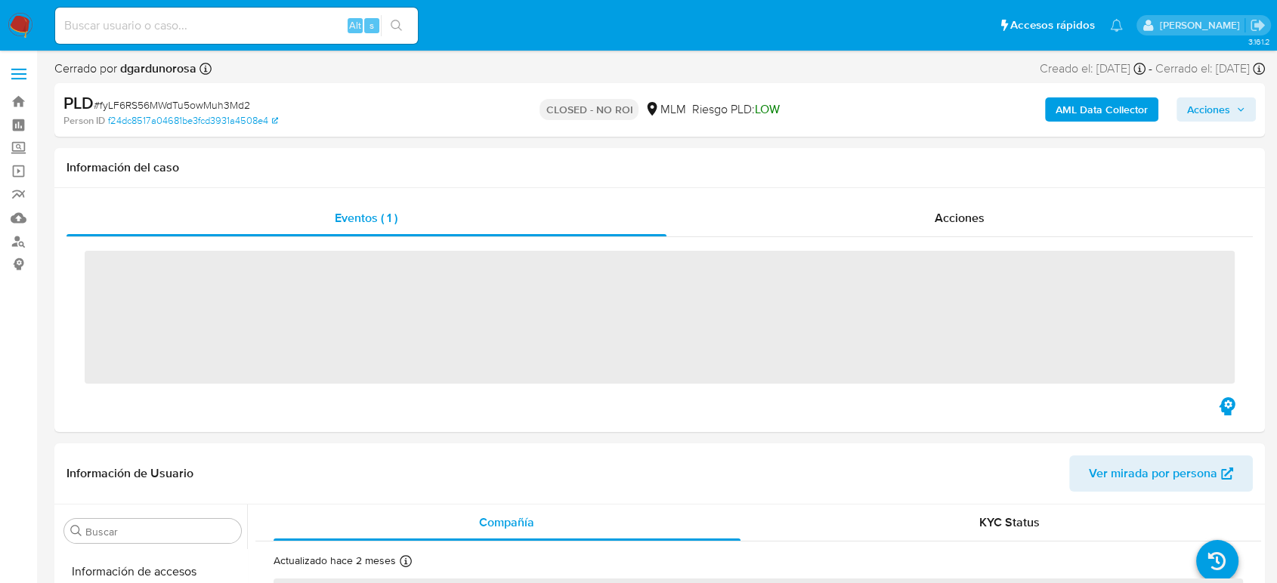
scroll to position [711, 0]
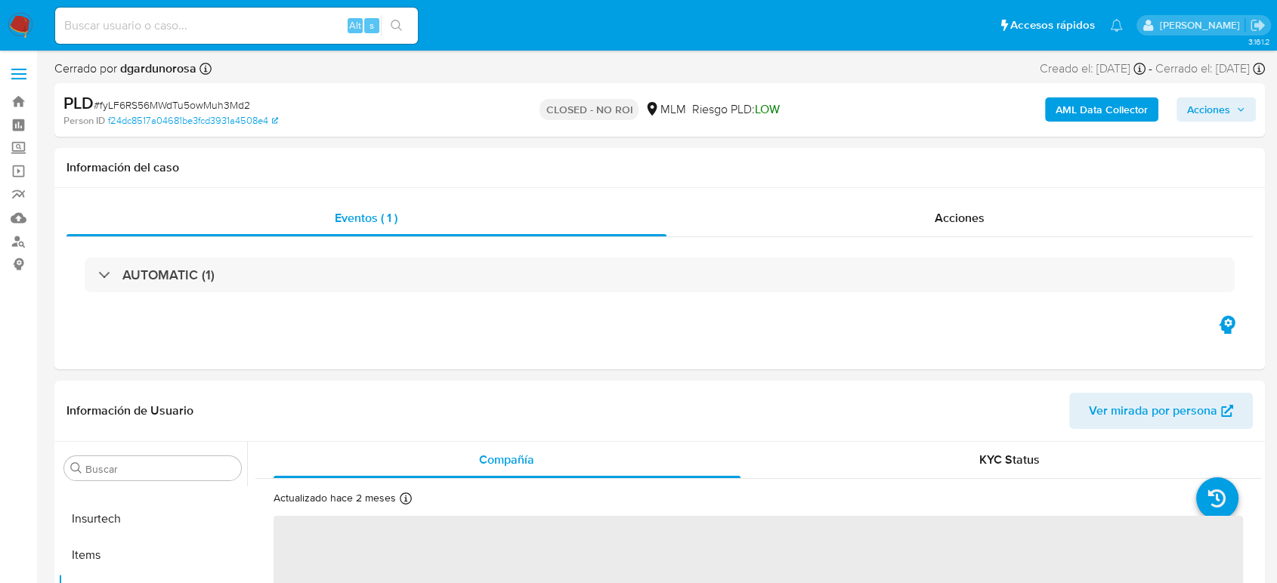
select select "10"
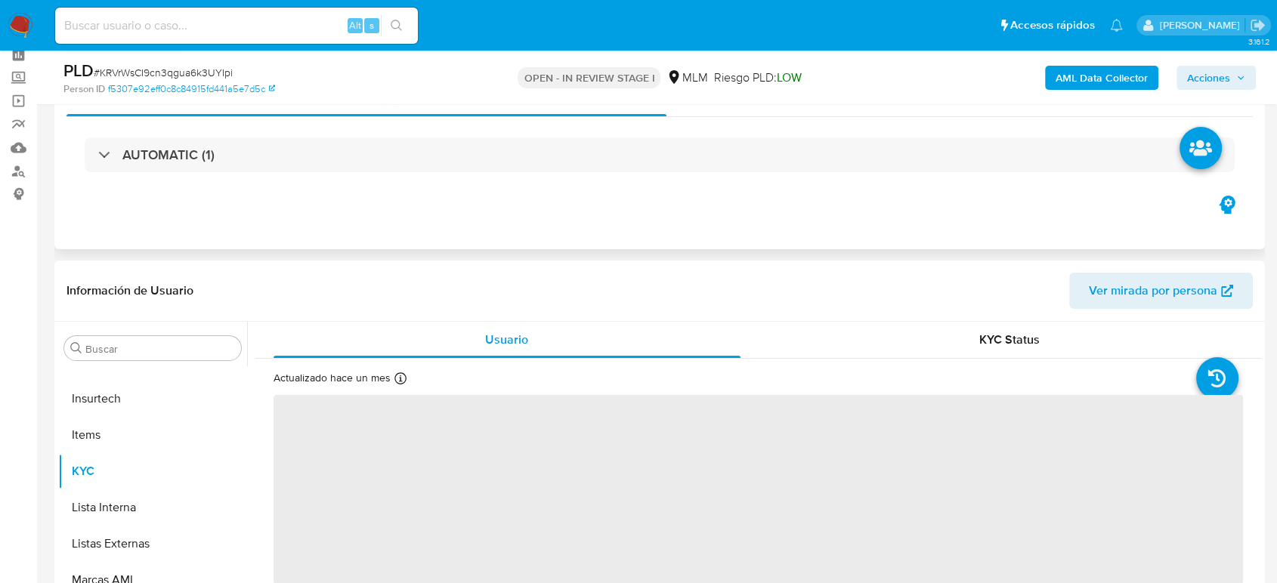
scroll to position [168, 0]
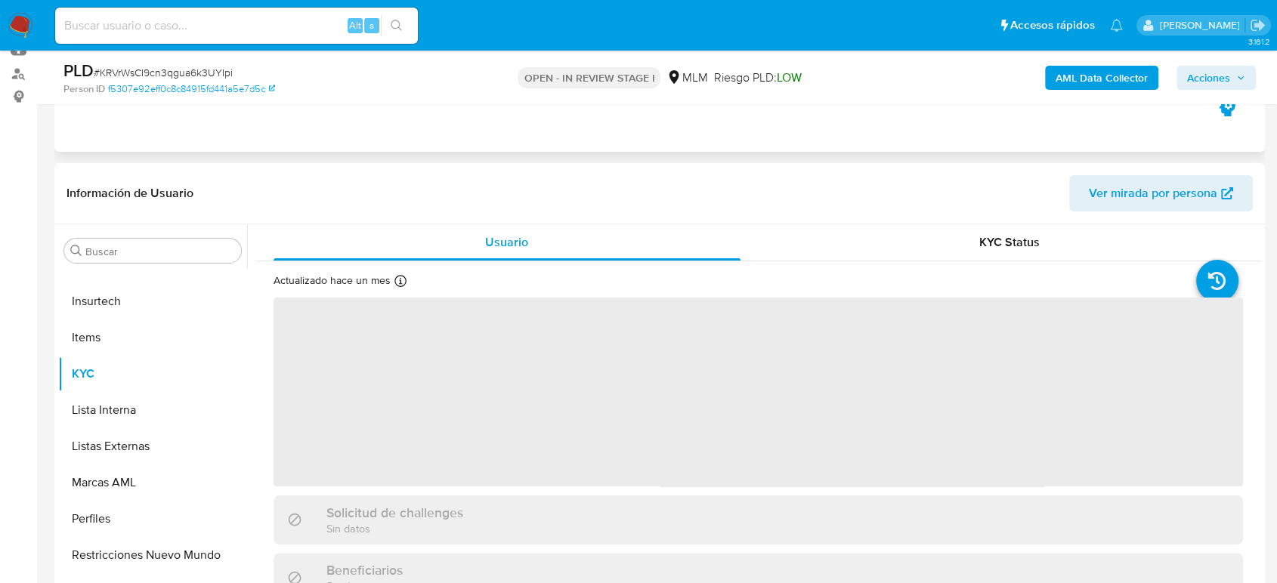
select select "10"
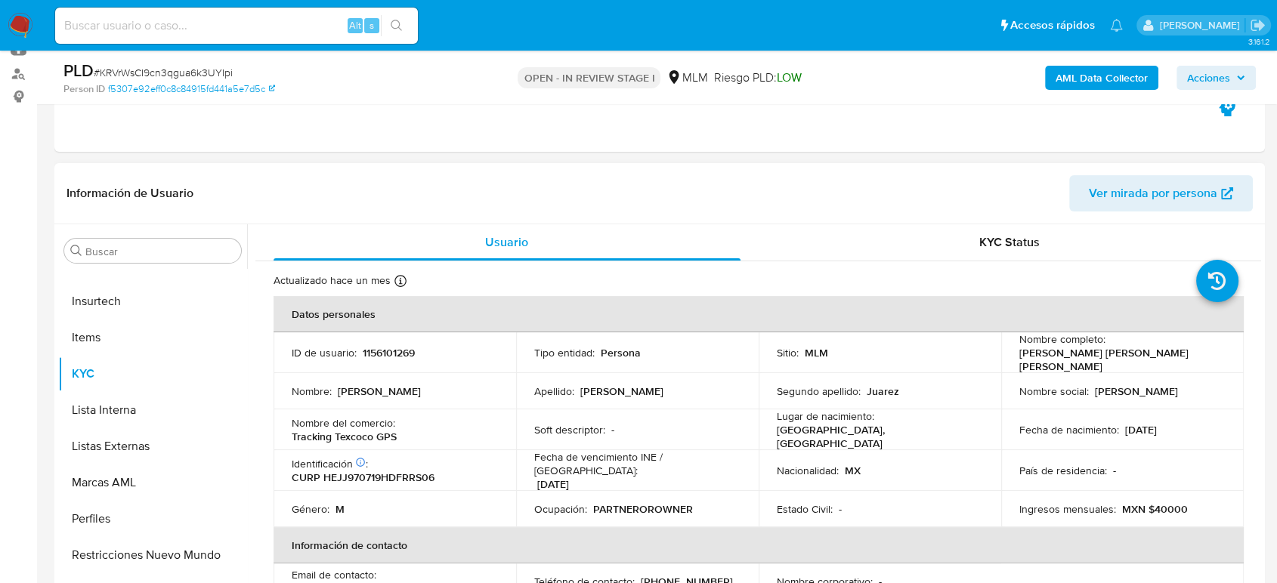
scroll to position [459, 0]
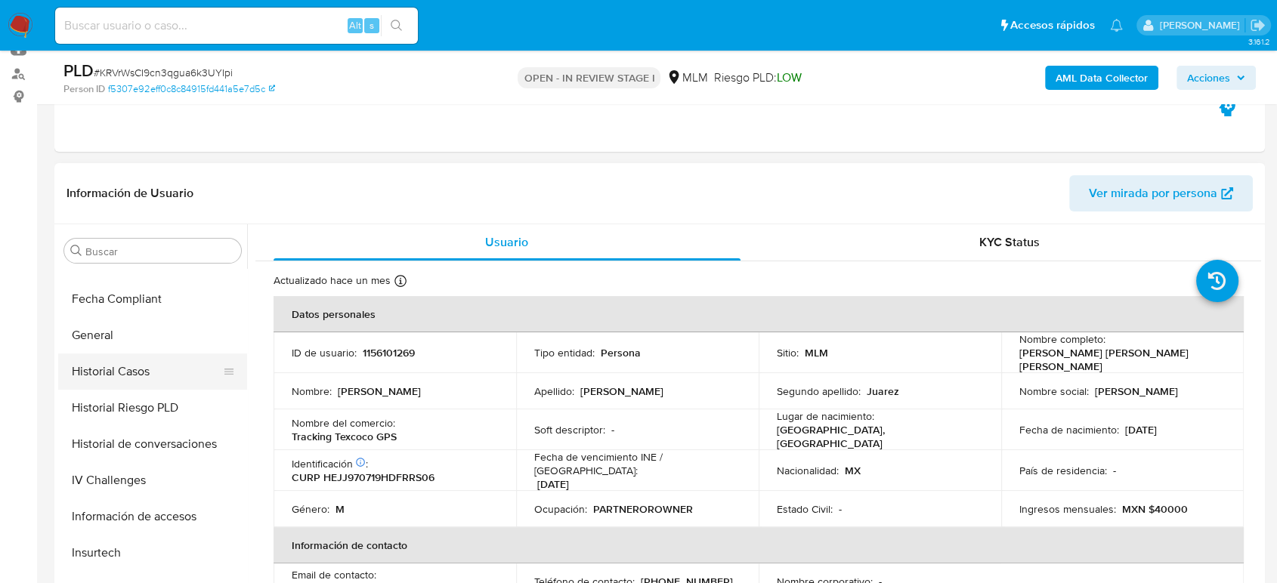
click at [150, 379] on button "Historial Casos" at bounding box center [146, 372] width 177 height 36
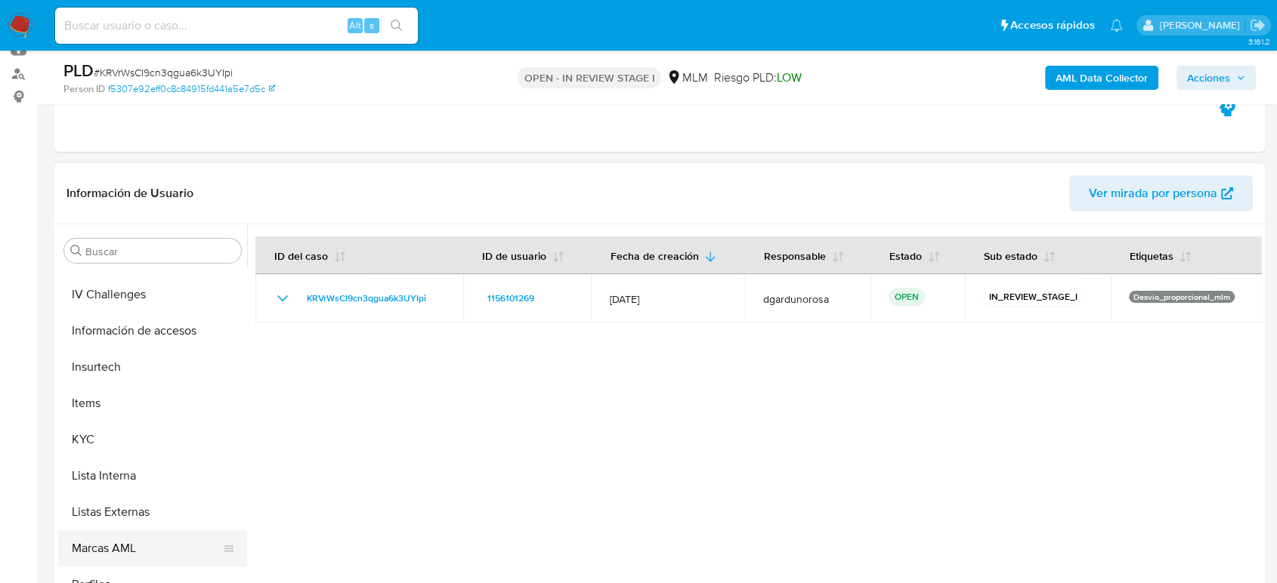
scroll to position [711, 0]
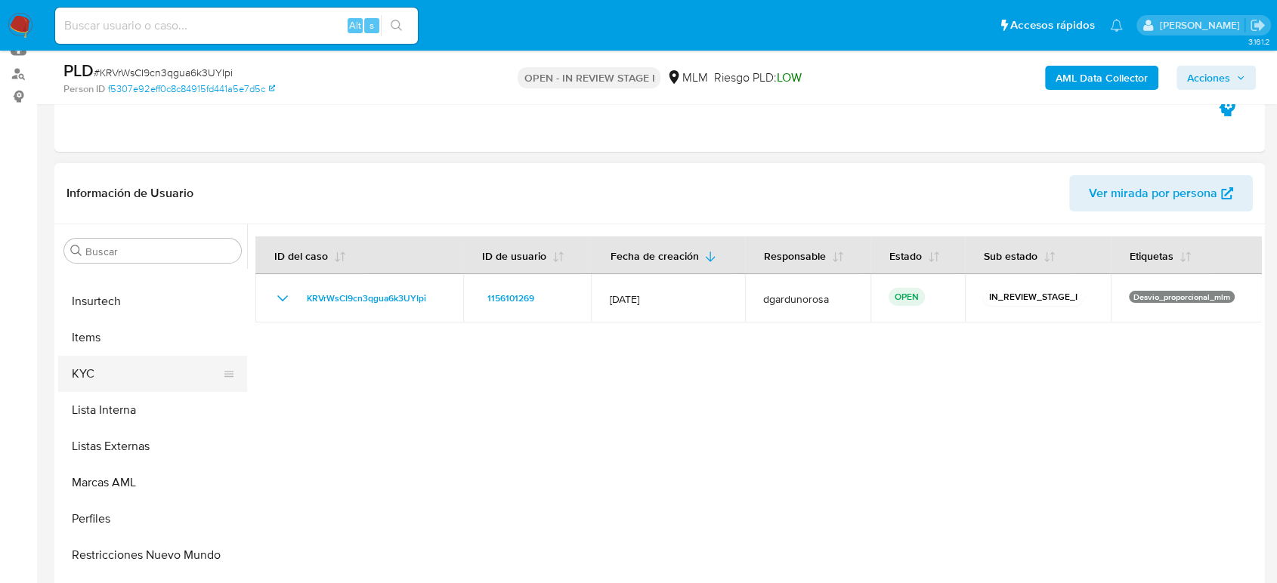
drag, startPoint x: 100, startPoint y: 382, endPoint x: 126, endPoint y: 390, distance: 27.5
click at [100, 381] on button "KYC" at bounding box center [146, 374] width 177 height 36
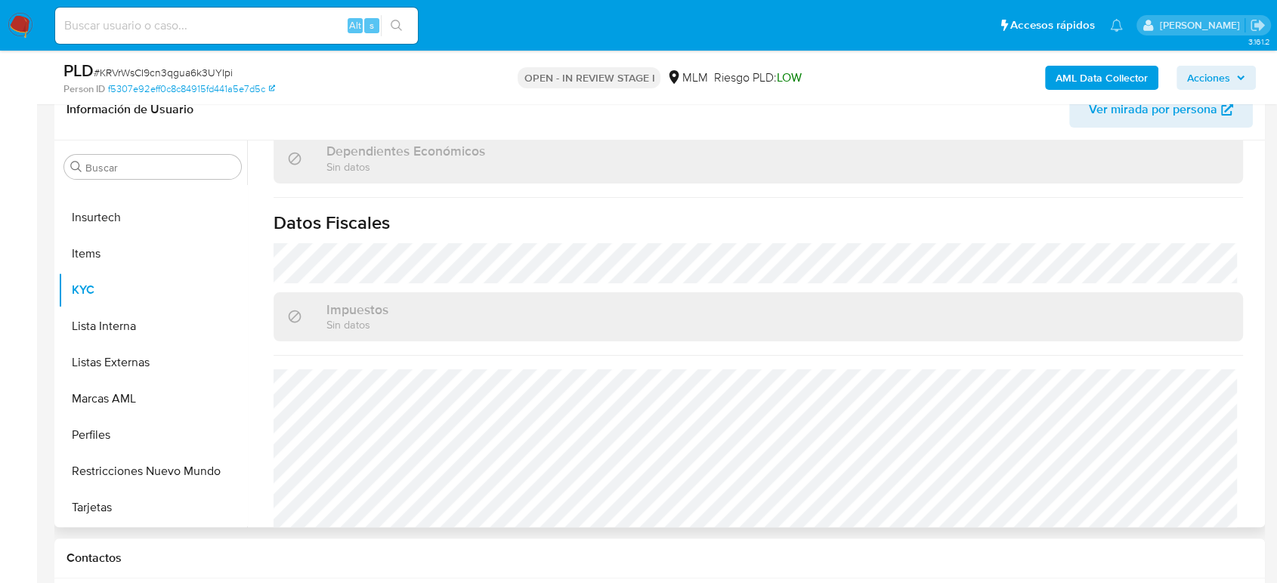
scroll to position [949, 0]
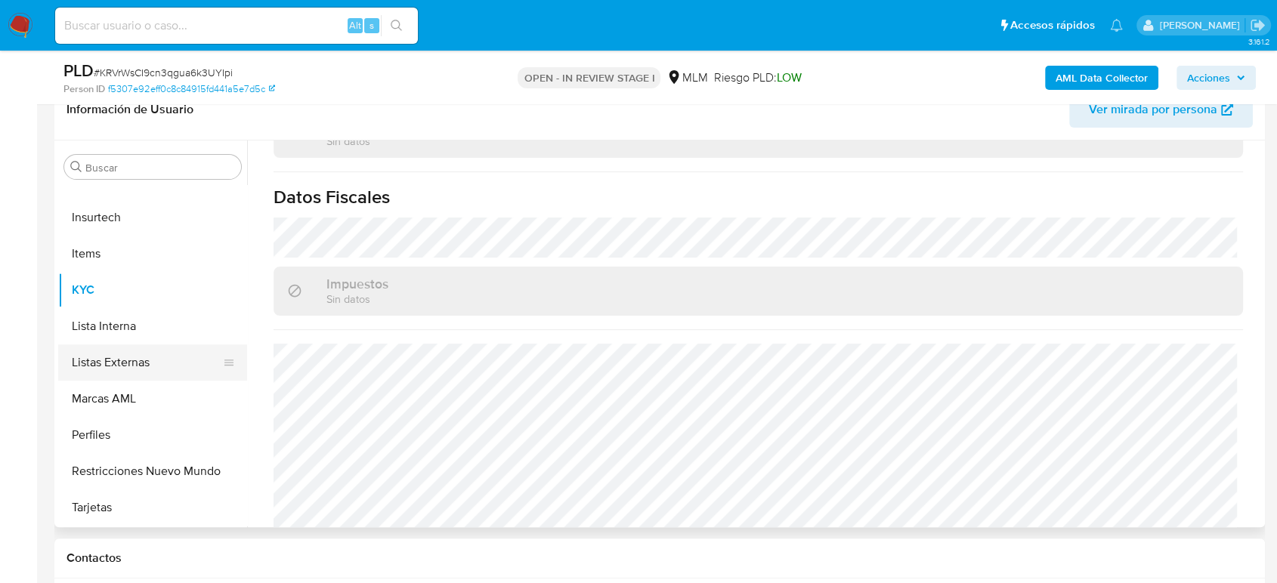
click at [122, 365] on button "Listas Externas" at bounding box center [146, 362] width 177 height 36
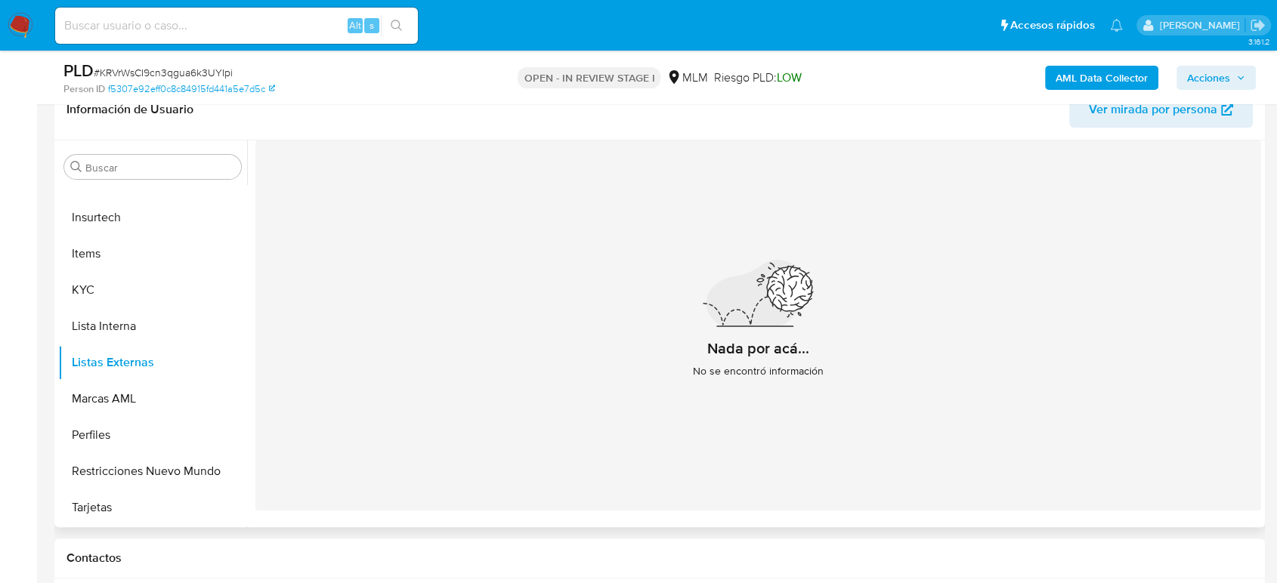
scroll to position [459, 0]
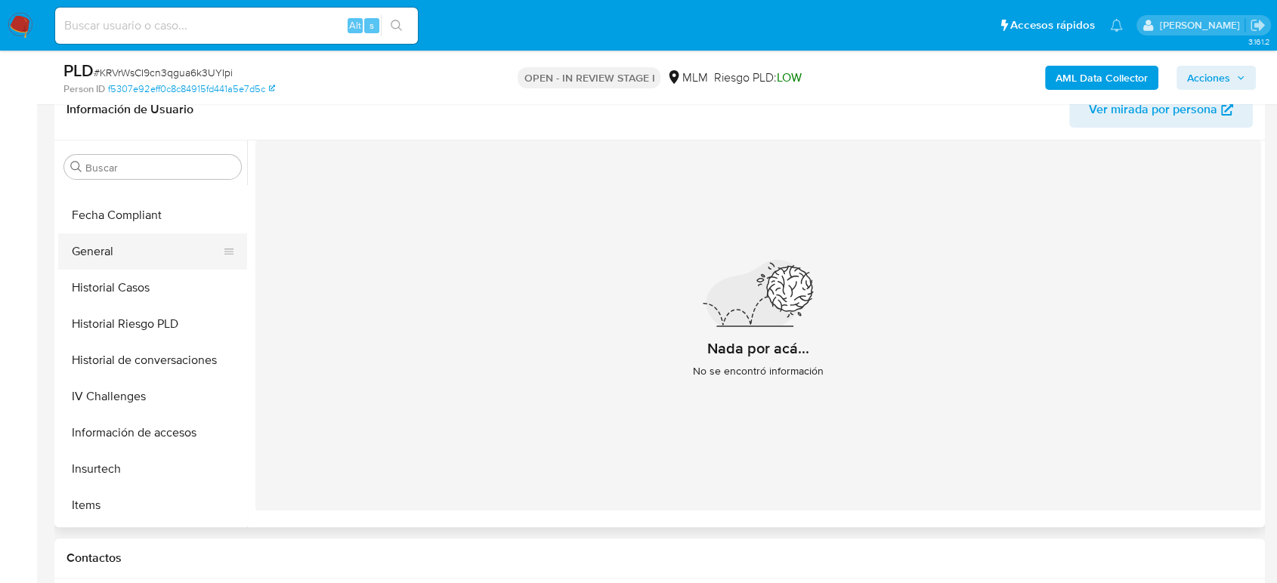
click at [131, 256] on button "General" at bounding box center [146, 251] width 177 height 36
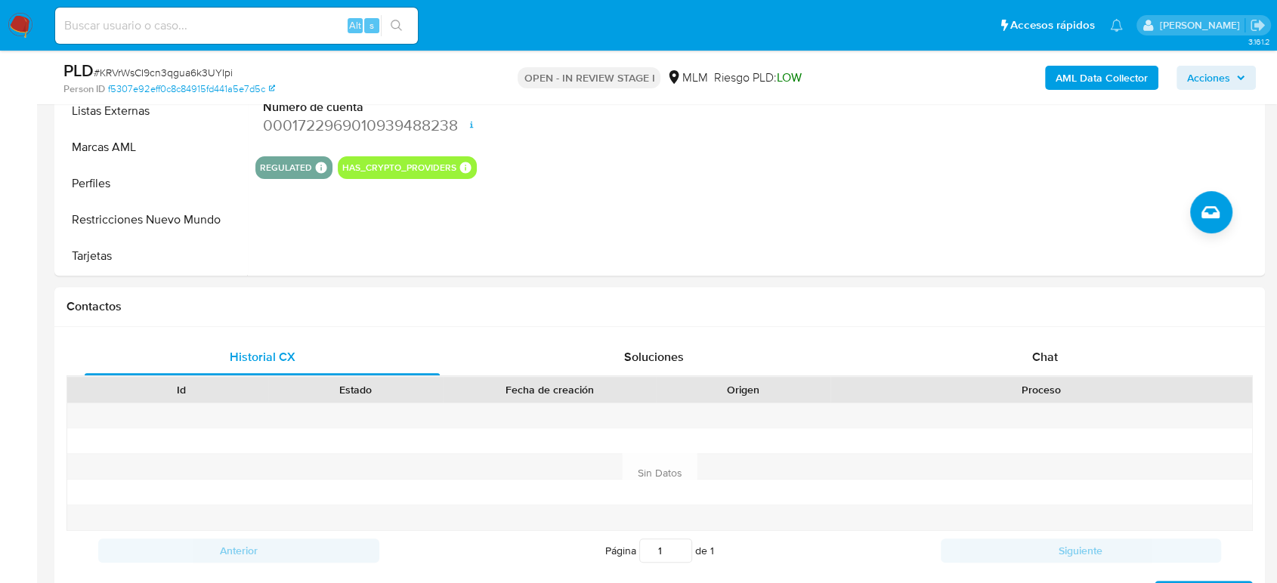
scroll to position [839, 0]
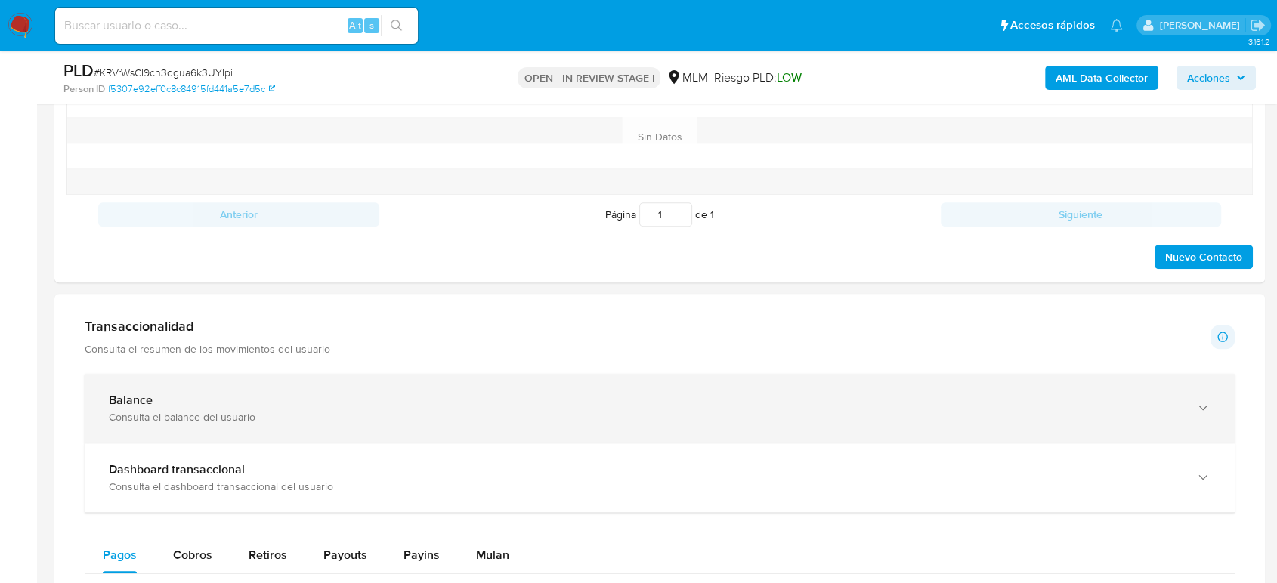
click at [266, 400] on div "Balance" at bounding box center [644, 400] width 1071 height 15
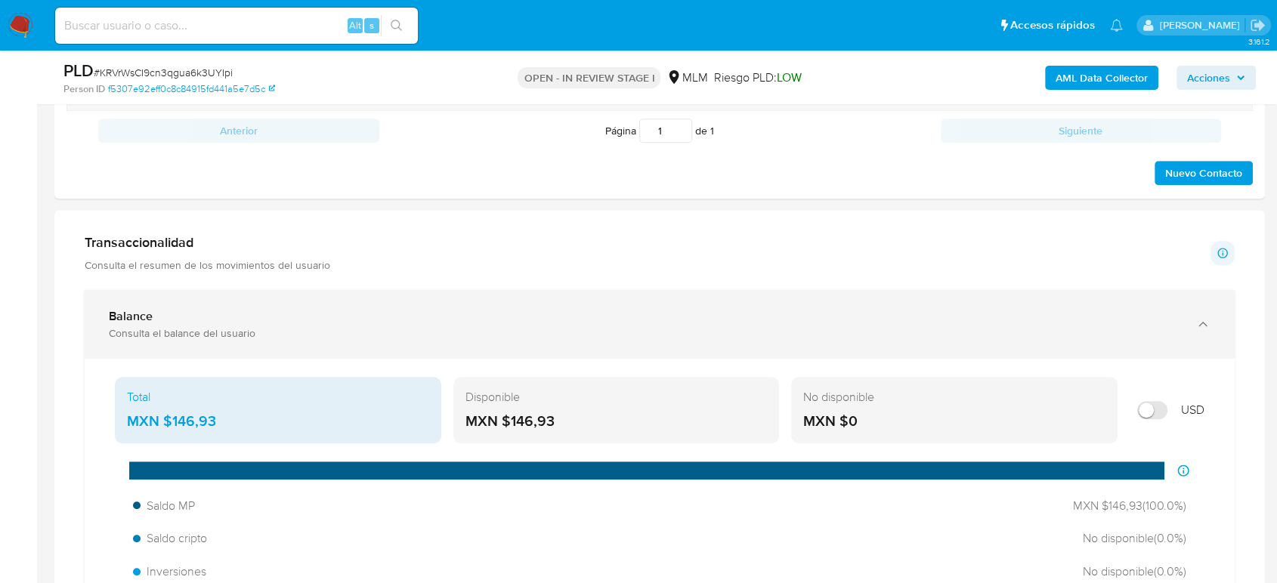
scroll to position [1091, 0]
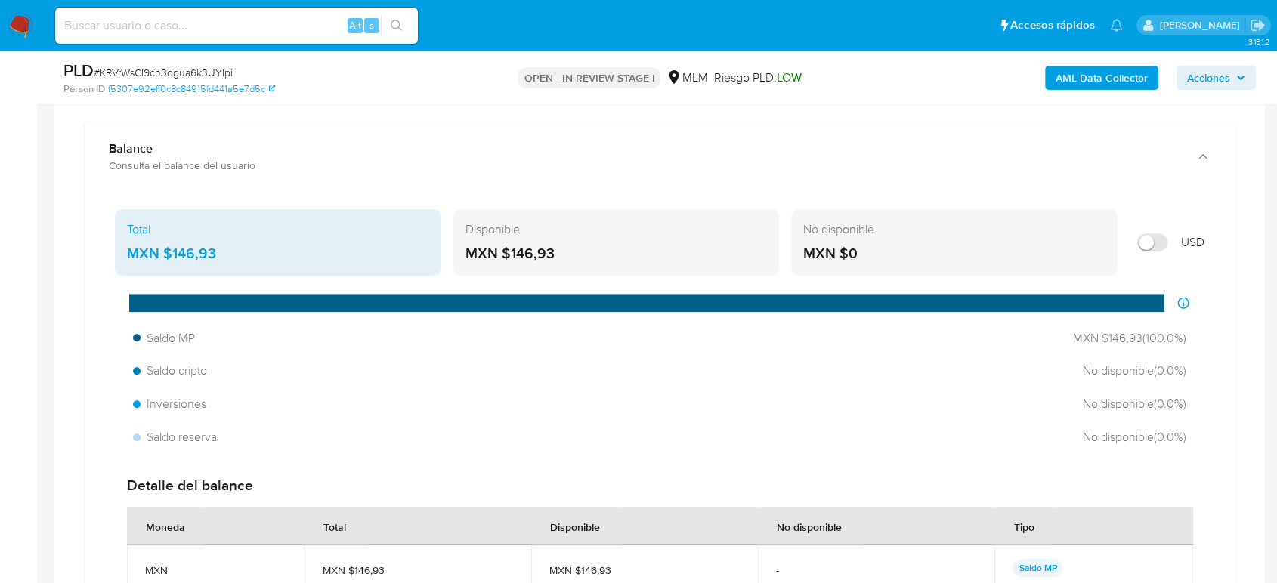
drag, startPoint x: 204, startPoint y: 254, endPoint x: 169, endPoint y: 262, distance: 35.7
click at [166, 261] on div "MXN $146,93" at bounding box center [278, 254] width 302 height 20
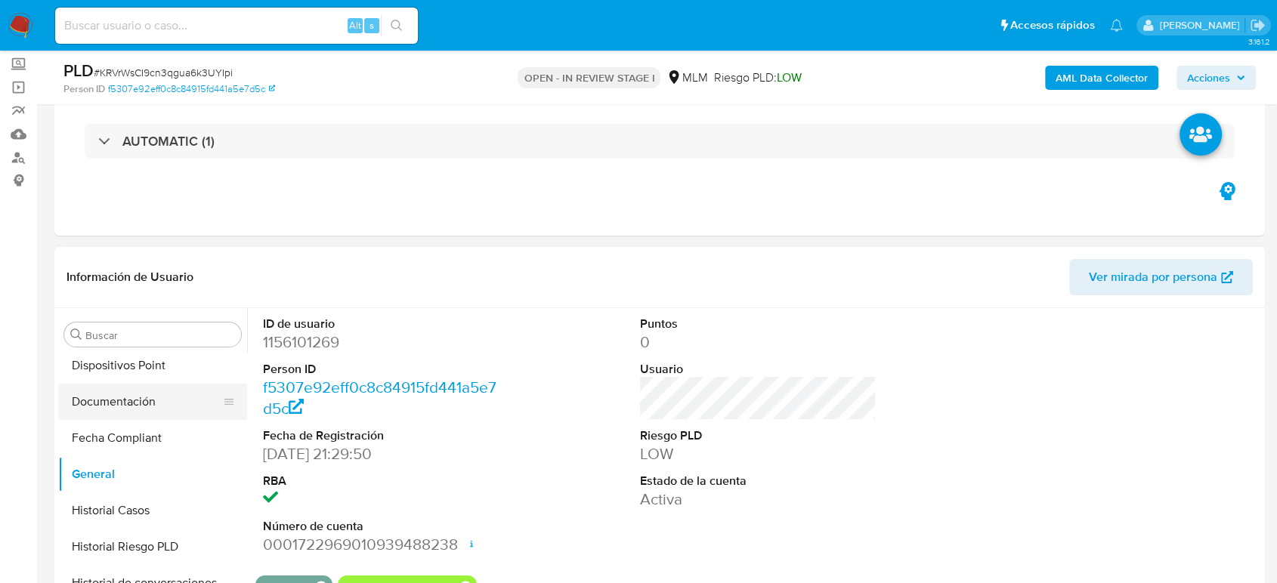
scroll to position [375, 0]
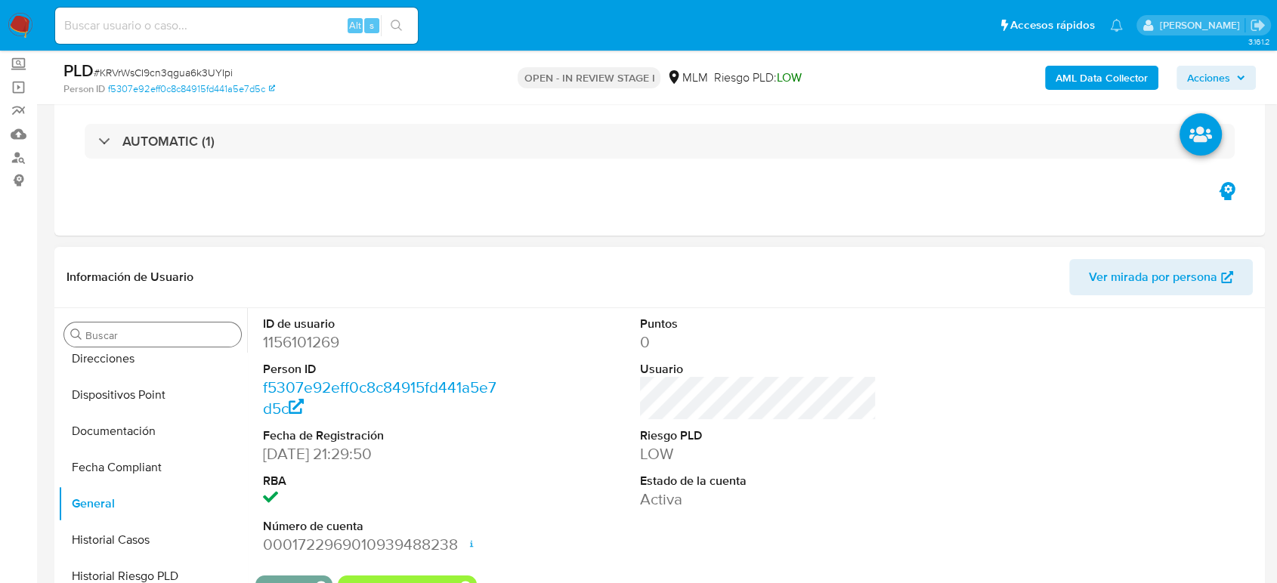
click at [154, 323] on div "Buscar" at bounding box center [152, 335] width 177 height 24
click at [159, 340] on input "Buscar" at bounding box center [160, 336] width 150 height 14
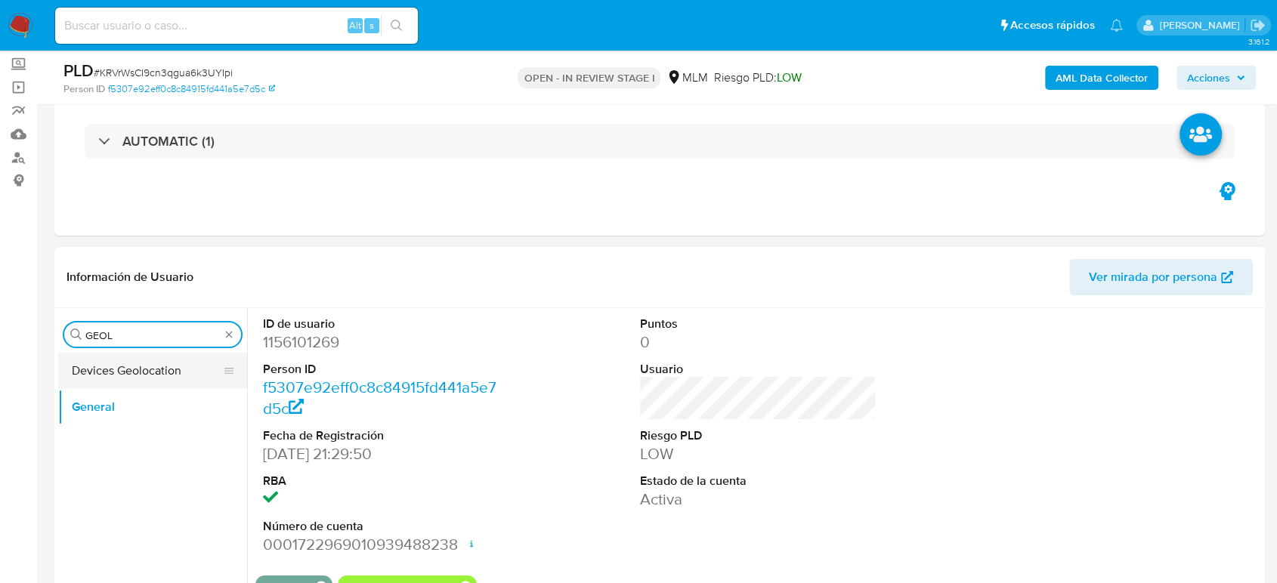
type input "GEOL"
click at [135, 379] on button "Devices Geolocation" at bounding box center [146, 371] width 177 height 36
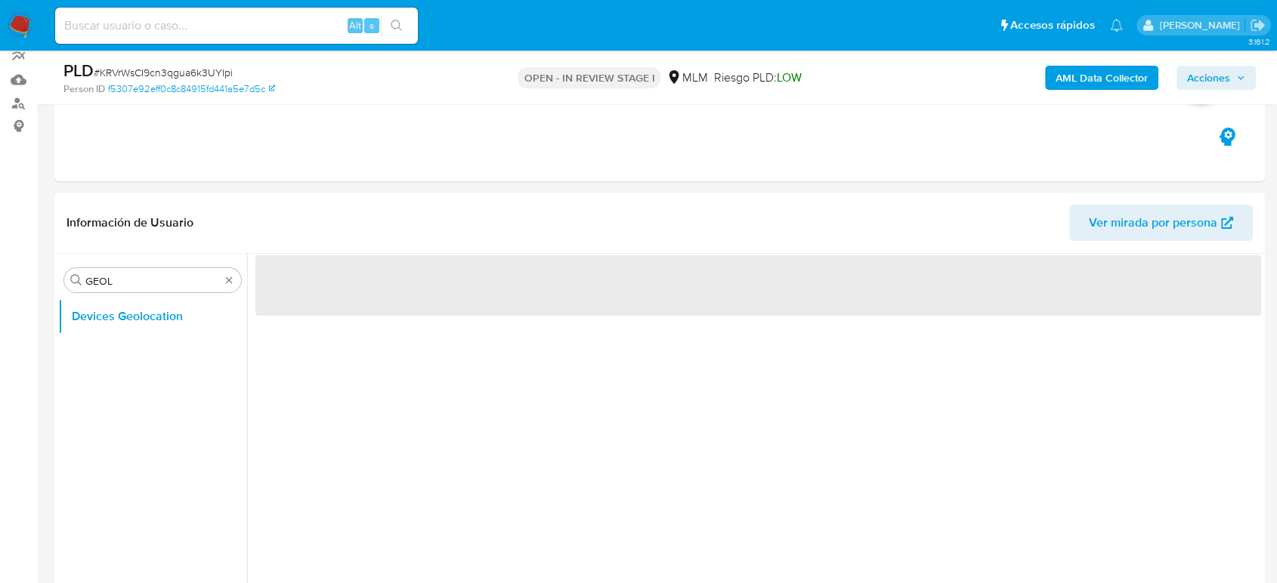
scroll to position [168, 0]
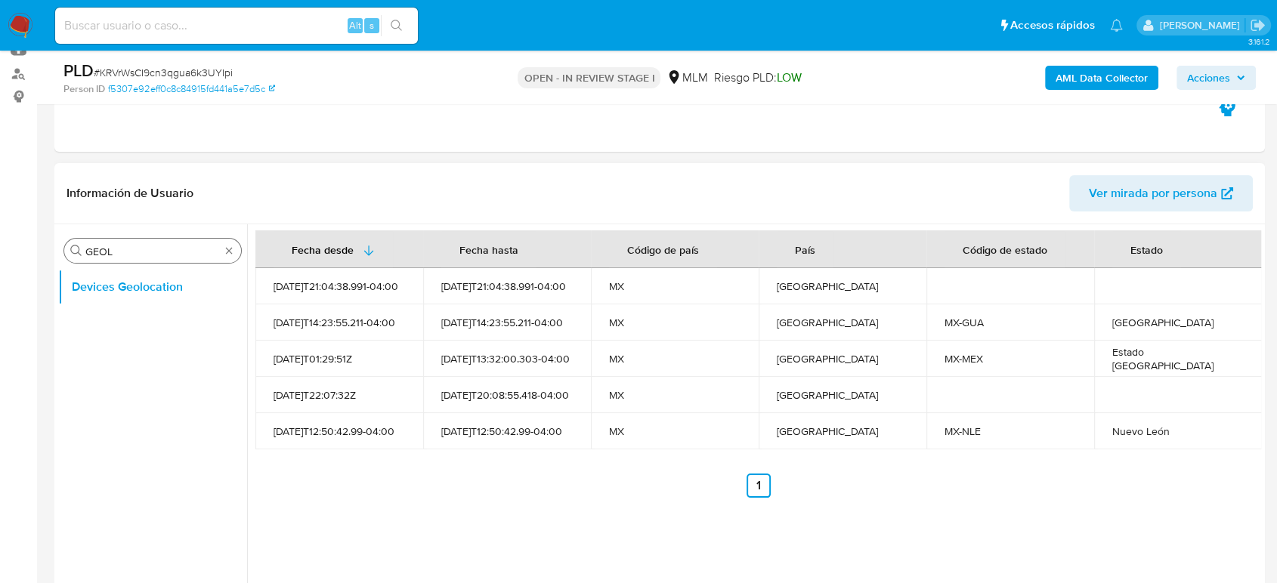
click at [230, 243] on div "Buscar GEOL" at bounding box center [152, 251] width 177 height 24
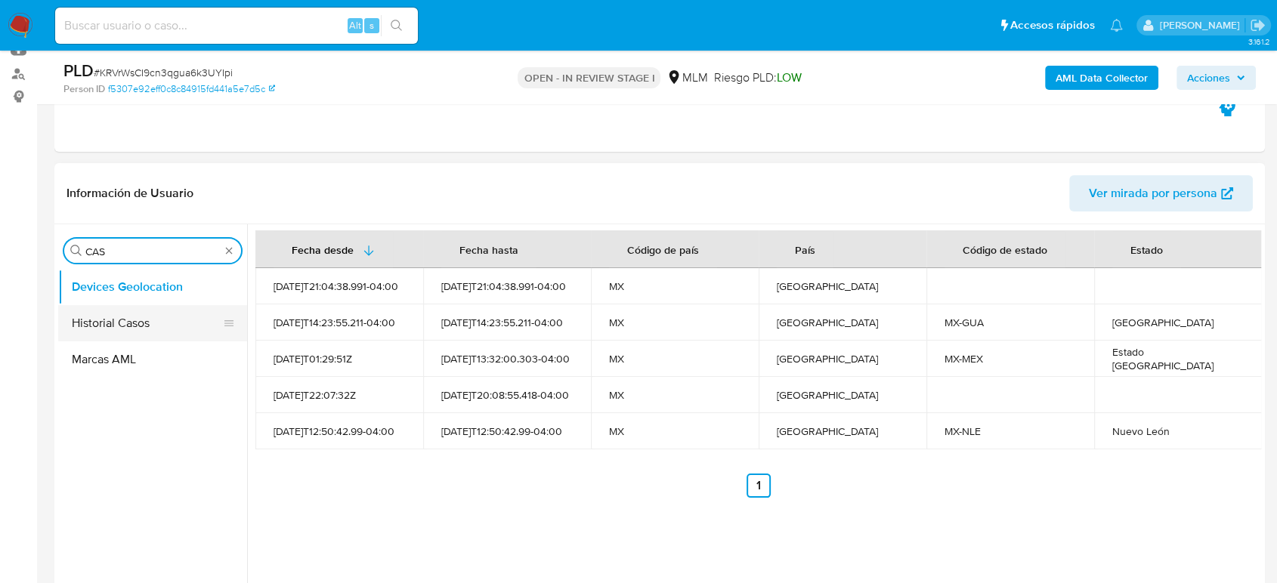
type input "CAS"
click at [122, 319] on button "Historial Casos" at bounding box center [146, 323] width 177 height 36
click at [139, 331] on button "Historial Casos" at bounding box center [146, 323] width 177 height 36
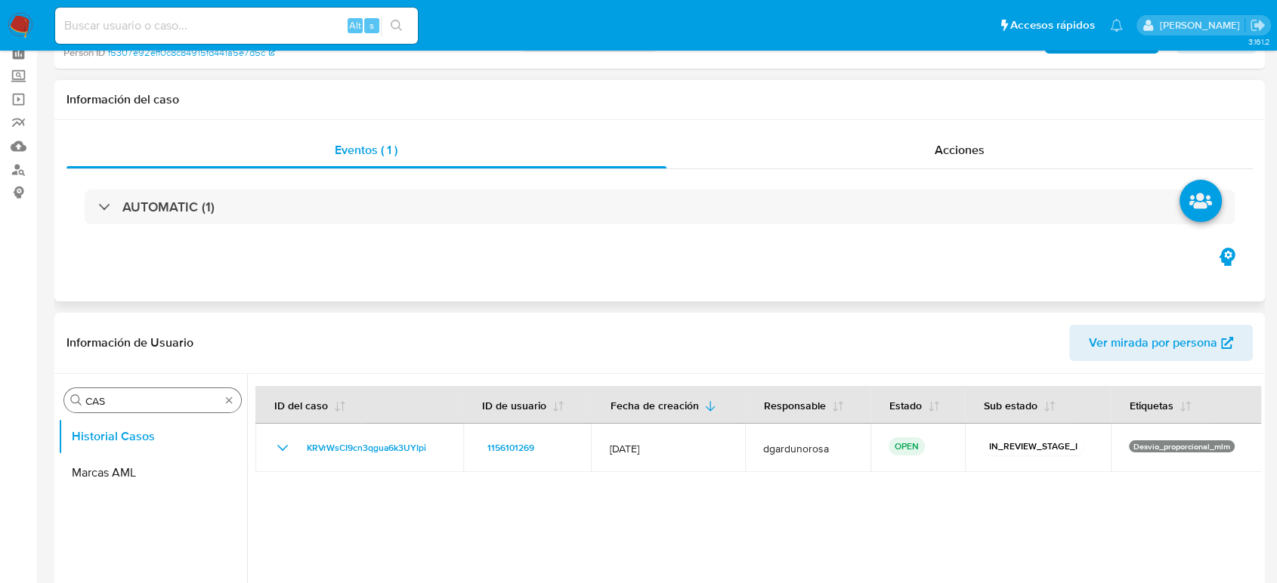
scroll to position [0, 0]
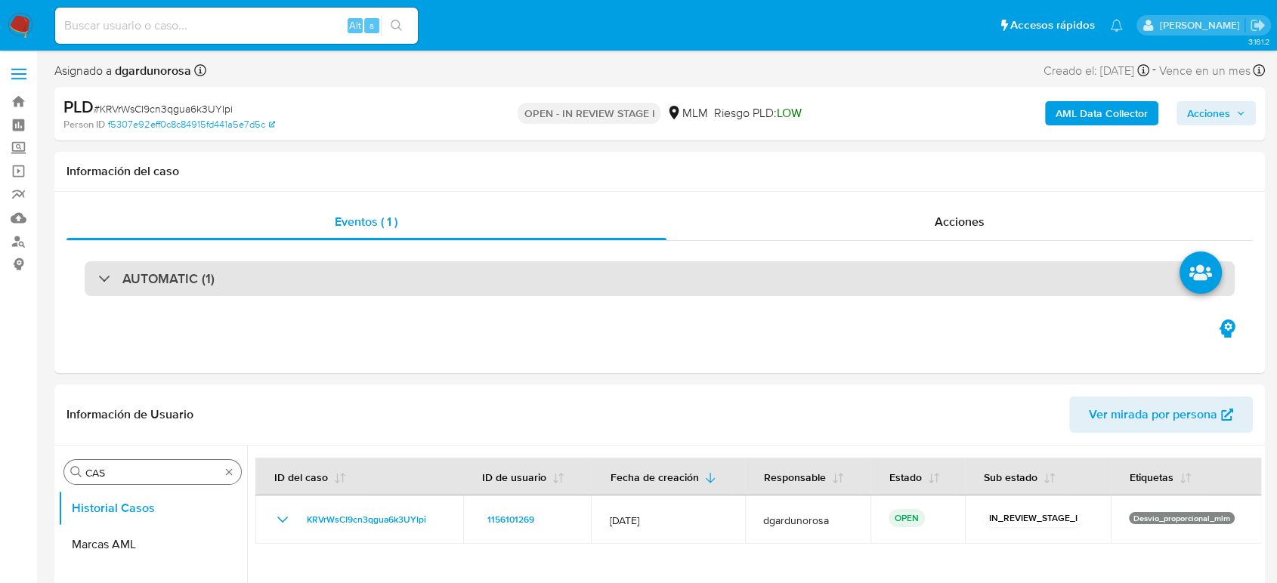
click at [266, 276] on div "AUTOMATIC (1)" at bounding box center [660, 278] width 1150 height 35
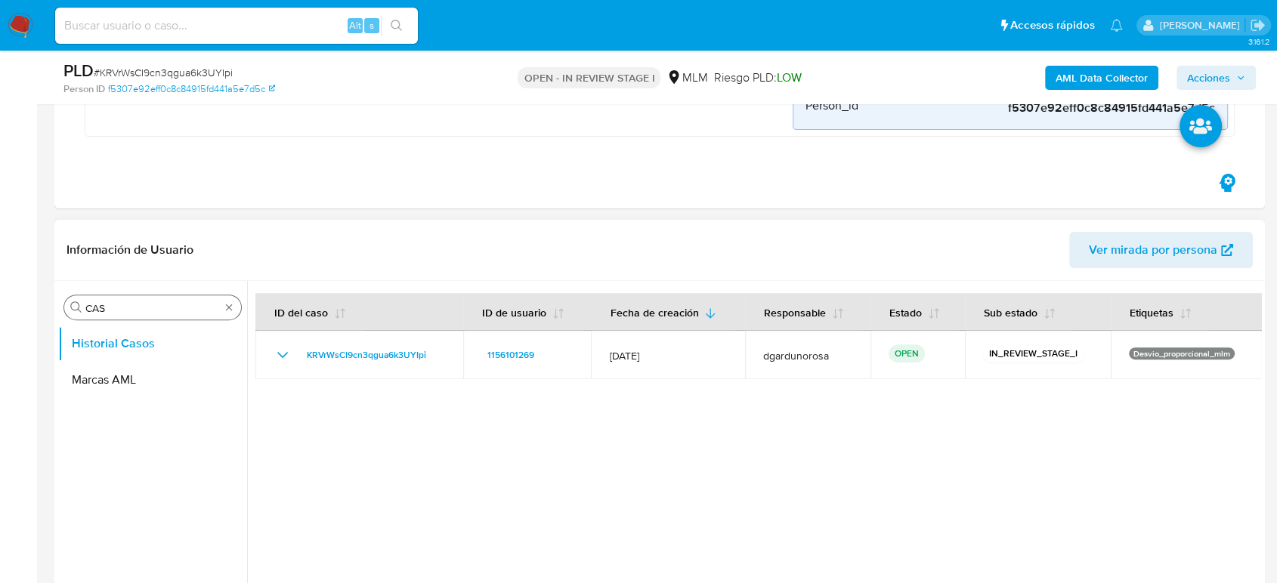
scroll to position [503, 0]
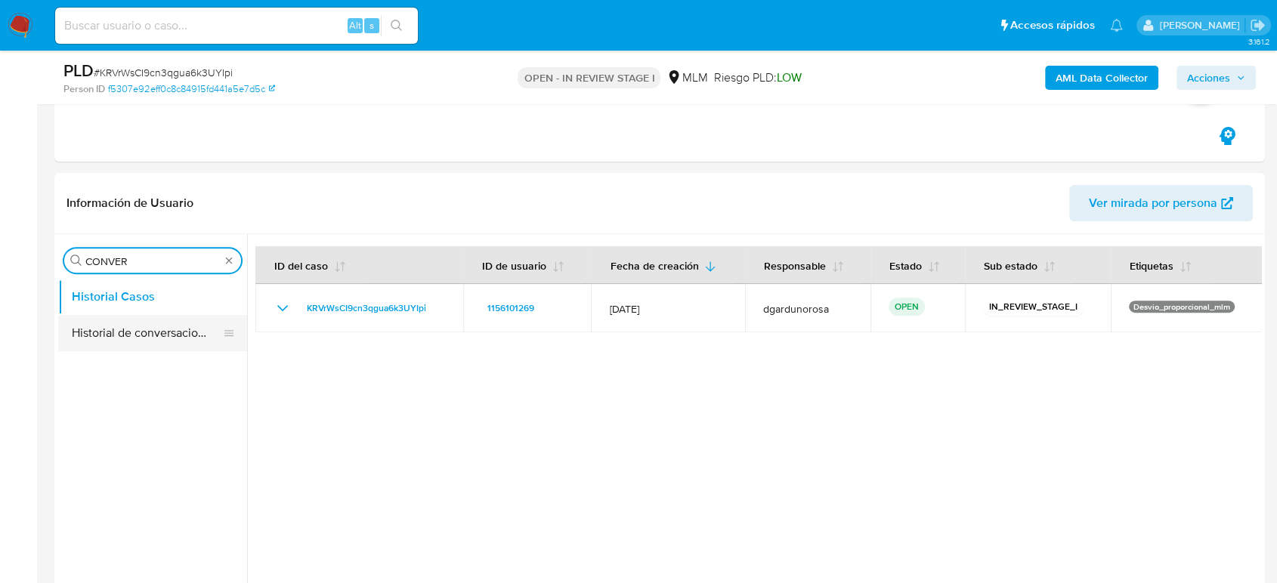
type input "CONVER"
click at [121, 332] on button "Historial de conversaciones" at bounding box center [146, 333] width 177 height 36
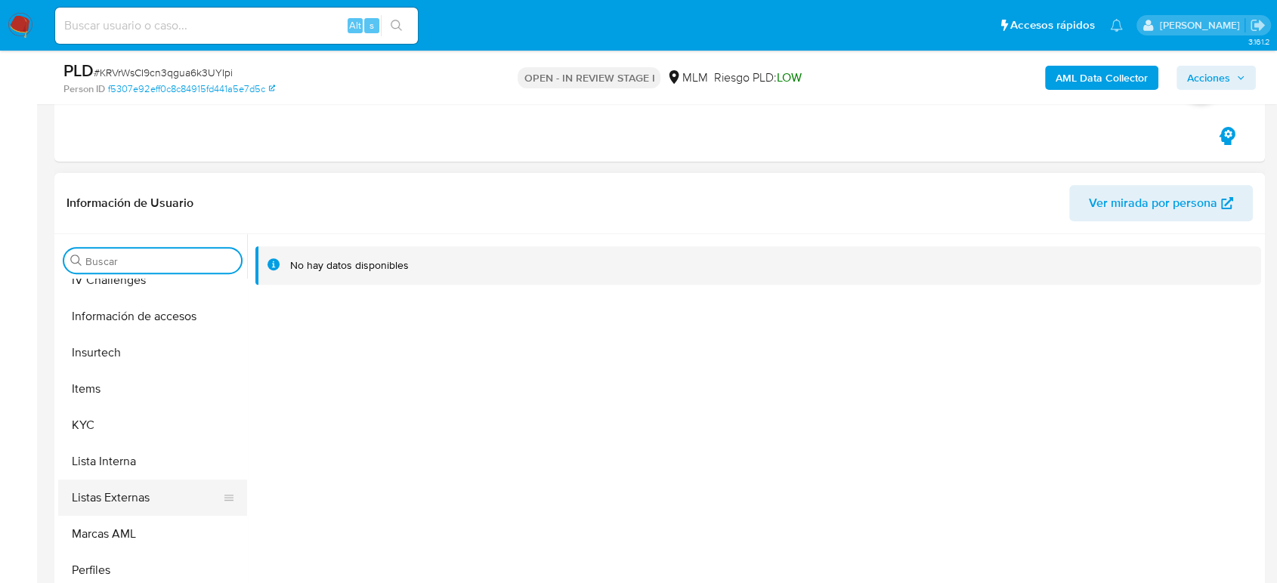
scroll to position [711, 0]
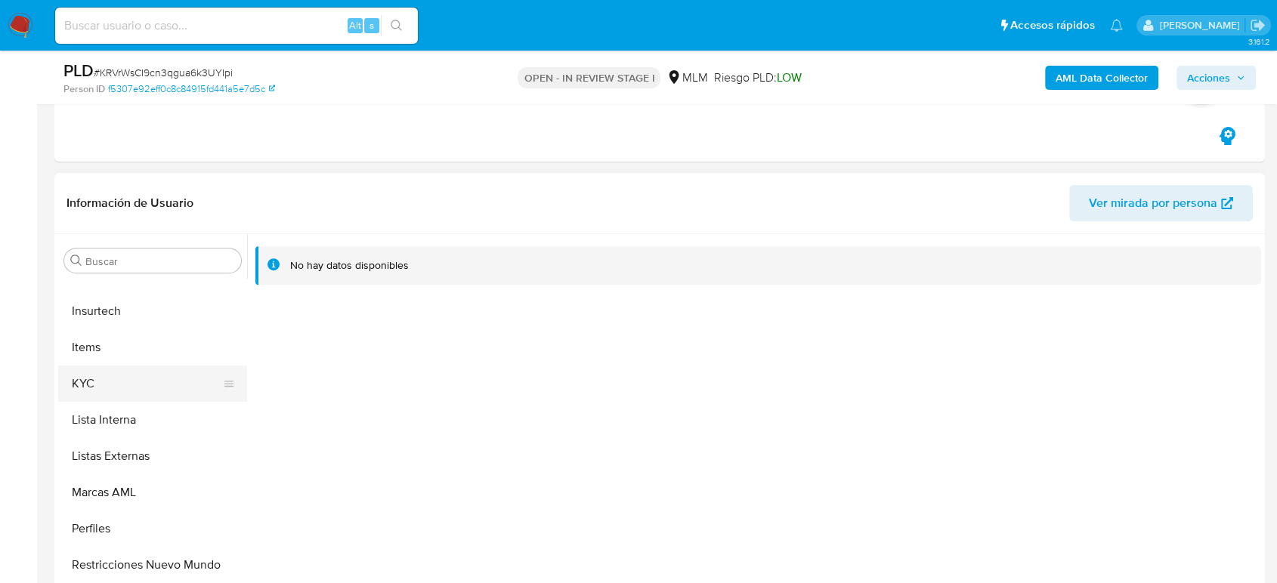
click at [113, 397] on button "KYC" at bounding box center [146, 384] width 177 height 36
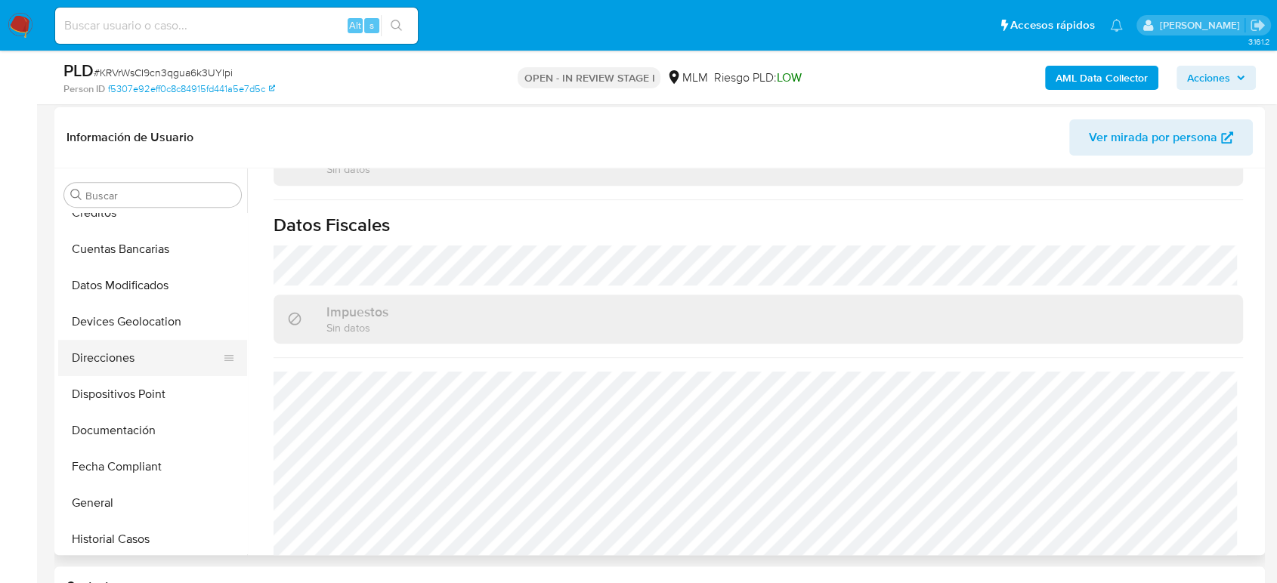
scroll to position [207, 0]
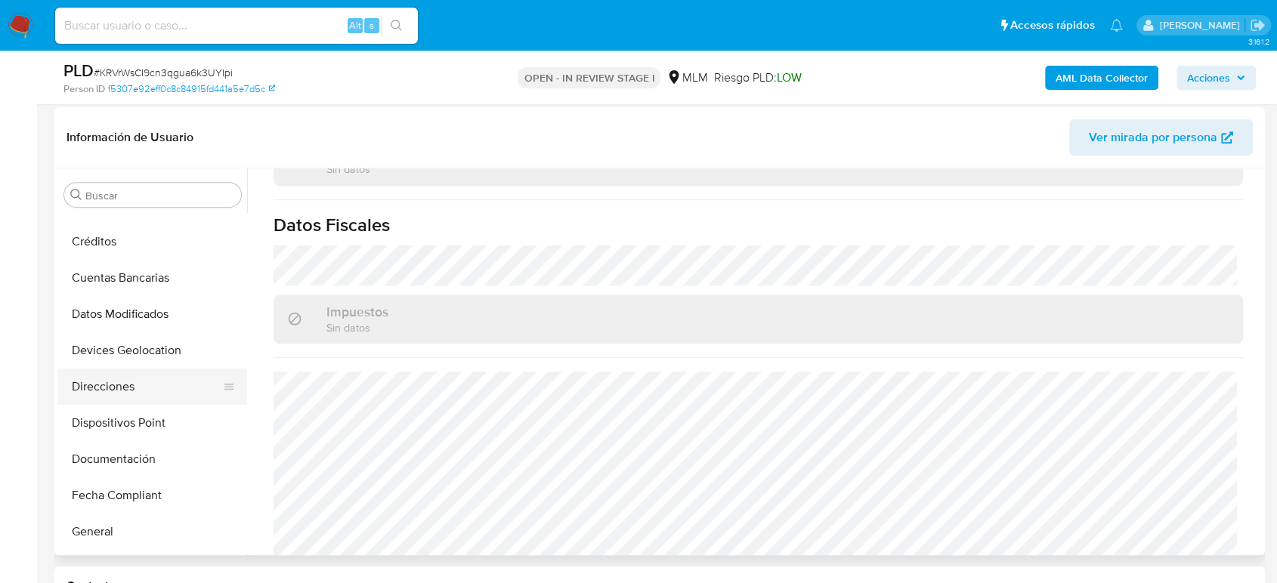
click at [134, 376] on button "Direcciones" at bounding box center [146, 387] width 177 height 36
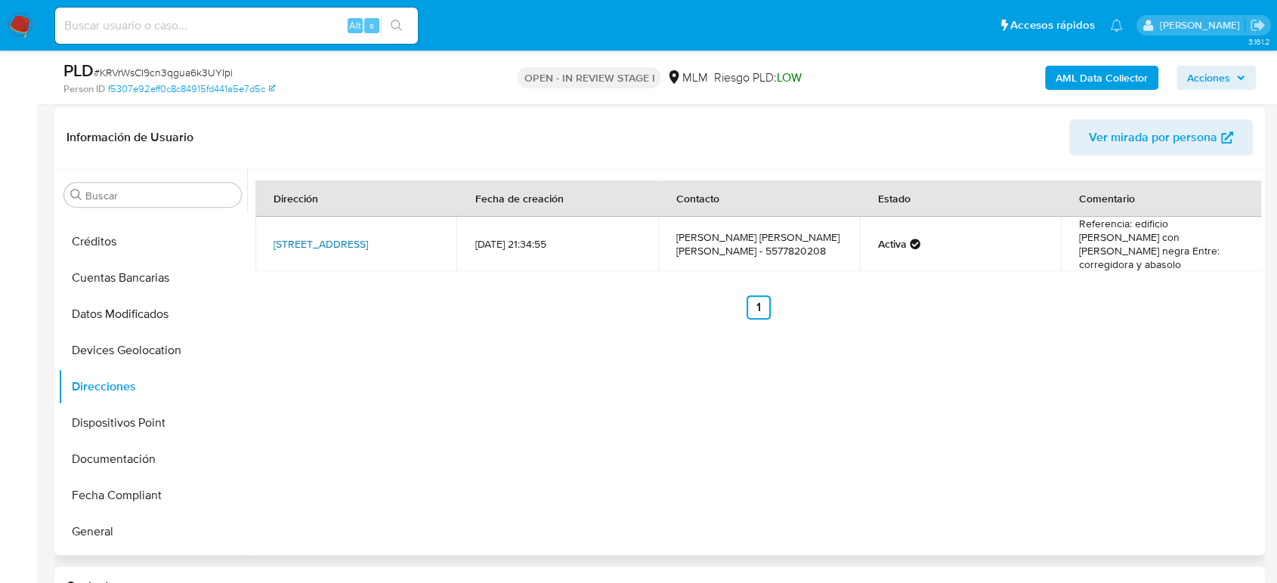
click at [354, 236] on link "[STREET_ADDRESS]" at bounding box center [320, 243] width 94 height 15
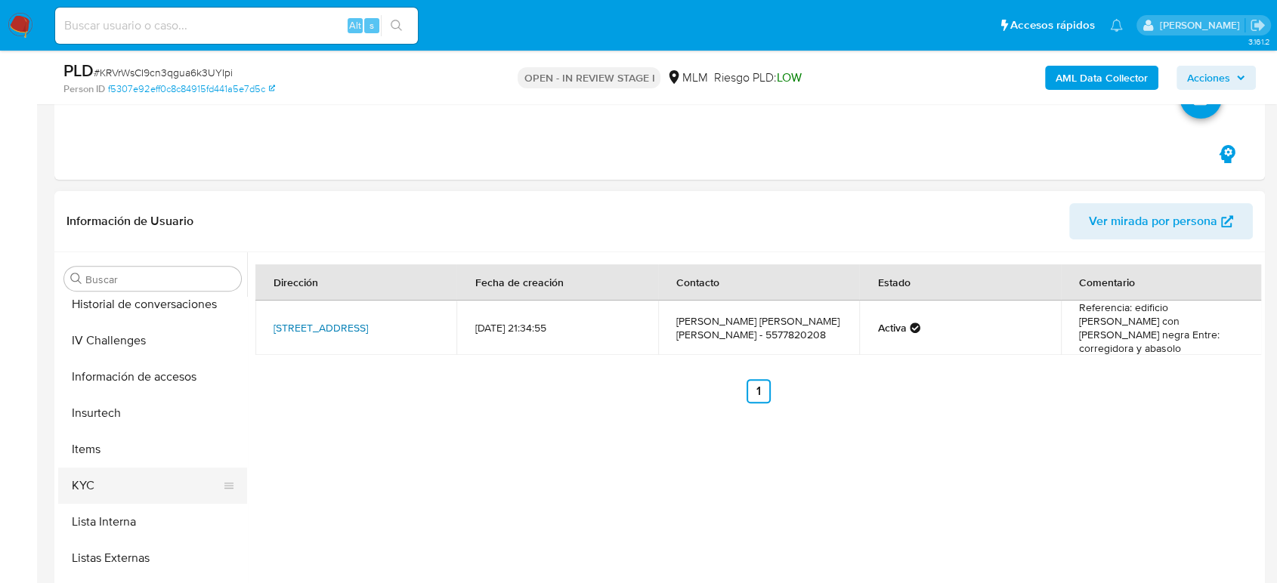
scroll to position [711, 0]
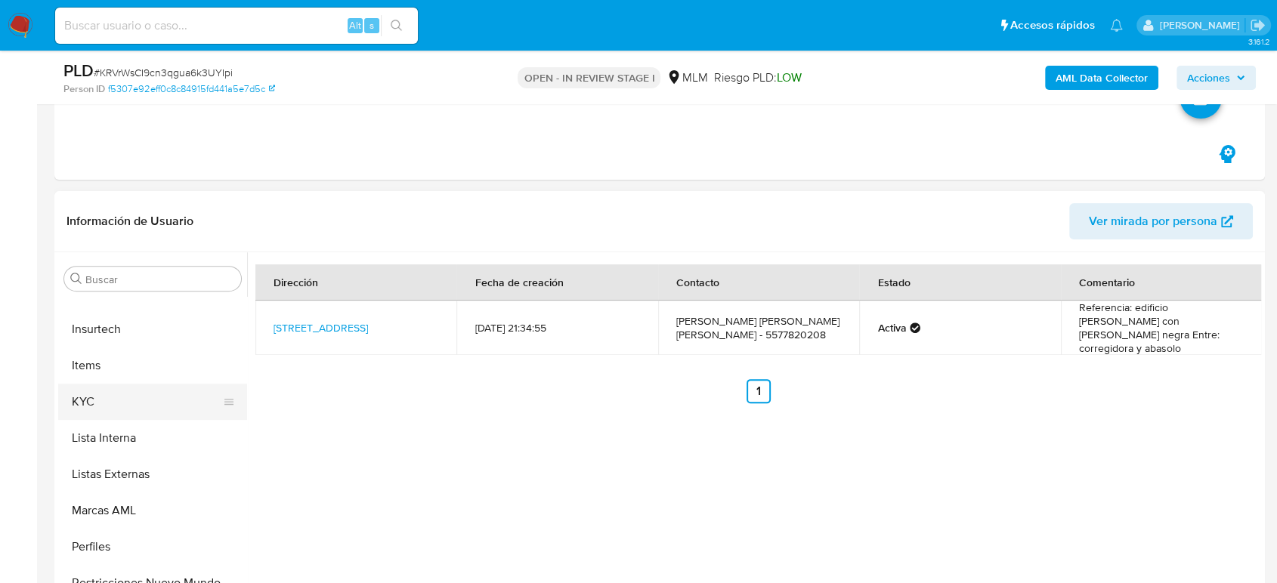
click at [123, 408] on button "KYC" at bounding box center [146, 402] width 177 height 36
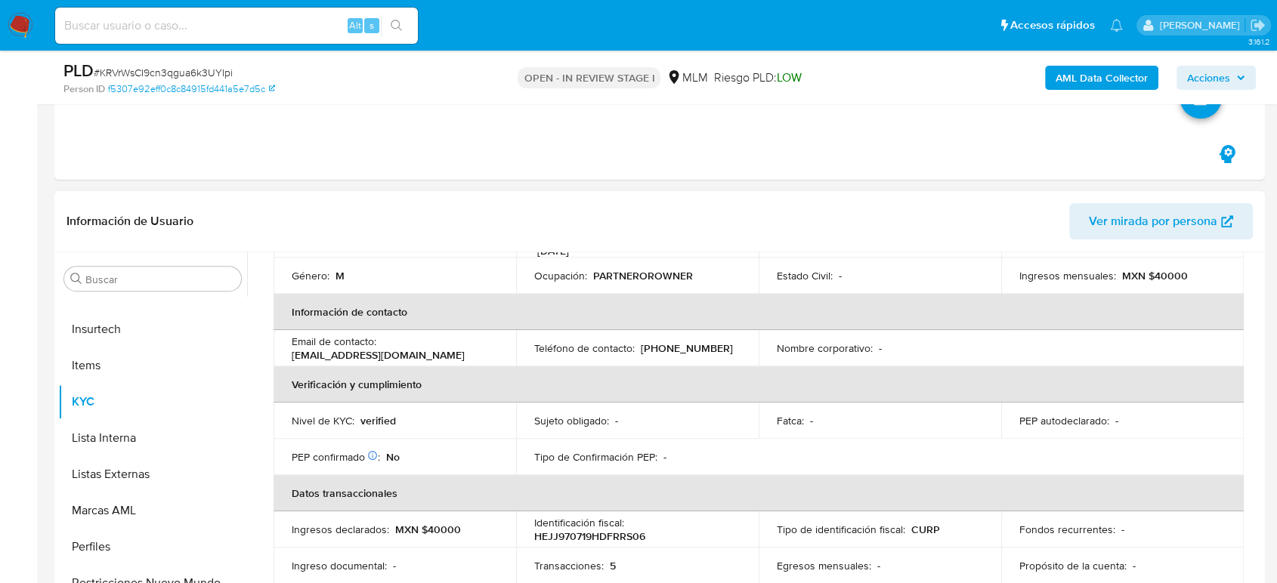
scroll to position [252, 0]
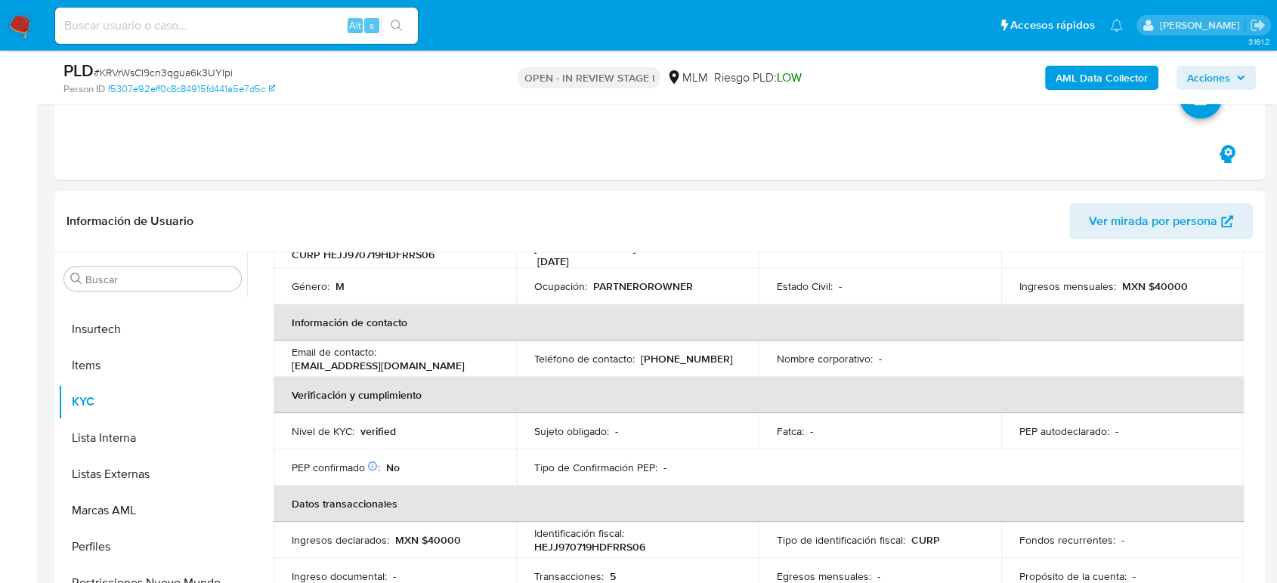
click at [692, 352] on p "[PHONE_NUMBER]" at bounding box center [687, 359] width 92 height 14
copy p "77820208"
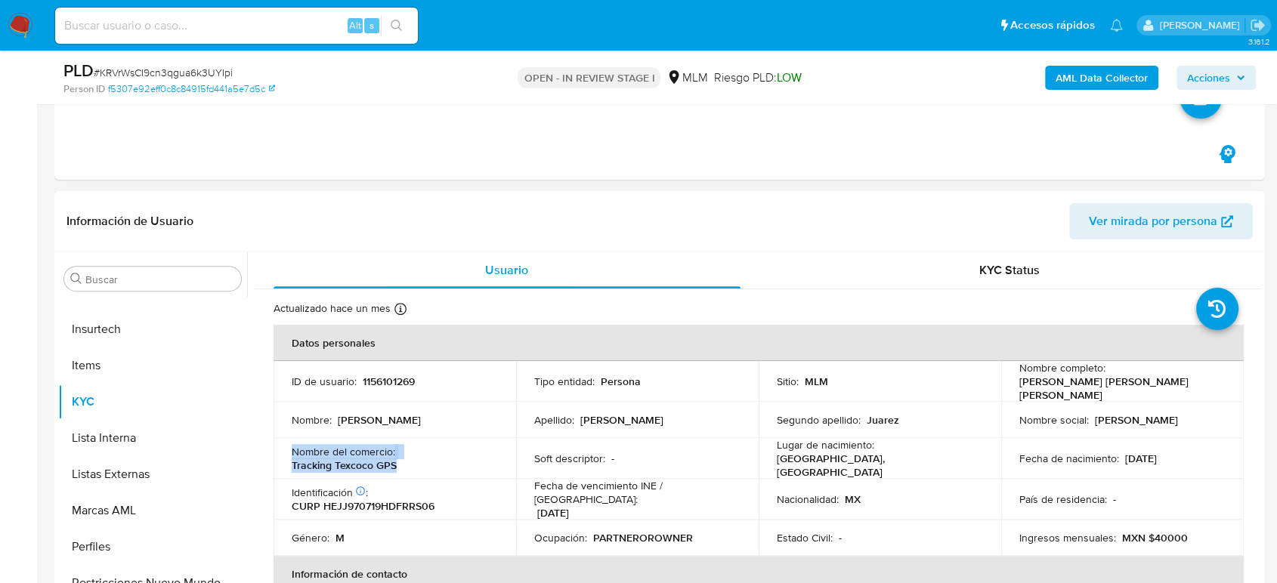
drag, startPoint x: 429, startPoint y: 453, endPoint x: 285, endPoint y: 436, distance: 145.3
click at [285, 438] on td "Nombre del comercio : Tracking Texcoco GPS" at bounding box center [394, 458] width 242 height 41
copy div "Nombre del comercio : Tracking Texcoco GPS"
